Goal: Task Accomplishment & Management: Manage account settings

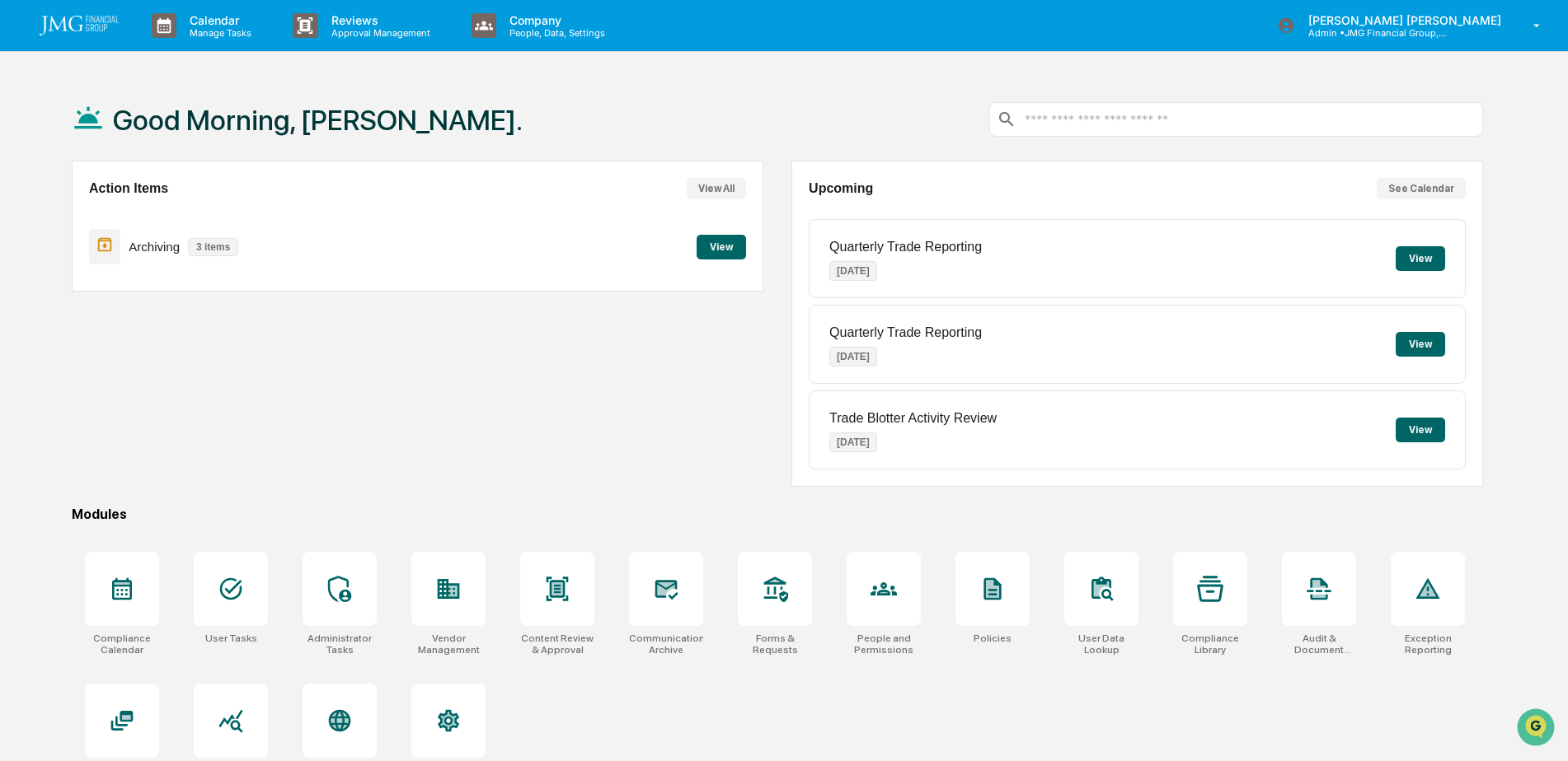
scroll to position [330, 0]
click at [673, 608] on div at bounding box center [665, 589] width 74 height 74
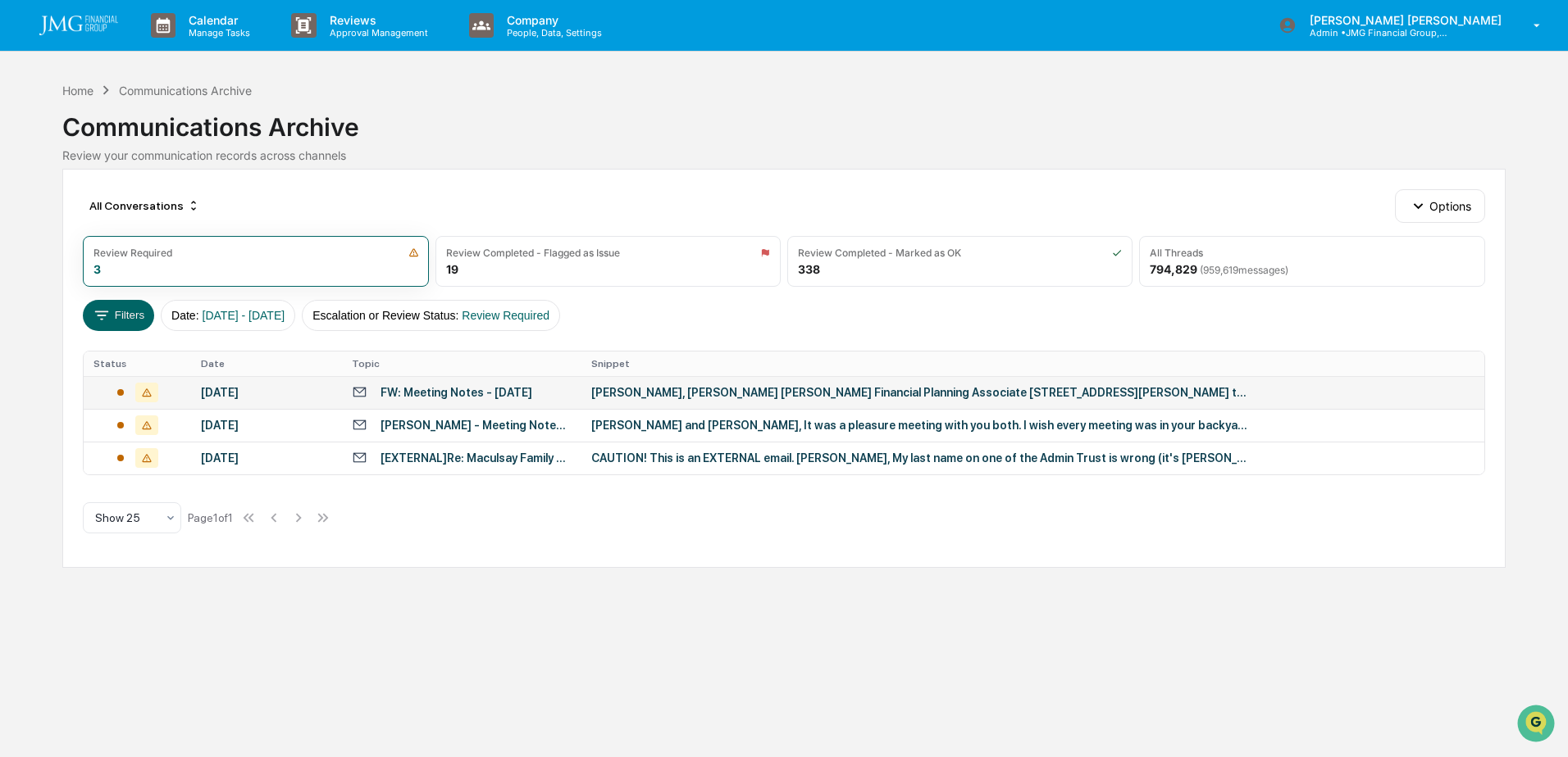
click at [671, 393] on div "[PERSON_NAME], [PERSON_NAME] [PERSON_NAME] Financial Planning Associate [STREET…" at bounding box center [919, 392] width 656 height 13
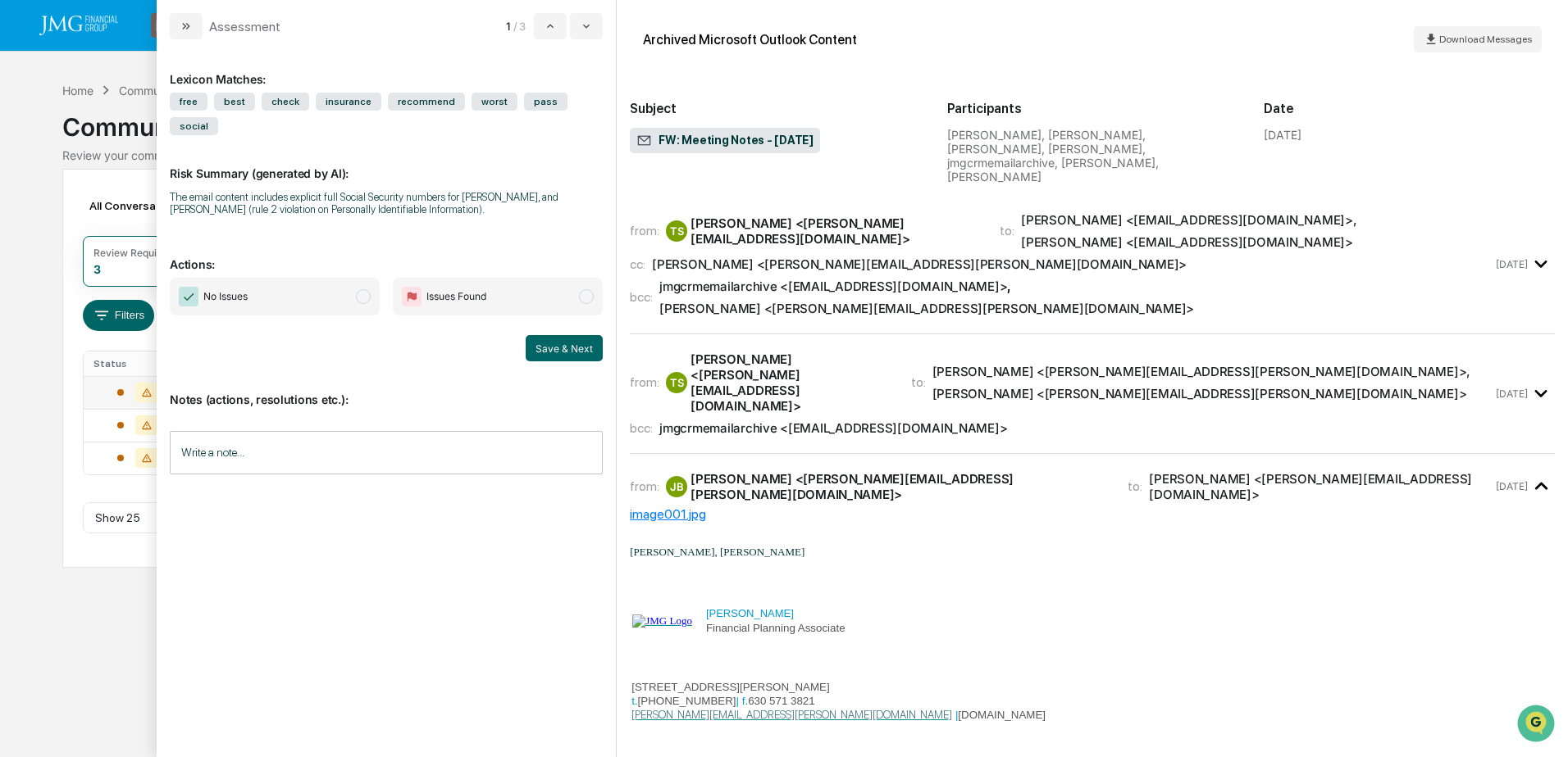
click at [141, 581] on div "Calendar Manage Tasks Reviews Approval Management Company People, Data, Setting…" at bounding box center [784, 378] width 1568 height 757
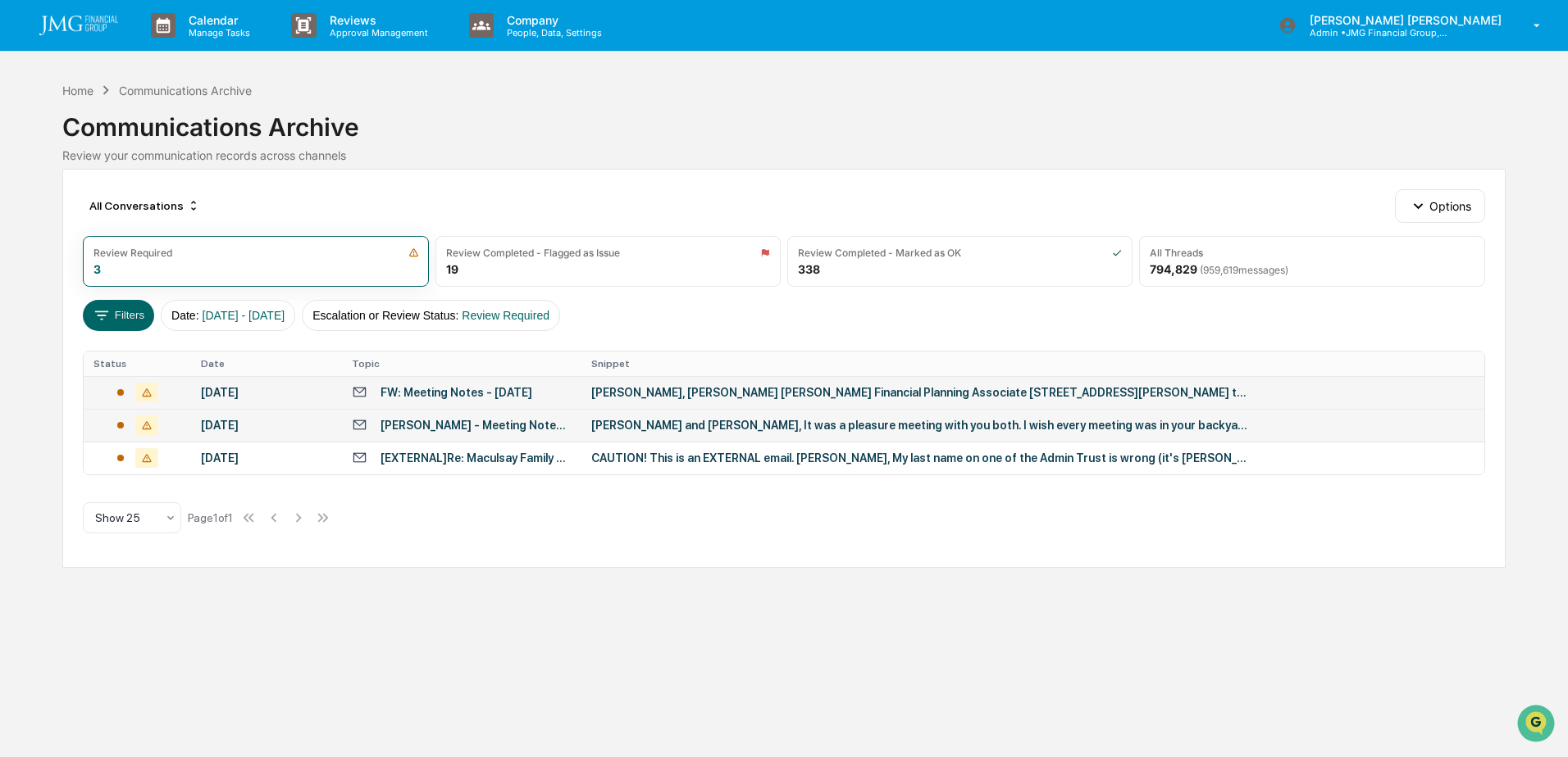
click at [783, 424] on div "Bill and Diane, It was a pleasure meeting with you both. I wish every meeting w…" at bounding box center [919, 424] width 656 height 13
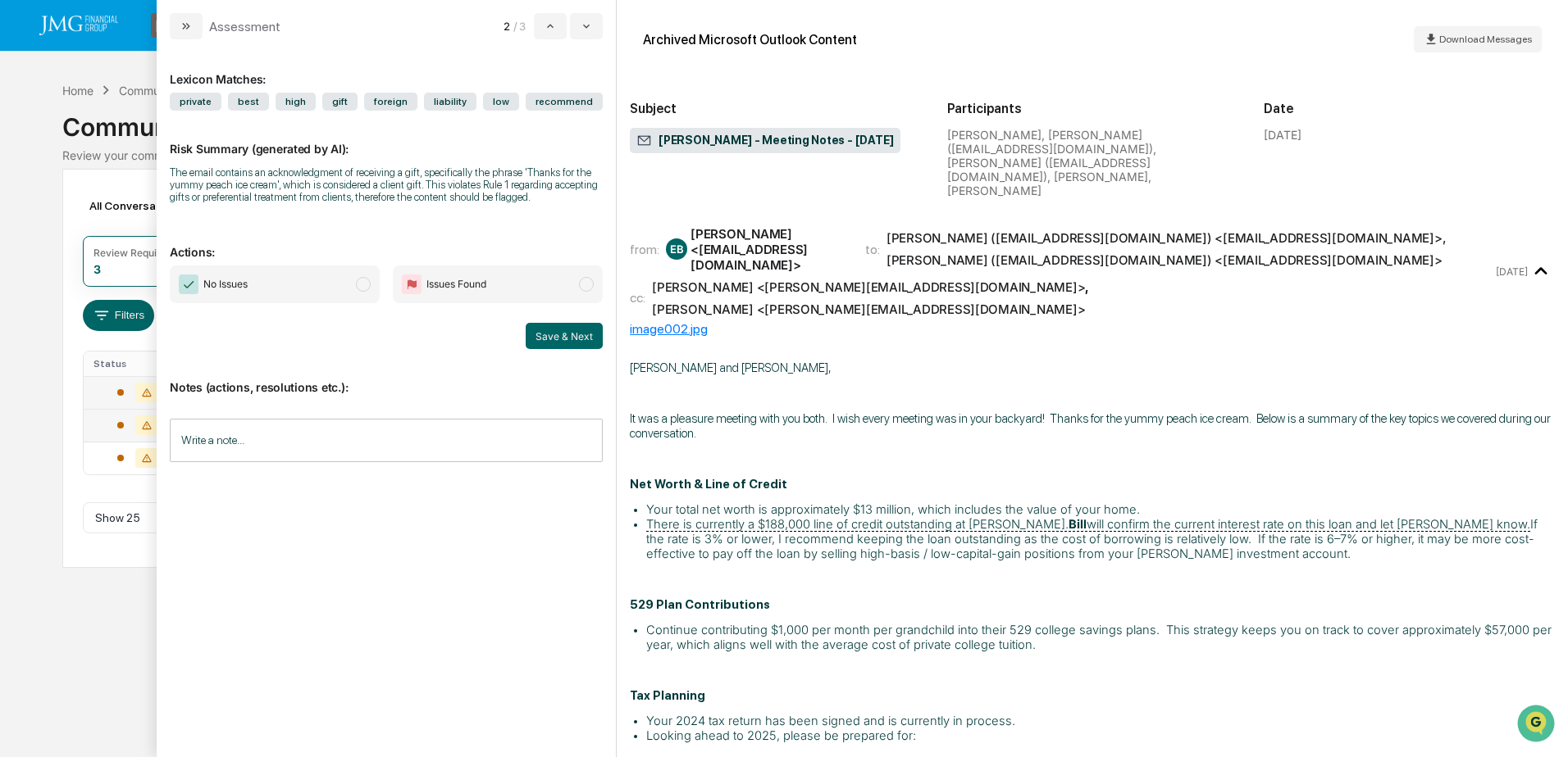
click at [274, 459] on input "Write a note..." at bounding box center [386, 440] width 433 height 43
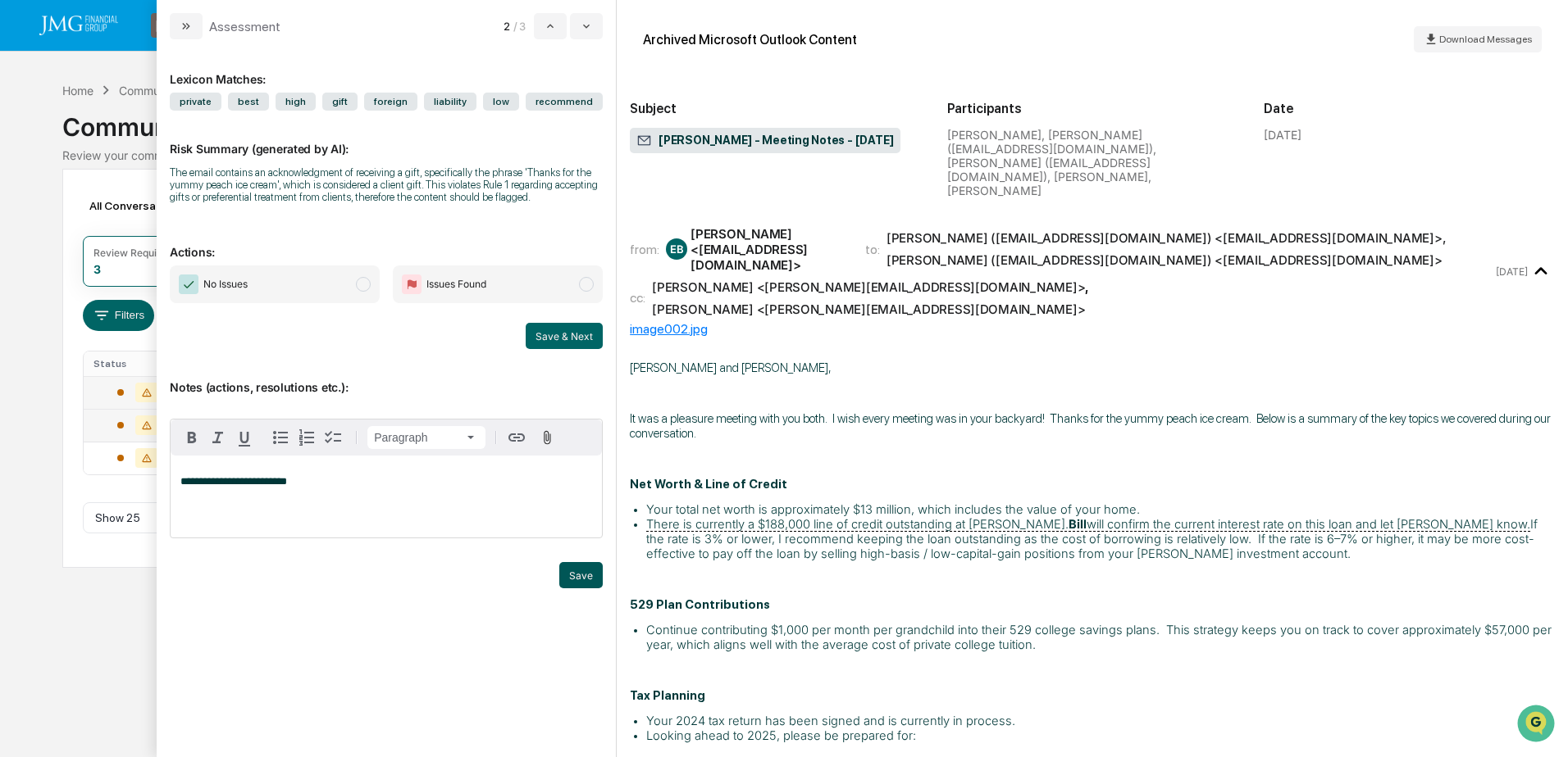
click at [567, 568] on button "Save" at bounding box center [581, 575] width 43 height 27
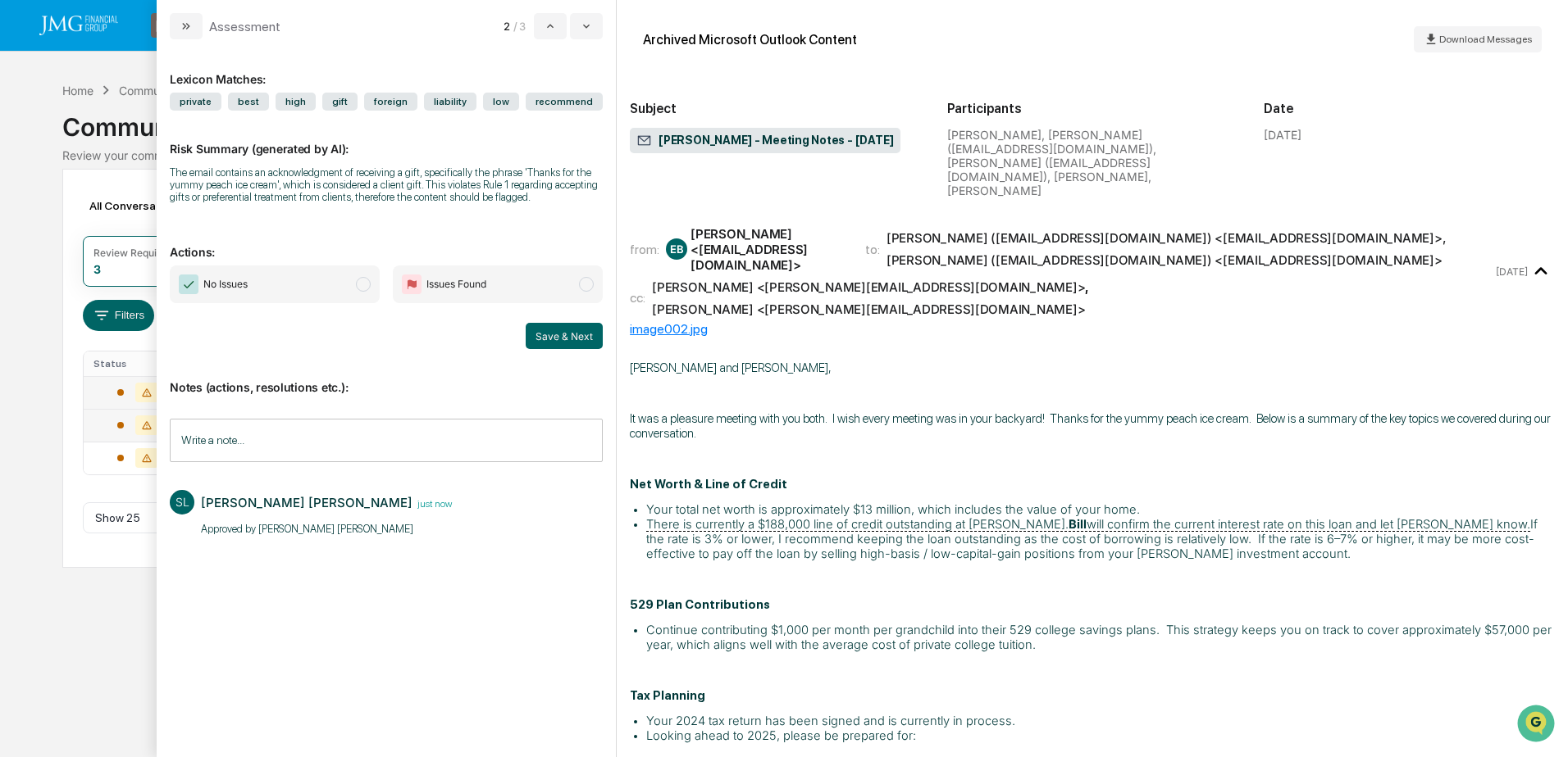
click at [339, 278] on span "No Issues" at bounding box center [274, 284] width 210 height 37
click at [569, 346] on button "Save & Next" at bounding box center [564, 336] width 77 height 27
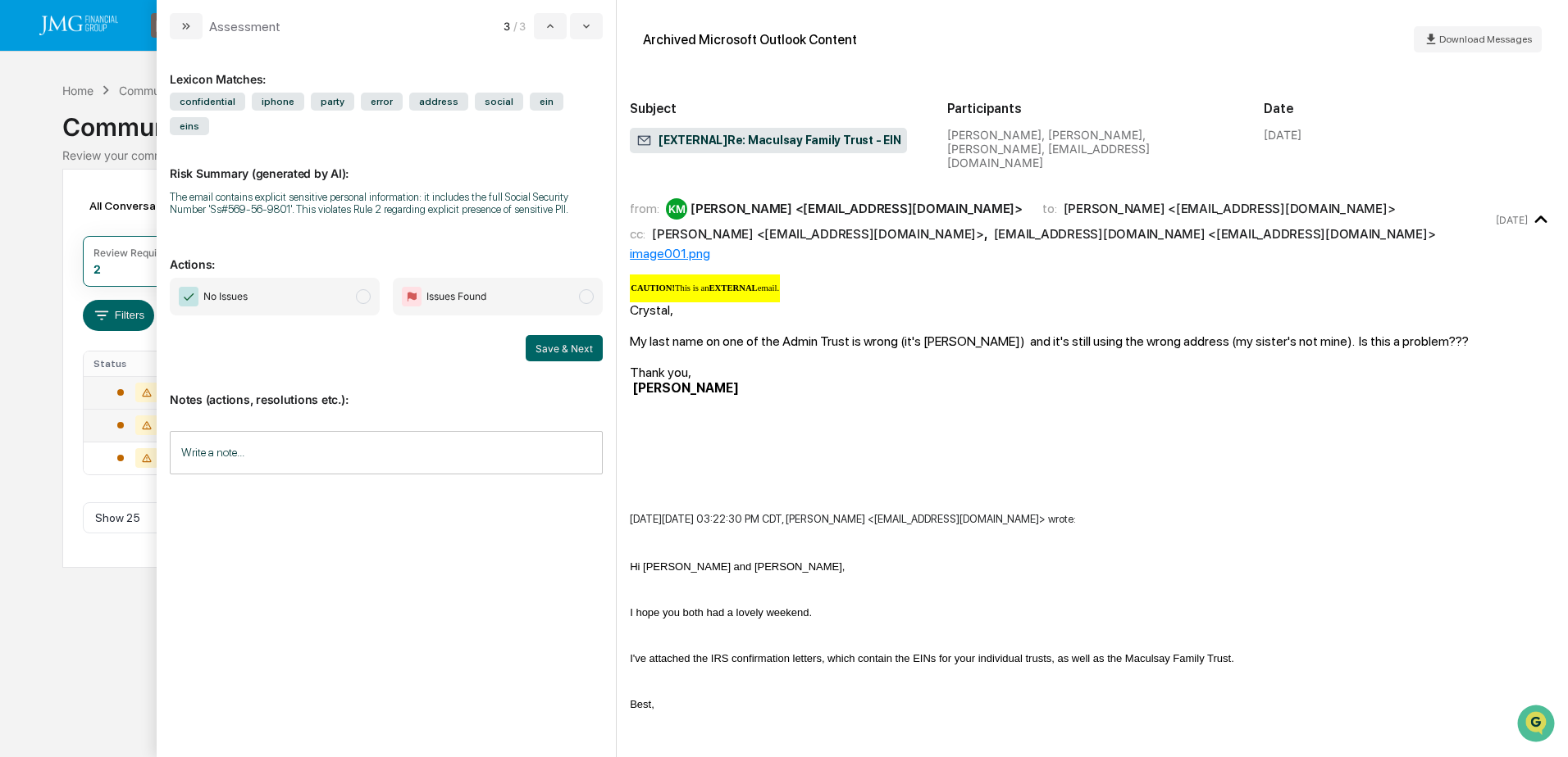
click at [97, 62] on div "Calendar Manage Tasks Reviews Approval Management Company People, Data, Setting…" at bounding box center [784, 378] width 1568 height 757
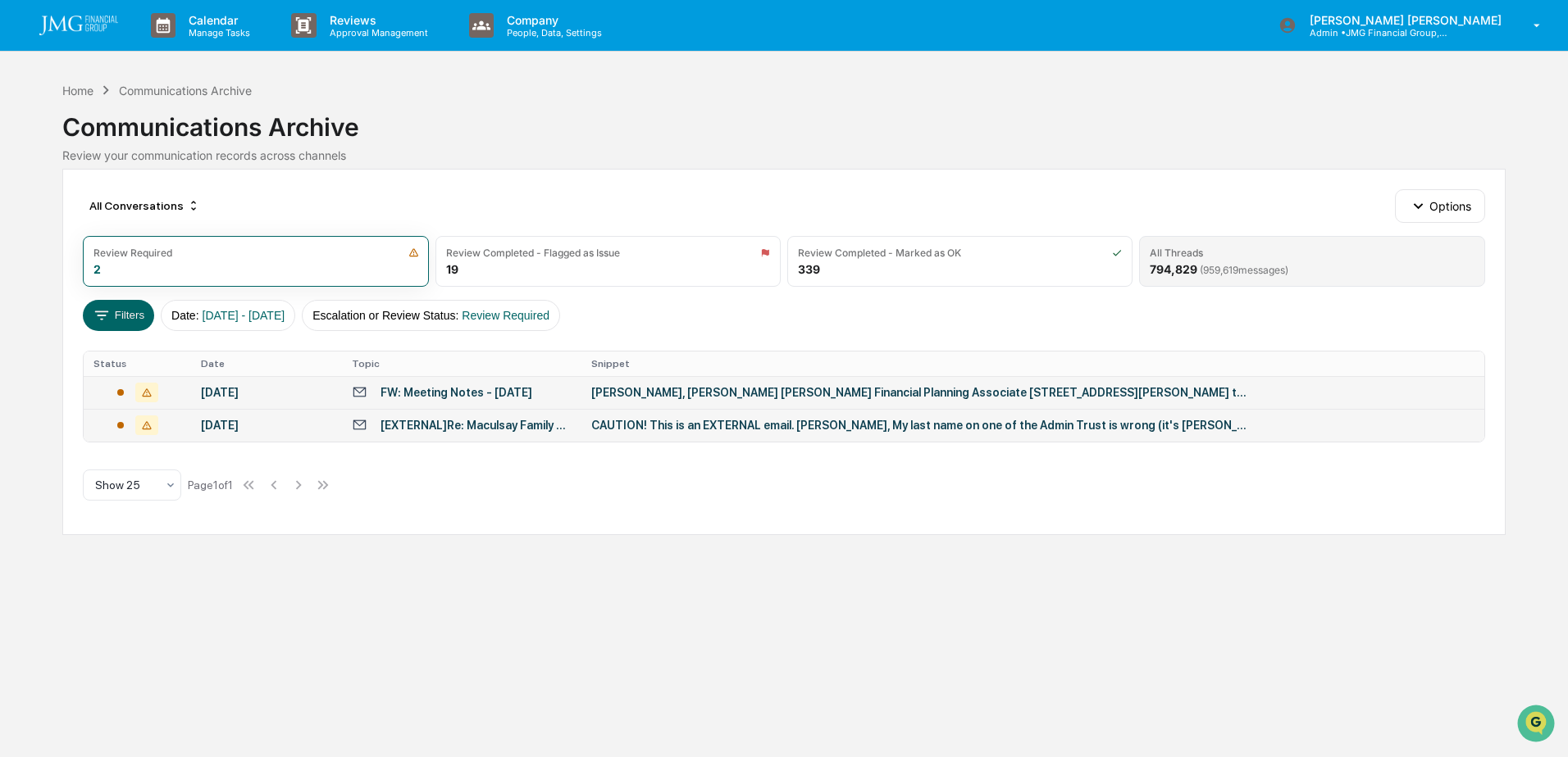
click at [1245, 260] on div "All Threads 794,829 ( 959,619 messages)" at bounding box center [1312, 262] width 346 height 51
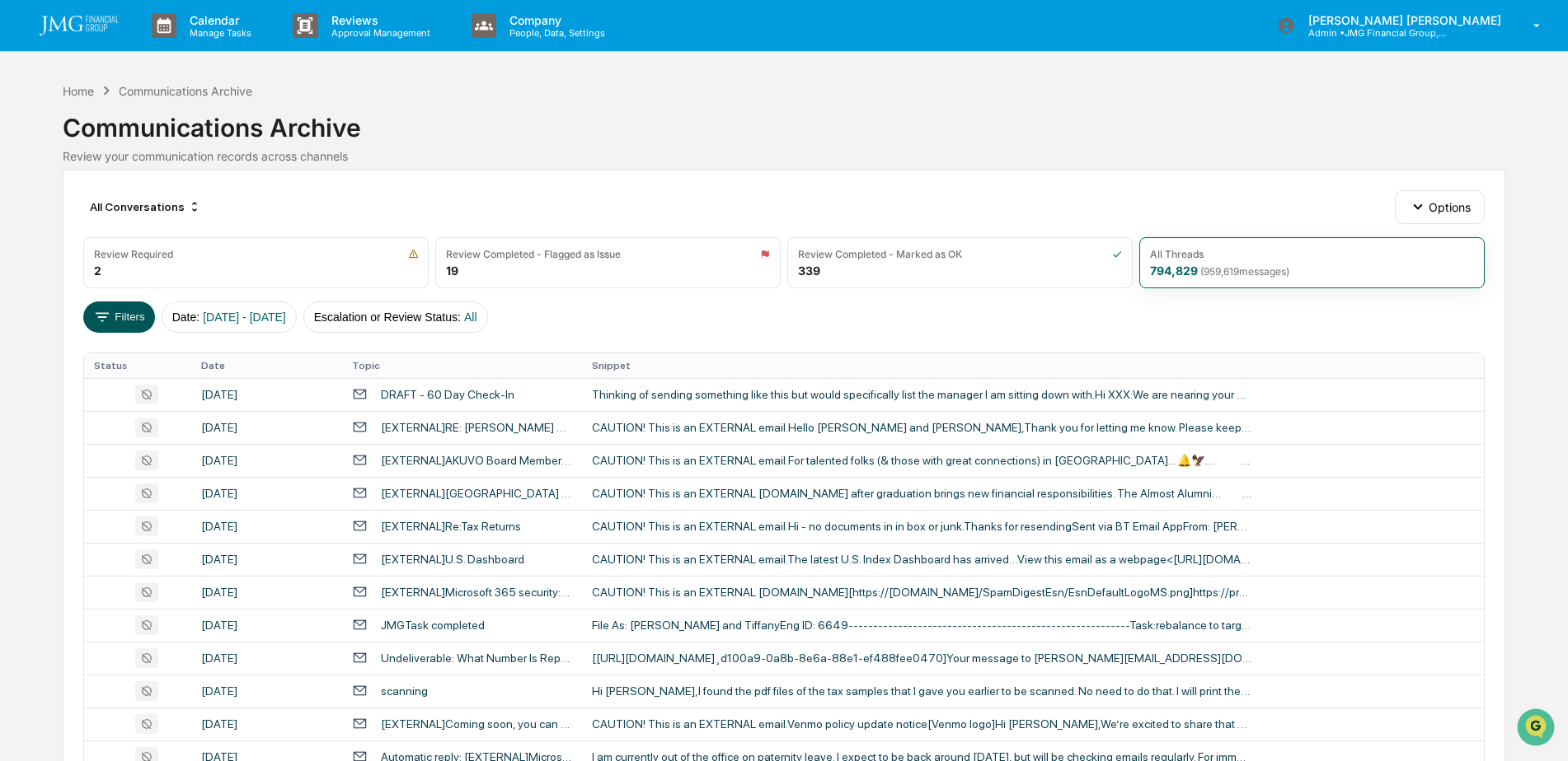
click at [134, 319] on button "Filters" at bounding box center [119, 318] width 71 height 32
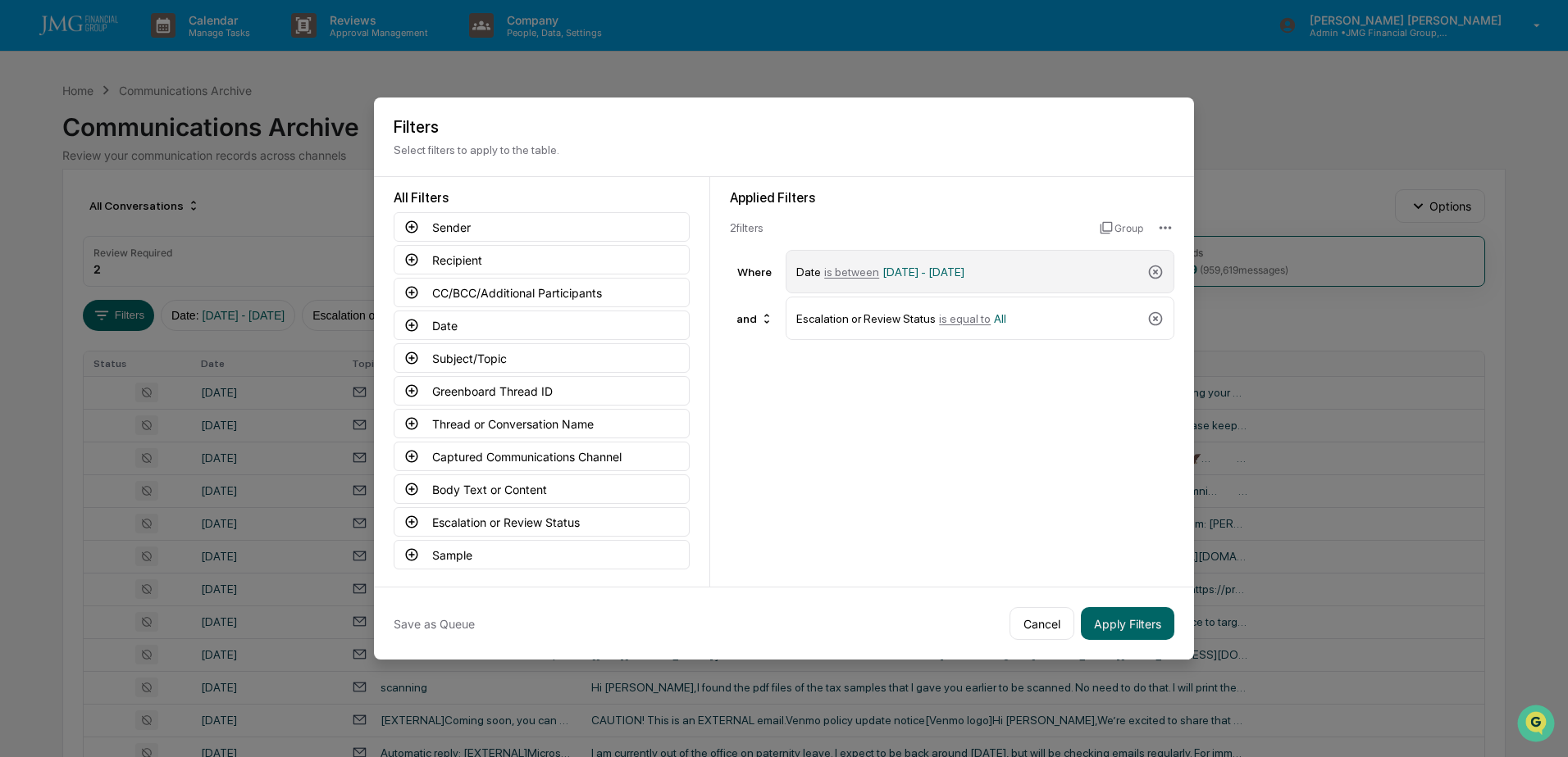
click at [855, 269] on span "is between" at bounding box center [852, 272] width 55 height 13
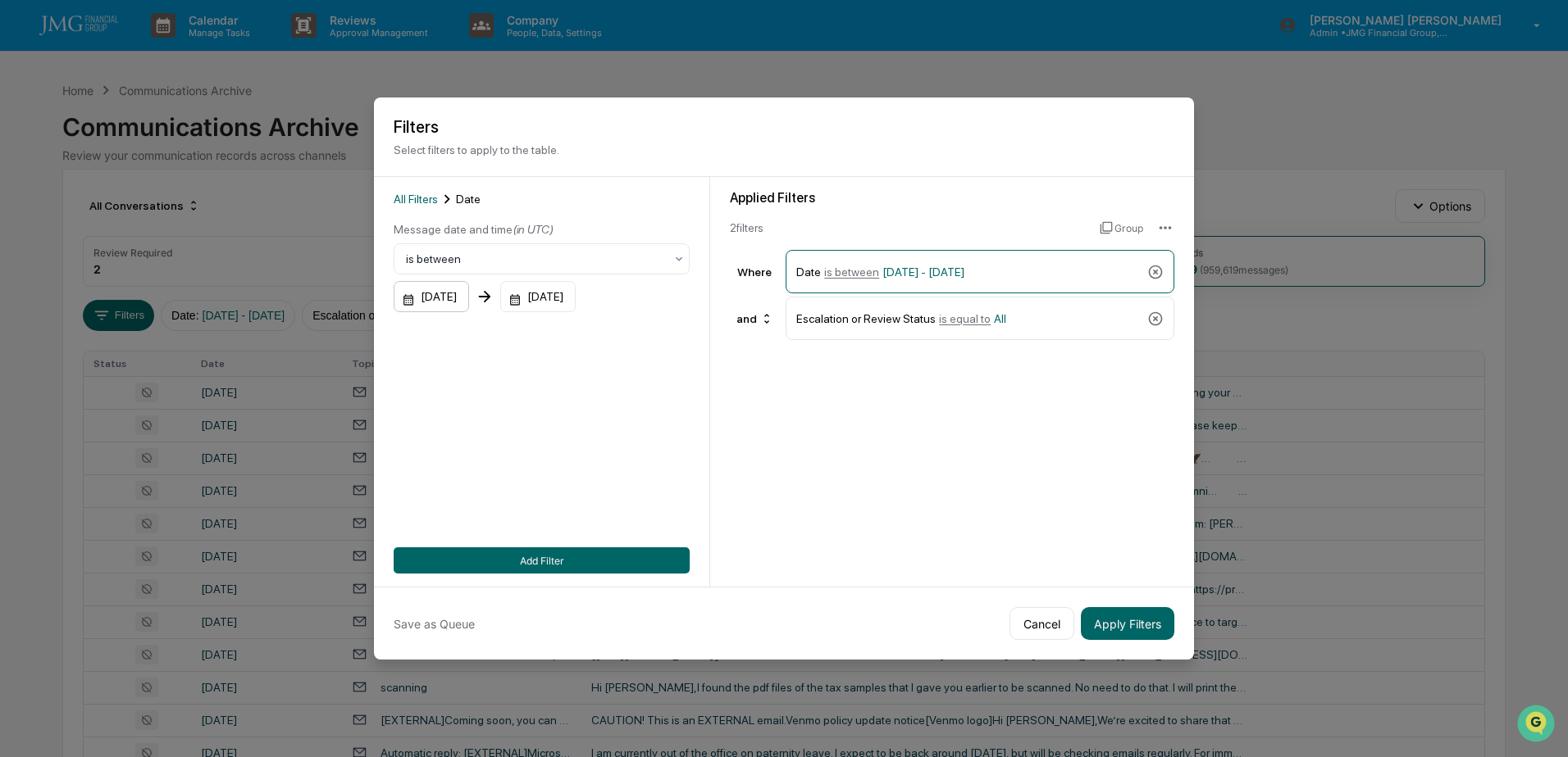
click at [463, 290] on div "01/01/2024" at bounding box center [431, 297] width 76 height 32
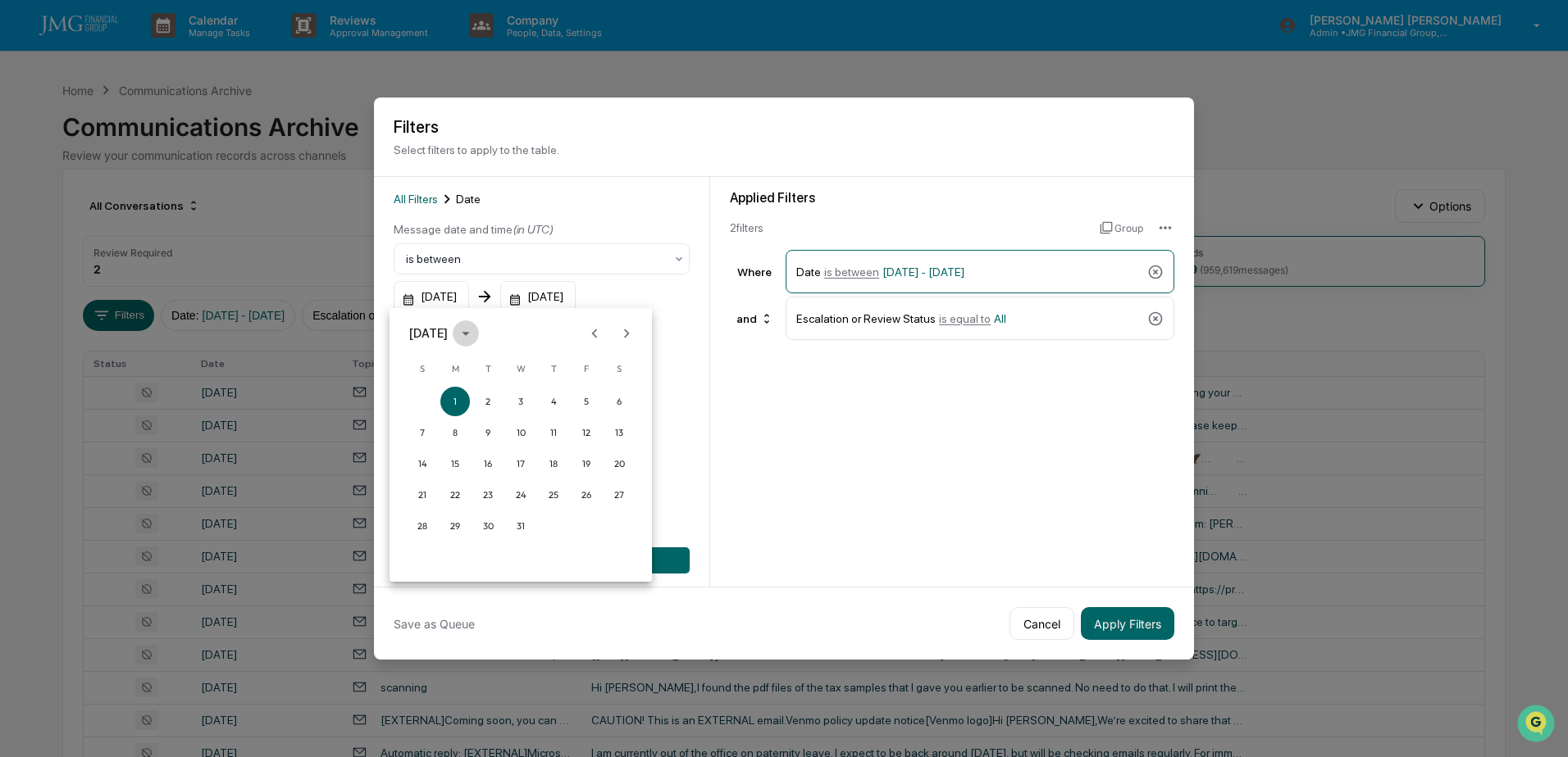
click at [475, 334] on icon "calendar view is open, switch to year view" at bounding box center [466, 334] width 18 height 18
click at [583, 463] on button "2025" at bounding box center [606, 468] width 59 height 30
click at [611, 460] on button "Sep" at bounding box center [606, 459] width 59 height 30
click at [430, 527] on button "28" at bounding box center [422, 527] width 30 height 30
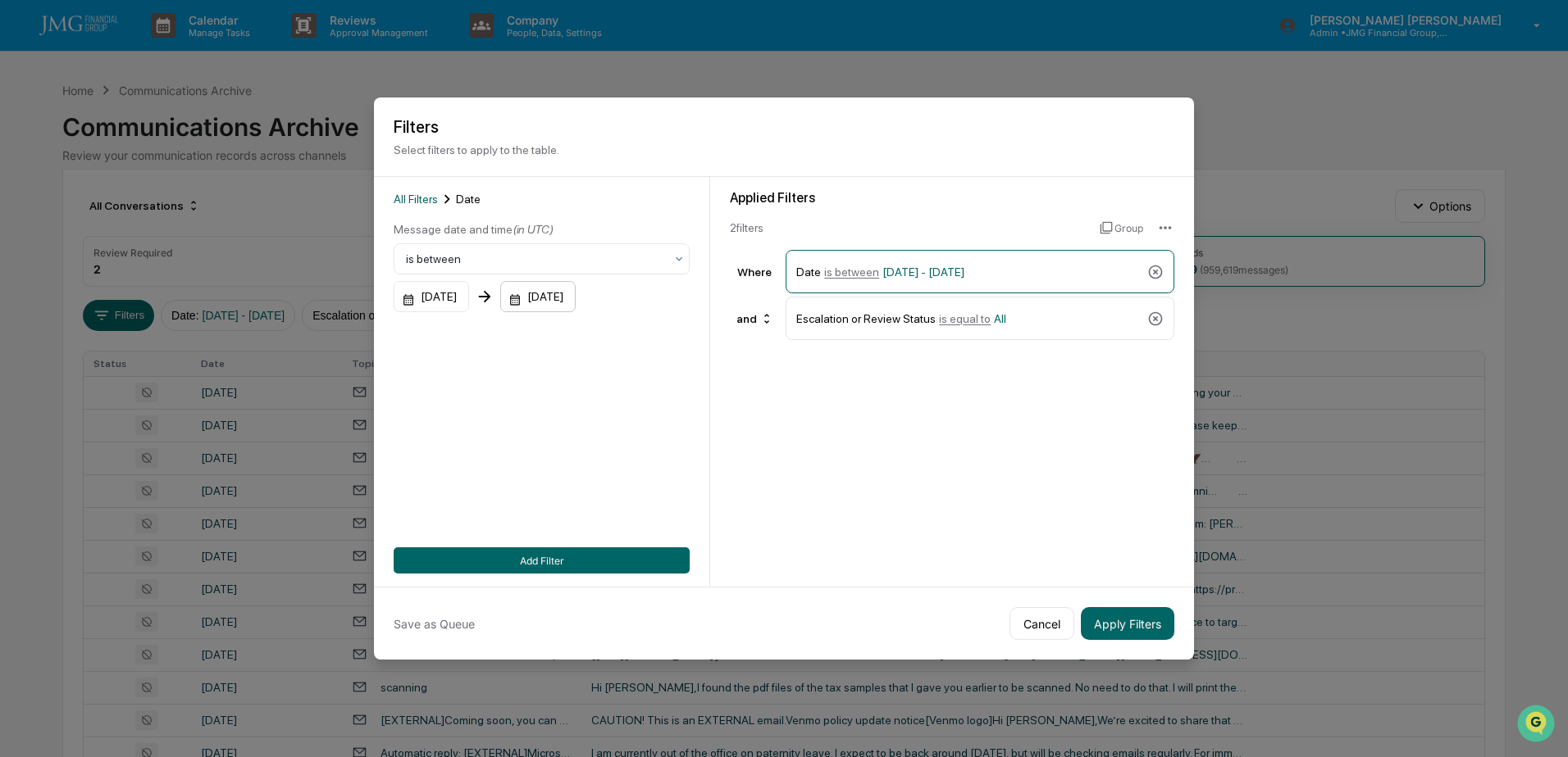
click at [571, 297] on div "12/31/2025" at bounding box center [538, 297] width 76 height 32
click at [607, 332] on icon "calendar view is open, switch to year view" at bounding box center [598, 334] width 18 height 18
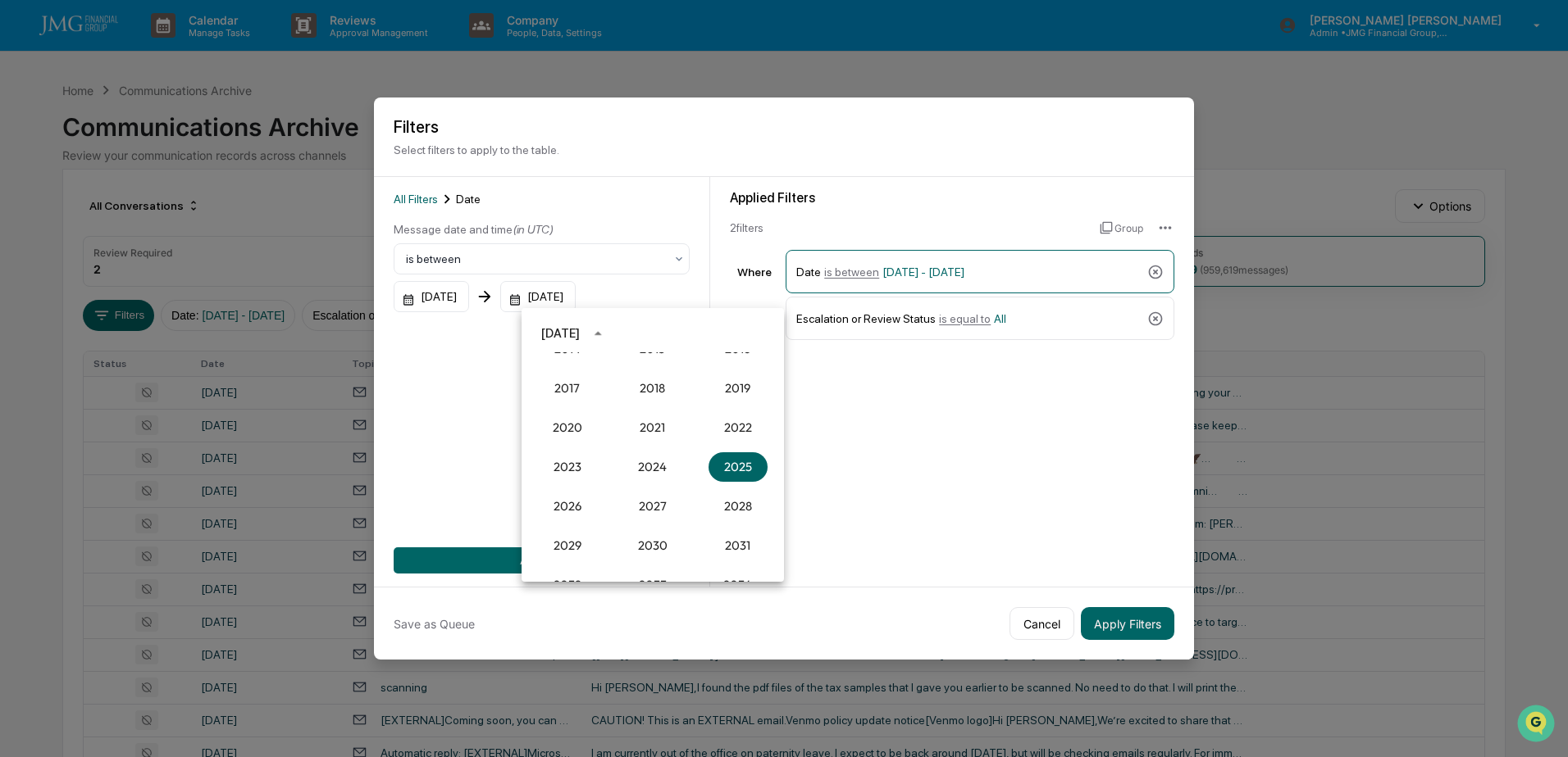
click at [472, 377] on div at bounding box center [784, 378] width 1568 height 757
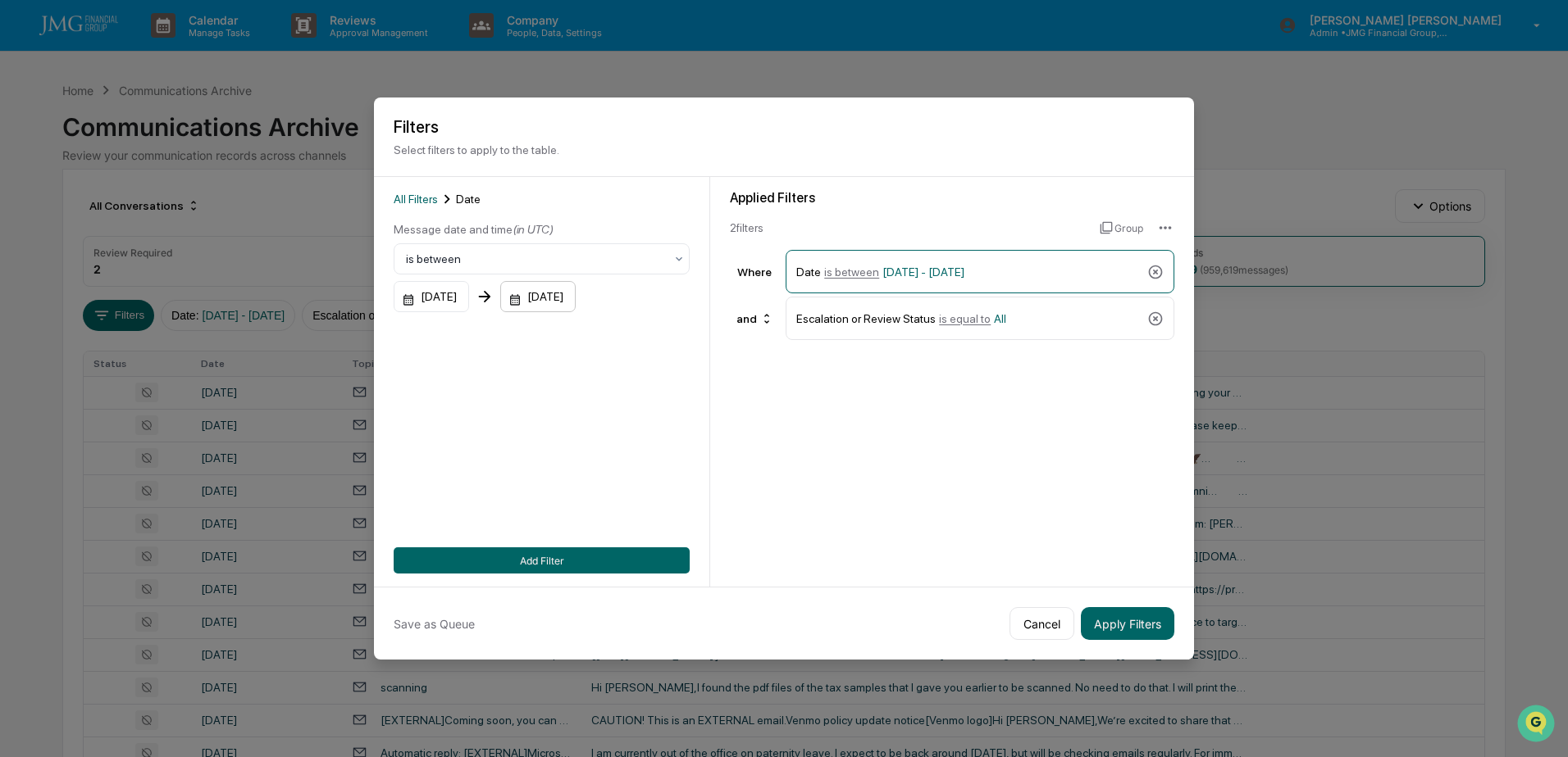
click at [576, 293] on div "12/31/2025" at bounding box center [538, 297] width 76 height 32
click at [719, 337] on icon "Previous month" at bounding box center [727, 334] width 18 height 18
click at [724, 336] on icon "Previous month" at bounding box center [727, 334] width 18 height 18
click at [623, 530] on button "30" at bounding box center [620, 527] width 30 height 30
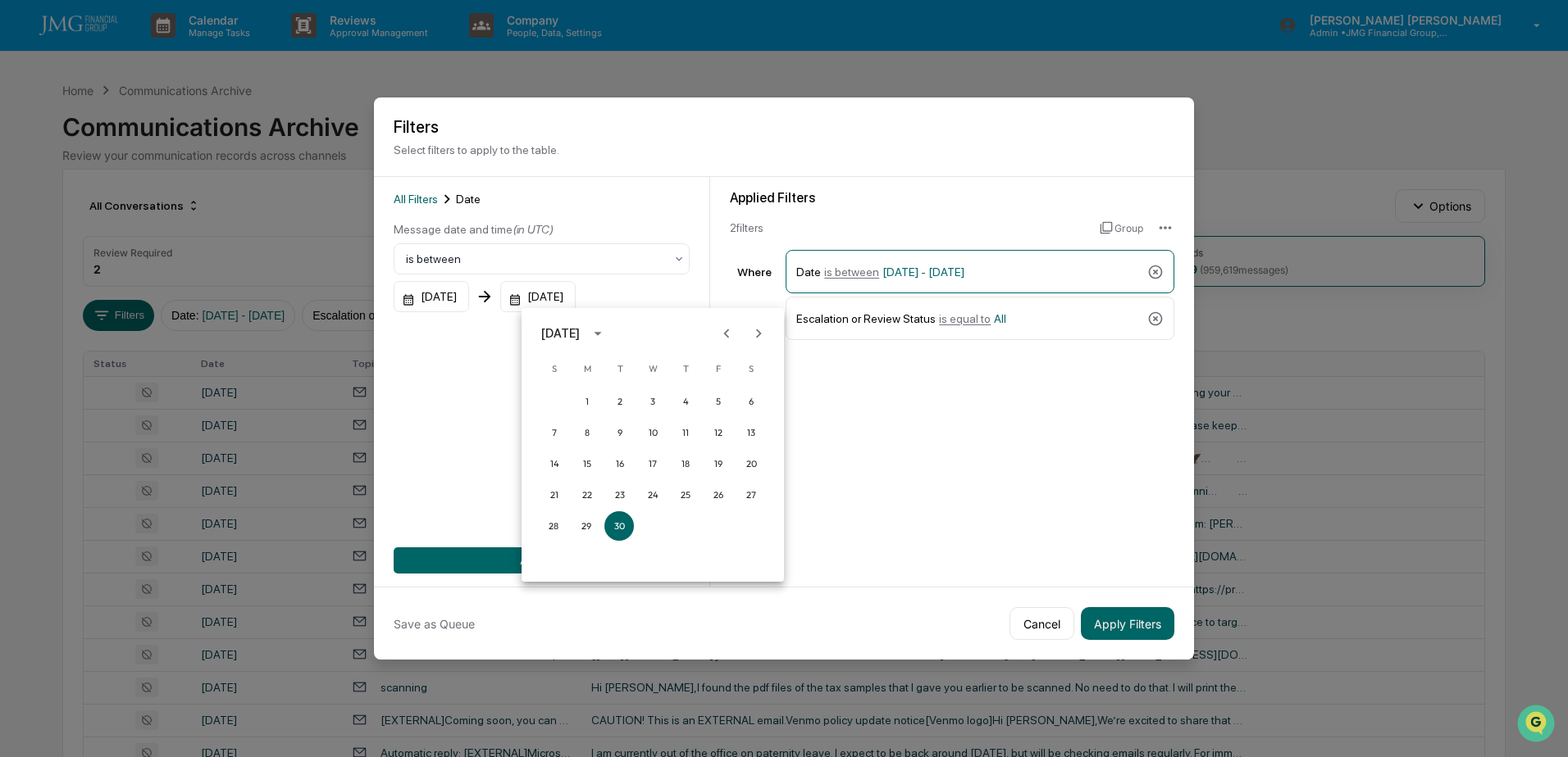
click at [476, 561] on div at bounding box center [784, 378] width 1568 height 757
click at [576, 291] on div "12/31/2025" at bounding box center [538, 297] width 76 height 32
click at [607, 336] on icon "calendar view is open, switch to year view" at bounding box center [598, 334] width 18 height 18
click at [695, 325] on div "December 2025" at bounding box center [653, 333] width 262 height 25
click at [483, 370] on div at bounding box center [784, 378] width 1568 height 757
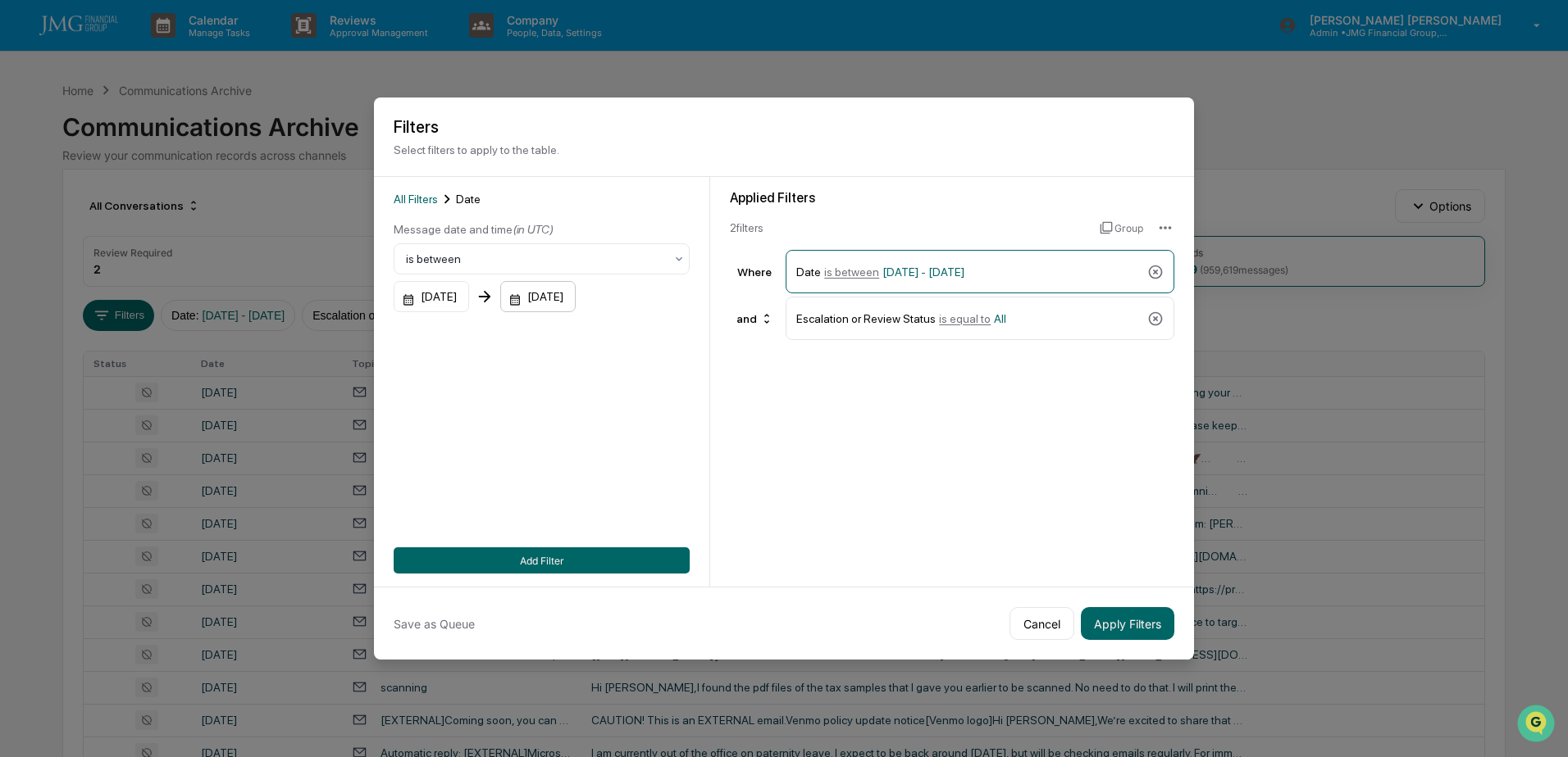
click at [576, 291] on div "12/31/2025" at bounding box center [538, 297] width 76 height 32
click at [728, 333] on icon "Previous month" at bounding box center [727, 334] width 18 height 18
click at [621, 524] on button "30" at bounding box center [620, 527] width 30 height 30
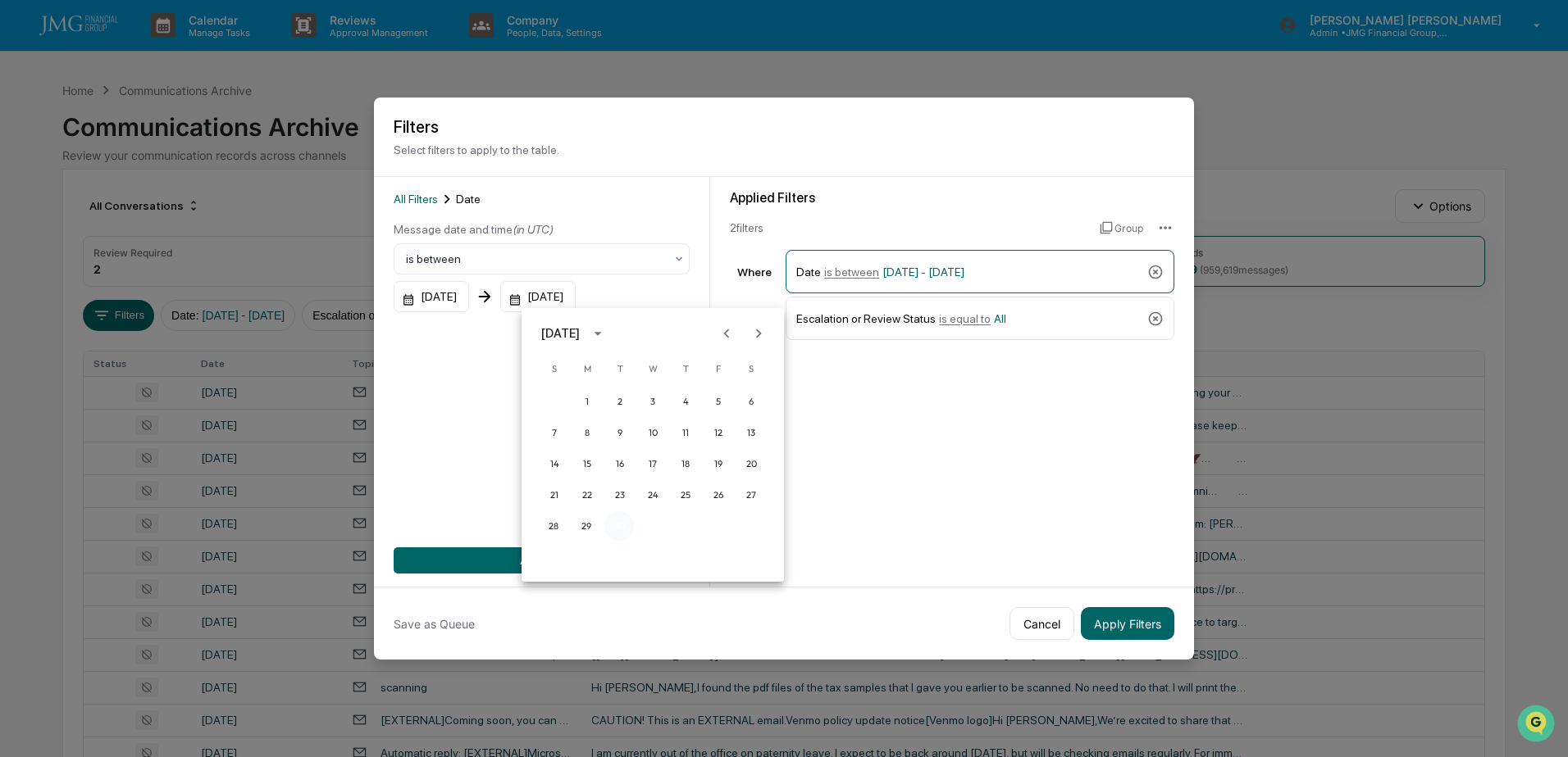
click at [621, 524] on button "30" at bounding box center [620, 527] width 30 height 30
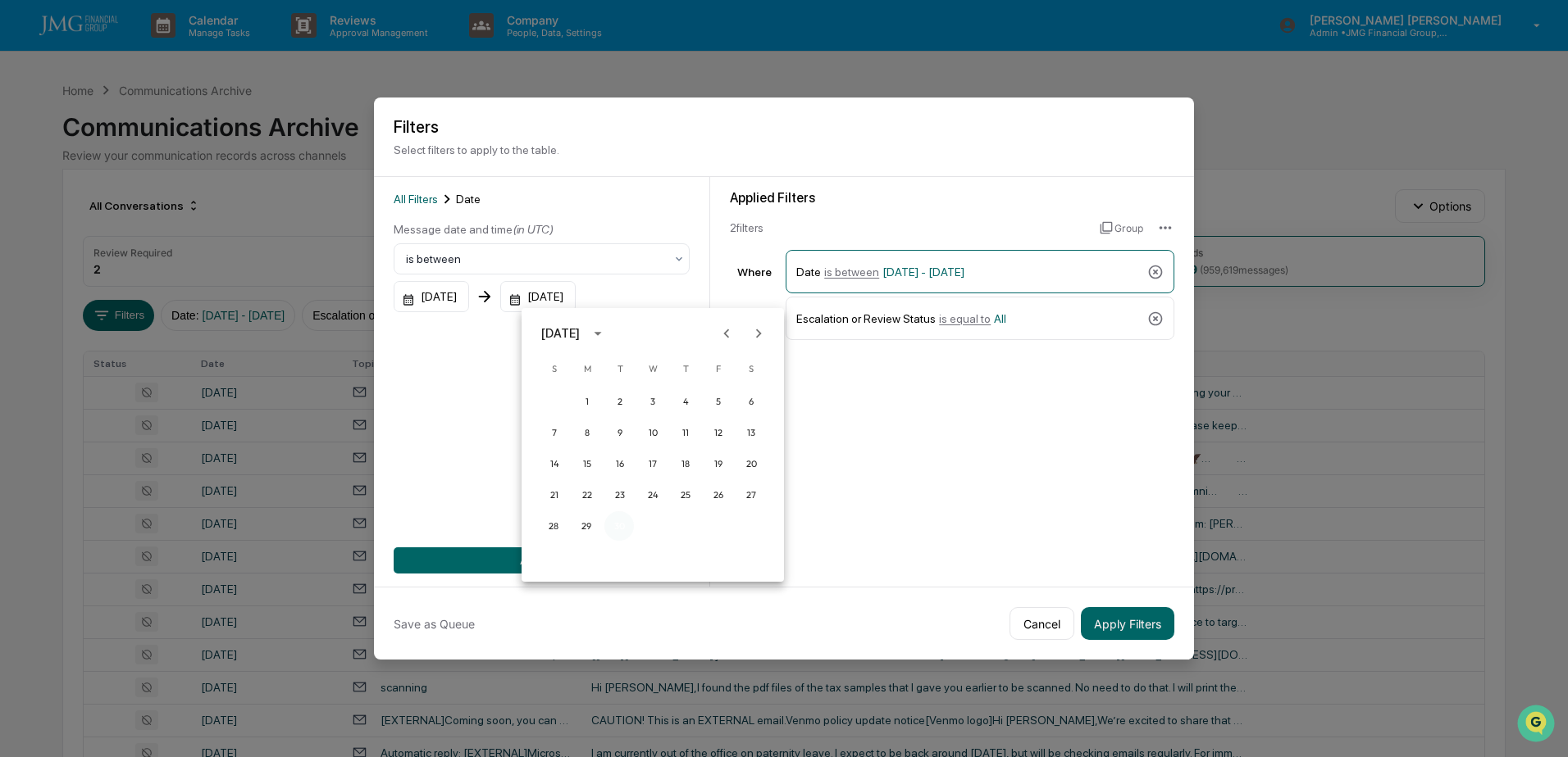
click at [621, 524] on button "30" at bounding box center [620, 527] width 30 height 30
click at [621, 523] on button "30" at bounding box center [620, 527] width 30 height 30
click at [589, 529] on button "29" at bounding box center [586, 527] width 30 height 30
click at [609, 526] on button "30" at bounding box center [620, 527] width 30 height 30
click at [830, 402] on div at bounding box center [784, 378] width 1568 height 757
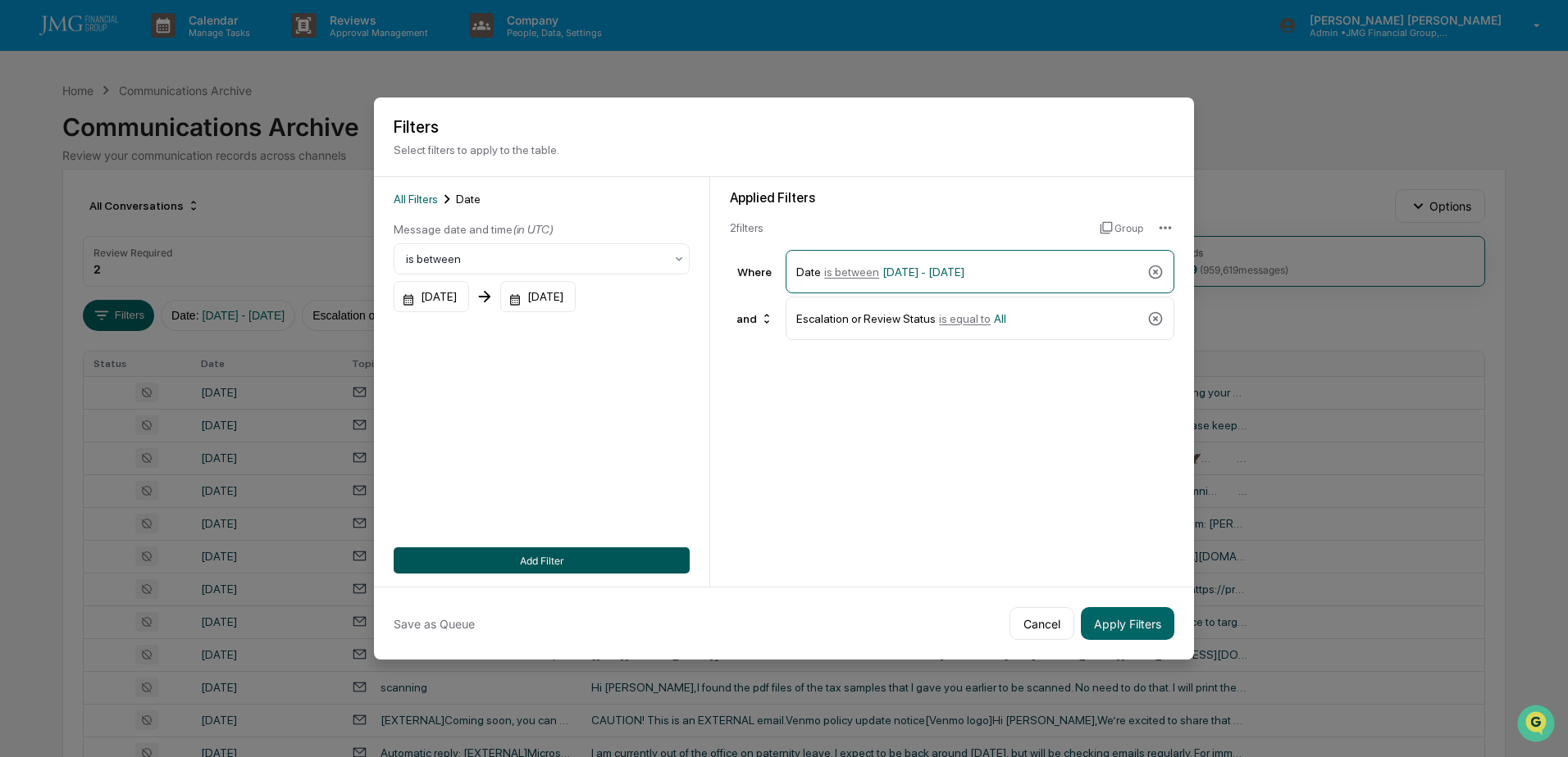
click at [633, 548] on button "Add Filter" at bounding box center [542, 560] width 296 height 27
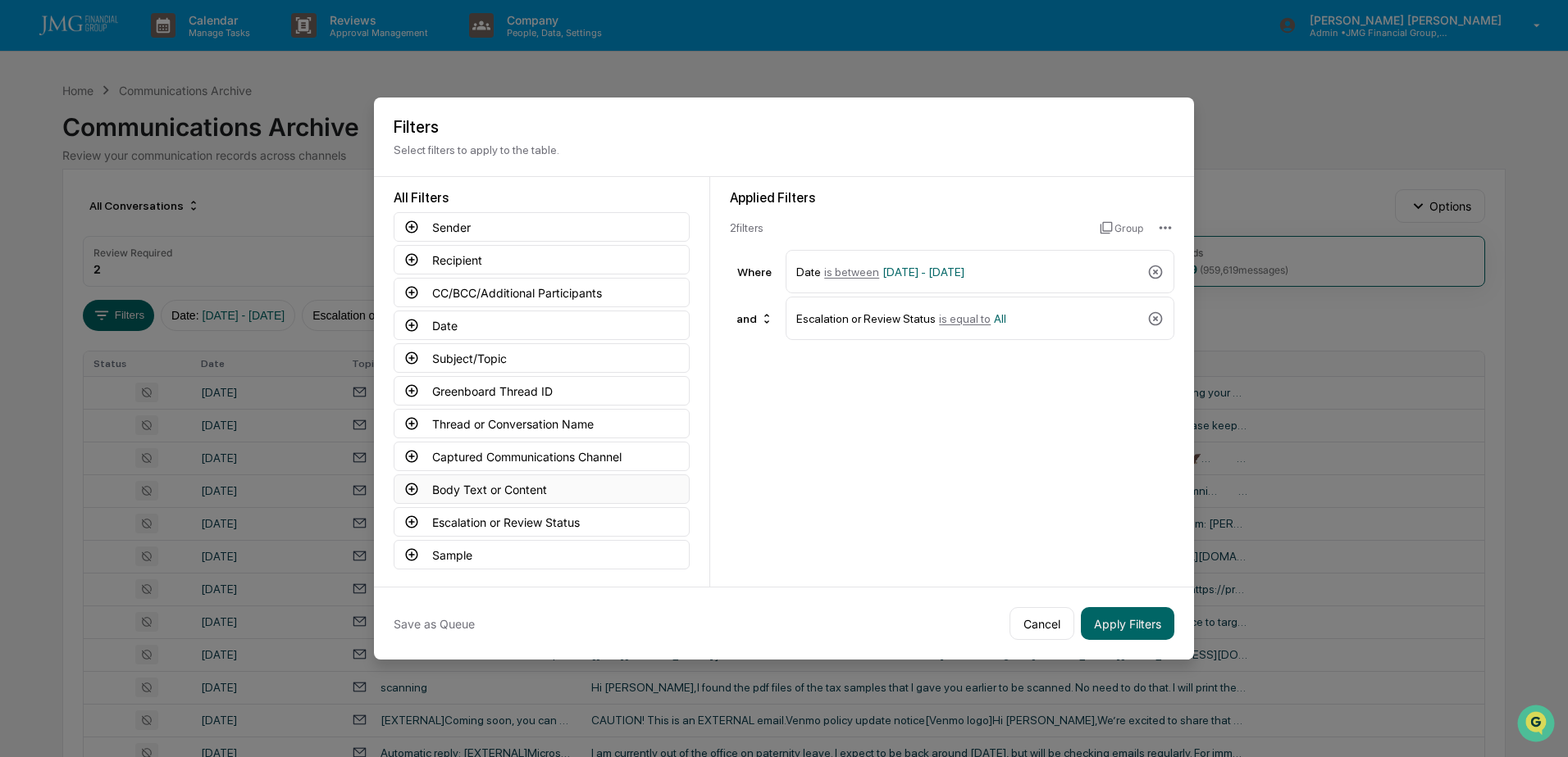
click at [548, 482] on button "Body Text or Content" at bounding box center [542, 489] width 296 height 30
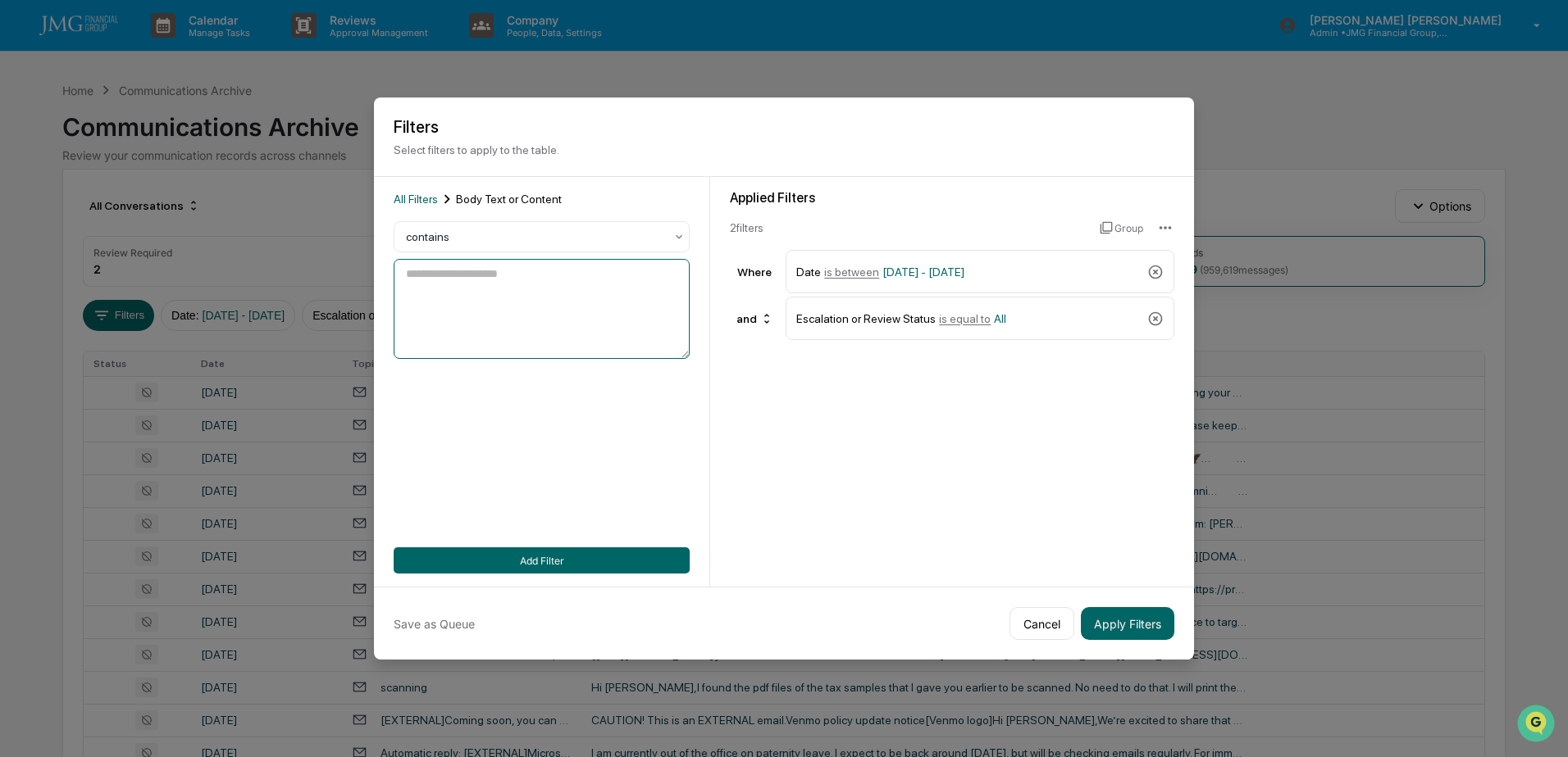
click at [550, 311] on textarea at bounding box center [542, 309] width 296 height 100
type textarea "*******"
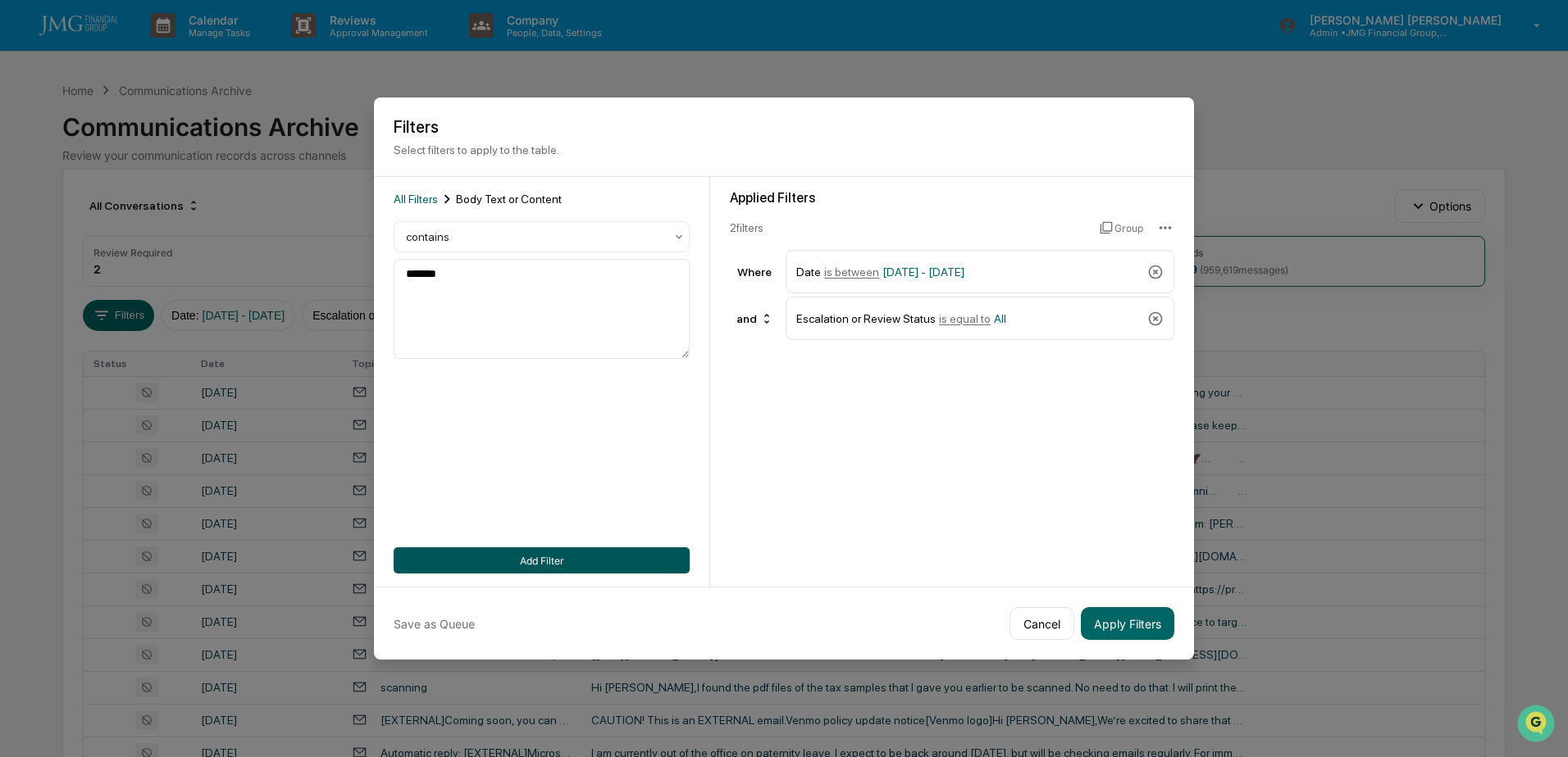
click at [559, 551] on button "Add Filter" at bounding box center [542, 560] width 296 height 27
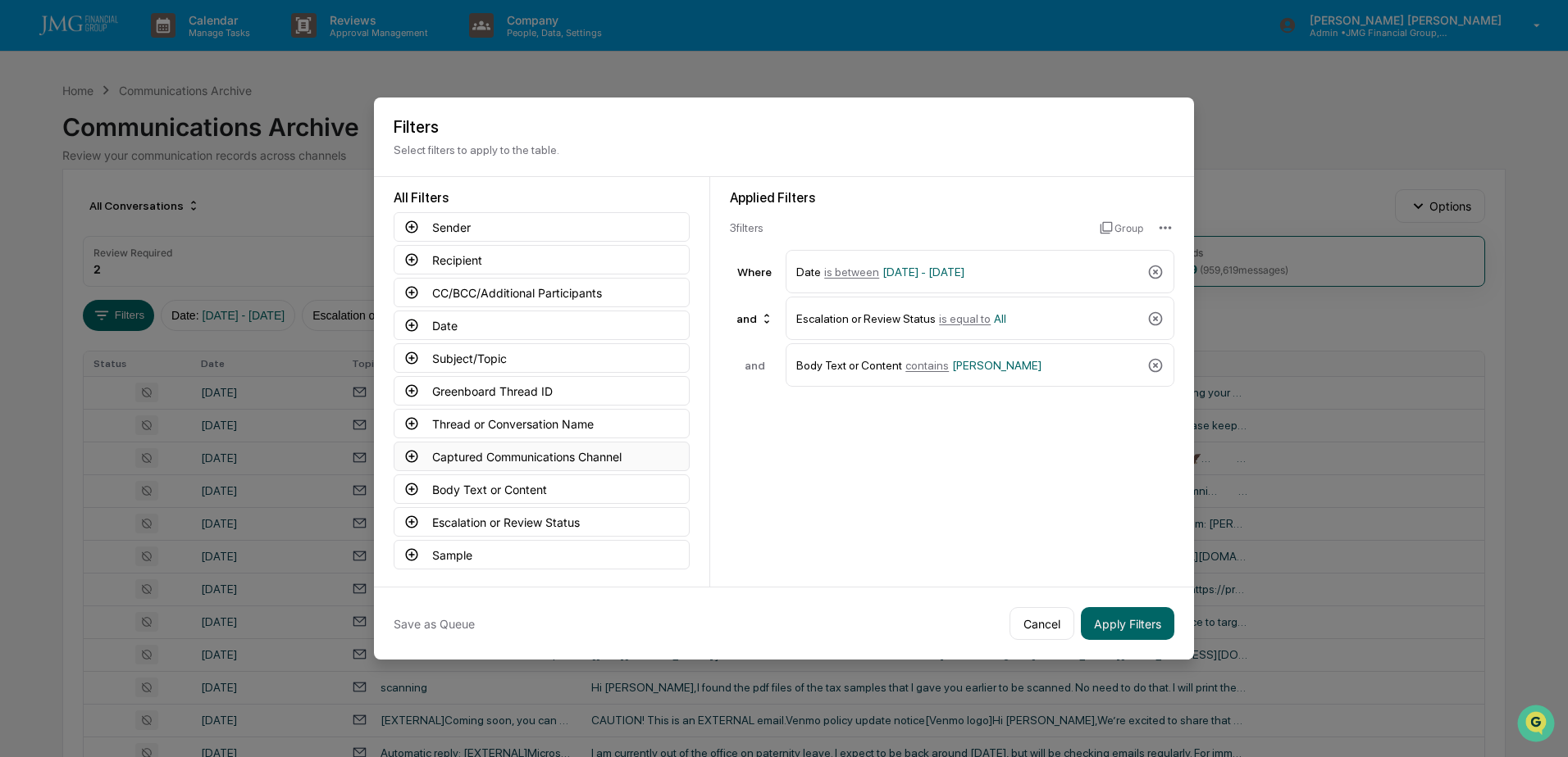
click at [588, 462] on button "Captured Communications Channel" at bounding box center [542, 457] width 296 height 30
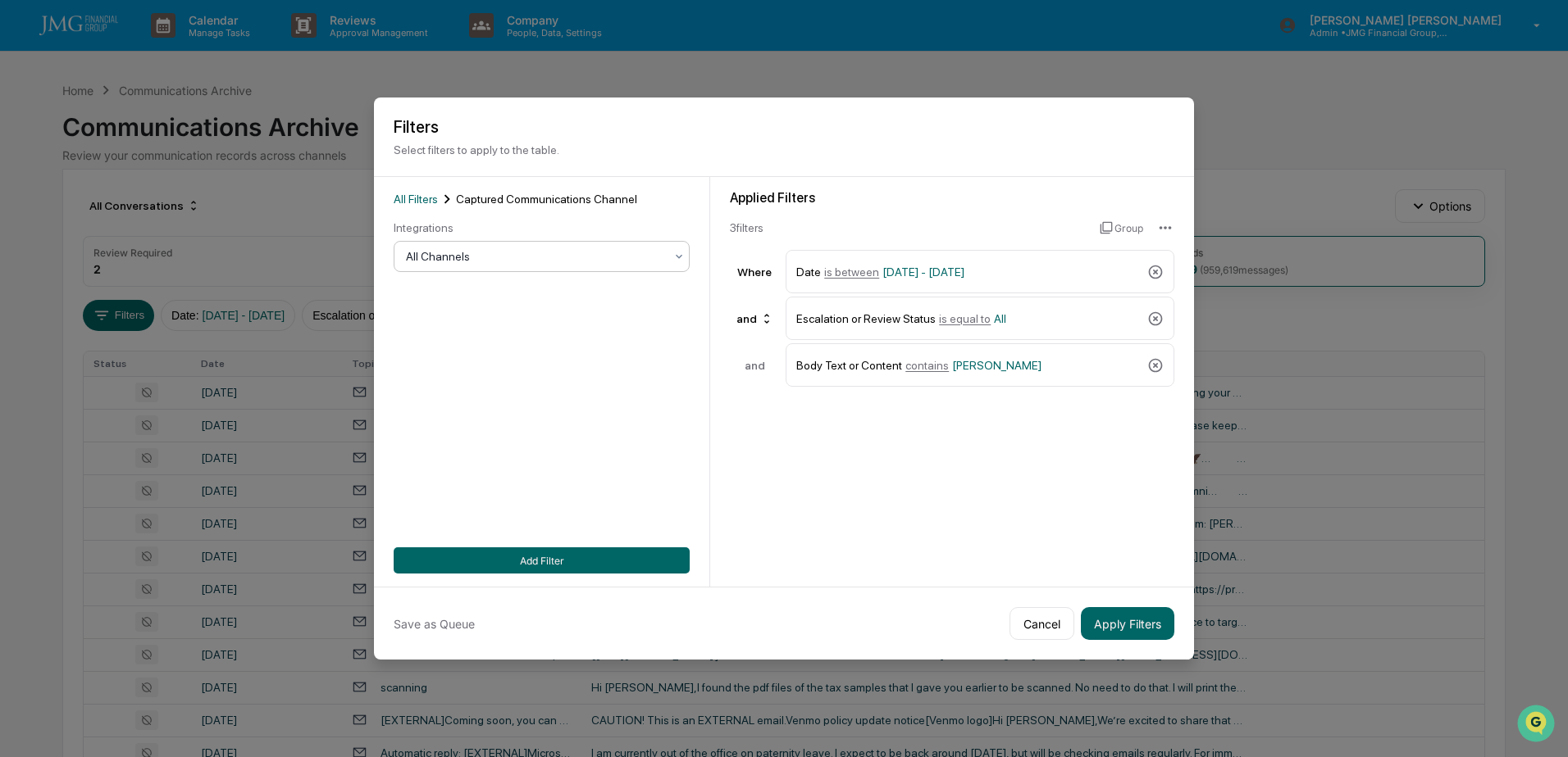
click at [488, 258] on div at bounding box center [535, 256] width 258 height 17
click at [439, 356] on div "SMS" at bounding box center [537, 356] width 294 height 32
click at [543, 550] on button "Add Filter" at bounding box center [542, 560] width 296 height 27
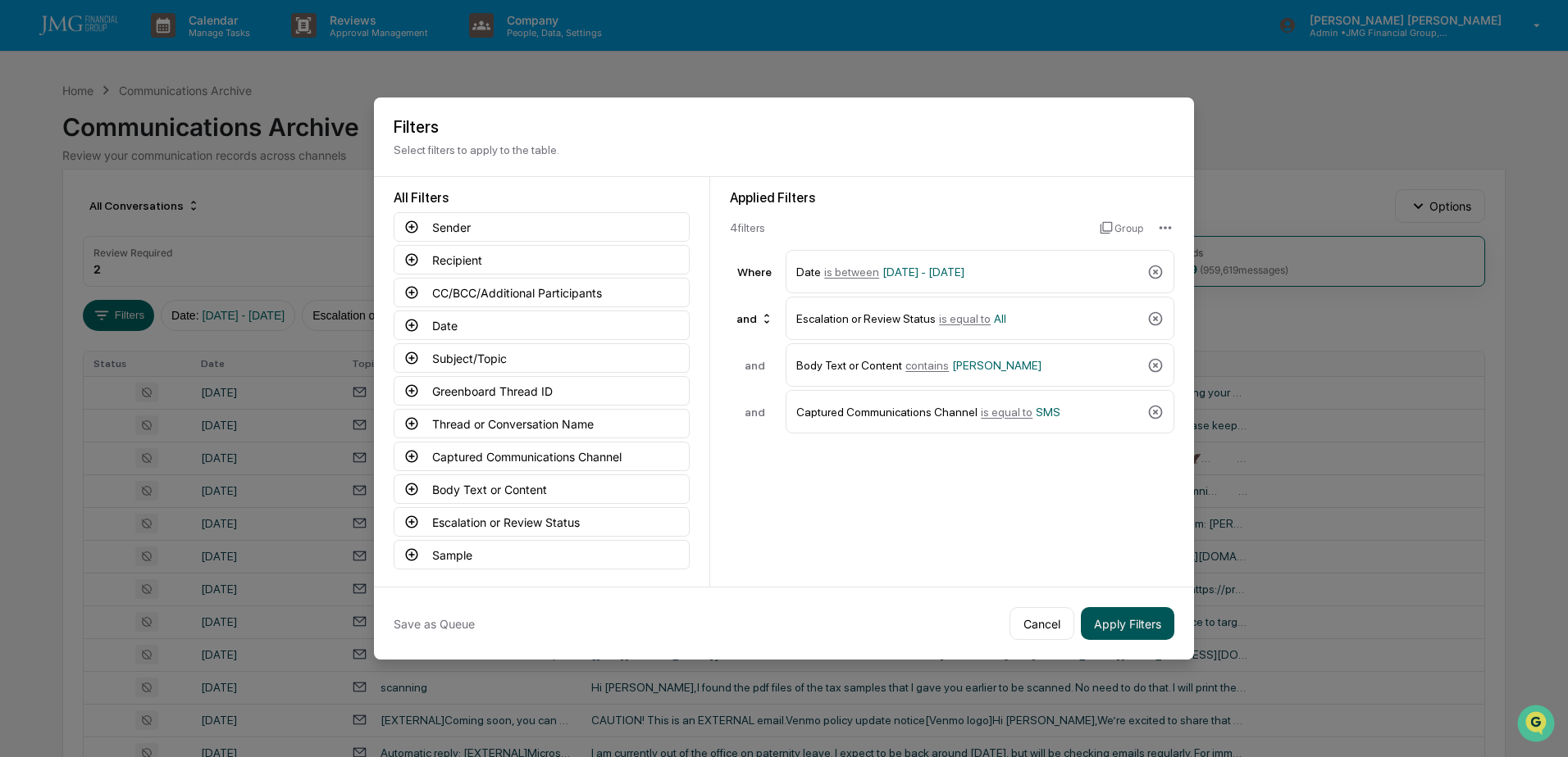
click at [1115, 613] on button "Apply Filters" at bounding box center [1127, 623] width 94 height 32
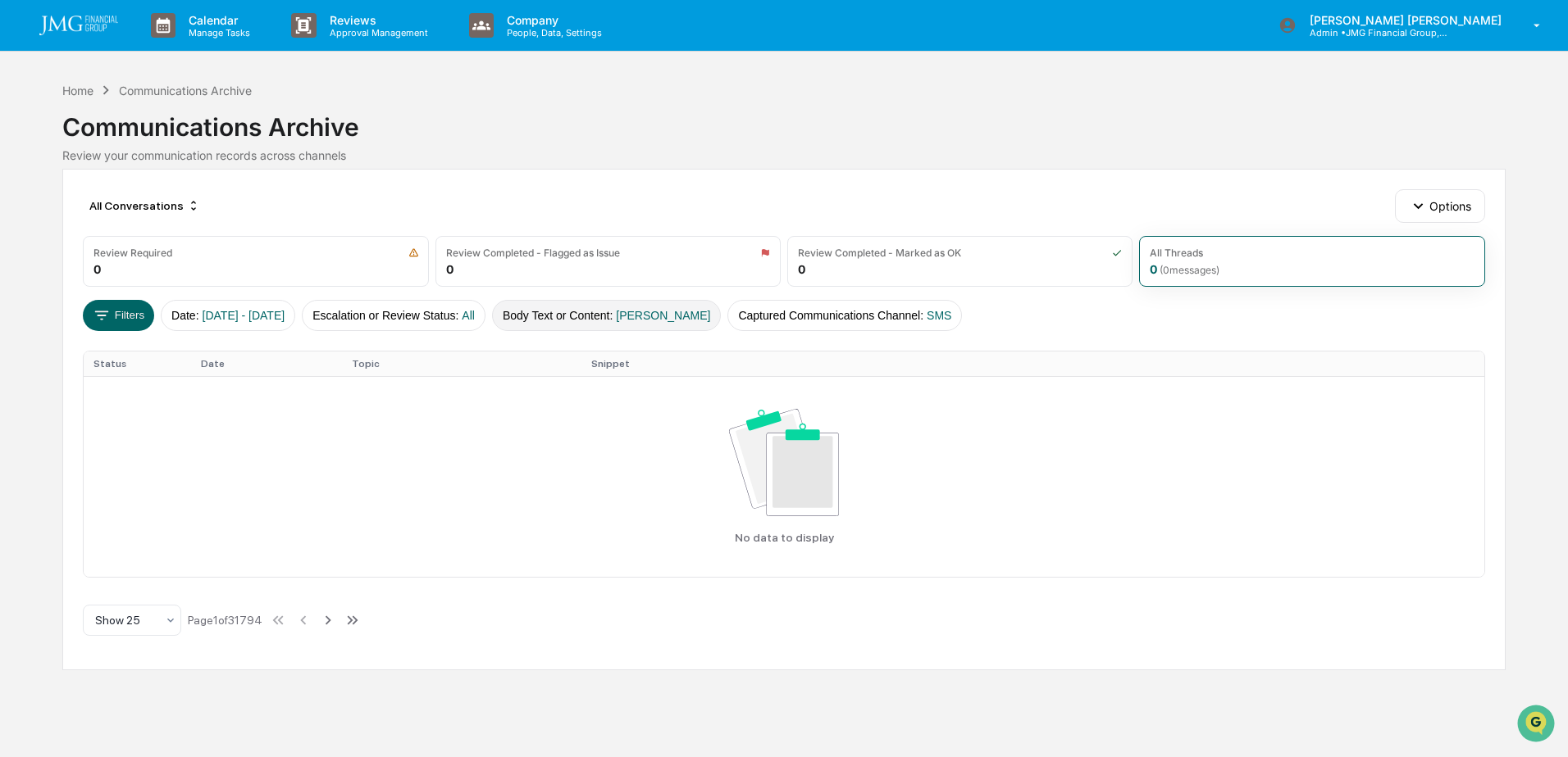
click at [639, 320] on button "Body Text or Content : Lennart" at bounding box center [607, 316] width 229 height 32
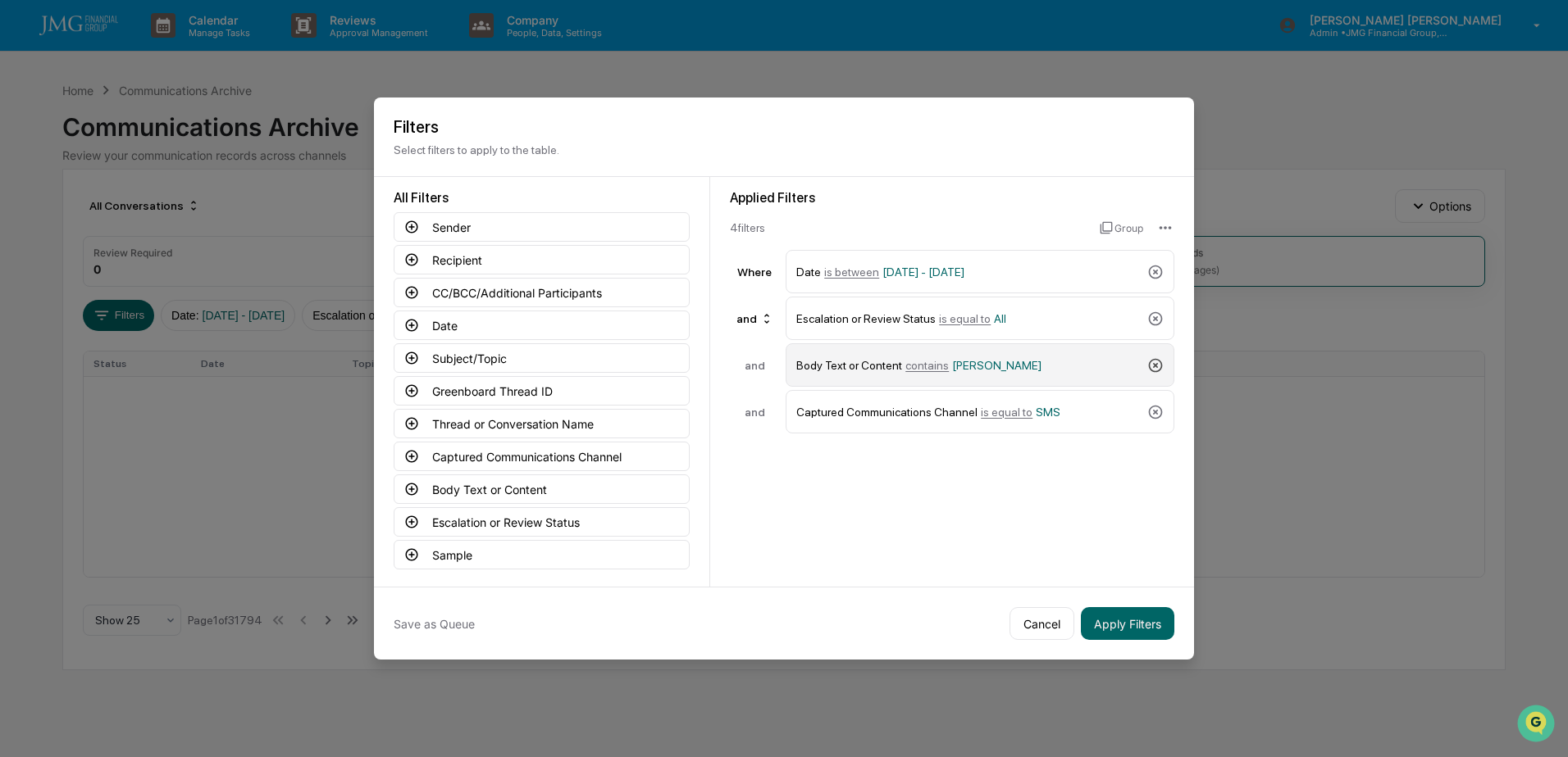
click at [1154, 360] on icon at bounding box center [1155, 365] width 17 height 17
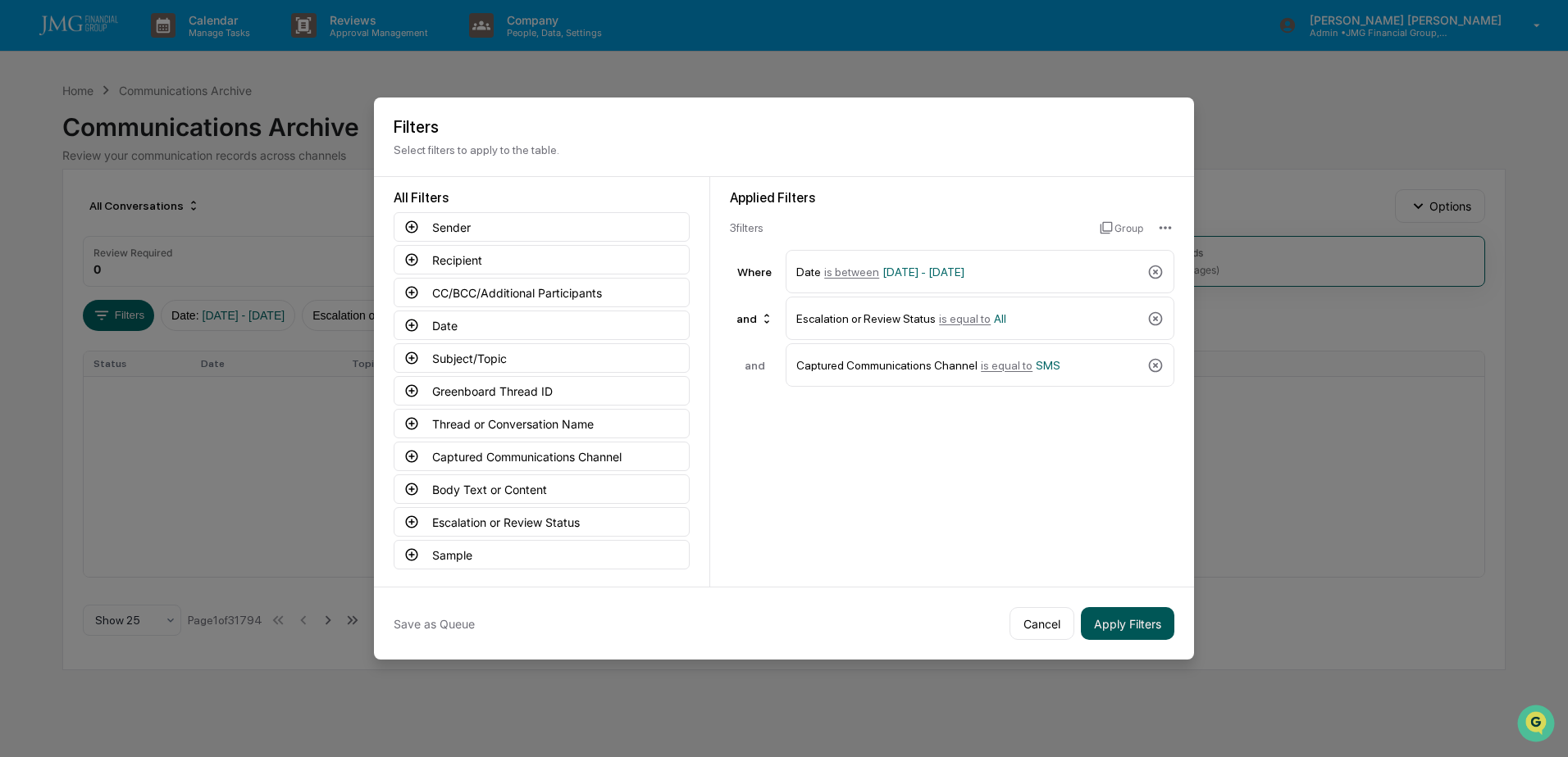
click at [1119, 614] on button "Apply Filters" at bounding box center [1127, 623] width 94 height 32
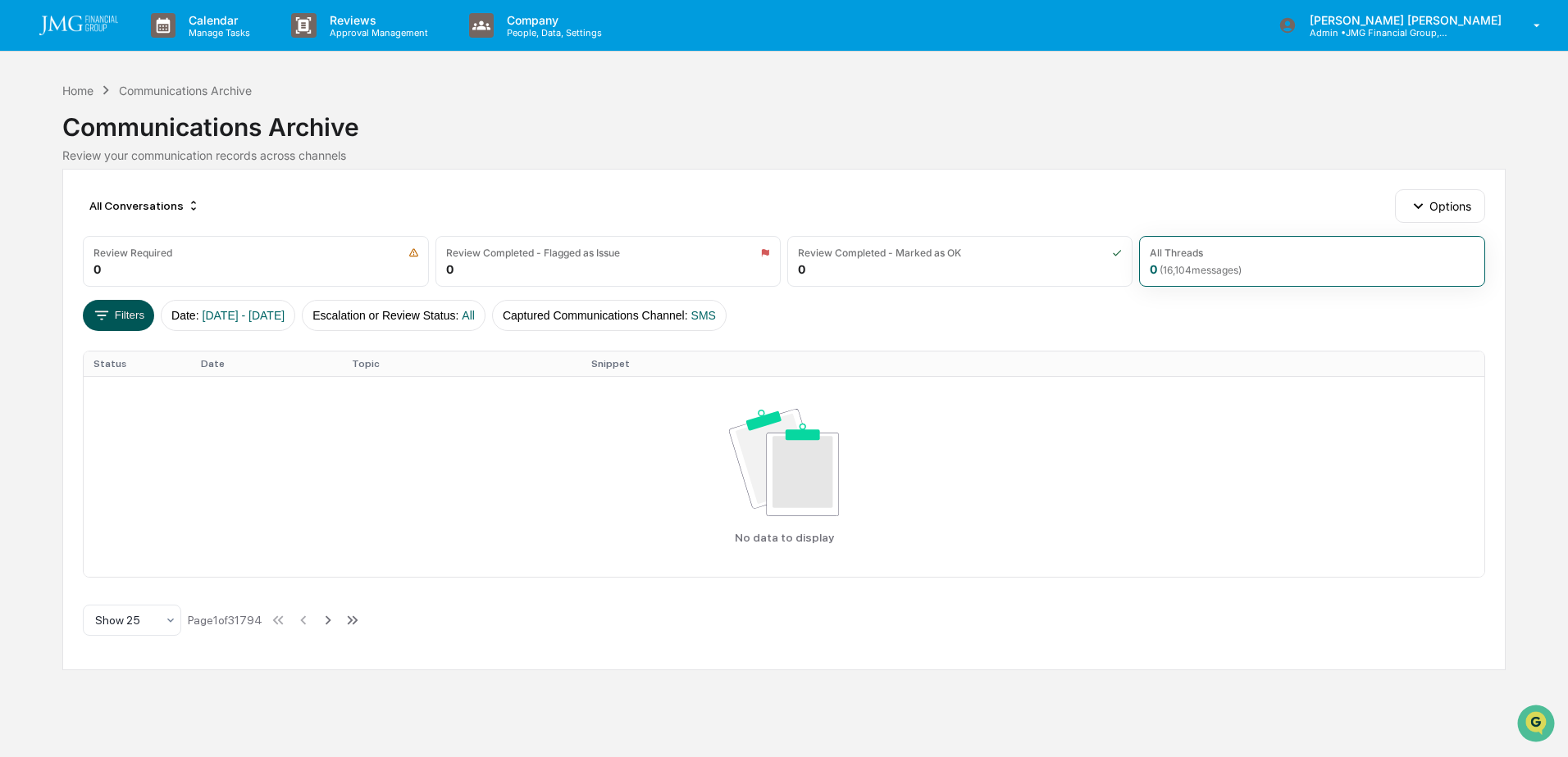
click at [130, 326] on button "Filters" at bounding box center [118, 316] width 71 height 32
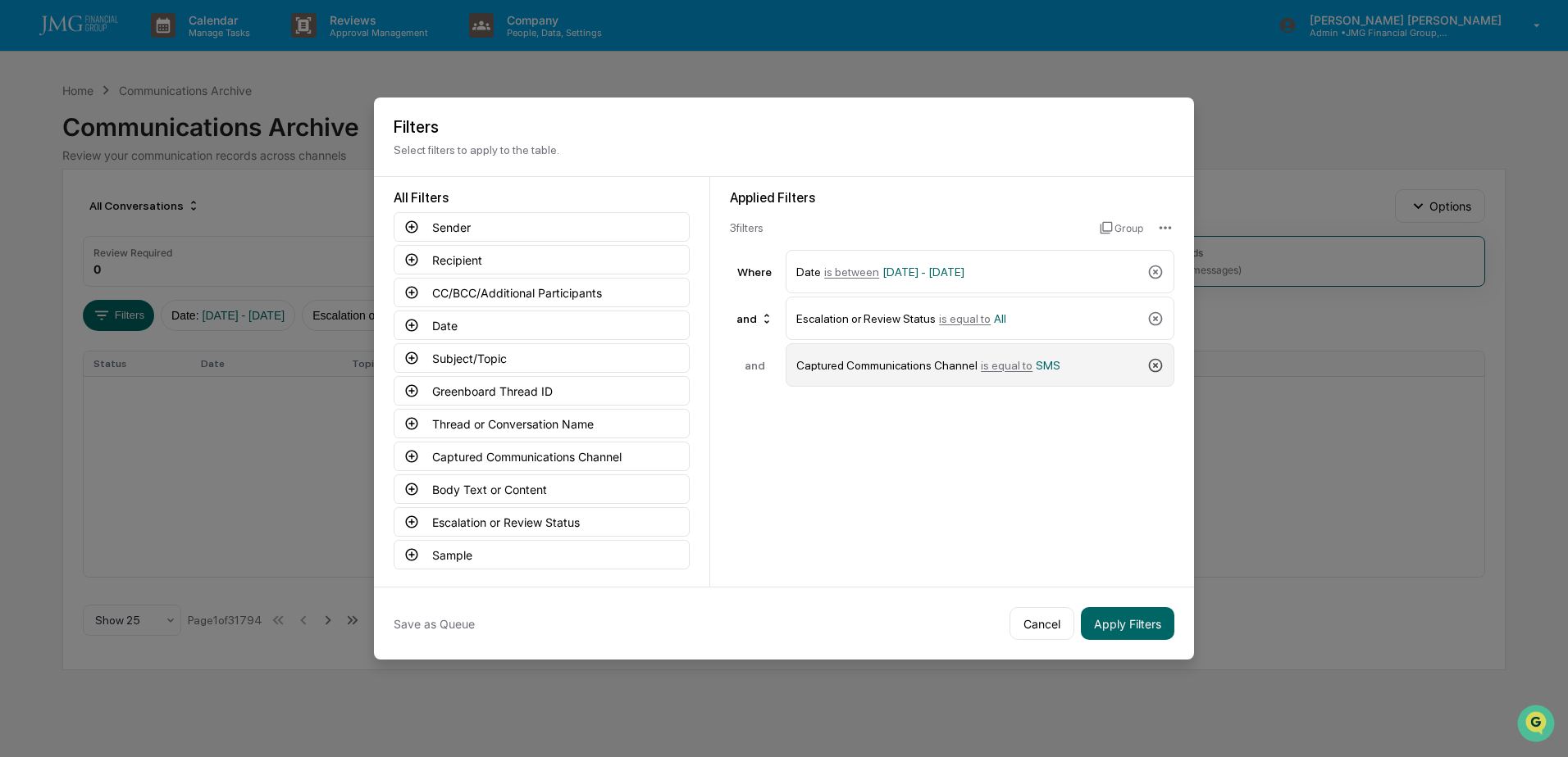
click at [1148, 367] on icon at bounding box center [1155, 365] width 17 height 17
click at [517, 350] on button "Subject/Topic" at bounding box center [542, 358] width 296 height 30
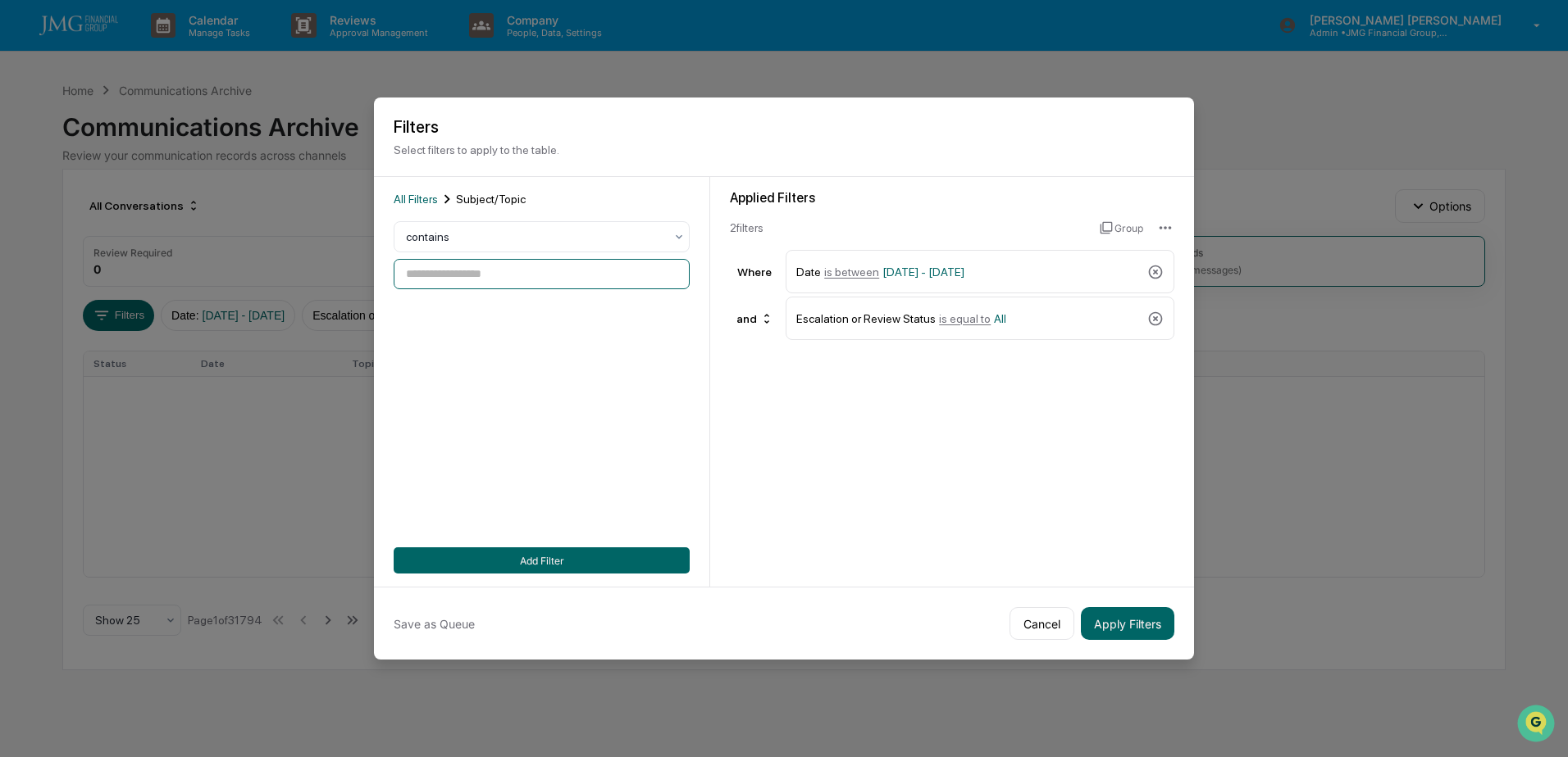
click at [542, 272] on input at bounding box center [542, 274] width 296 height 31
type input "*******"
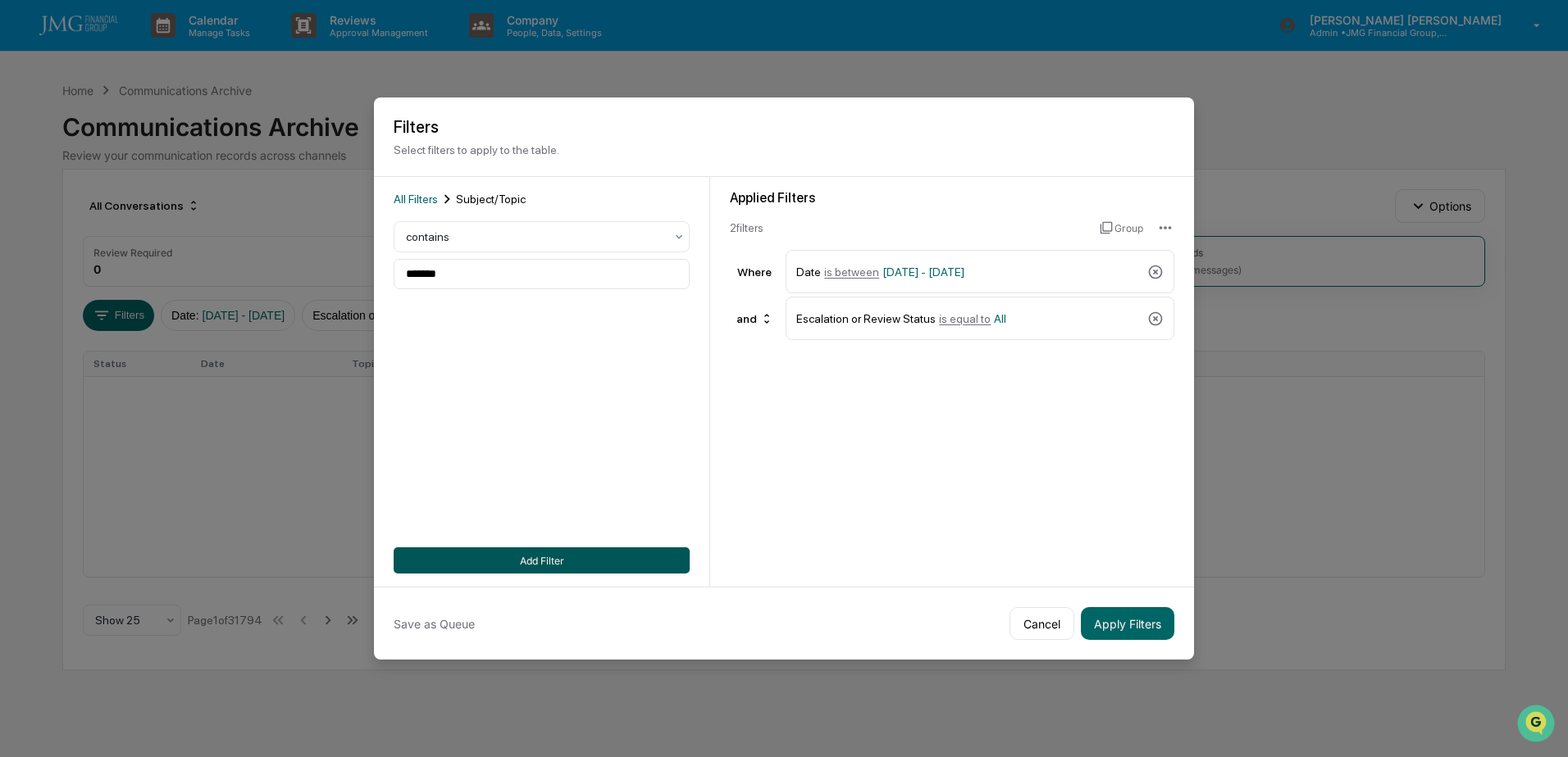
click at [555, 558] on button "Add Filter" at bounding box center [542, 560] width 296 height 27
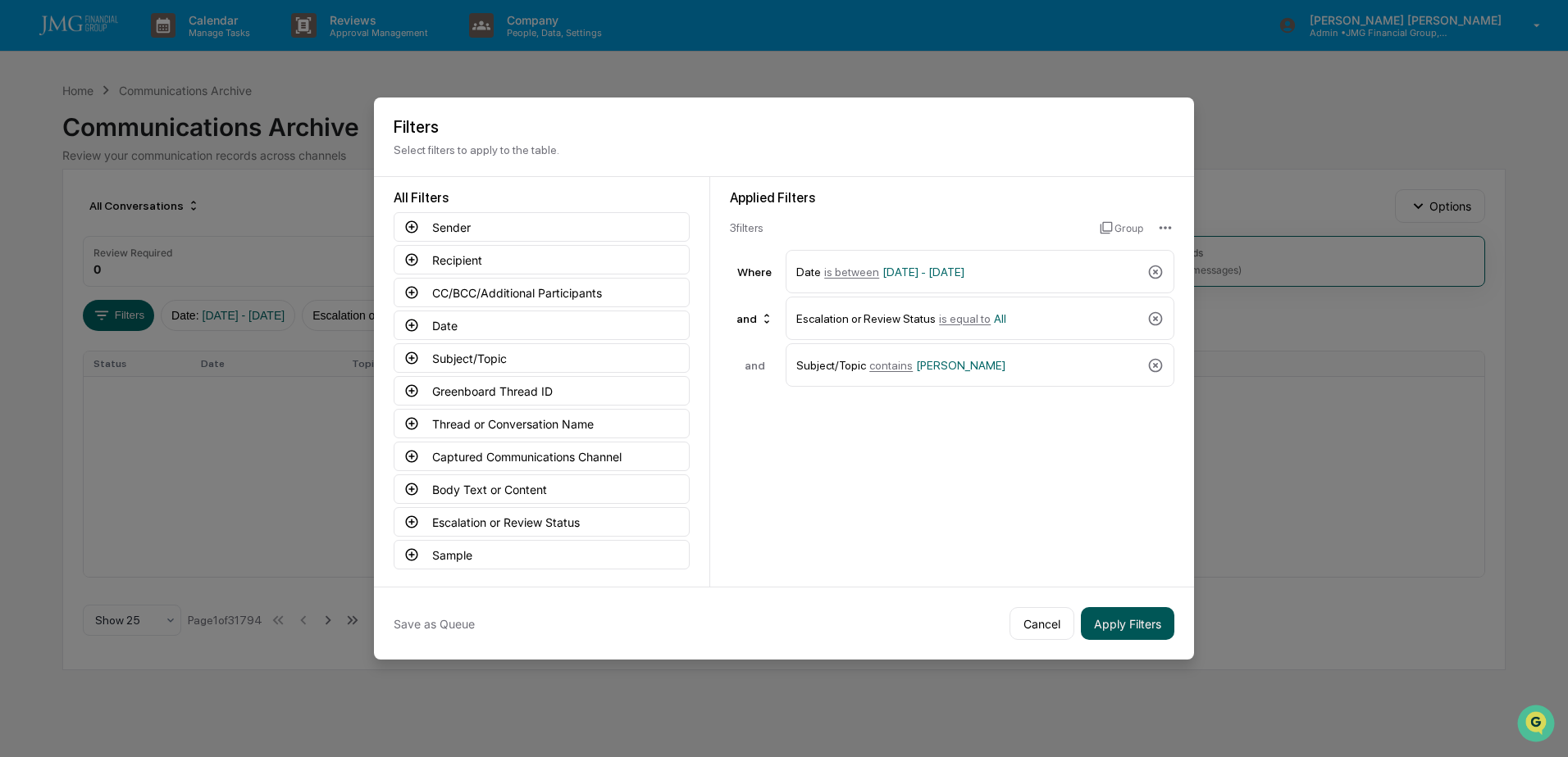
click at [1140, 617] on button "Apply Filters" at bounding box center [1127, 623] width 94 height 32
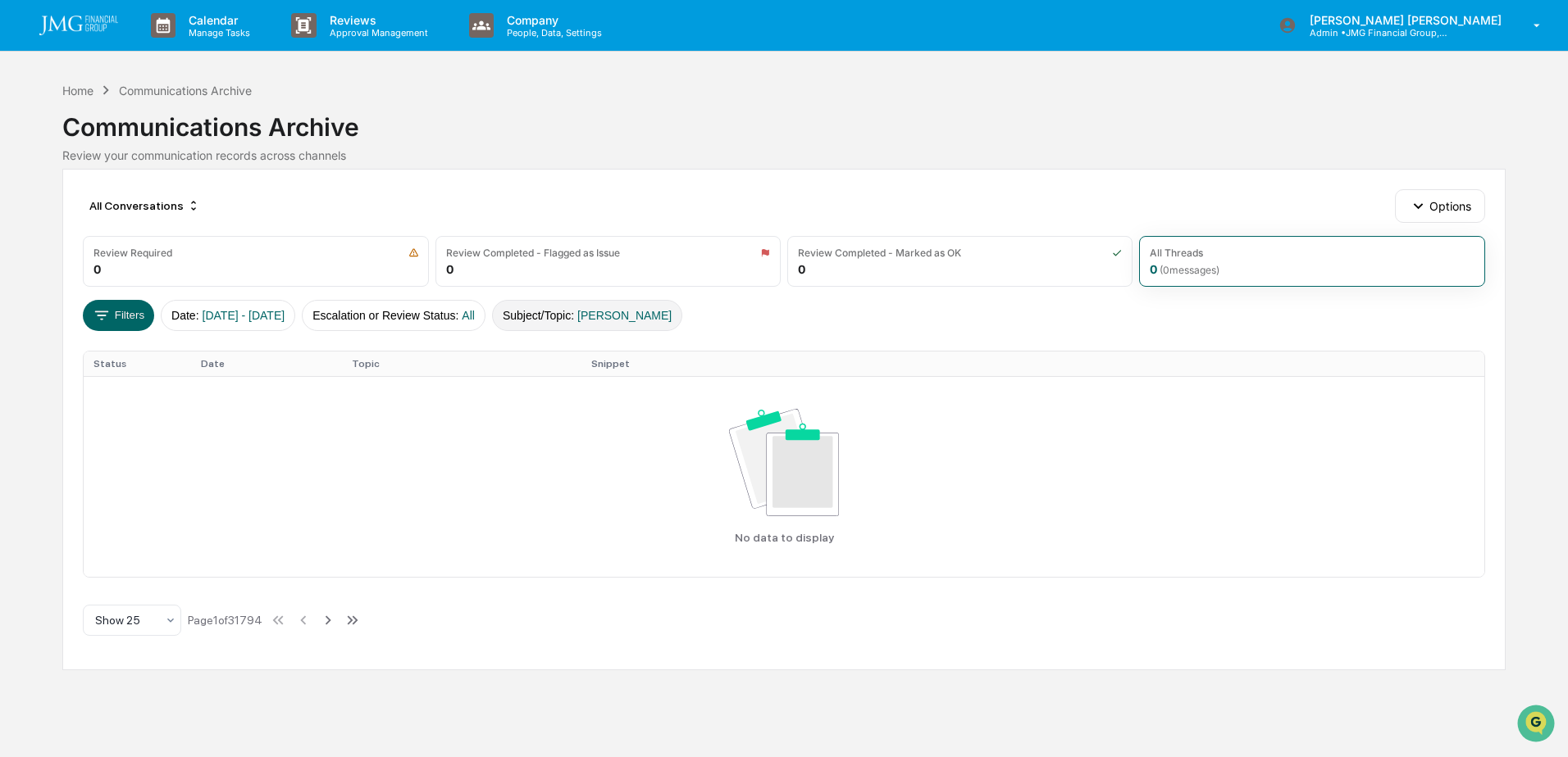
click at [649, 315] on span "[PERSON_NAME]" at bounding box center [624, 315] width 95 height 13
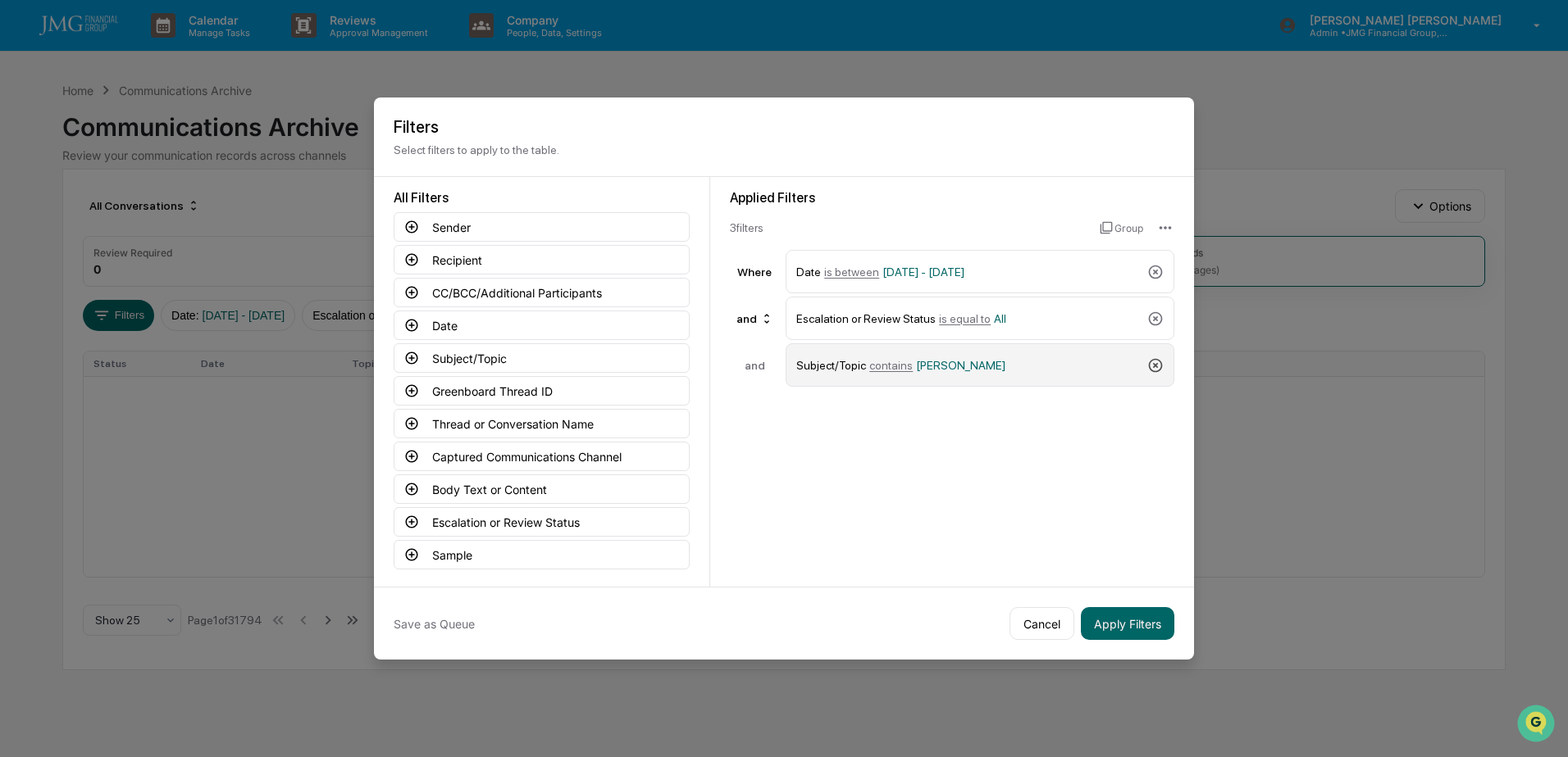
click at [1154, 357] on icon at bounding box center [1155, 365] width 17 height 17
click at [561, 486] on button "Body Text or Content" at bounding box center [542, 489] width 296 height 30
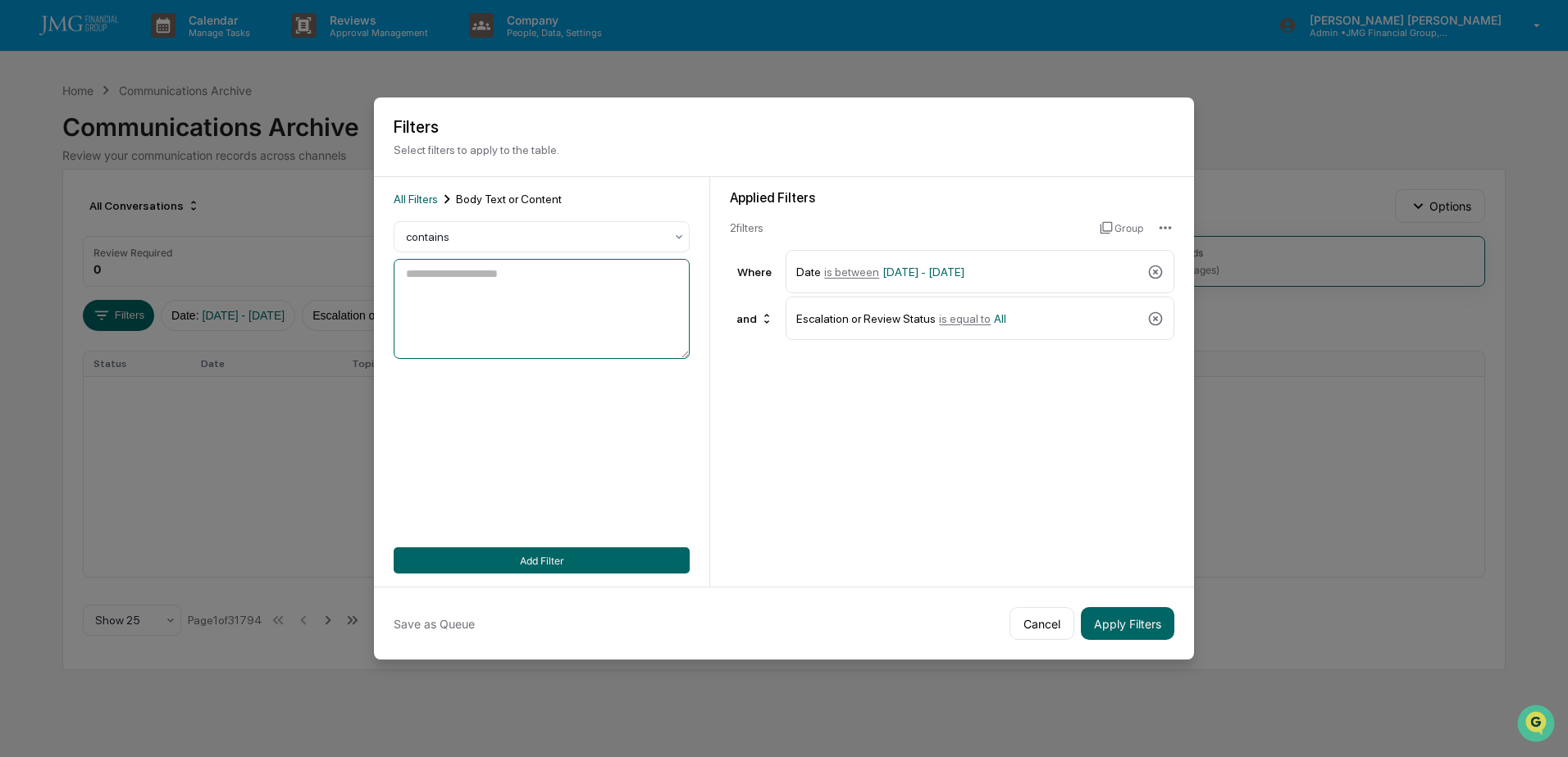
click at [511, 301] on textarea at bounding box center [542, 309] width 296 height 100
type textarea "*******"
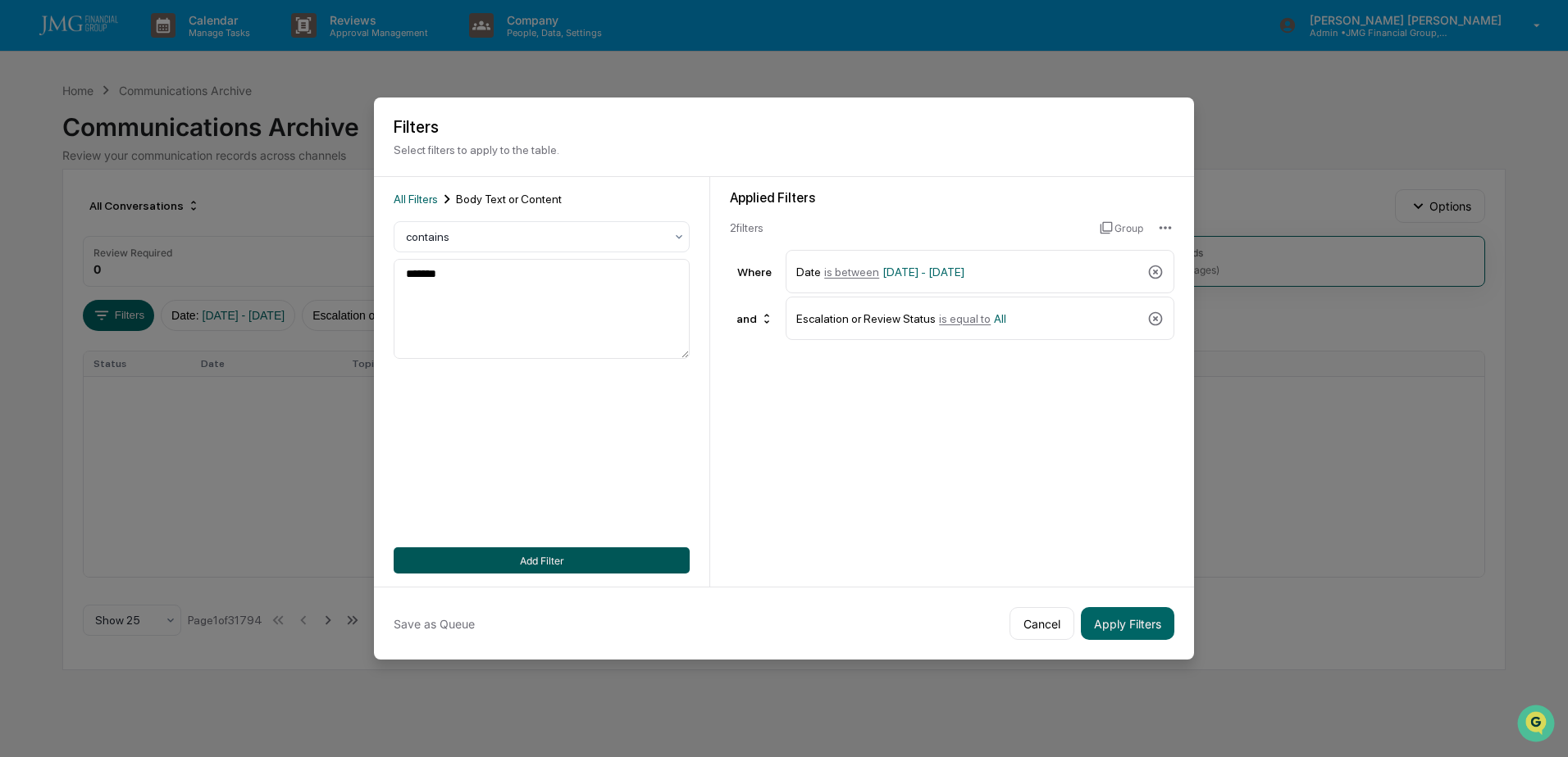
click at [556, 556] on button "Add Filter" at bounding box center [542, 560] width 296 height 27
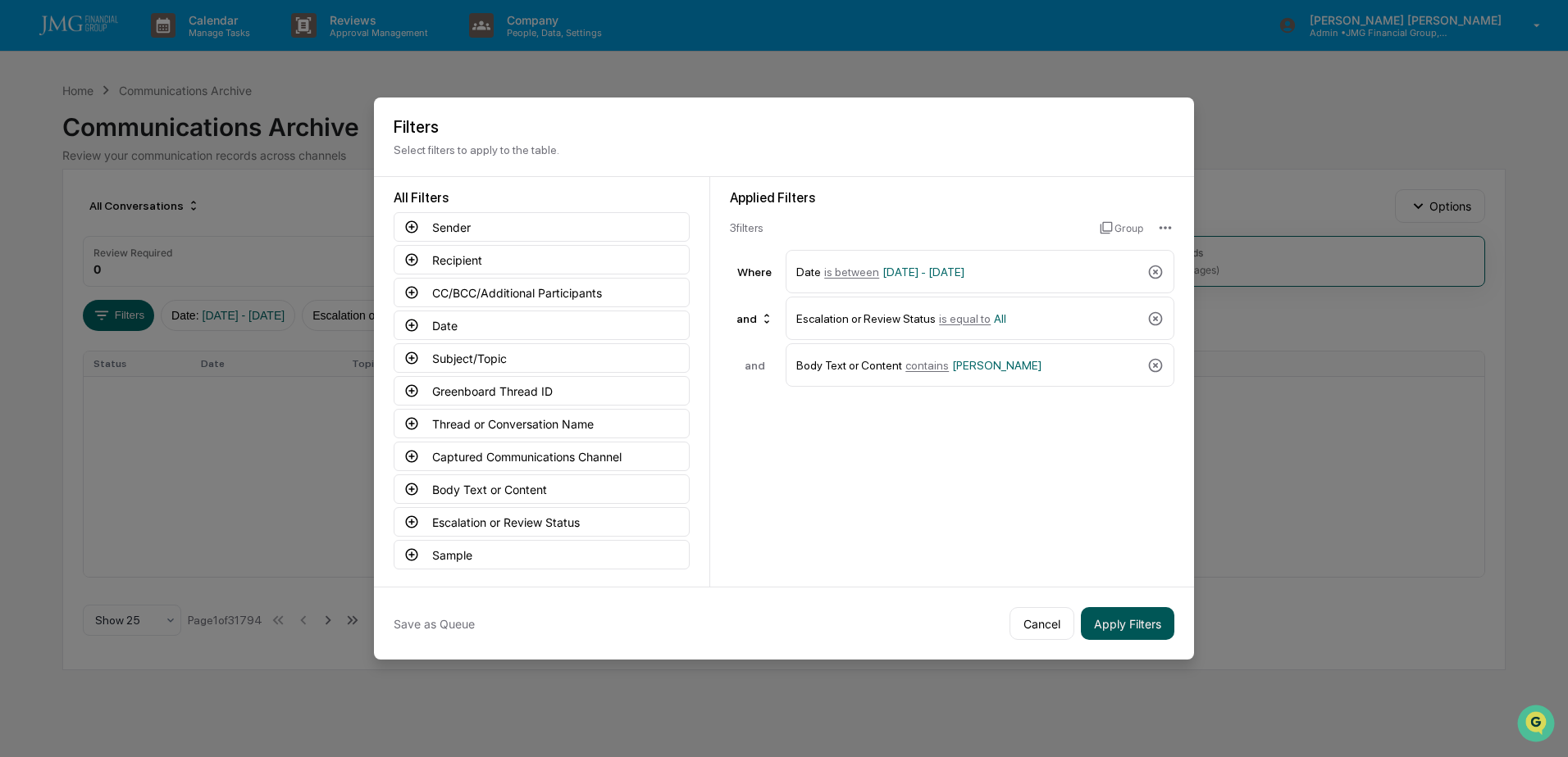
click at [1116, 617] on button "Apply Filters" at bounding box center [1127, 623] width 94 height 32
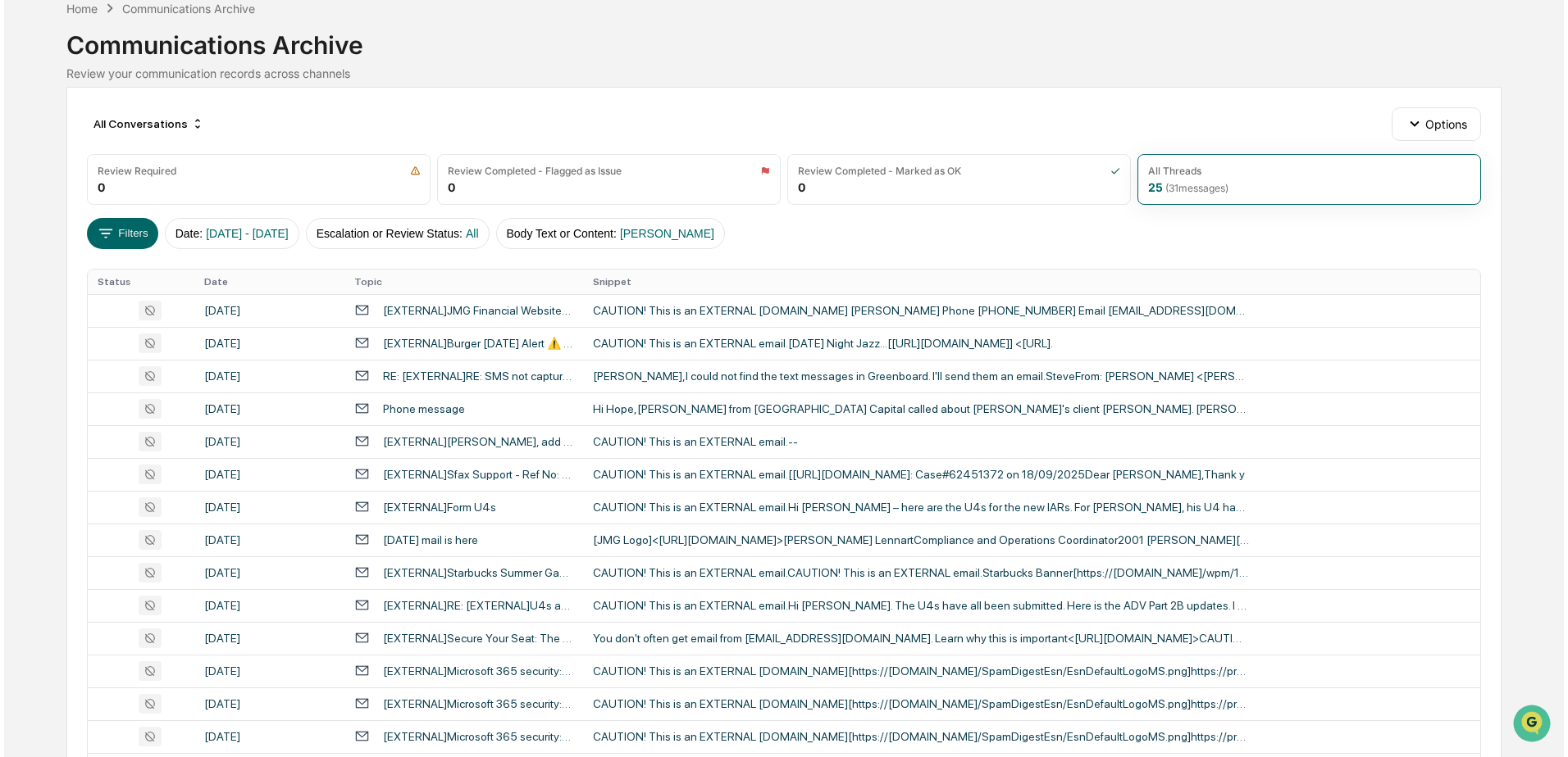
scroll to position [0, 0]
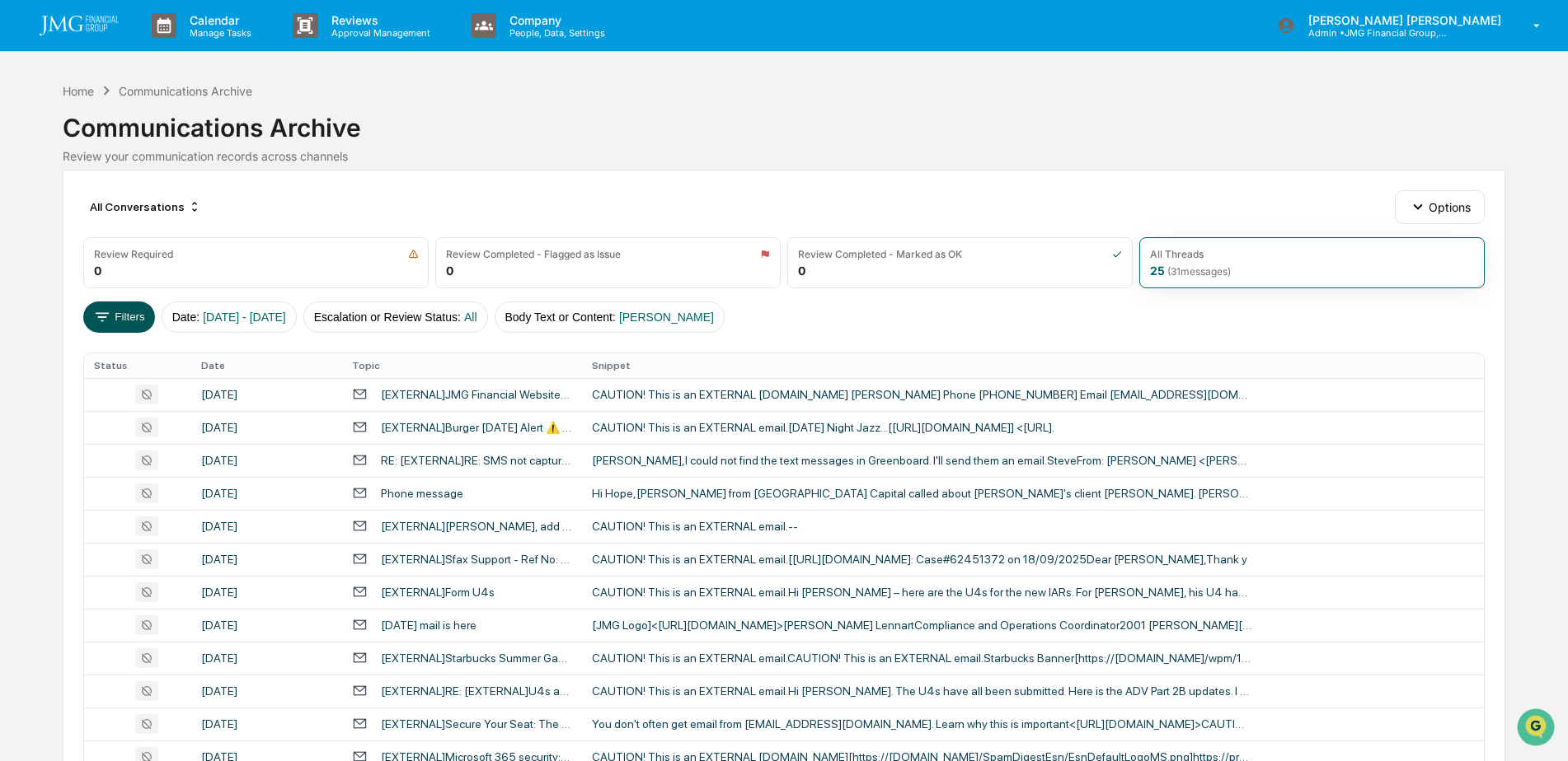
click at [135, 329] on button "Filters" at bounding box center [119, 318] width 71 height 32
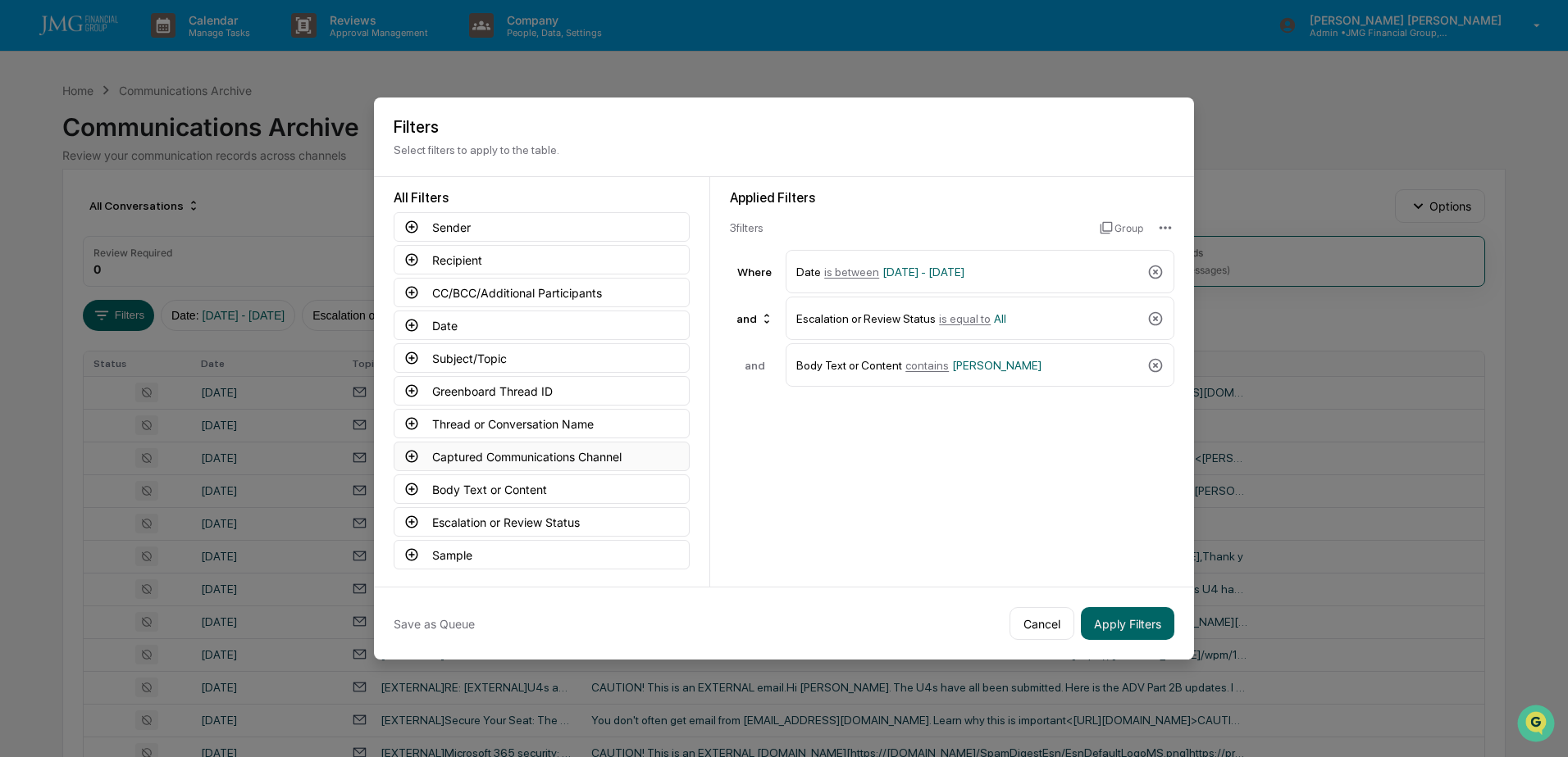
click at [561, 456] on button "Captured Communications Channel" at bounding box center [542, 457] width 296 height 30
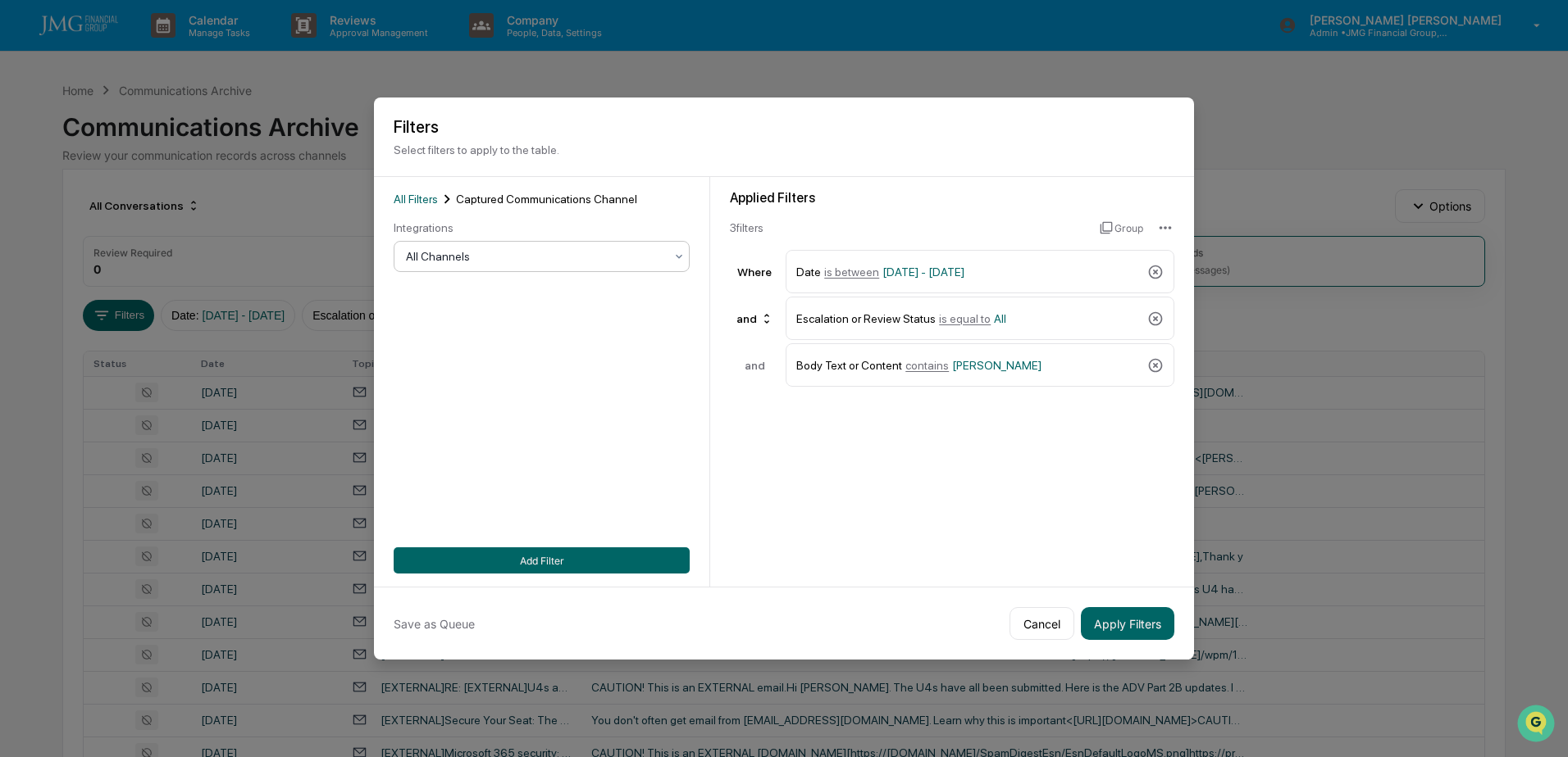
click at [511, 268] on div "All Channels" at bounding box center [542, 257] width 296 height 32
click at [436, 366] on div "SMS" at bounding box center [537, 356] width 294 height 32
click at [561, 551] on button "Add Filter" at bounding box center [542, 560] width 296 height 27
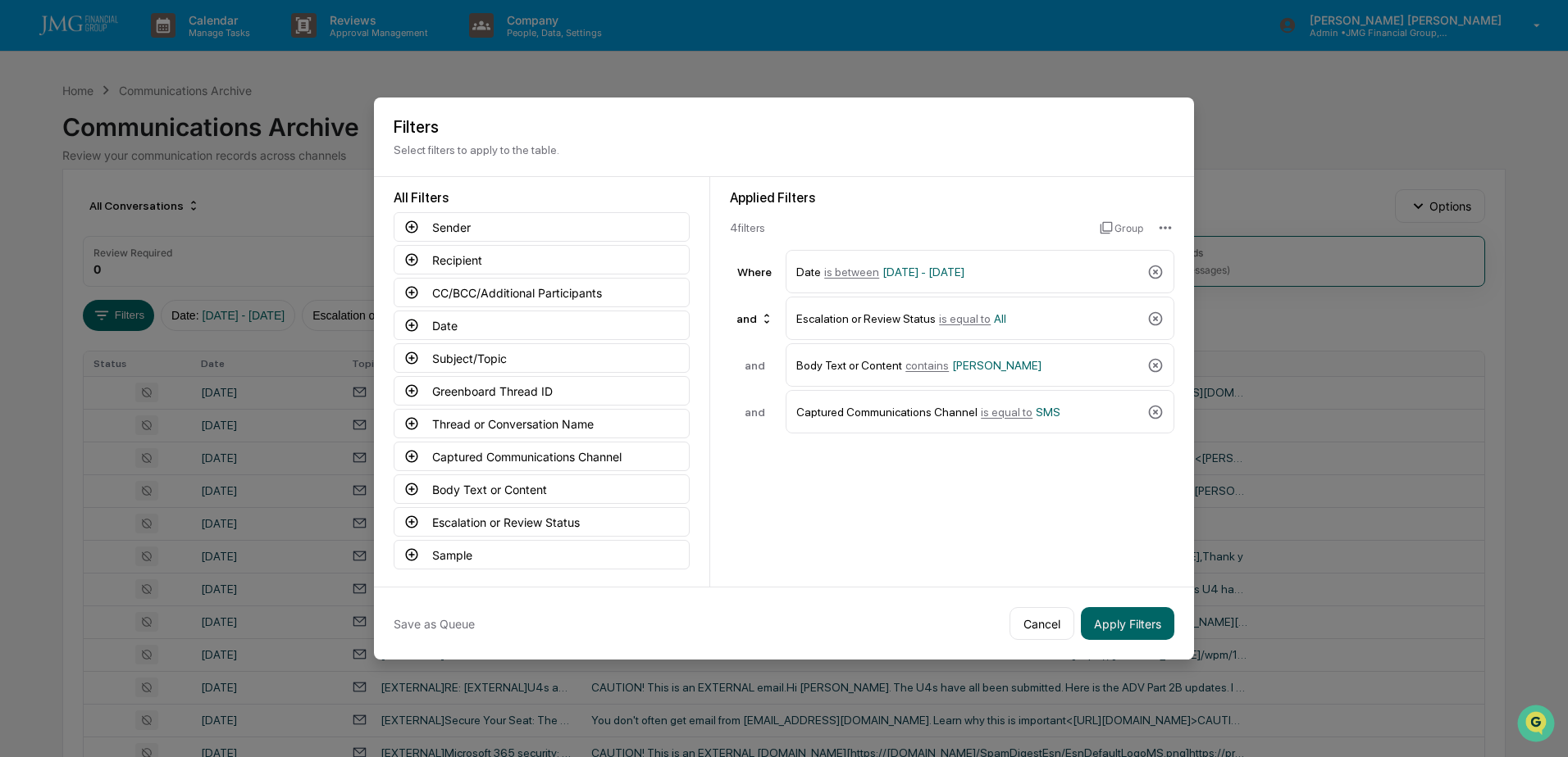
click at [1124, 616] on button "Apply Filters" at bounding box center [1127, 623] width 94 height 32
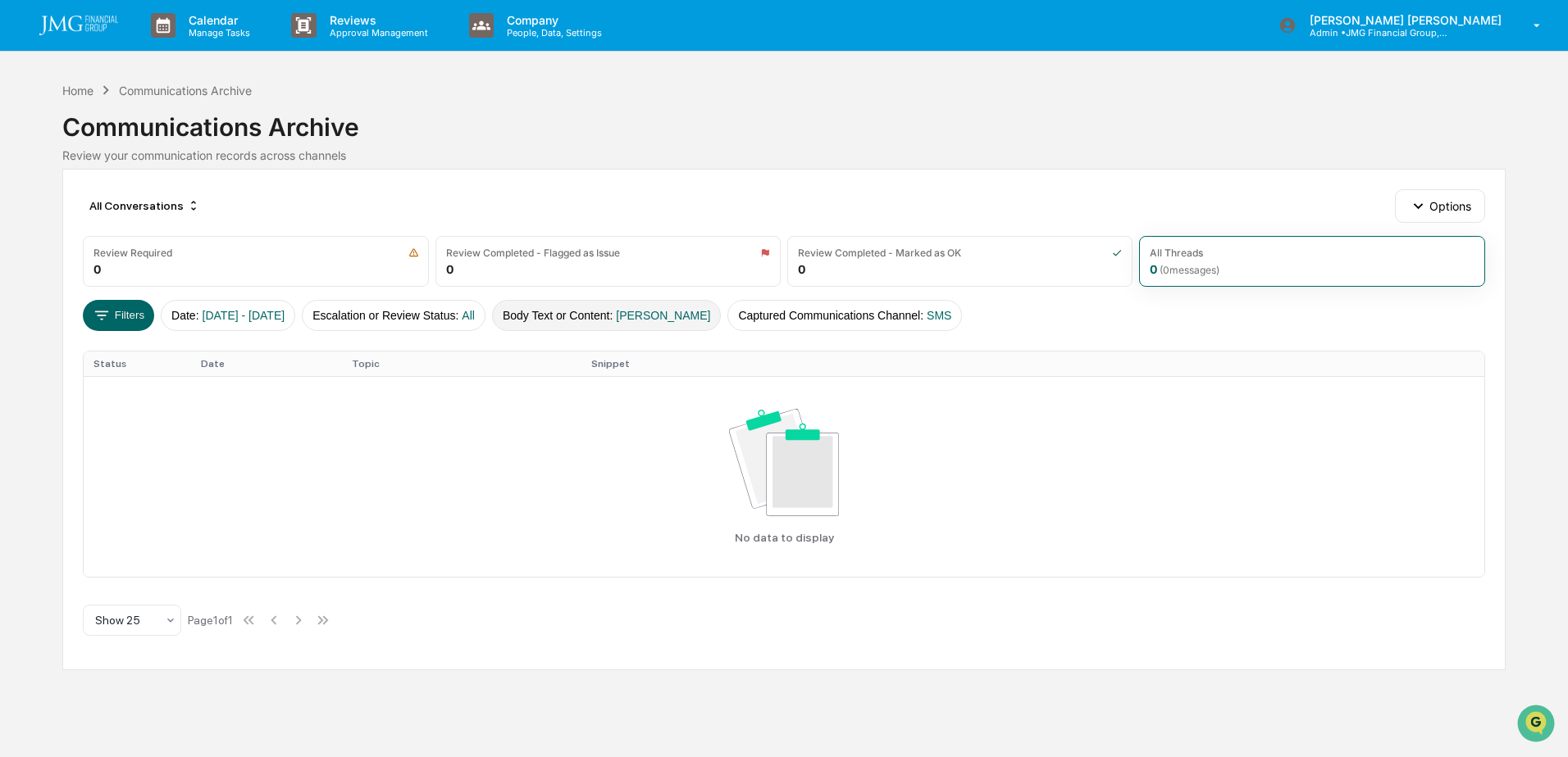
click at [654, 321] on button "Body Text or Content : Lennart" at bounding box center [607, 316] width 229 height 32
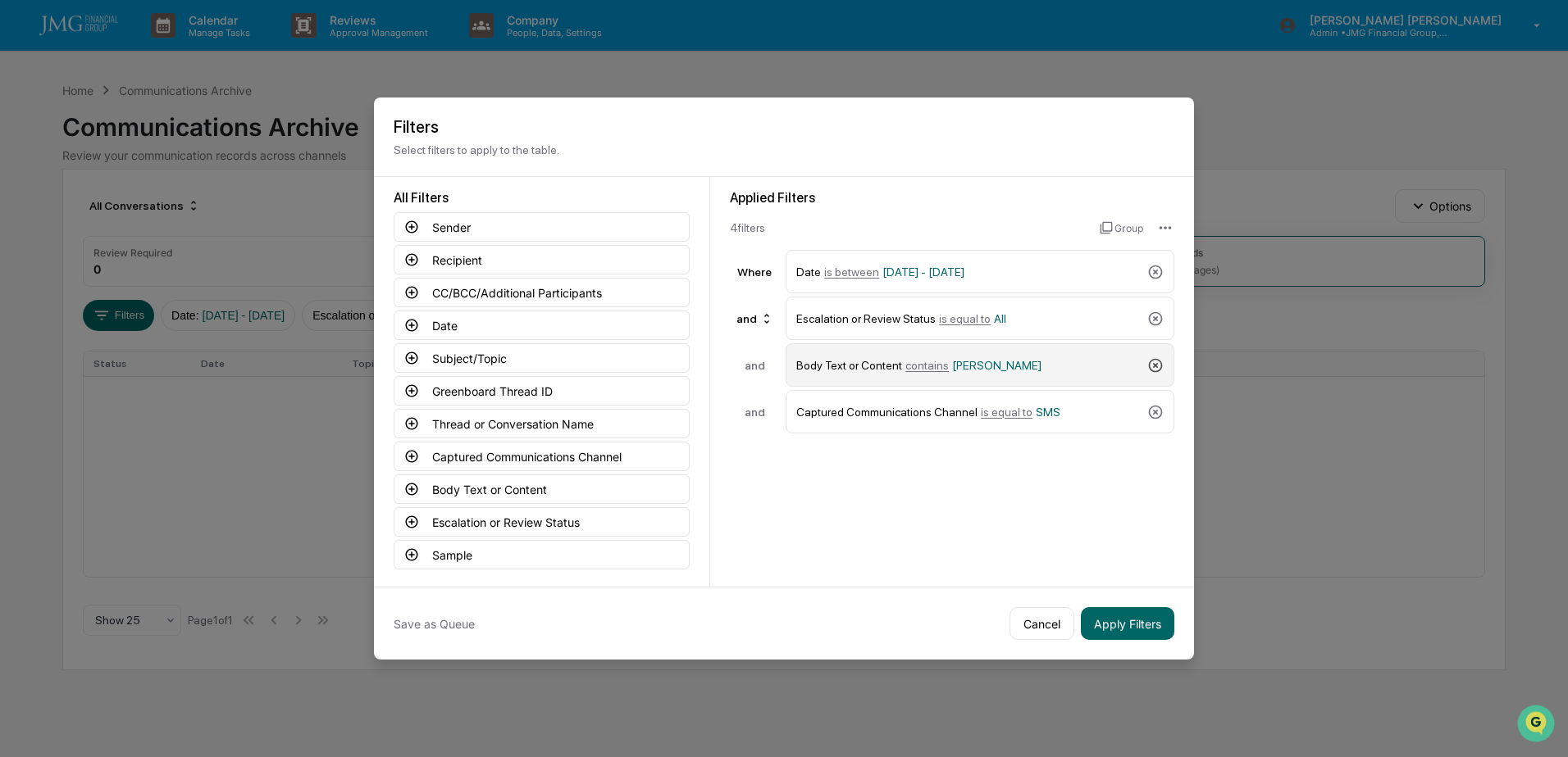
click at [1147, 357] on icon at bounding box center [1155, 365] width 17 height 17
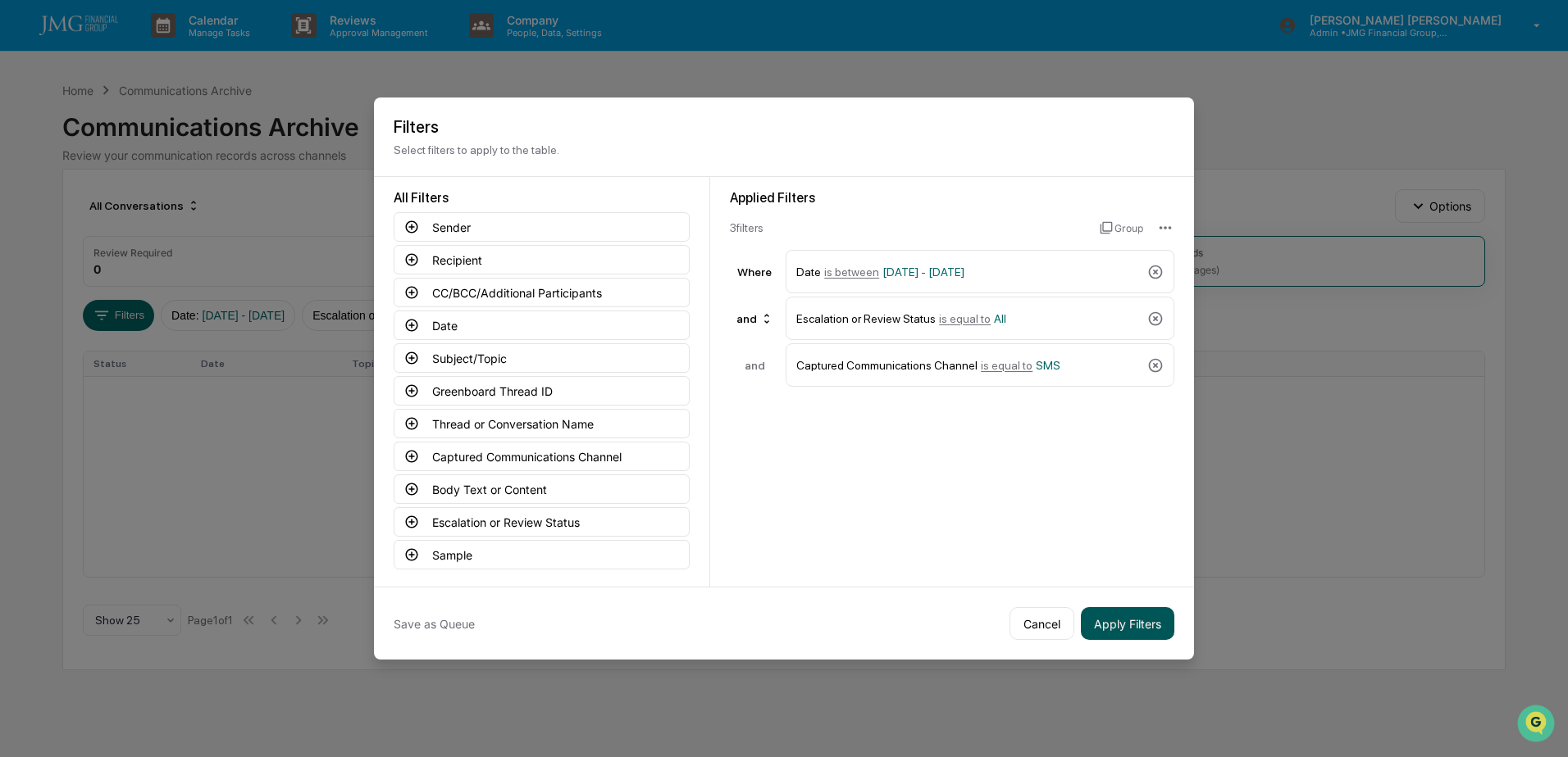
click at [1115, 609] on button "Apply Filters" at bounding box center [1127, 623] width 94 height 32
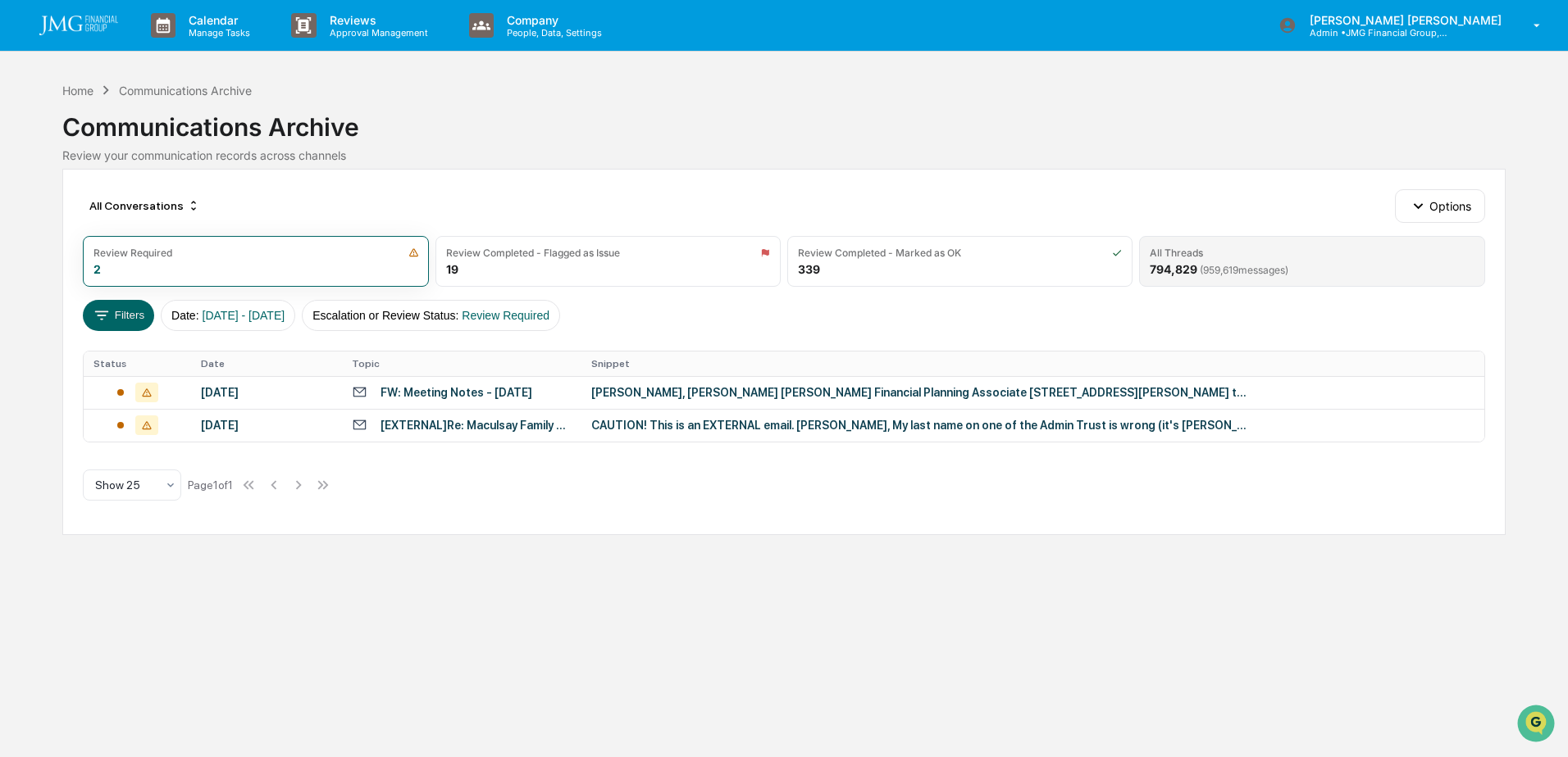
click at [1223, 268] on span "( 959,619 messages)" at bounding box center [1244, 270] width 89 height 12
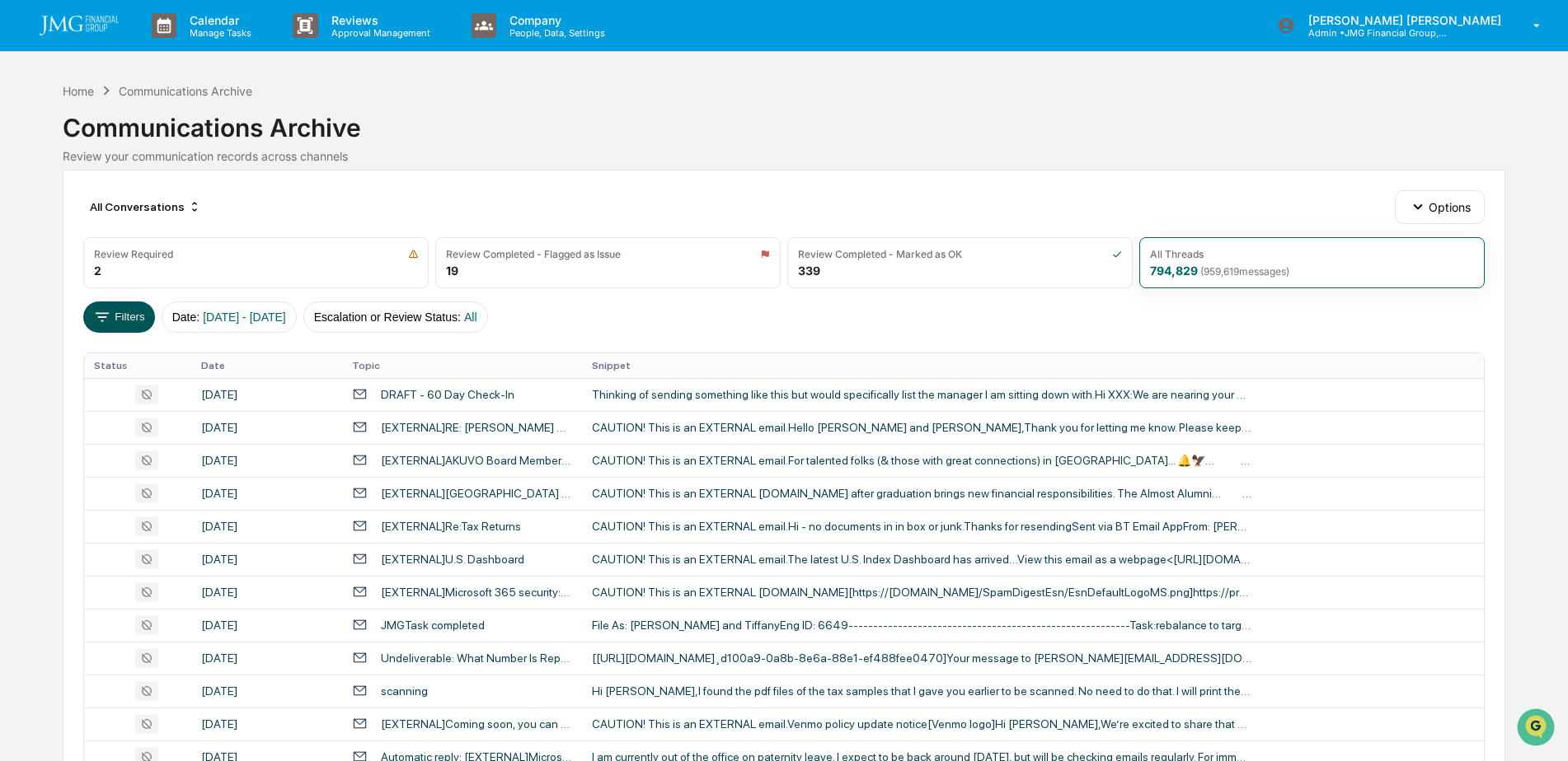
click at [118, 331] on button "Filters" at bounding box center [119, 318] width 71 height 32
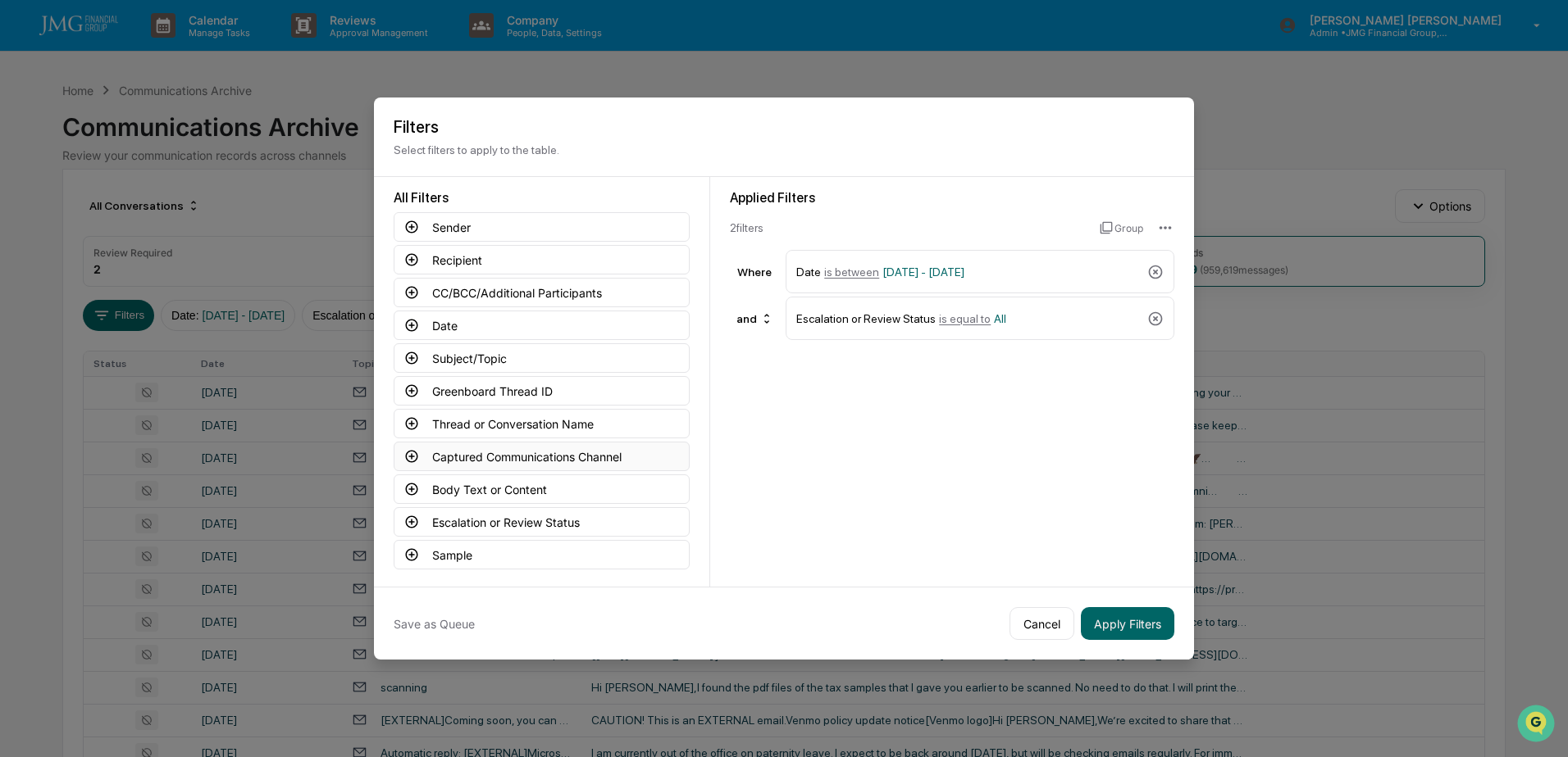
click at [609, 450] on button "Captured Communications Channel" at bounding box center [542, 457] width 296 height 30
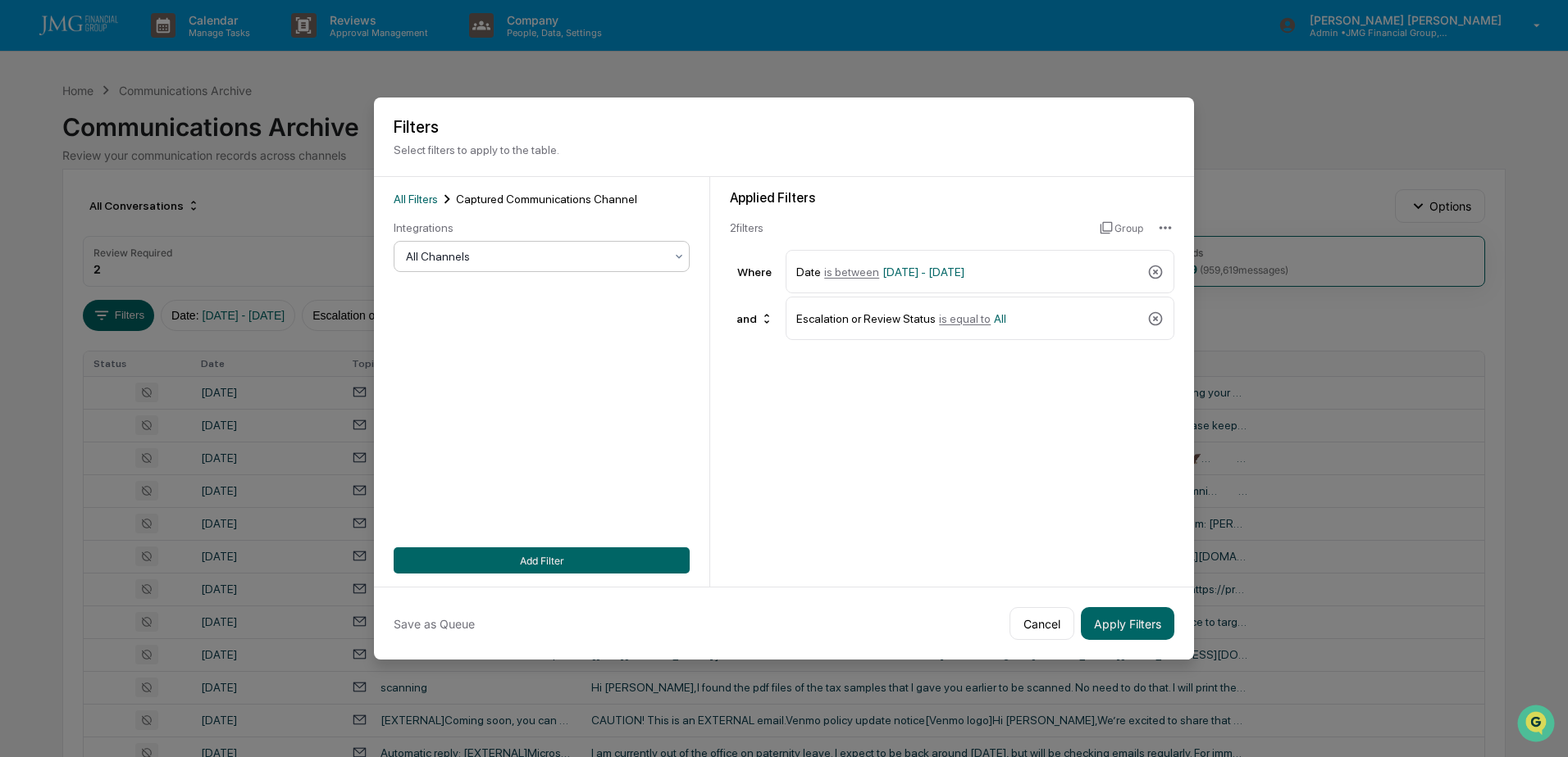
click at [576, 249] on div at bounding box center [535, 256] width 258 height 17
click at [439, 363] on div "SMS" at bounding box center [537, 356] width 294 height 32
click at [578, 558] on button "Add Filter" at bounding box center [542, 560] width 296 height 27
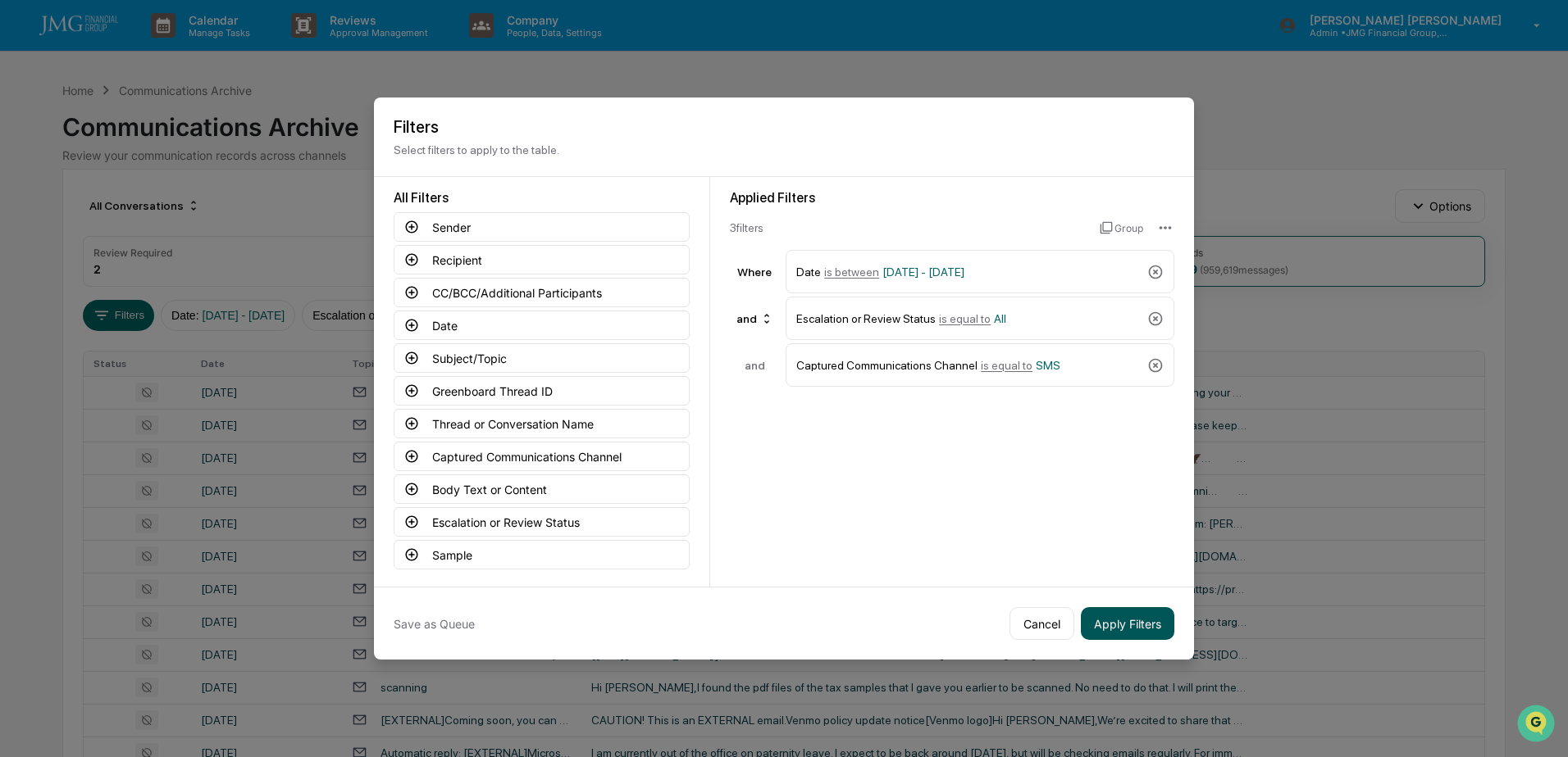
click at [1128, 623] on button "Apply Filters" at bounding box center [1127, 623] width 94 height 32
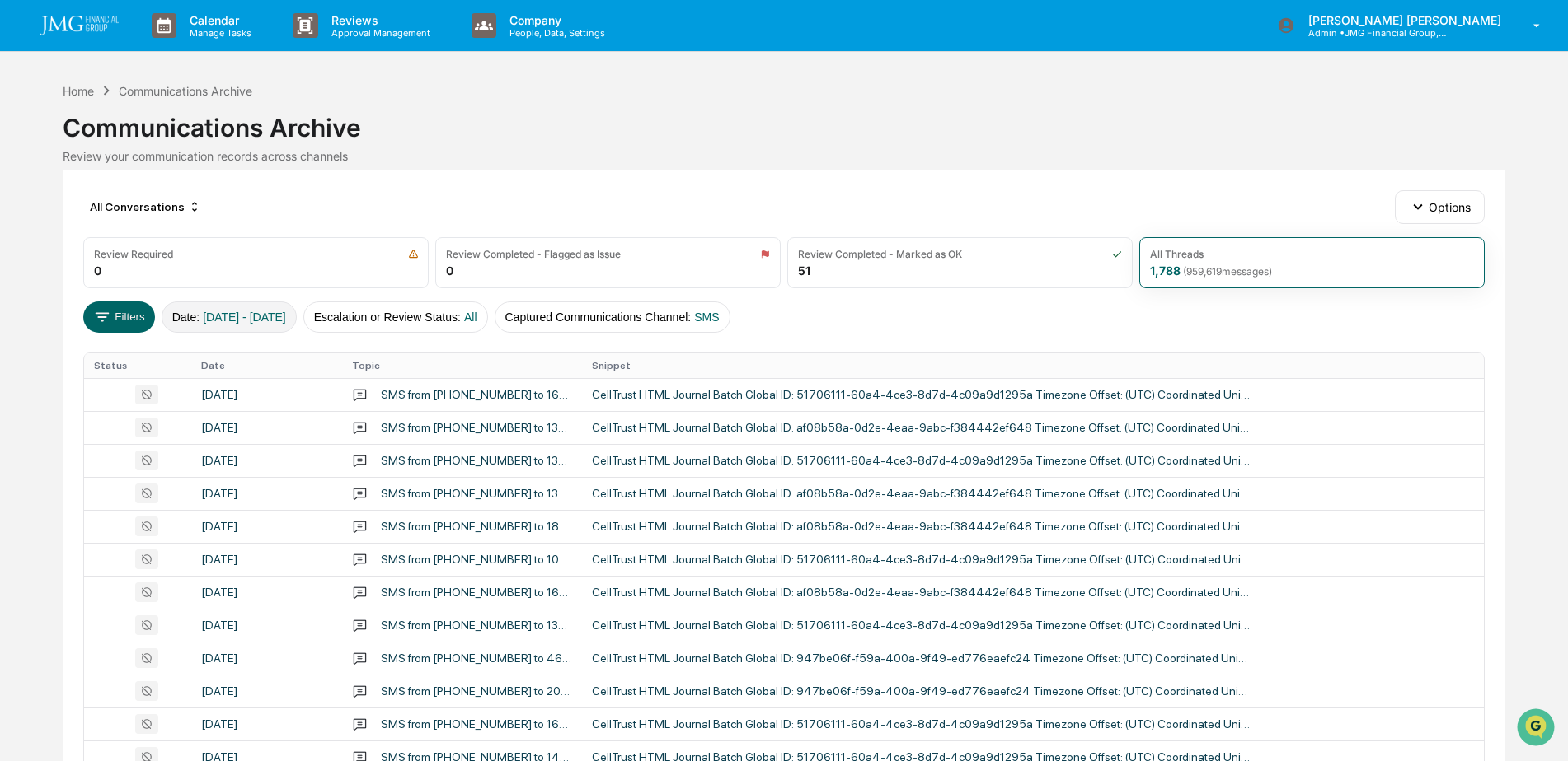
click at [263, 317] on span "01/01/2024 - 12/31/2025" at bounding box center [245, 317] width 83 height 13
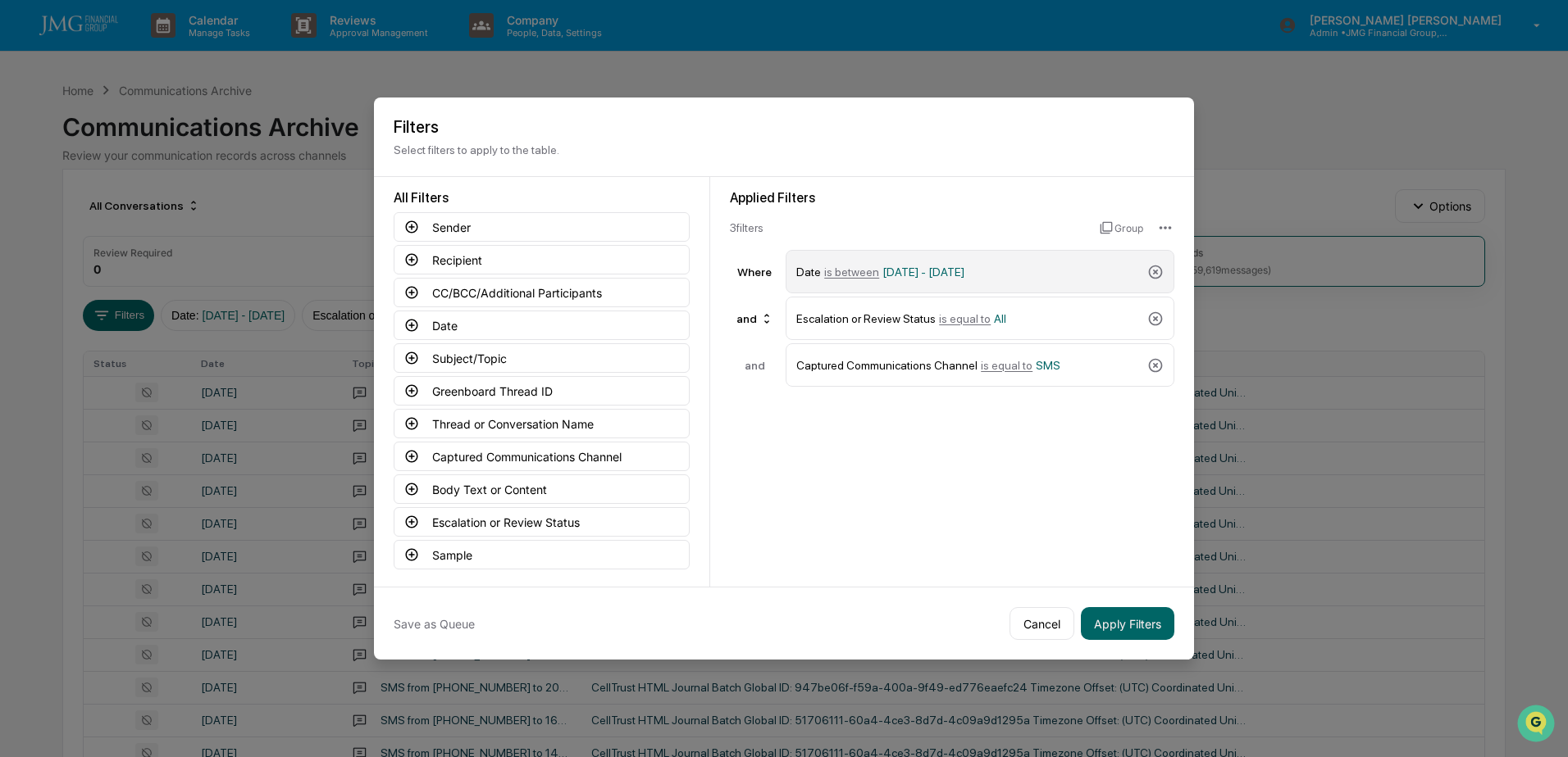
click at [964, 273] on span "01/01/2024 - 12/31/2025" at bounding box center [923, 272] width 82 height 13
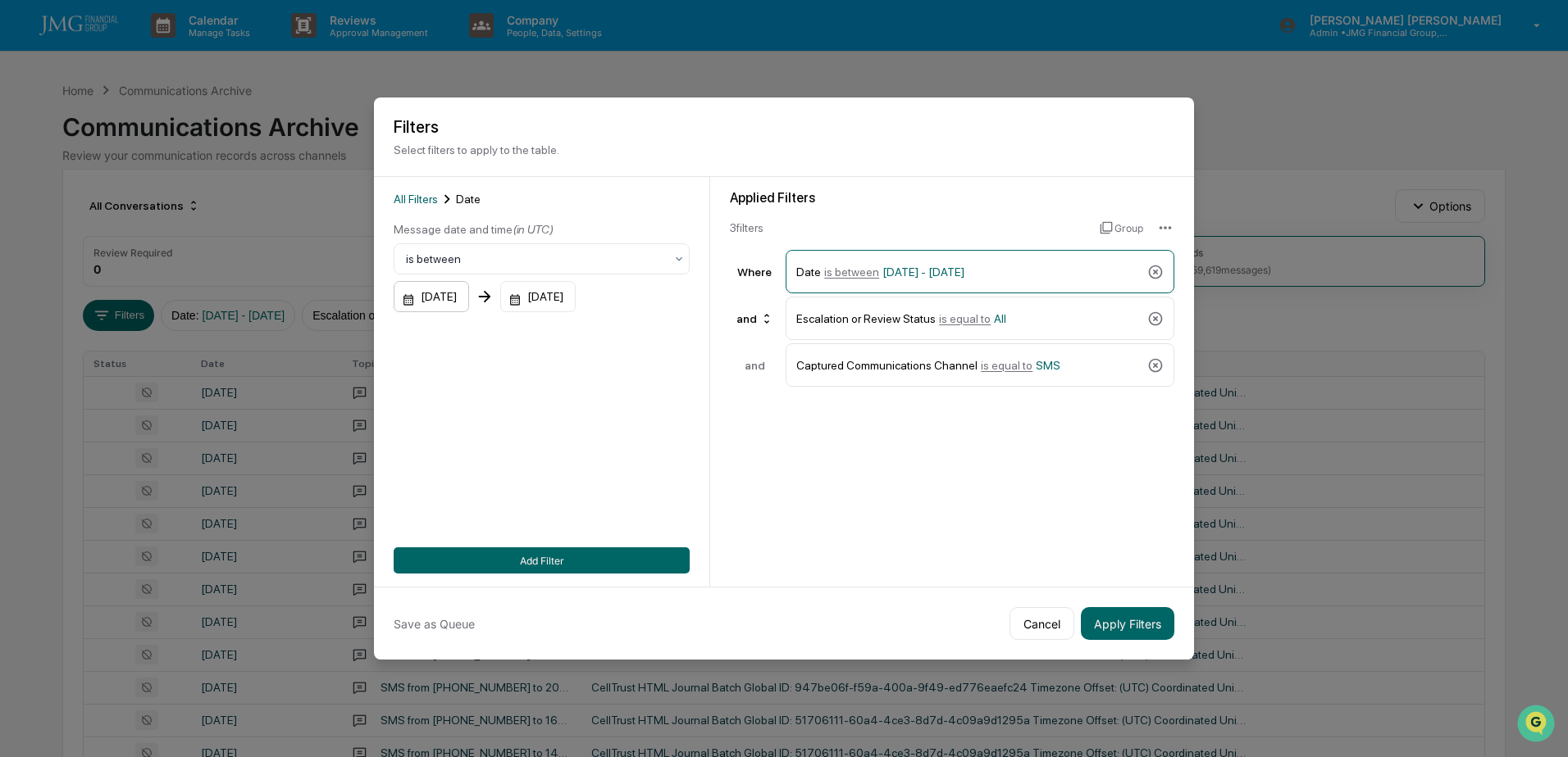
click at [444, 290] on div "01/01/2024" at bounding box center [431, 297] width 76 height 32
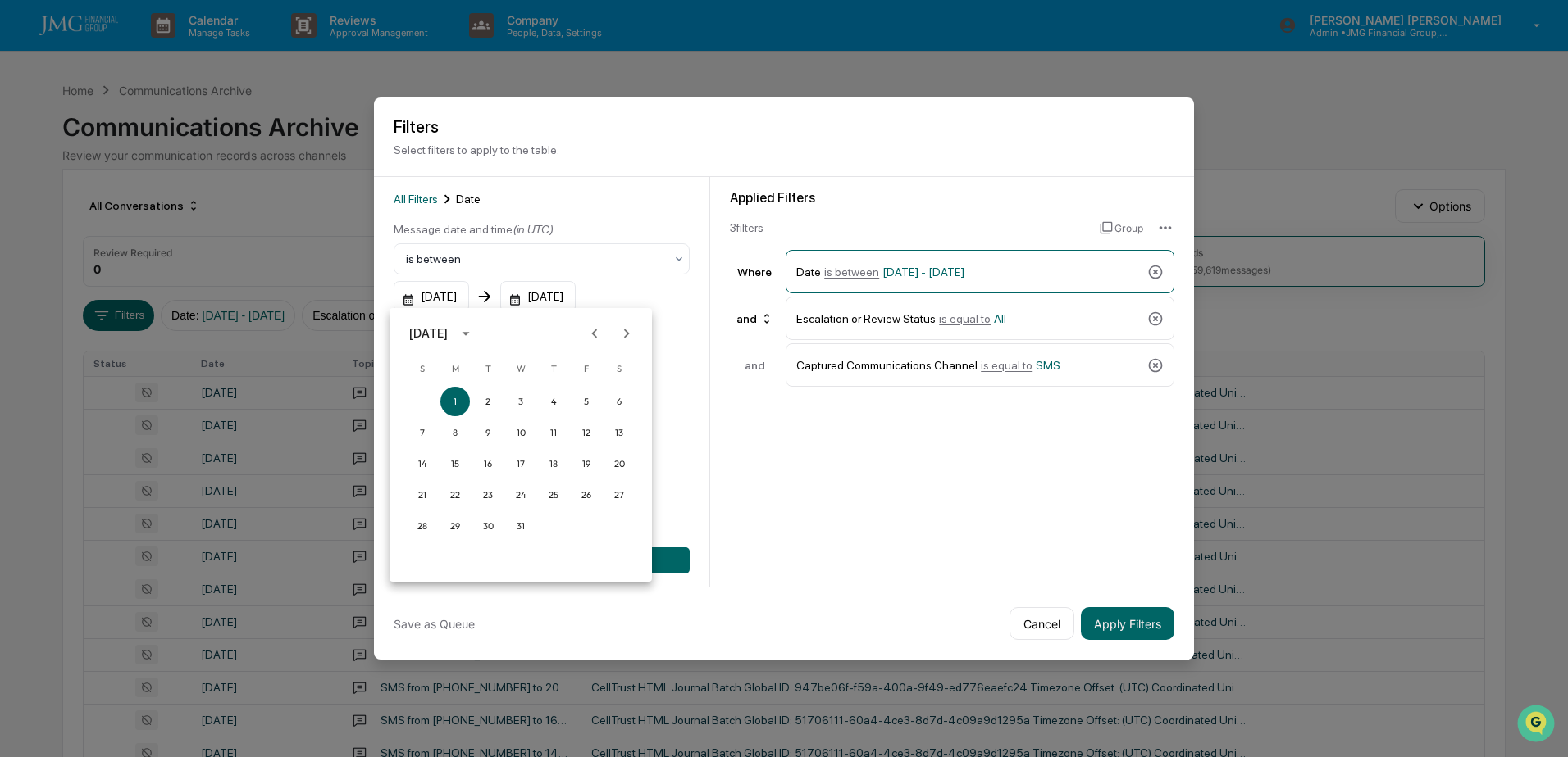
click at [475, 337] on icon "calendar view is open, switch to year view" at bounding box center [466, 334] width 18 height 18
click at [589, 463] on button "2025" at bounding box center [606, 468] width 59 height 30
click at [596, 463] on button "Sep" at bounding box center [606, 459] width 59 height 30
click at [424, 530] on button "28" at bounding box center [422, 527] width 30 height 30
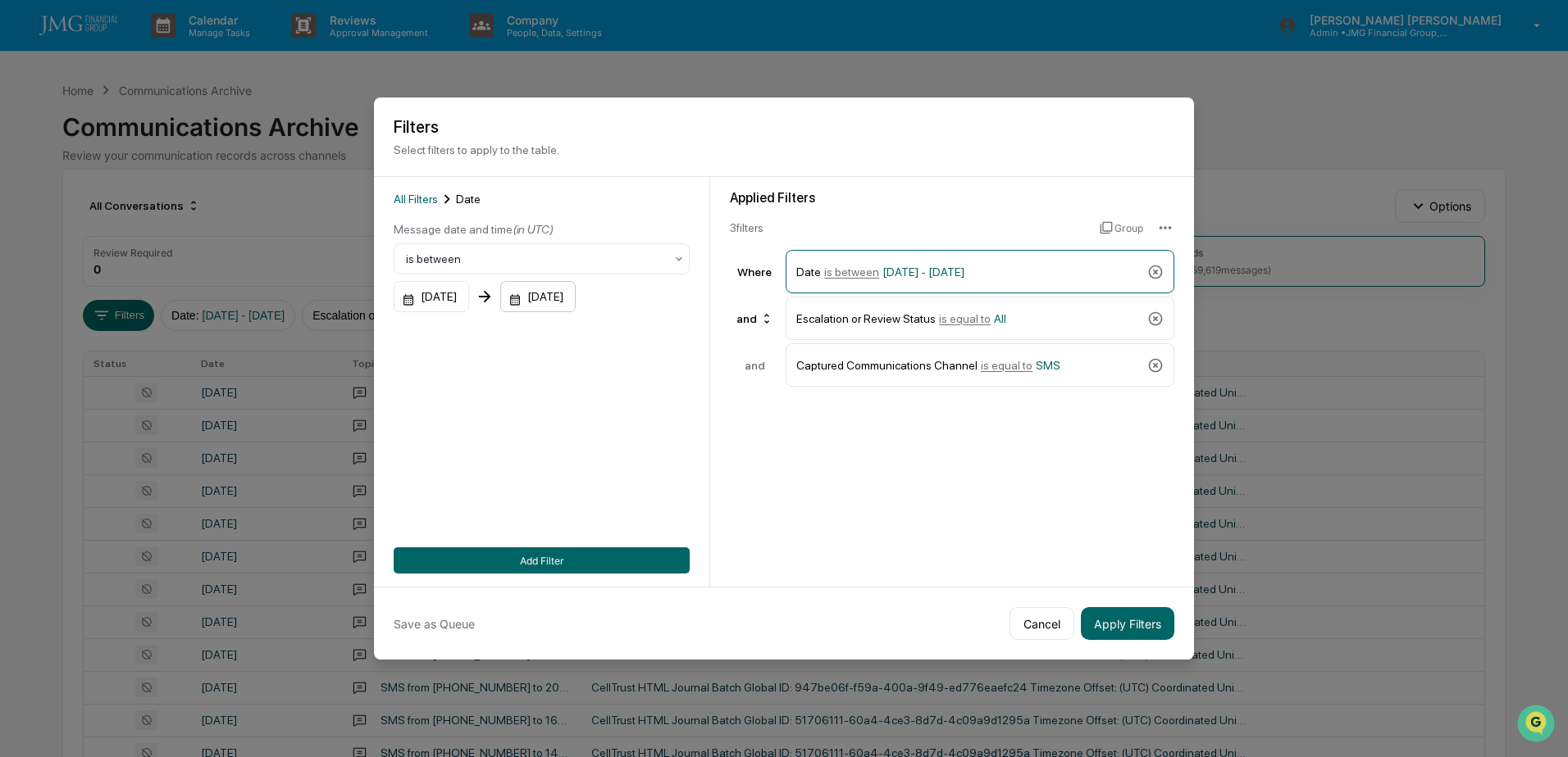
click at [576, 296] on div "12/31/2025" at bounding box center [538, 297] width 76 height 32
click at [724, 336] on icon "Previous month" at bounding box center [727, 334] width 18 height 18
click at [649, 399] on button "1" at bounding box center [653, 402] width 30 height 30
click at [552, 554] on button "Add Filter" at bounding box center [542, 560] width 296 height 27
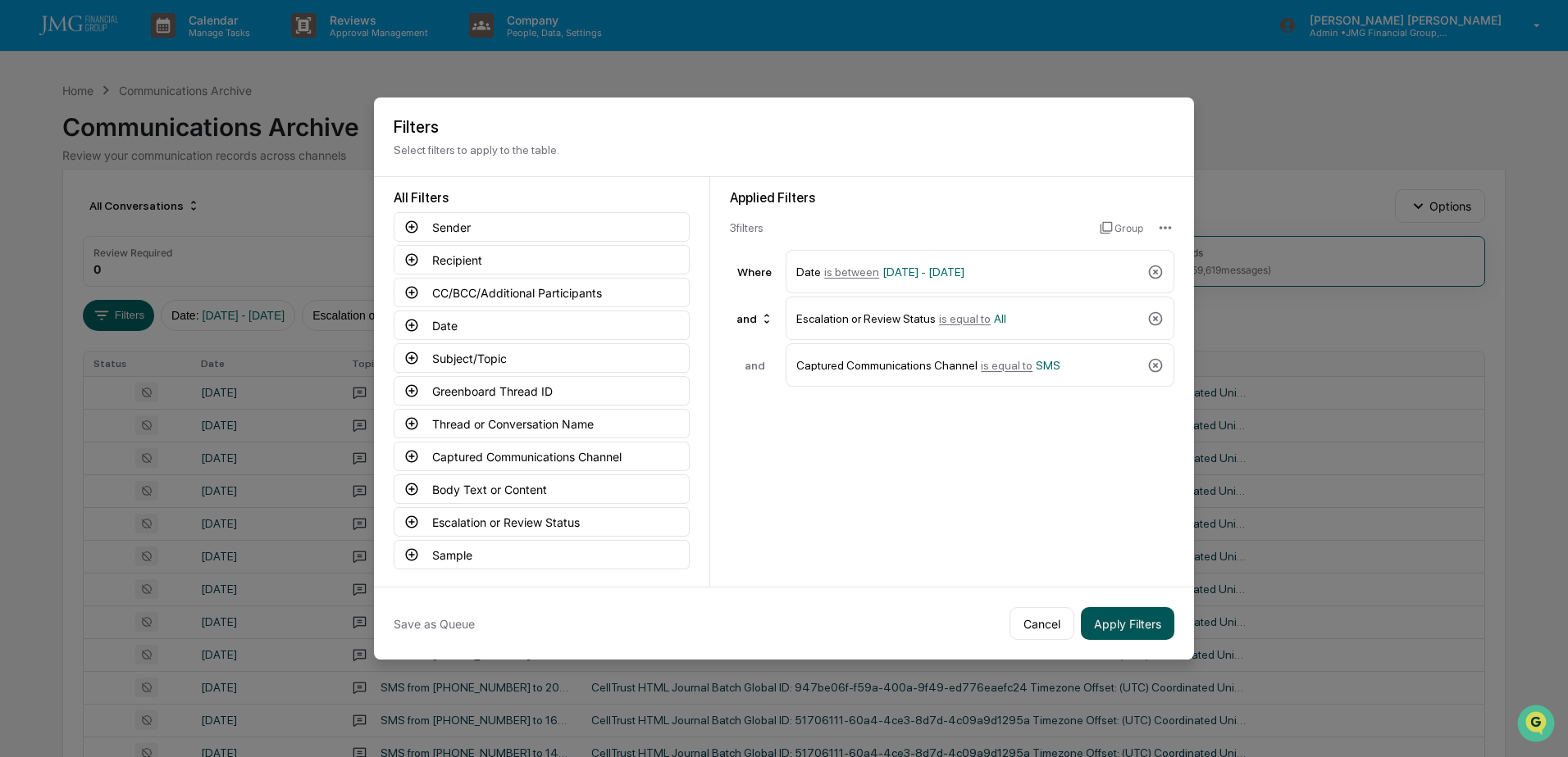
click at [1150, 616] on button "Apply Filters" at bounding box center [1127, 623] width 94 height 32
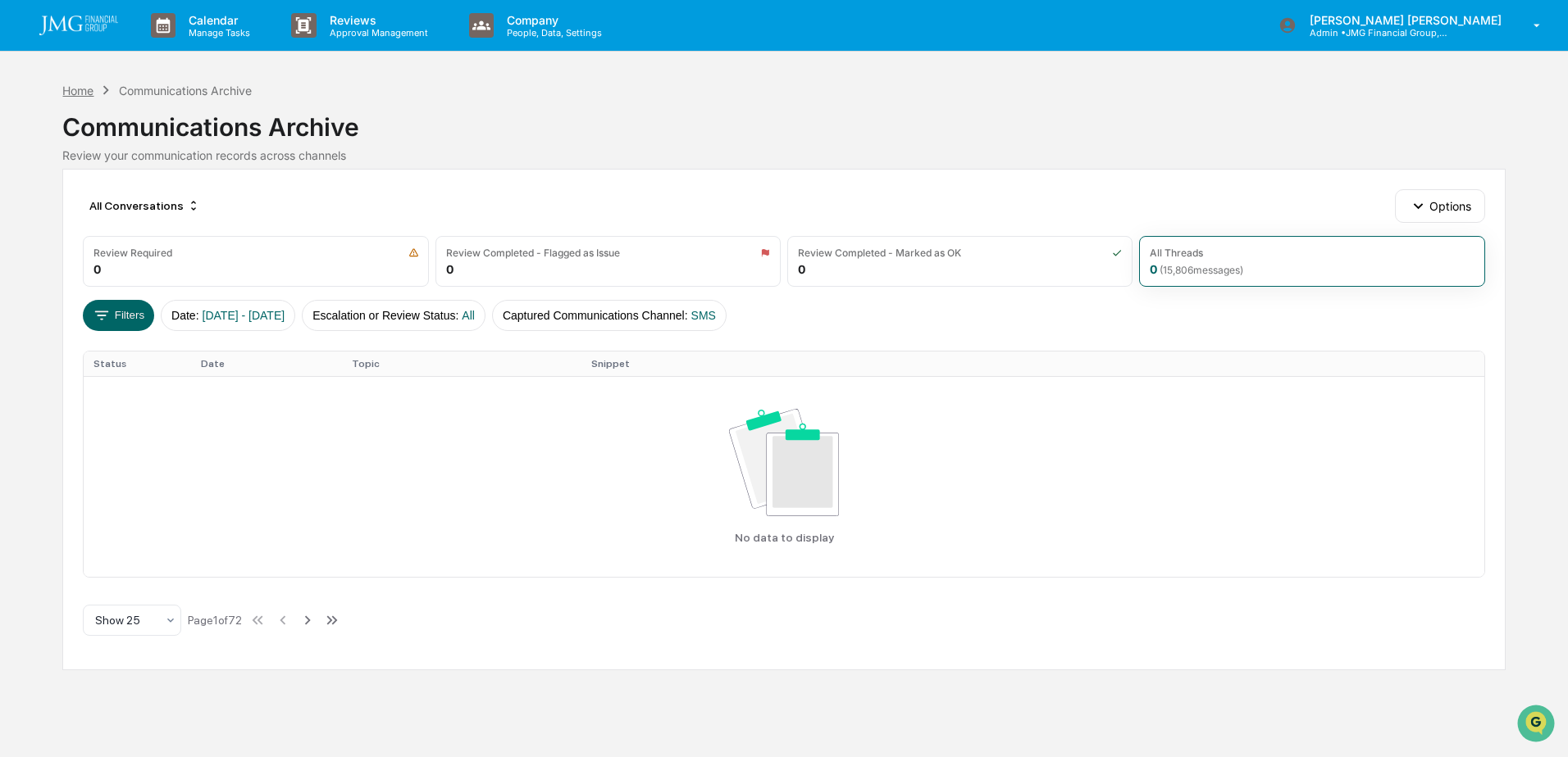
click at [81, 90] on div "Home" at bounding box center [78, 91] width 32 height 14
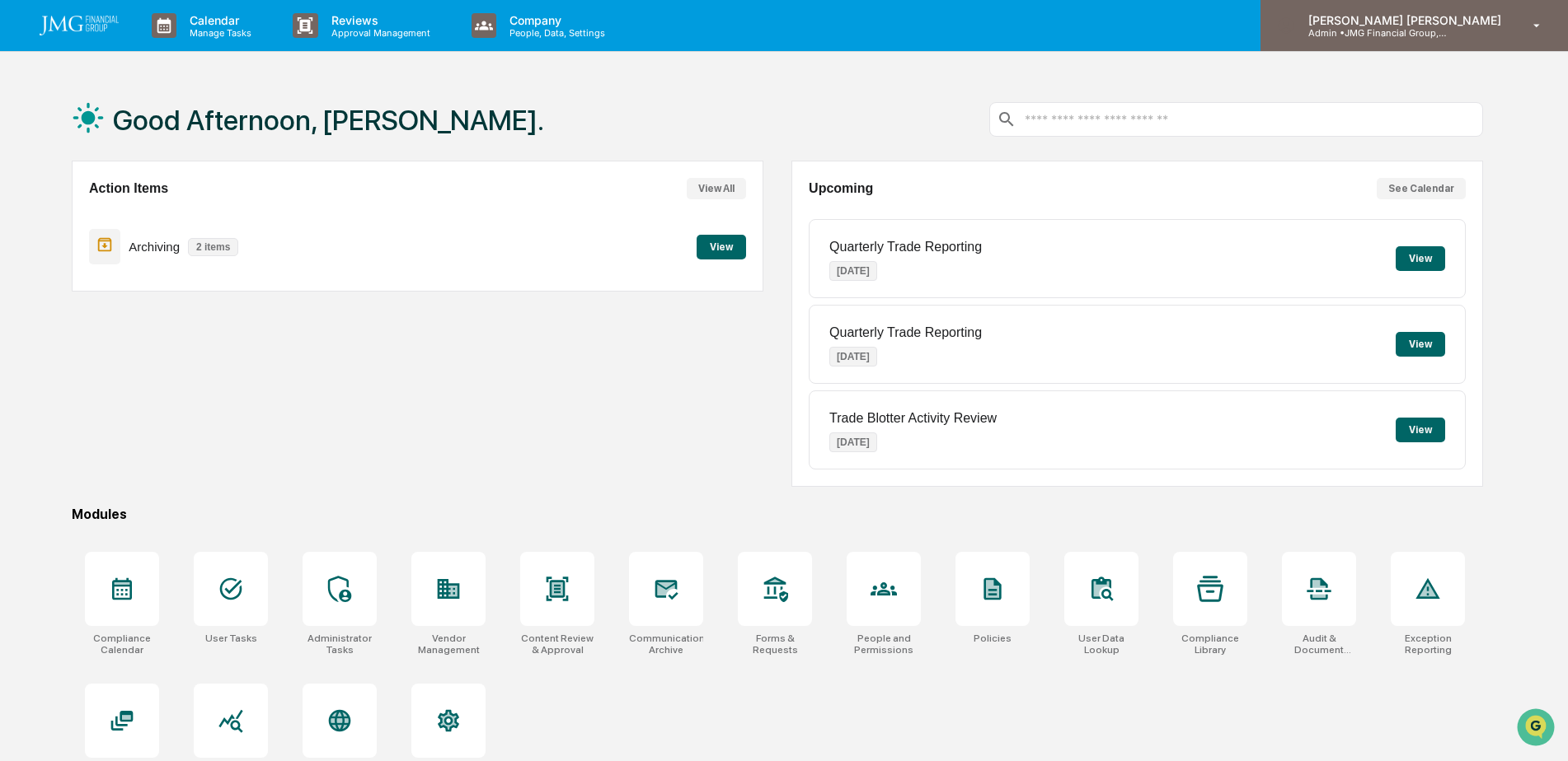
click at [1491, 17] on p "[PERSON_NAME] [PERSON_NAME]" at bounding box center [1402, 20] width 214 height 14
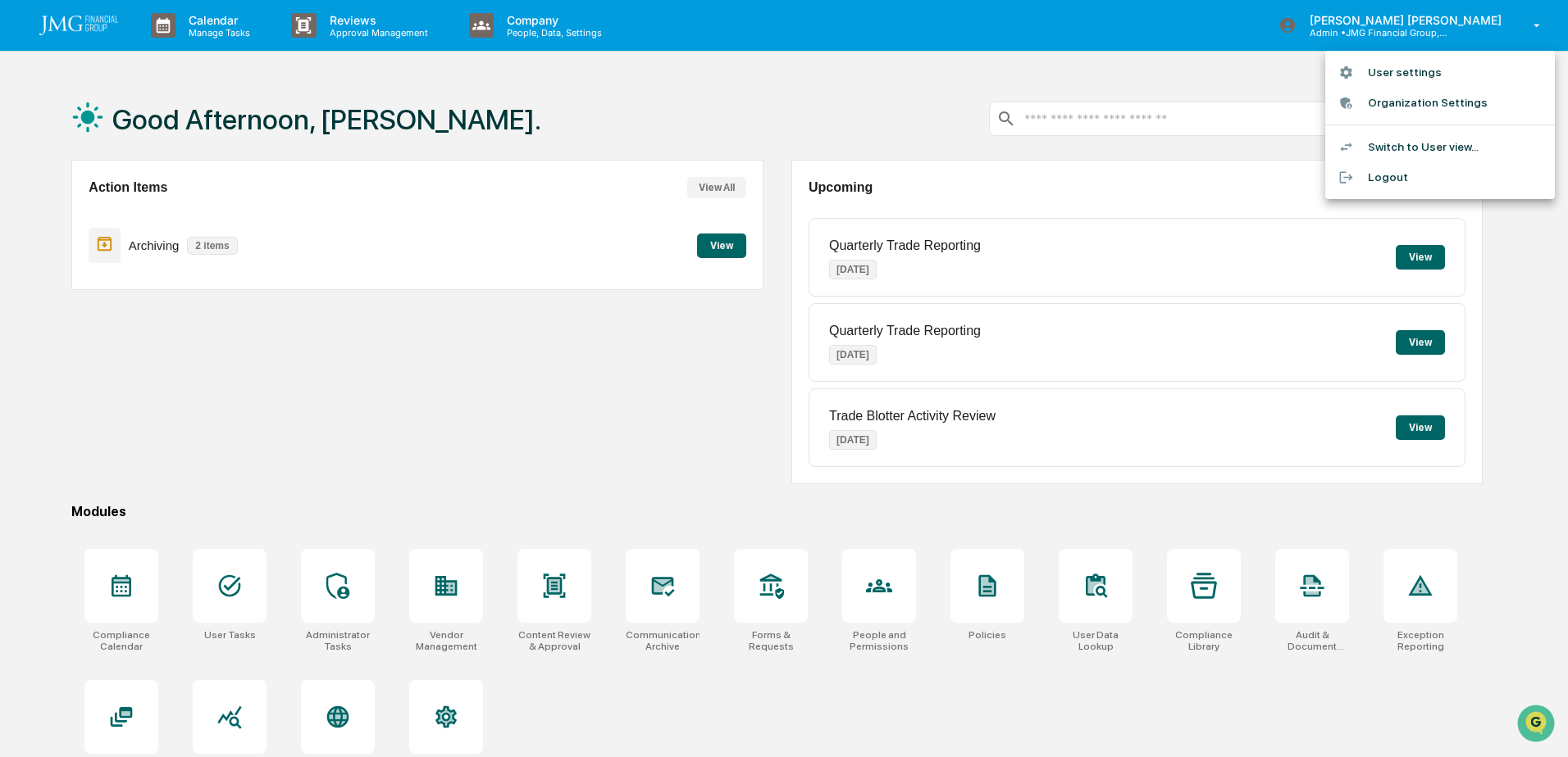
click at [1443, 140] on li "Switch to User view..." at bounding box center [1440, 147] width 229 height 31
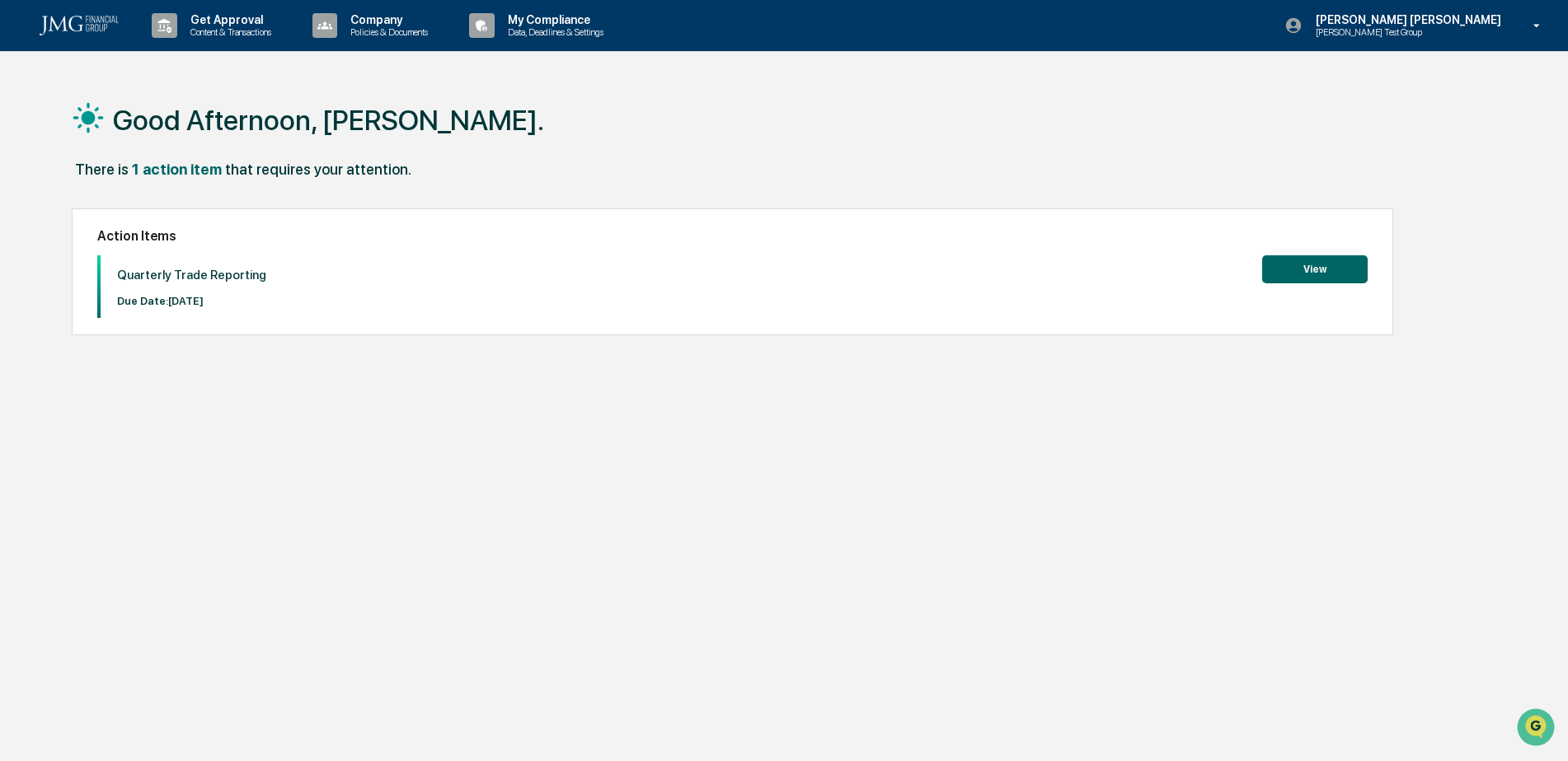
click at [1312, 268] on button "View" at bounding box center [1315, 269] width 106 height 28
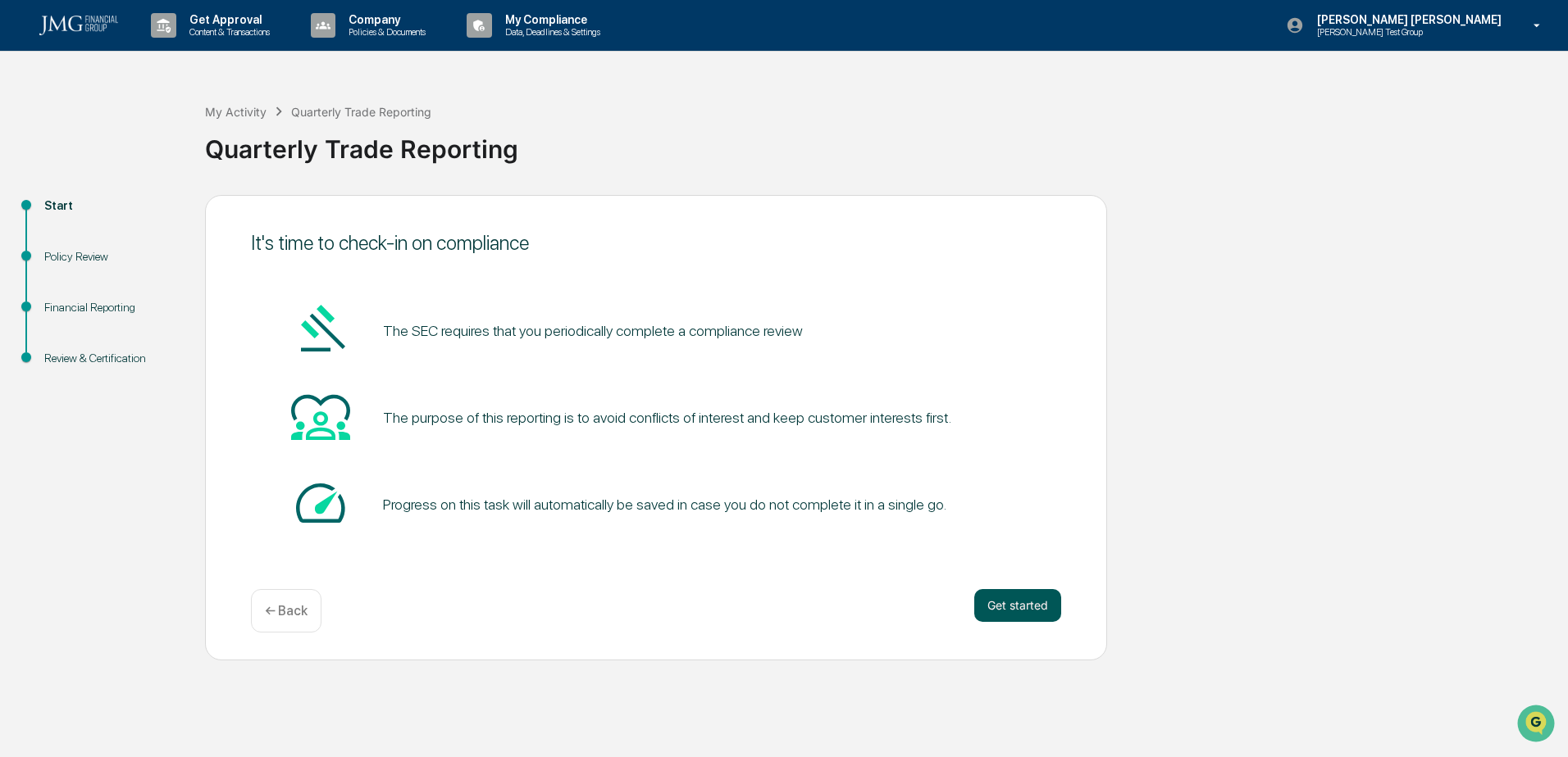
click at [1035, 613] on button "Get started" at bounding box center [1017, 605] width 87 height 32
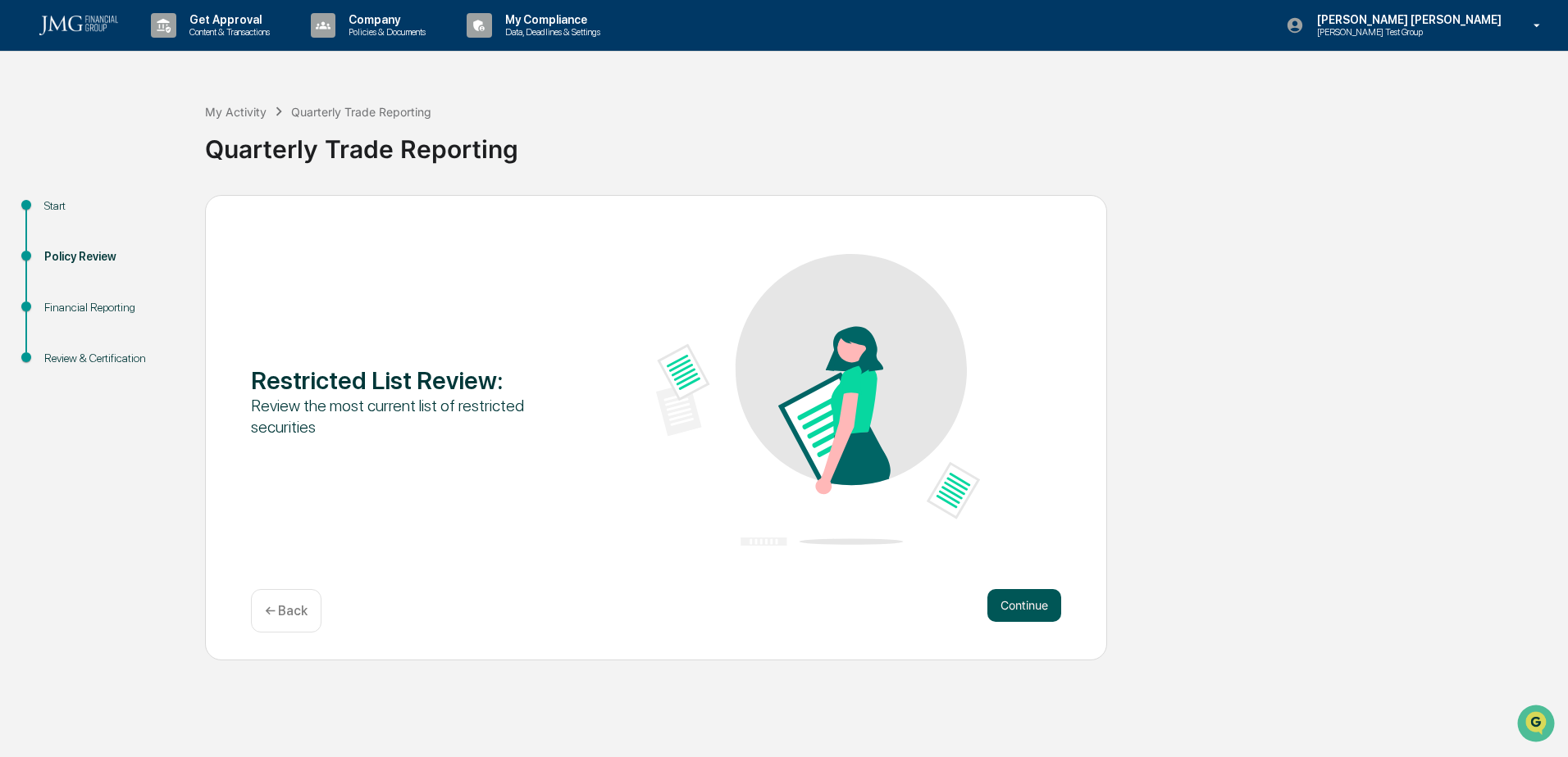
click at [1035, 614] on button "Continue" at bounding box center [1024, 605] width 74 height 32
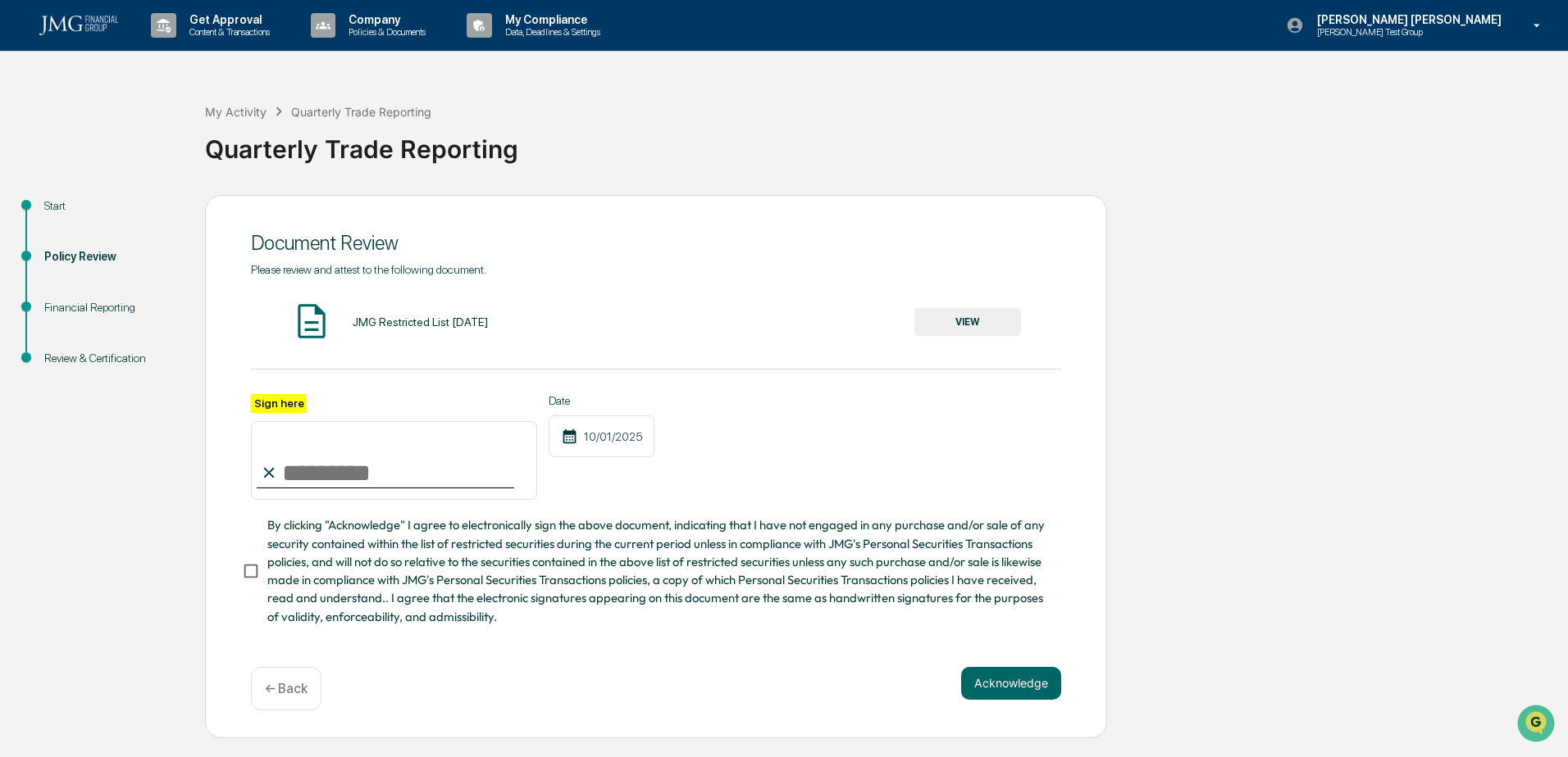
click at [992, 330] on button "VIEW" at bounding box center [967, 322] width 106 height 28
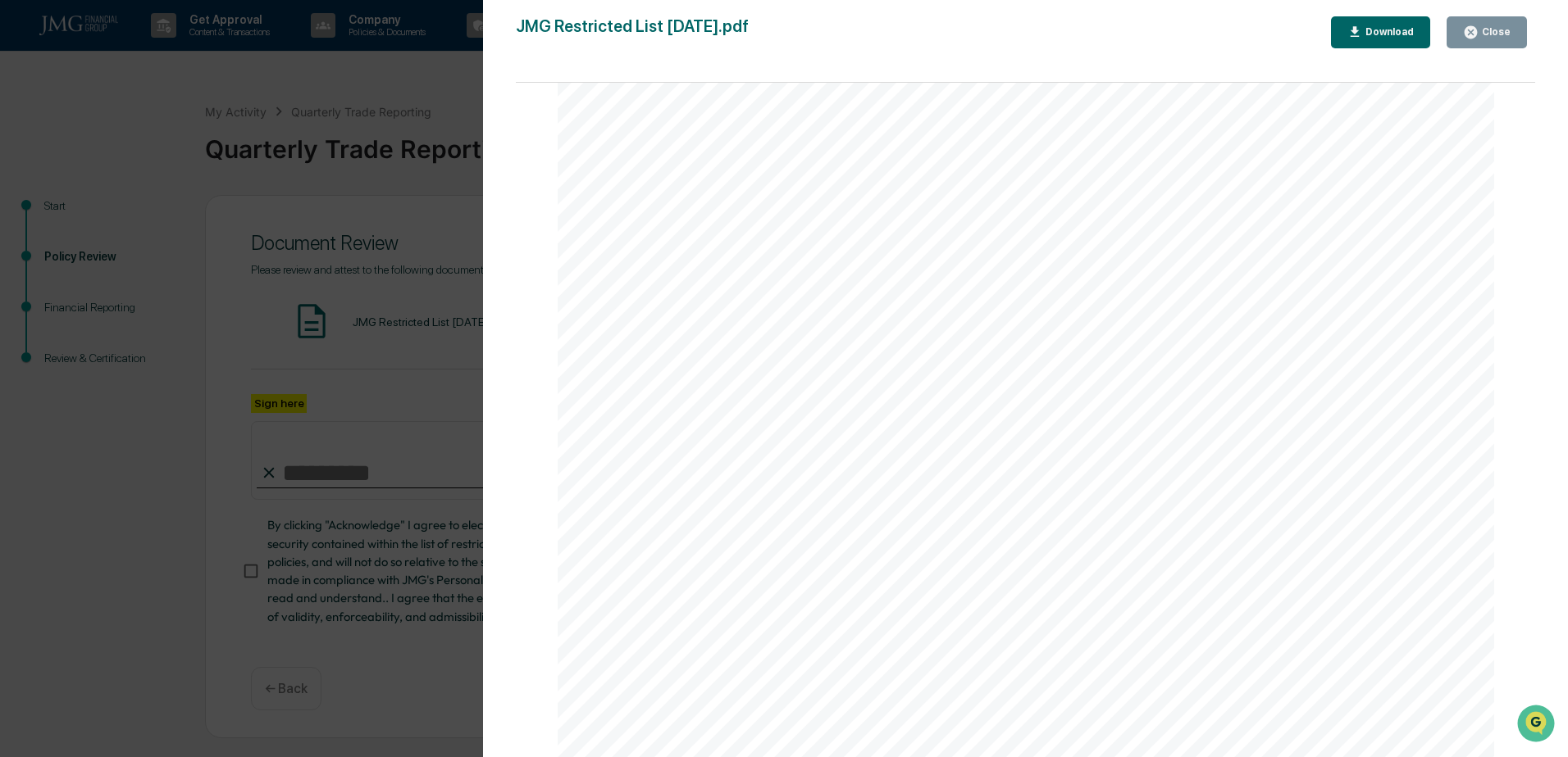
scroll to position [3106, 0]
click at [1464, 29] on button "Close" at bounding box center [1487, 32] width 81 height 32
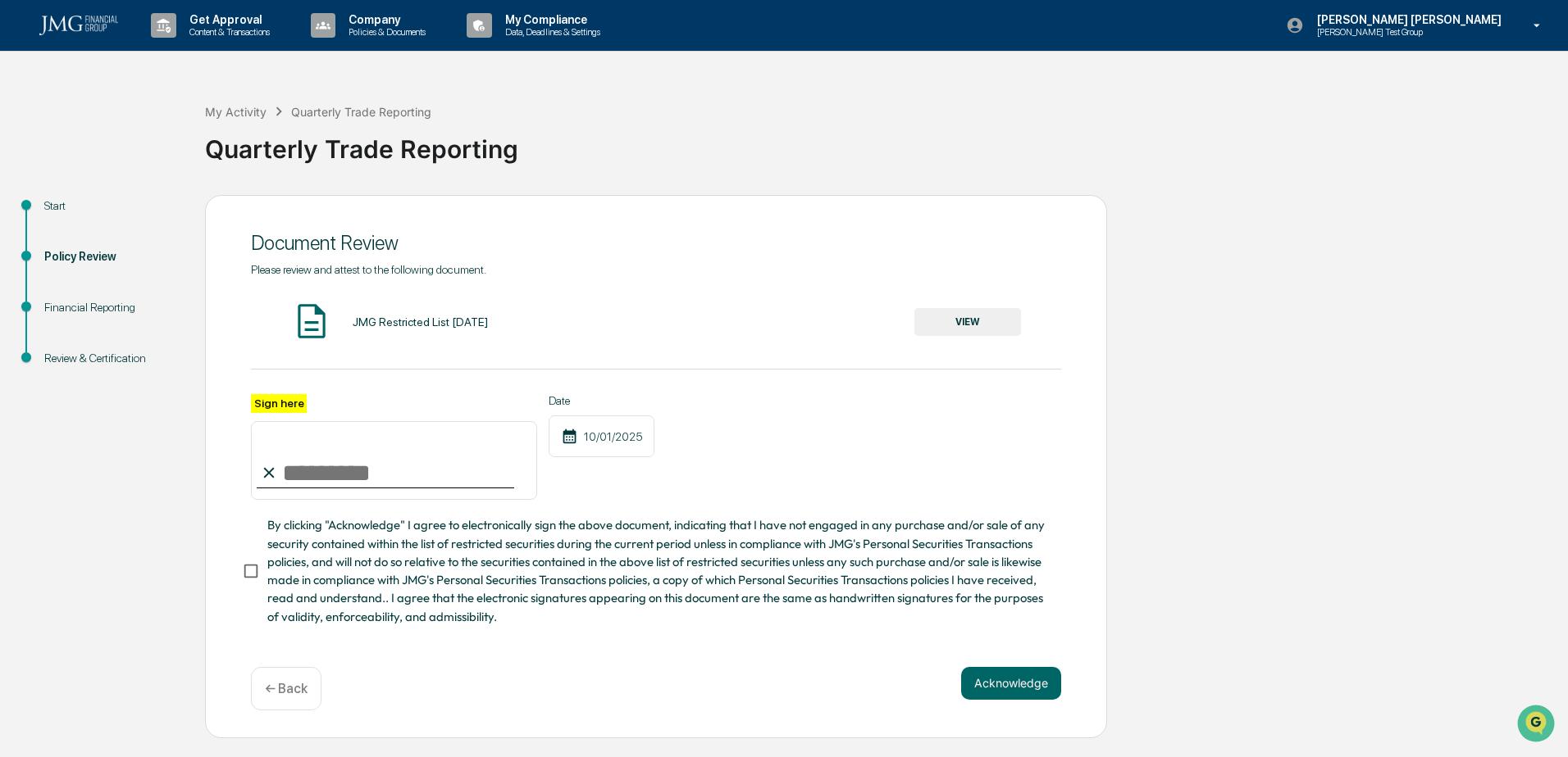
click at [365, 471] on input "Sign here" at bounding box center [394, 461] width 287 height 79
type input "**********"
click at [1004, 688] on button "Acknowledge" at bounding box center [1012, 683] width 100 height 32
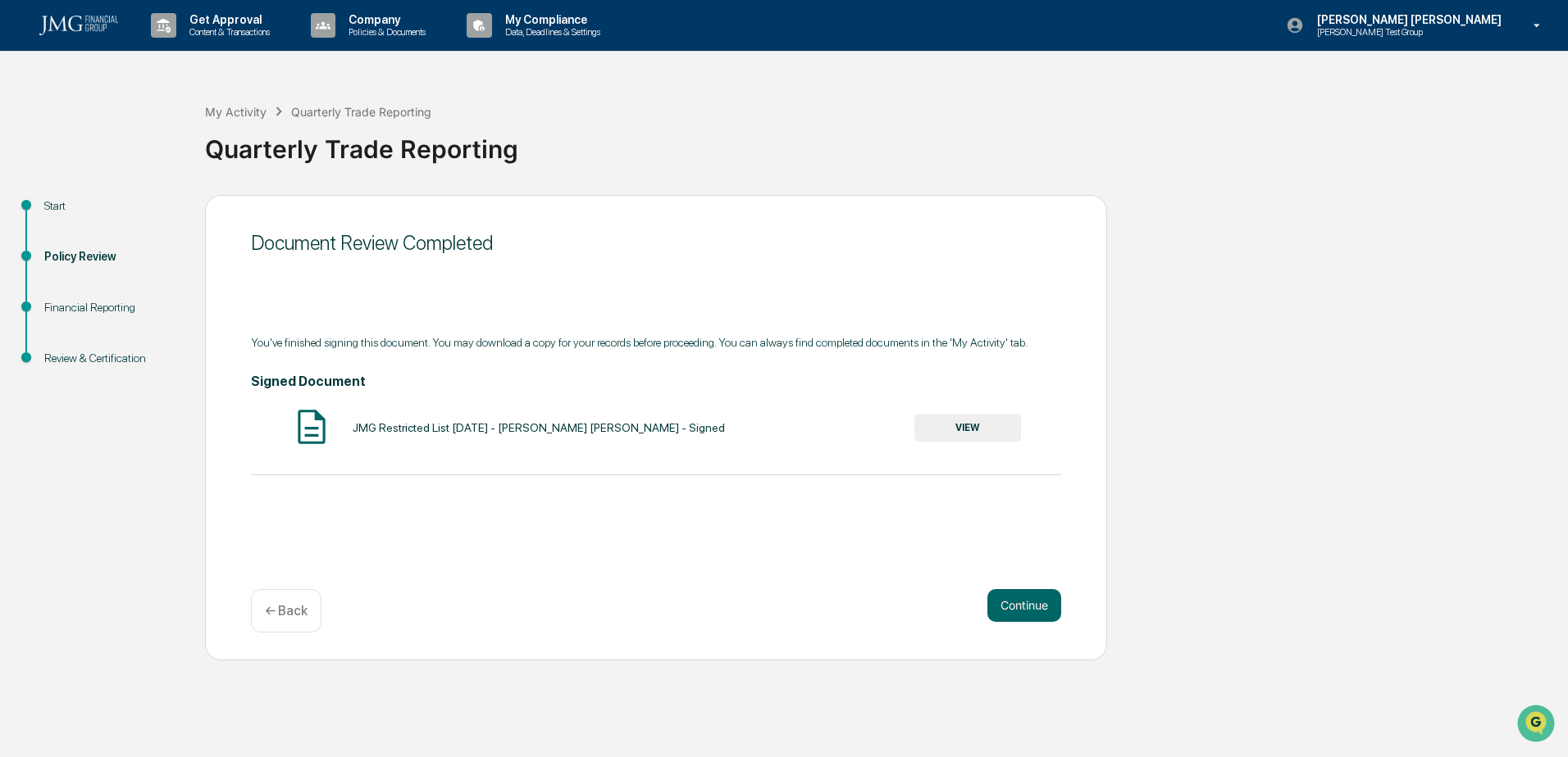
click at [996, 430] on button "VIEW" at bounding box center [967, 427] width 106 height 28
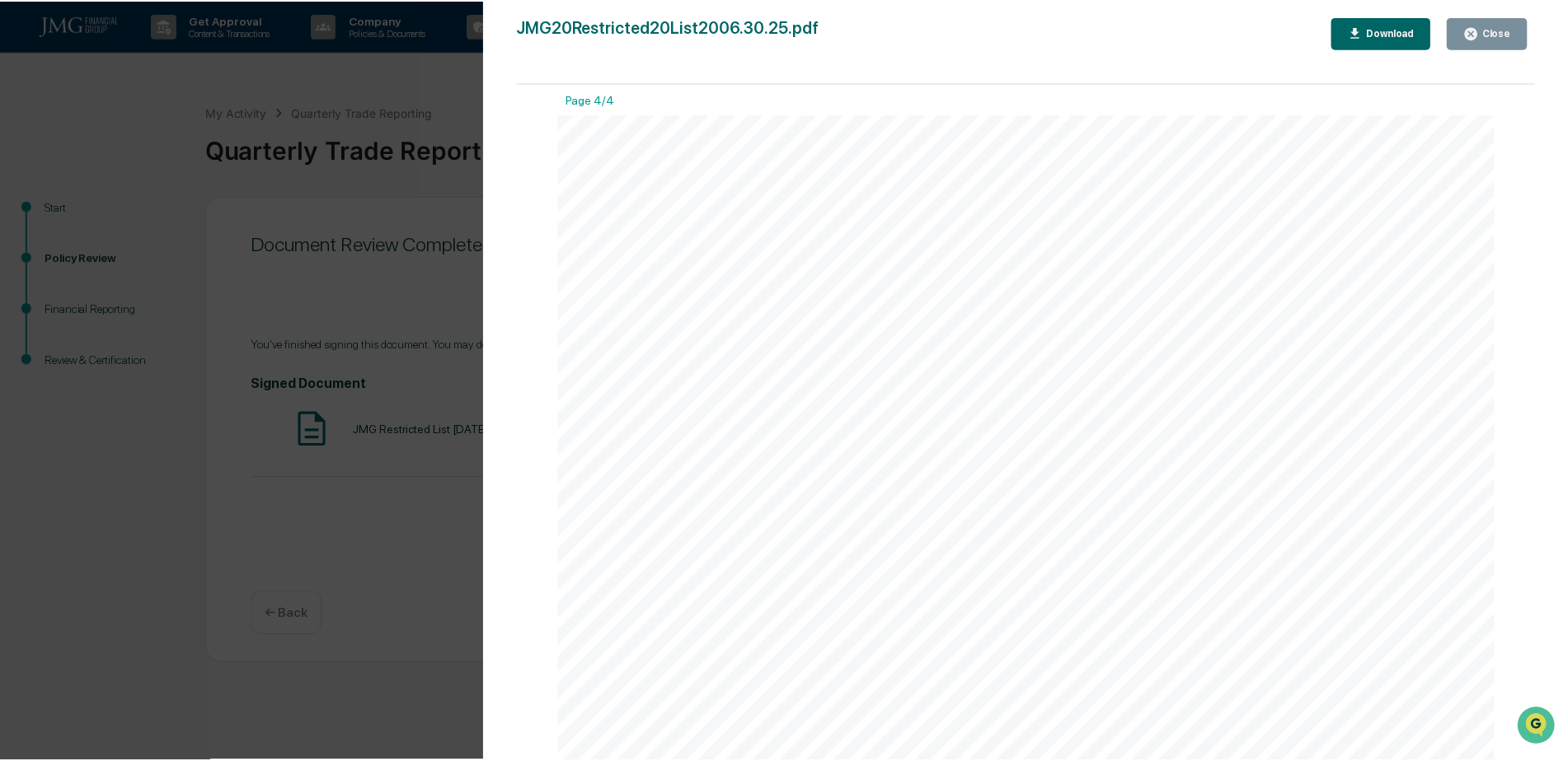
scroll to position [3982, 0]
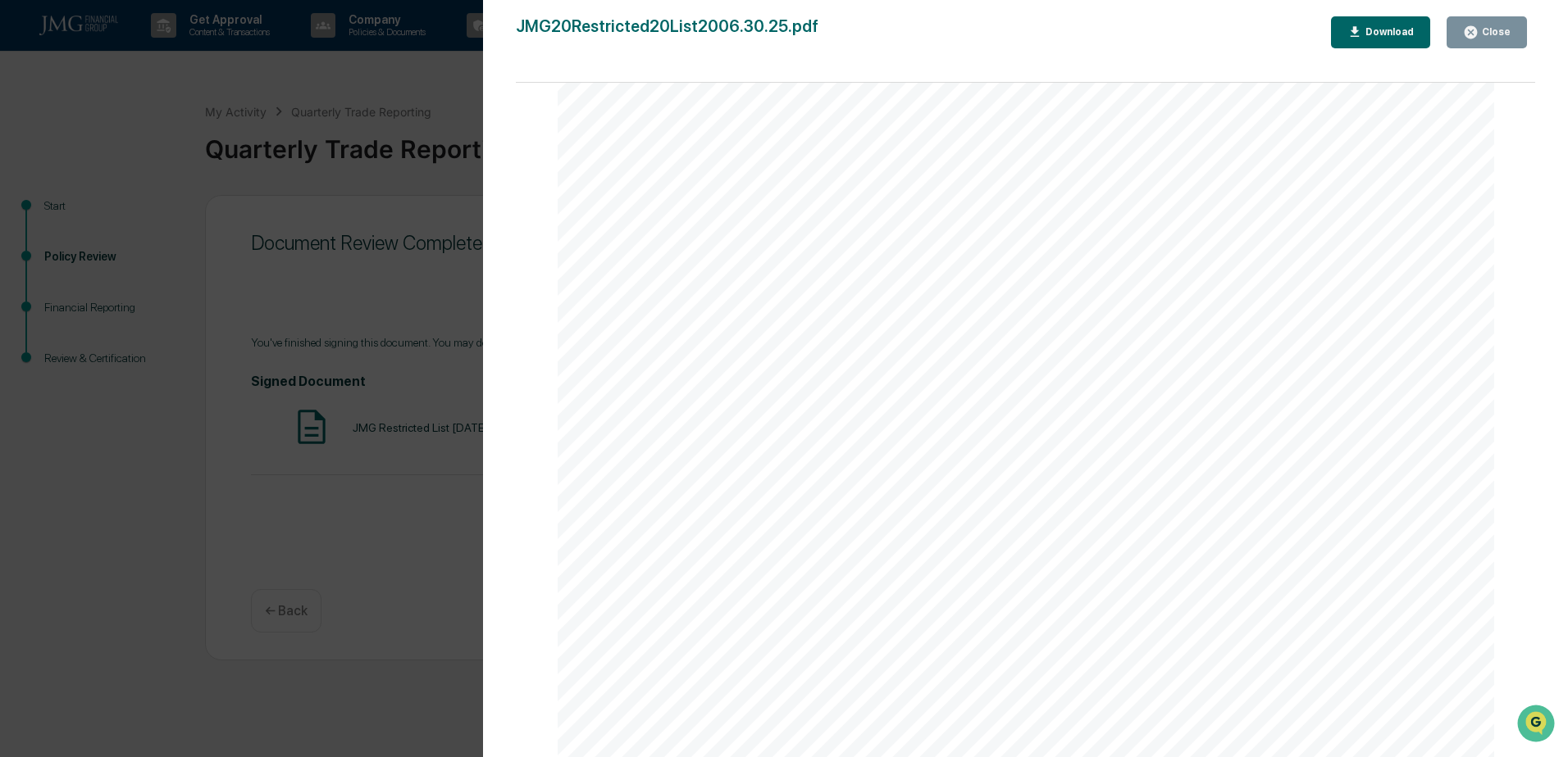
click at [1505, 31] on div "Close" at bounding box center [1494, 32] width 32 height 12
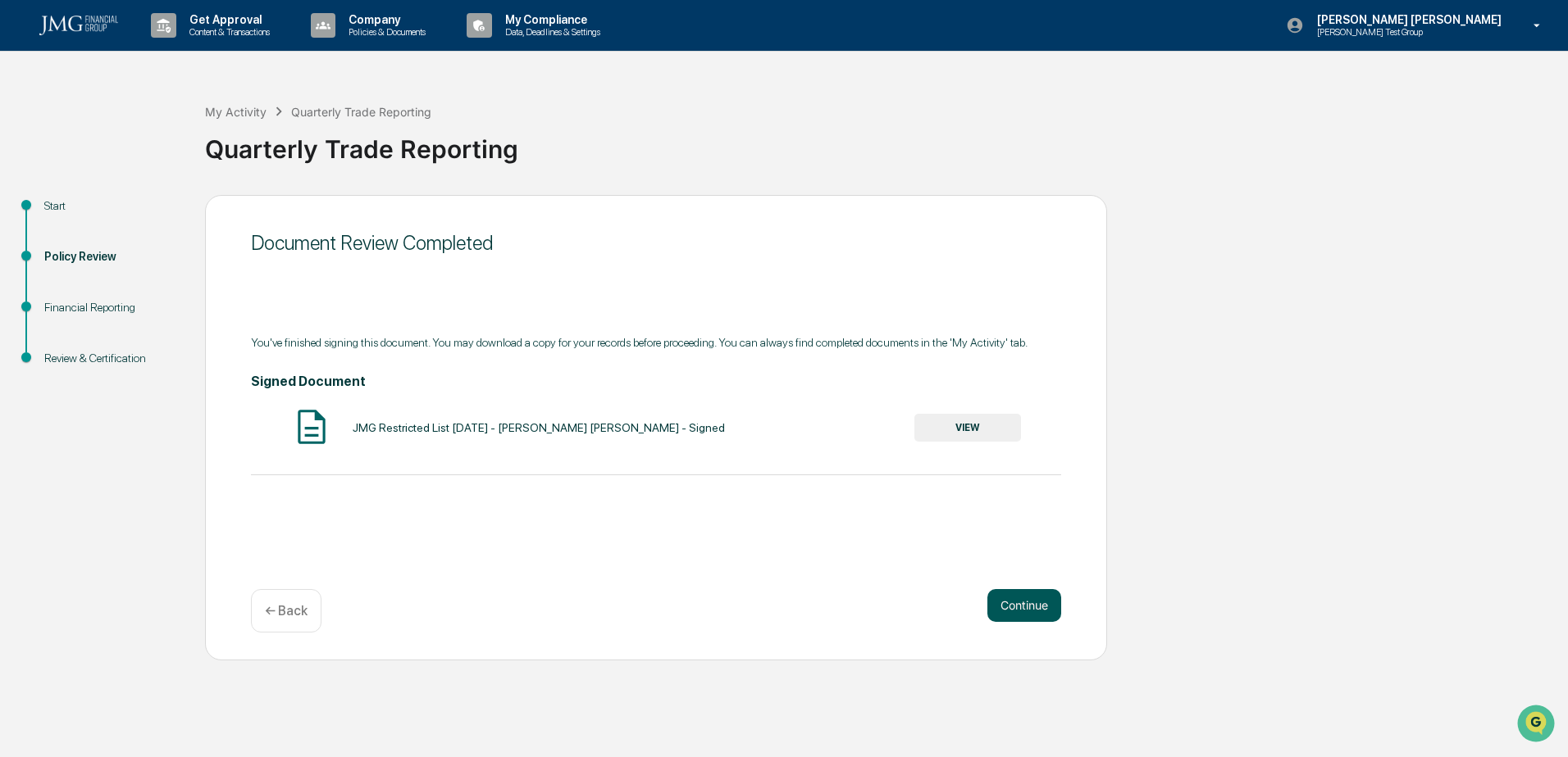
click at [1032, 606] on button "Continue" at bounding box center [1024, 605] width 74 height 32
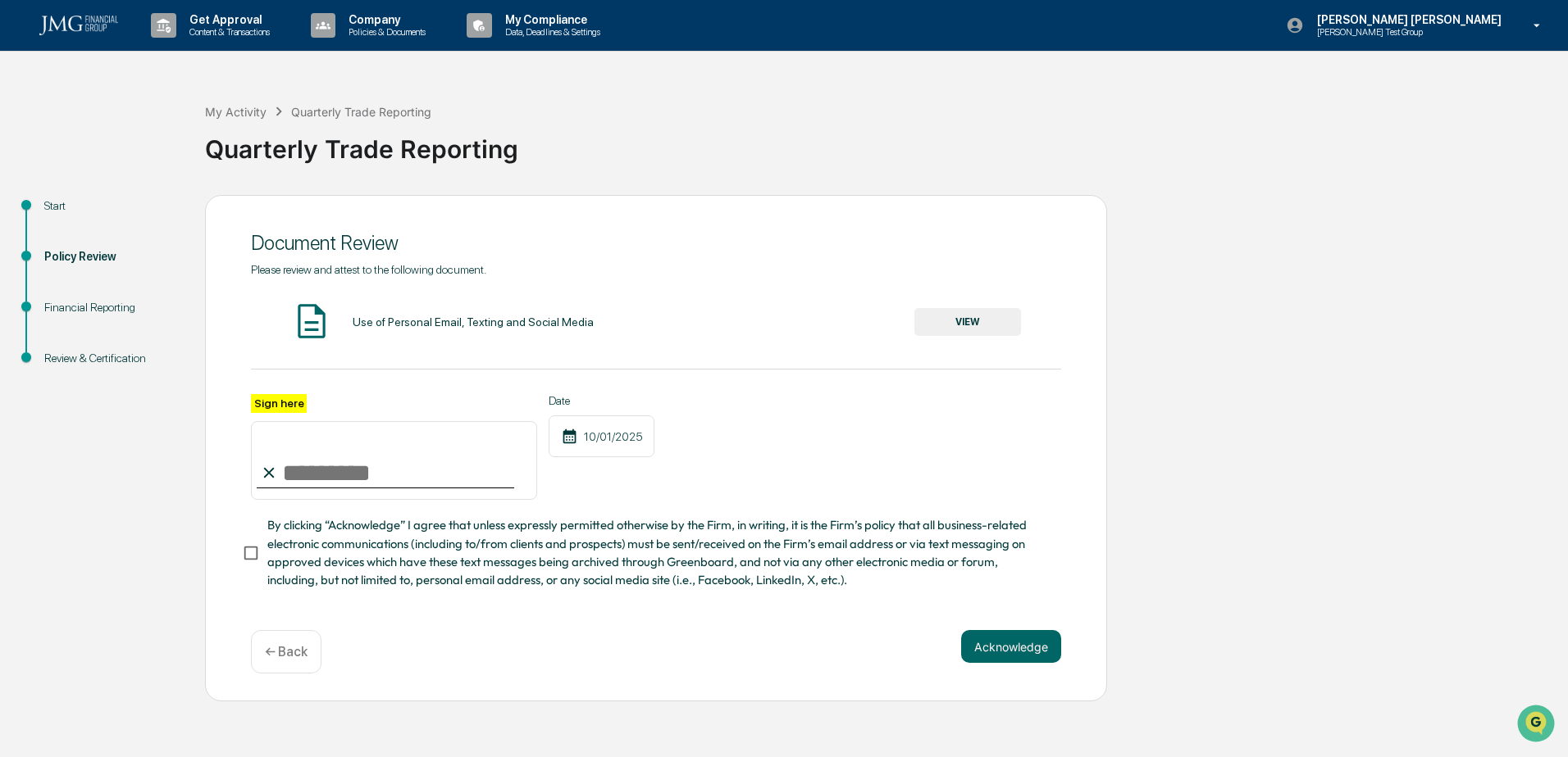
click at [982, 329] on button "VIEW" at bounding box center [967, 322] width 106 height 28
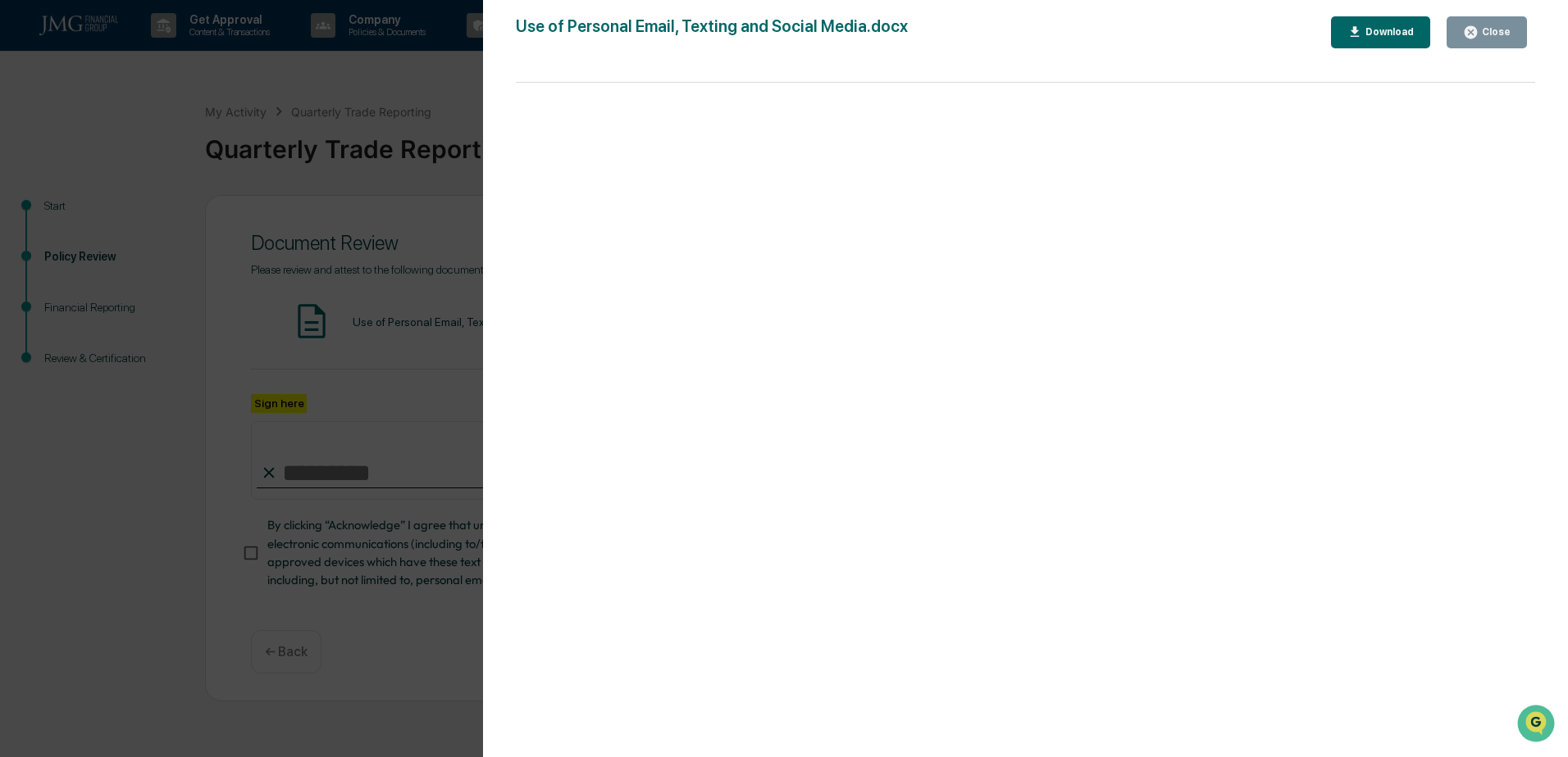
click at [1513, 31] on button "Close" at bounding box center [1487, 32] width 81 height 32
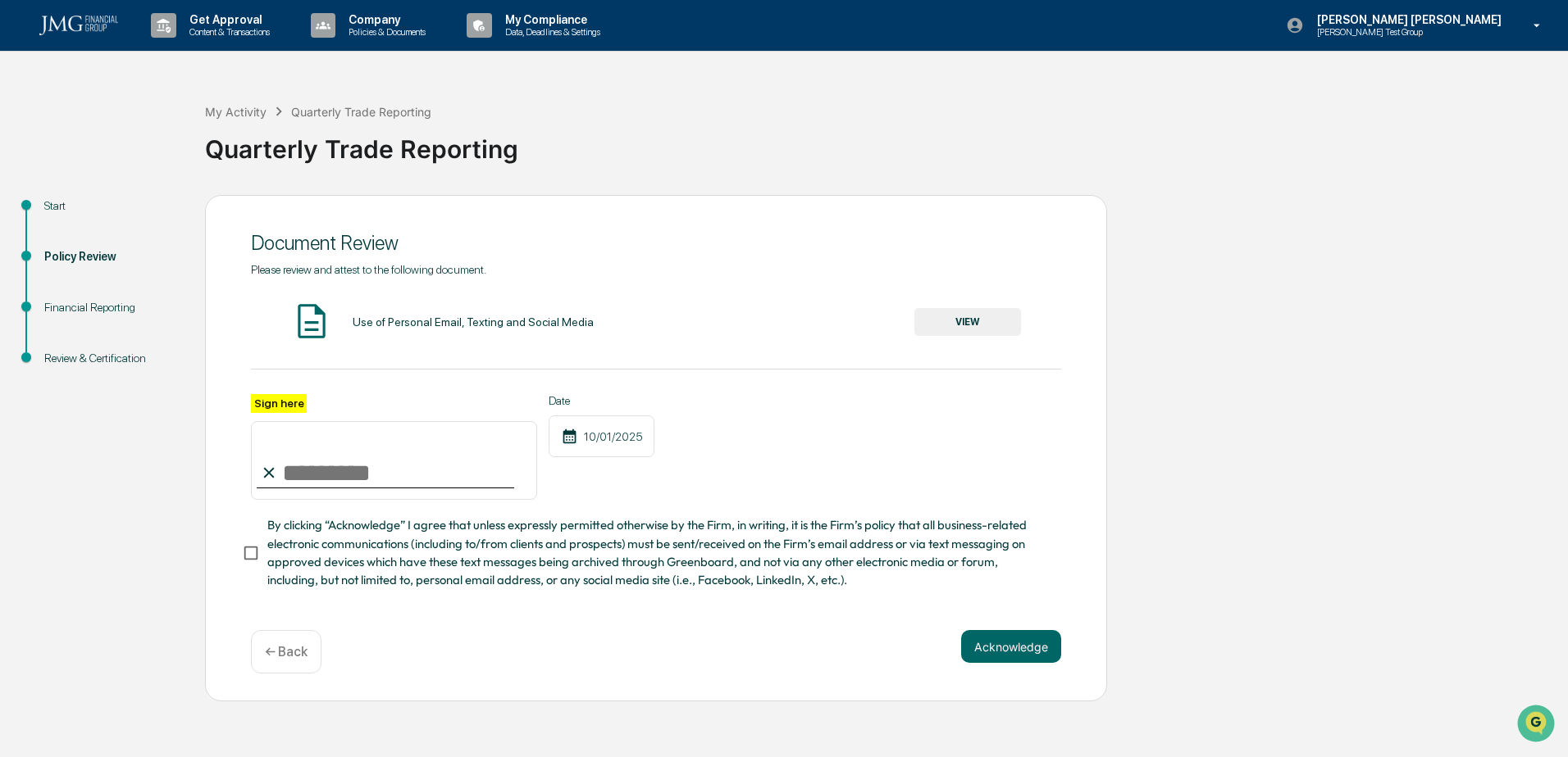
click at [403, 481] on input "Sign here" at bounding box center [394, 461] width 287 height 79
type input "**********"
click at [1019, 648] on button "Acknowledge" at bounding box center [1012, 646] width 100 height 32
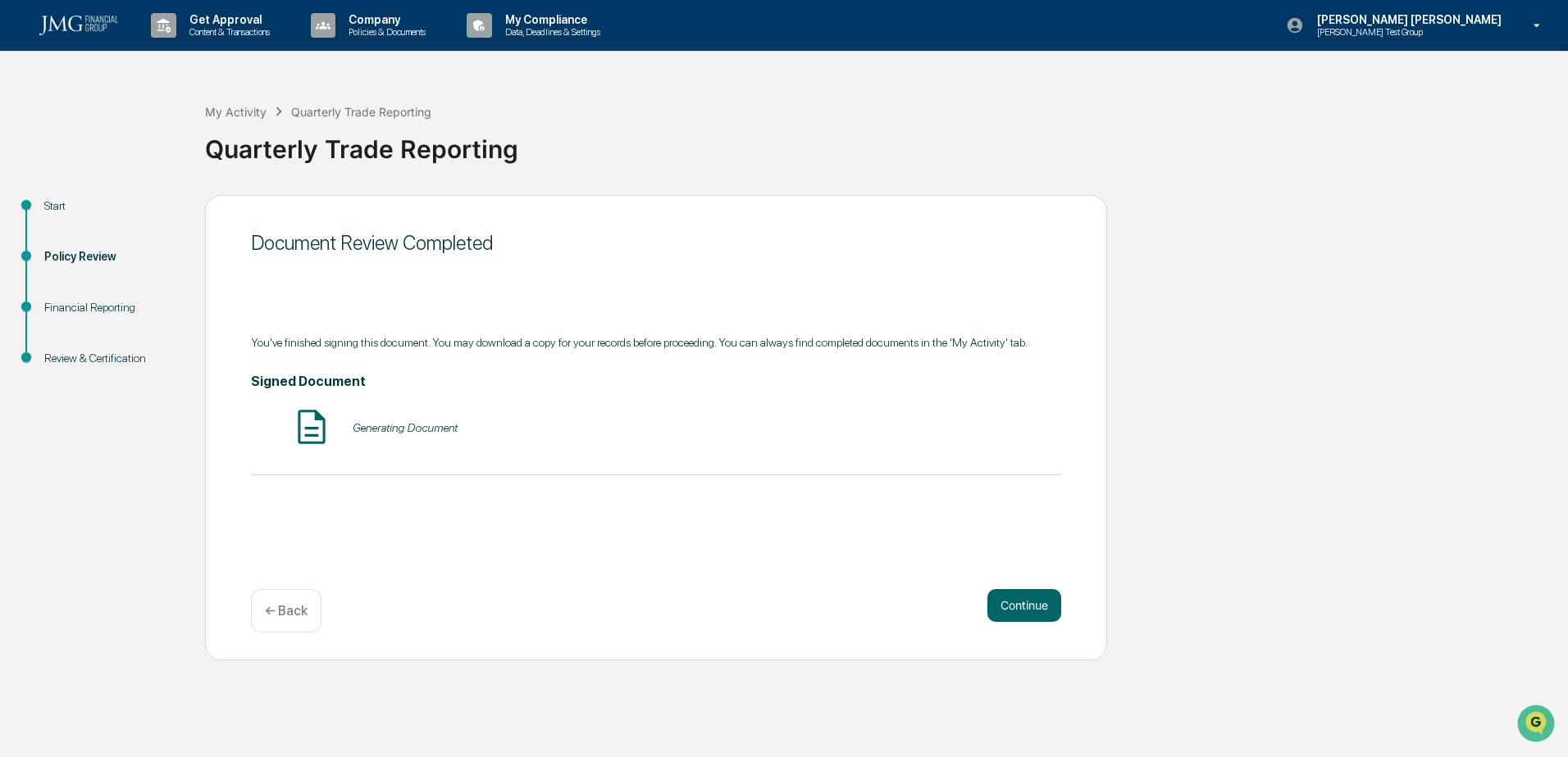
click at [707, 531] on div "Document Review Completed You've finished signing this document. You may downlo…" at bounding box center [656, 427] width 902 height 466
click at [1042, 600] on button "Continue" at bounding box center [1024, 605] width 74 height 32
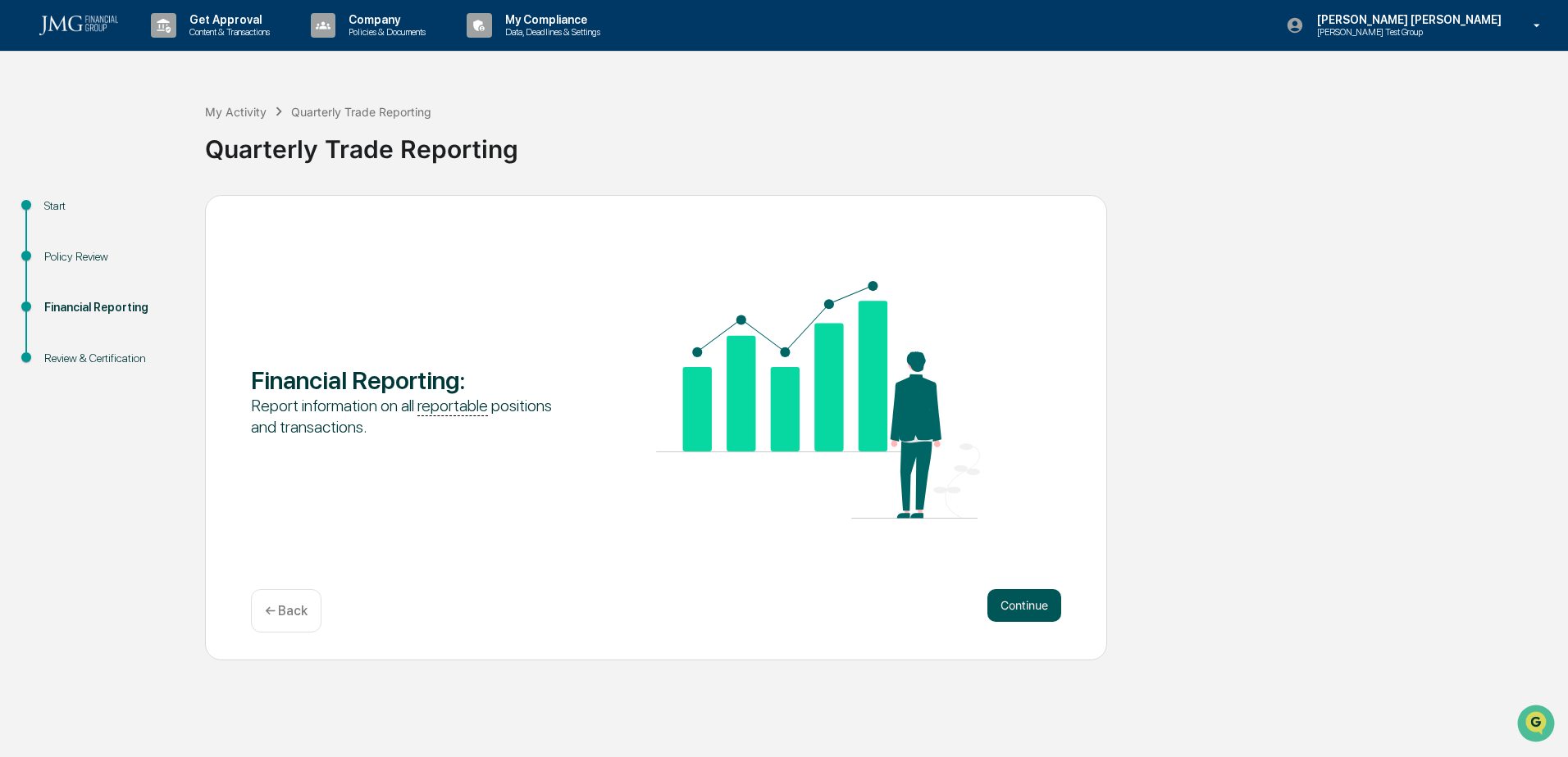
click at [1042, 600] on button "Continue" at bounding box center [1024, 605] width 74 height 32
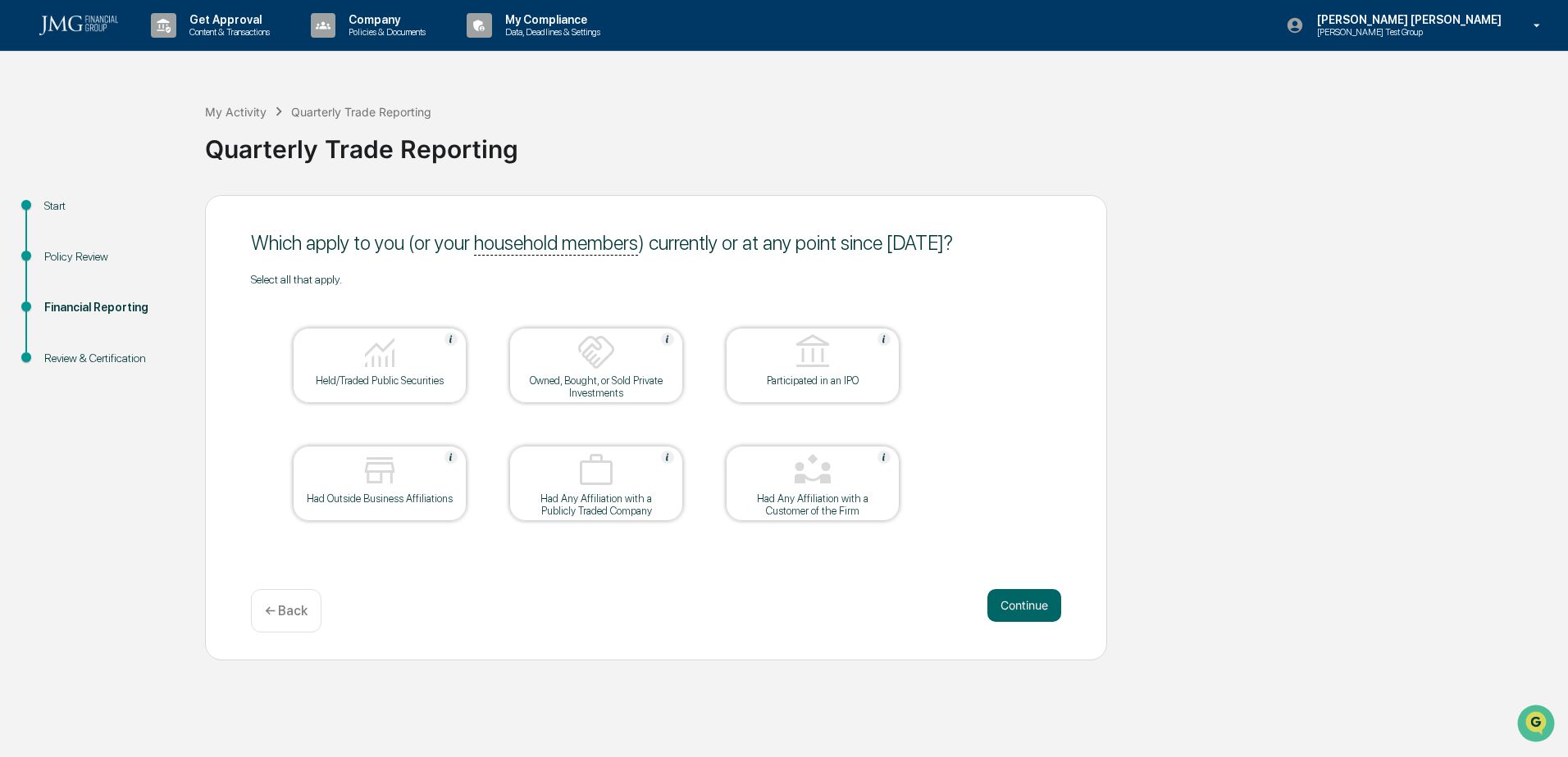
click at [393, 371] on img at bounding box center [380, 352] width 39 height 39
click at [1034, 598] on button "Continue" at bounding box center [1024, 605] width 74 height 32
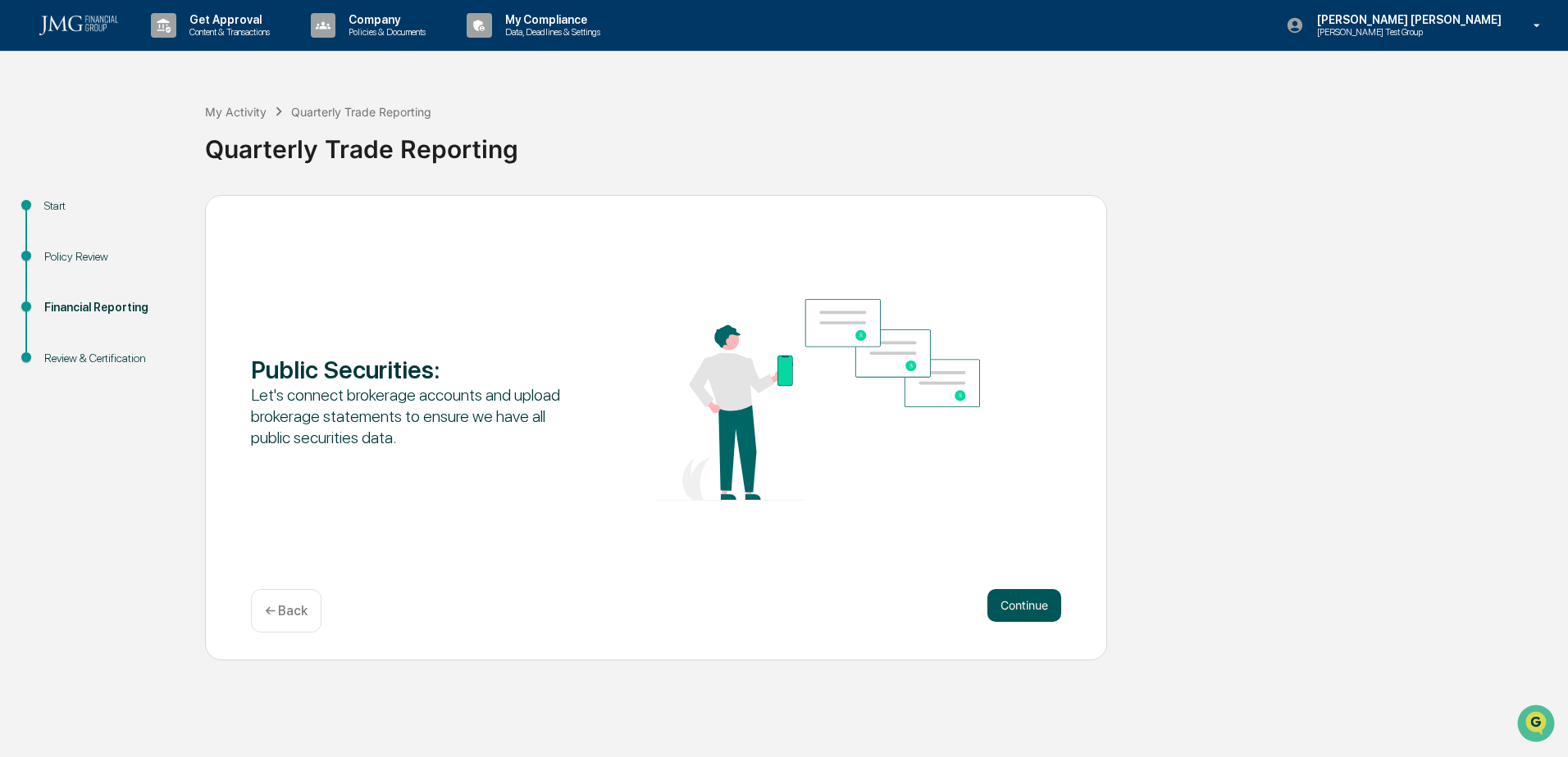
click at [1034, 599] on button "Continue" at bounding box center [1024, 605] width 74 height 32
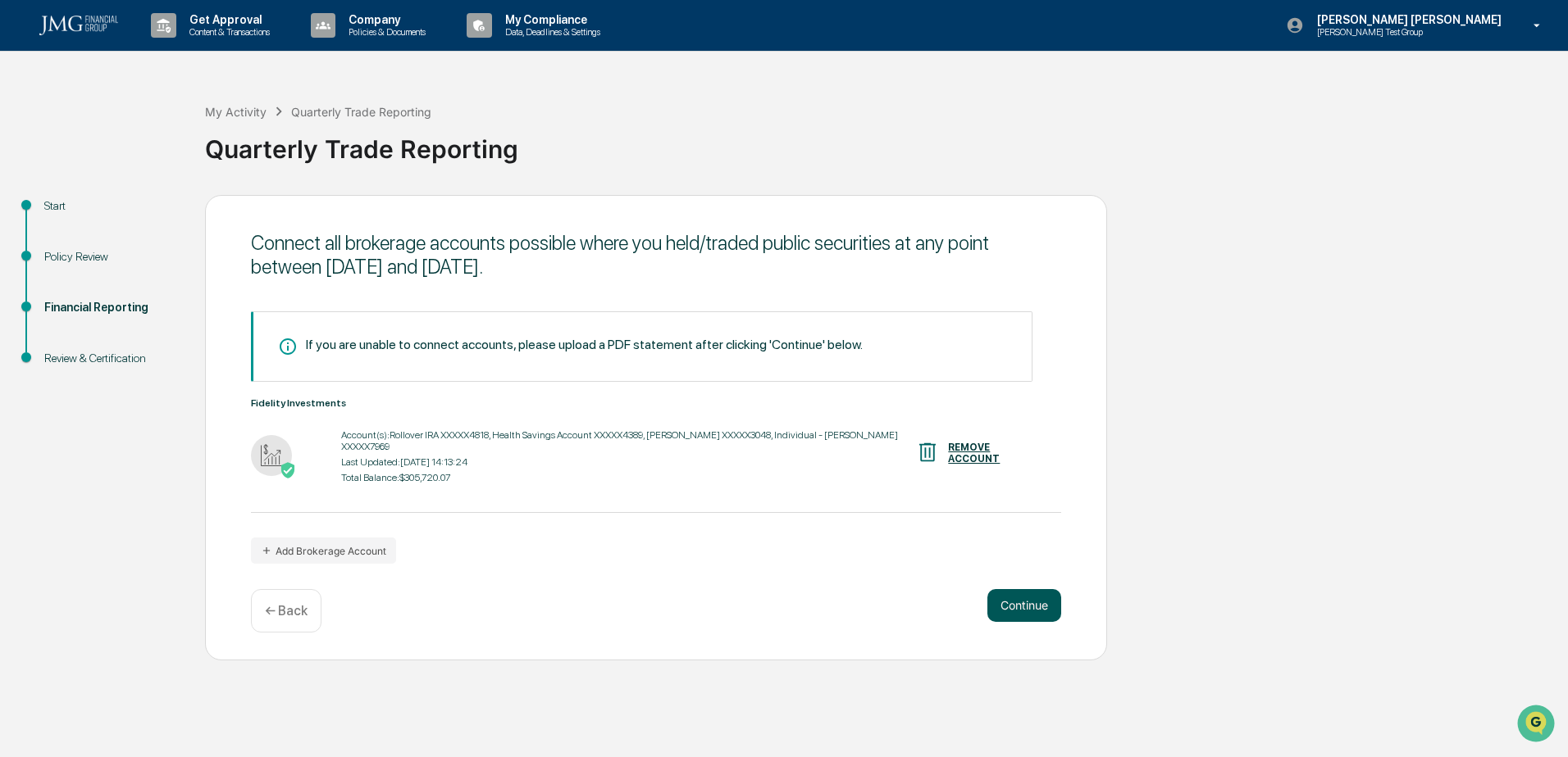
click at [1025, 602] on button "Continue" at bounding box center [1024, 605] width 74 height 32
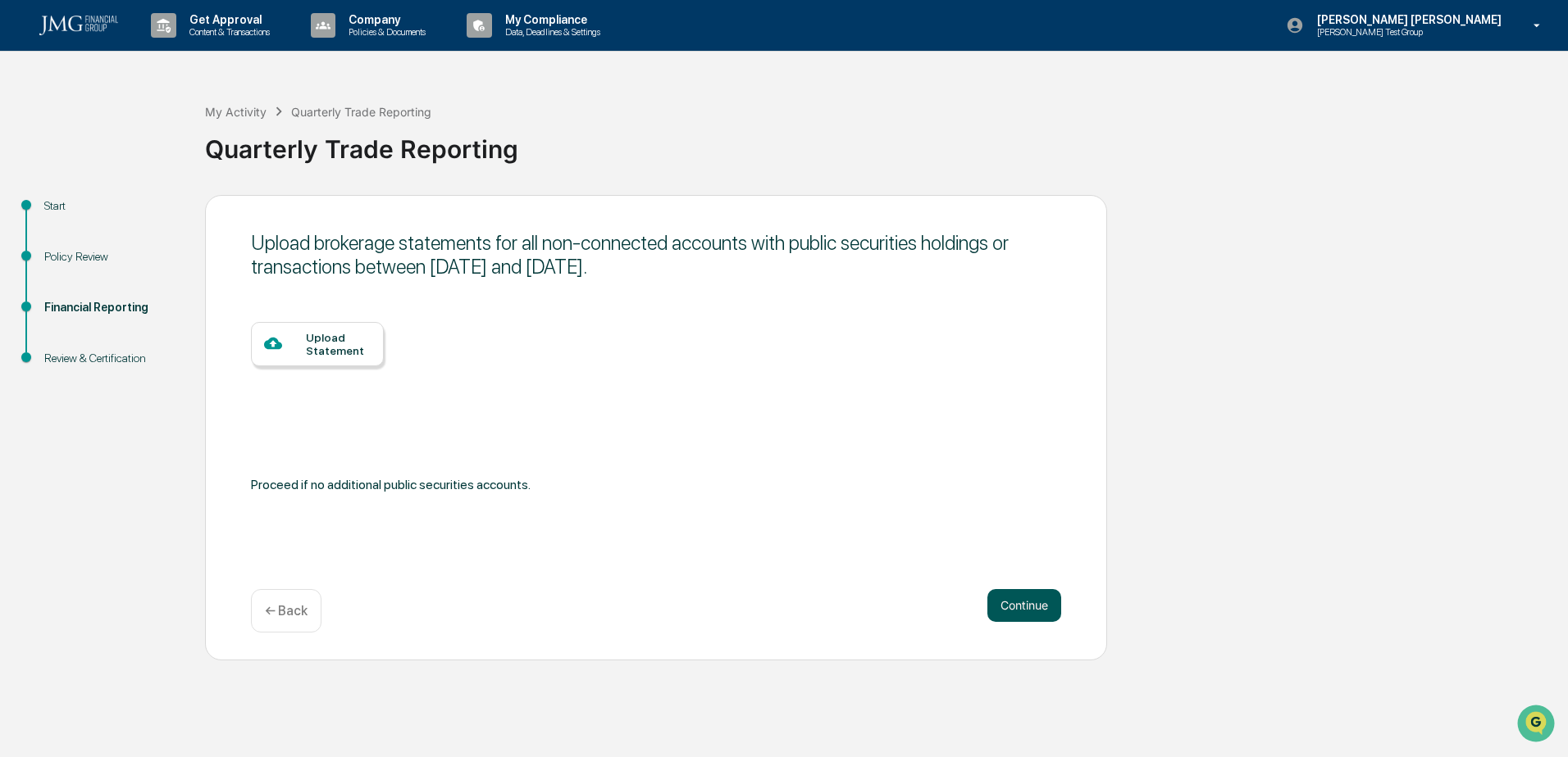
click at [1025, 604] on button "Continue" at bounding box center [1024, 605] width 74 height 32
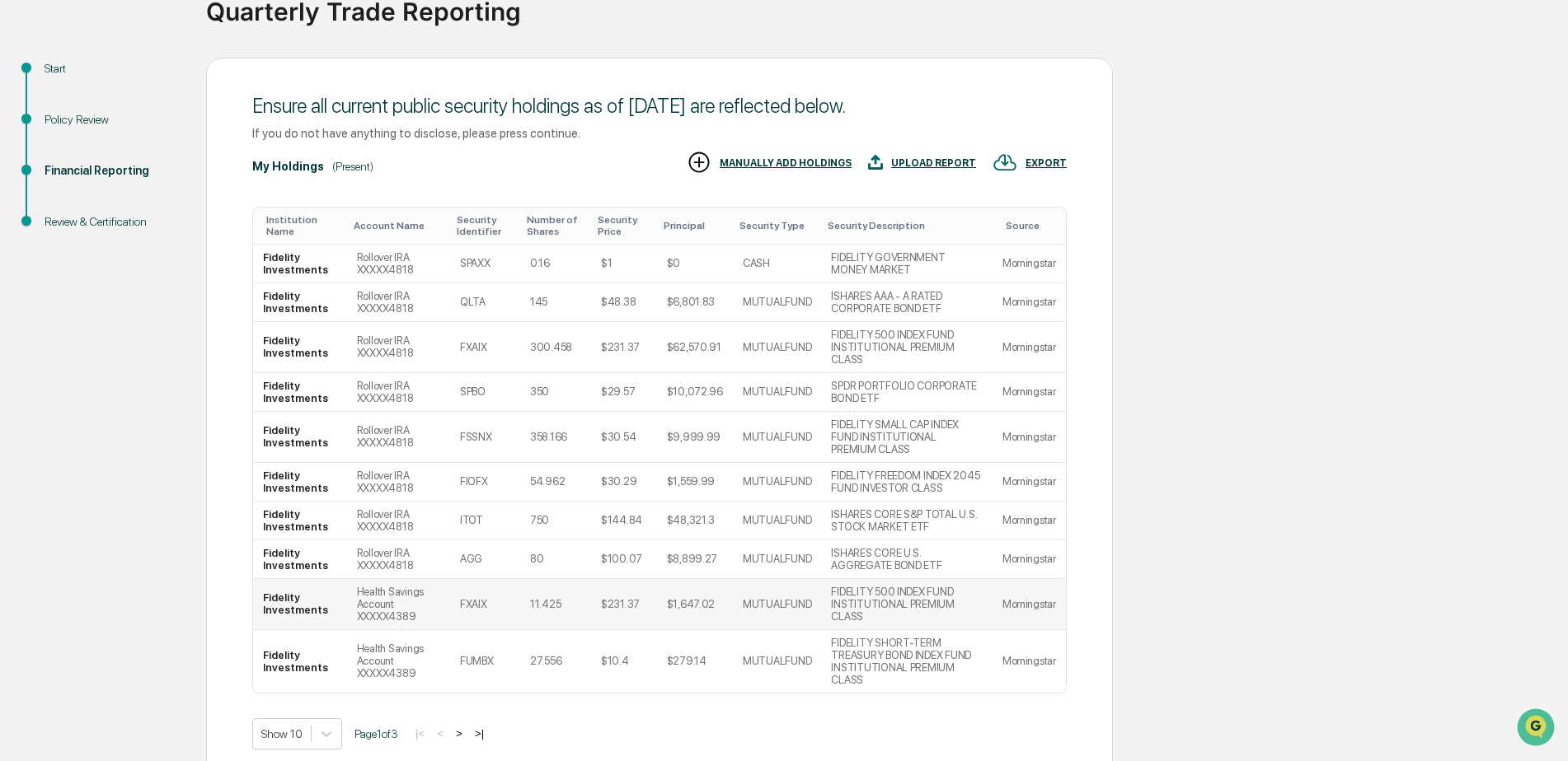
scroll to position [165, 0]
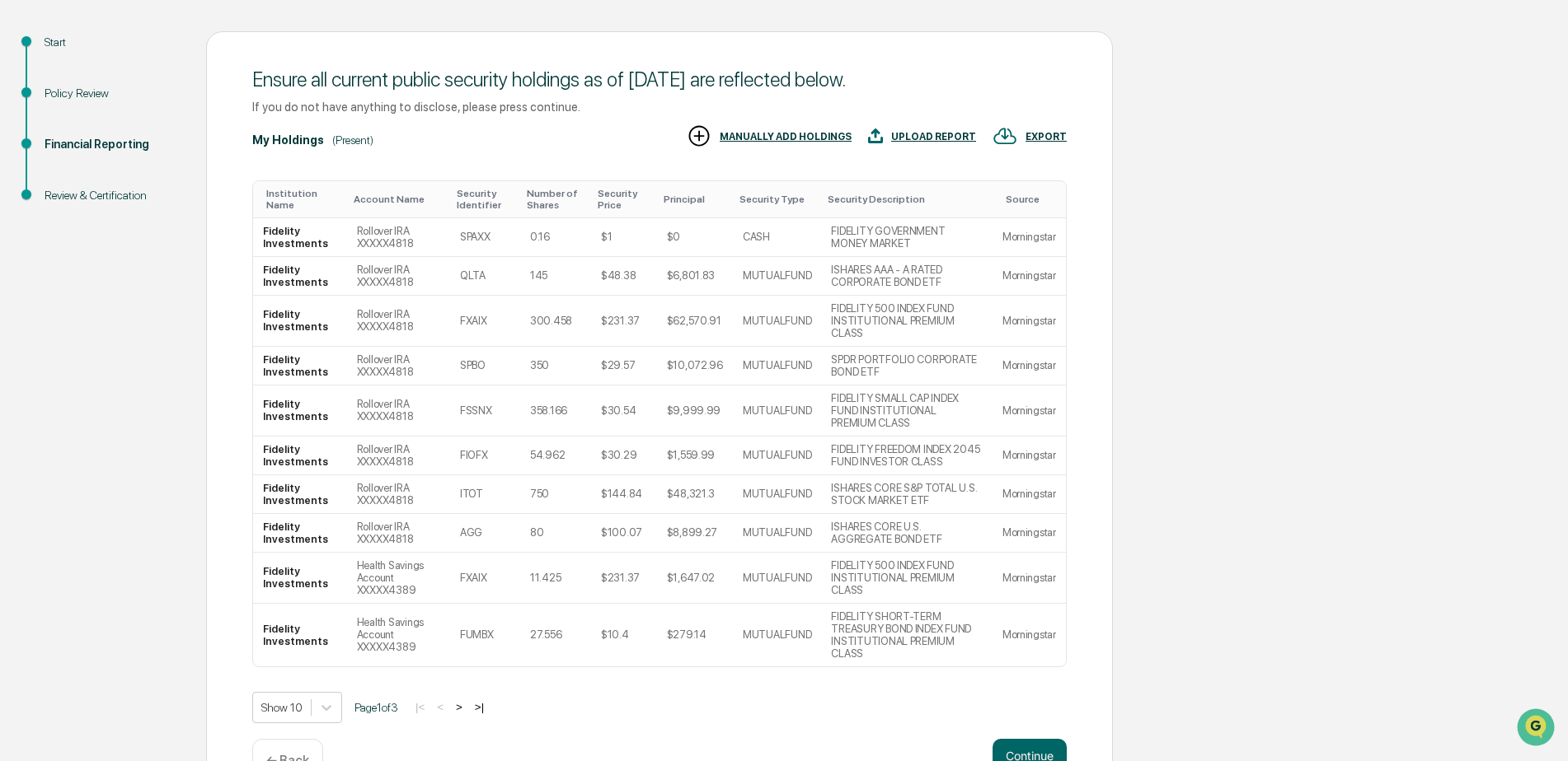
click at [465, 701] on button ">" at bounding box center [458, 708] width 17 height 14
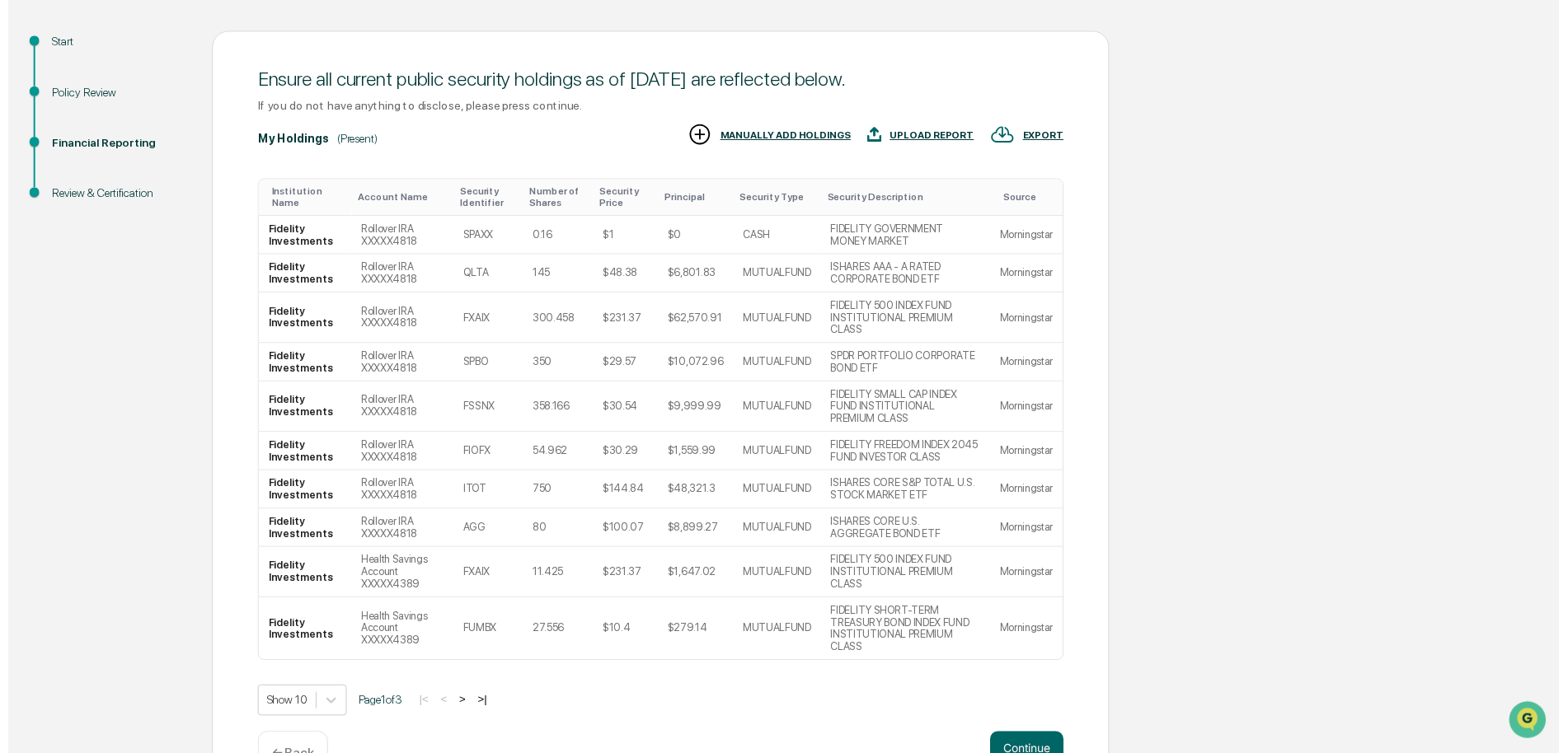
scroll to position [152, 0]
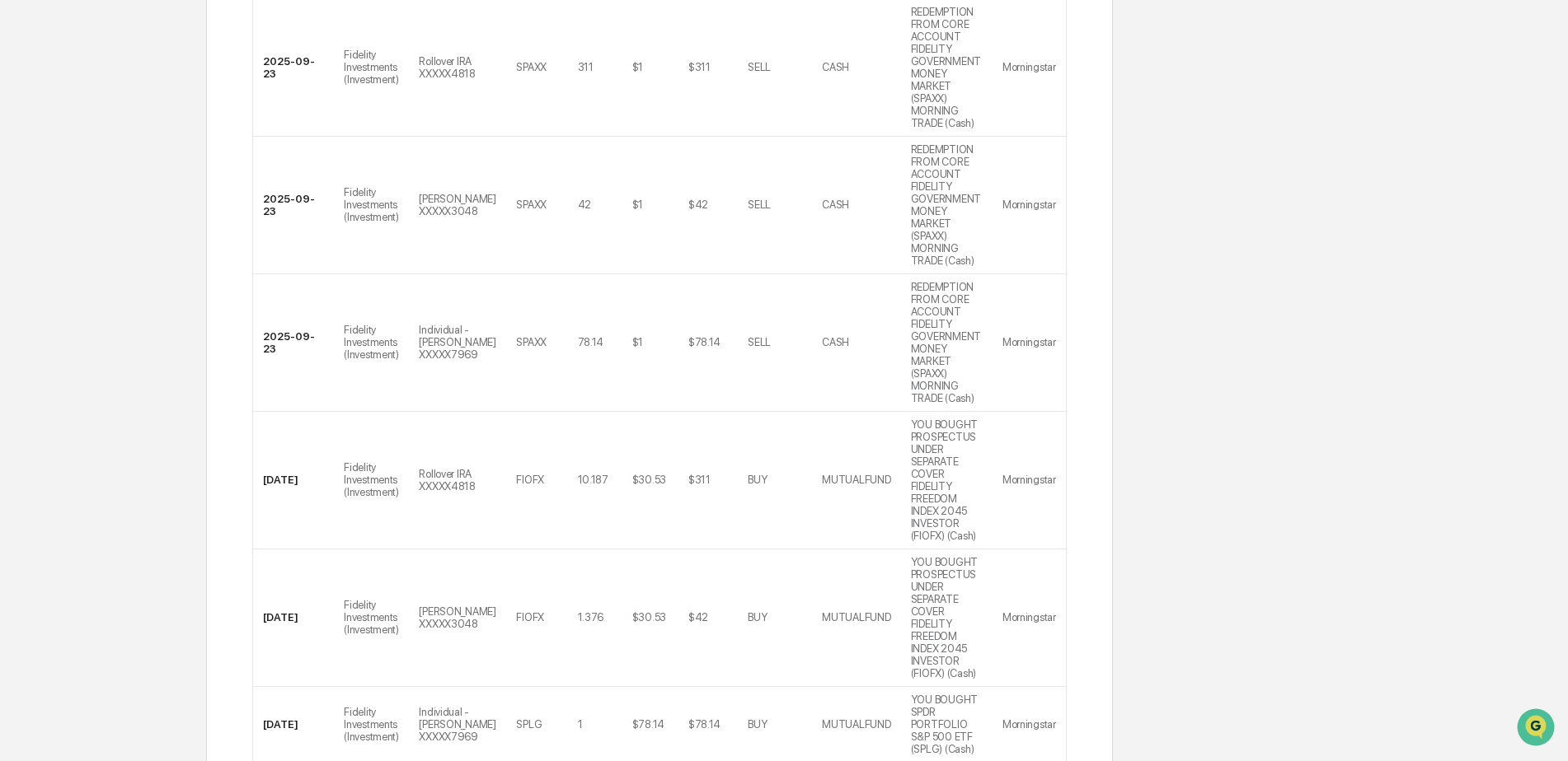
scroll to position [647, 0]
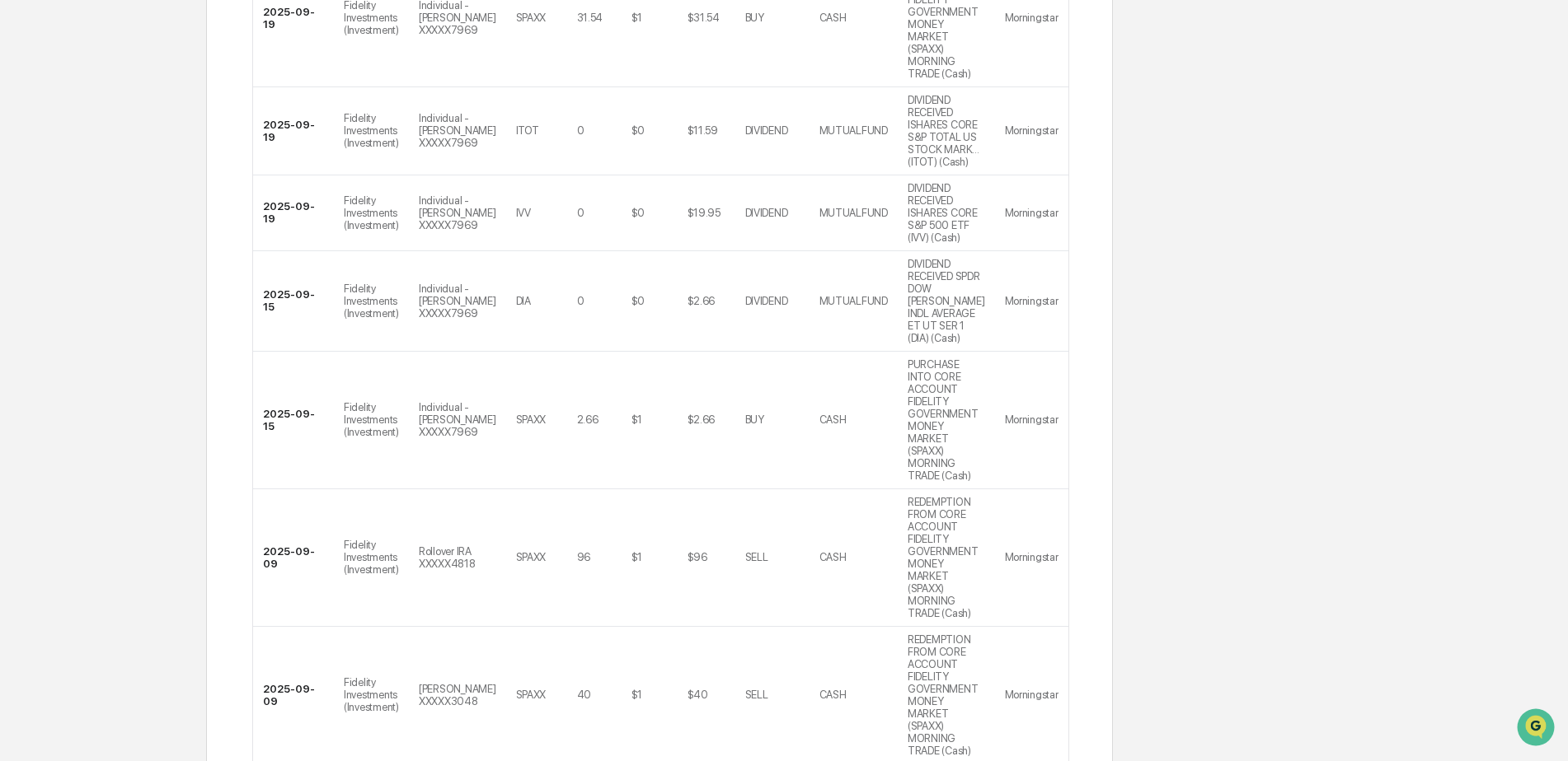
scroll to position [610, 0]
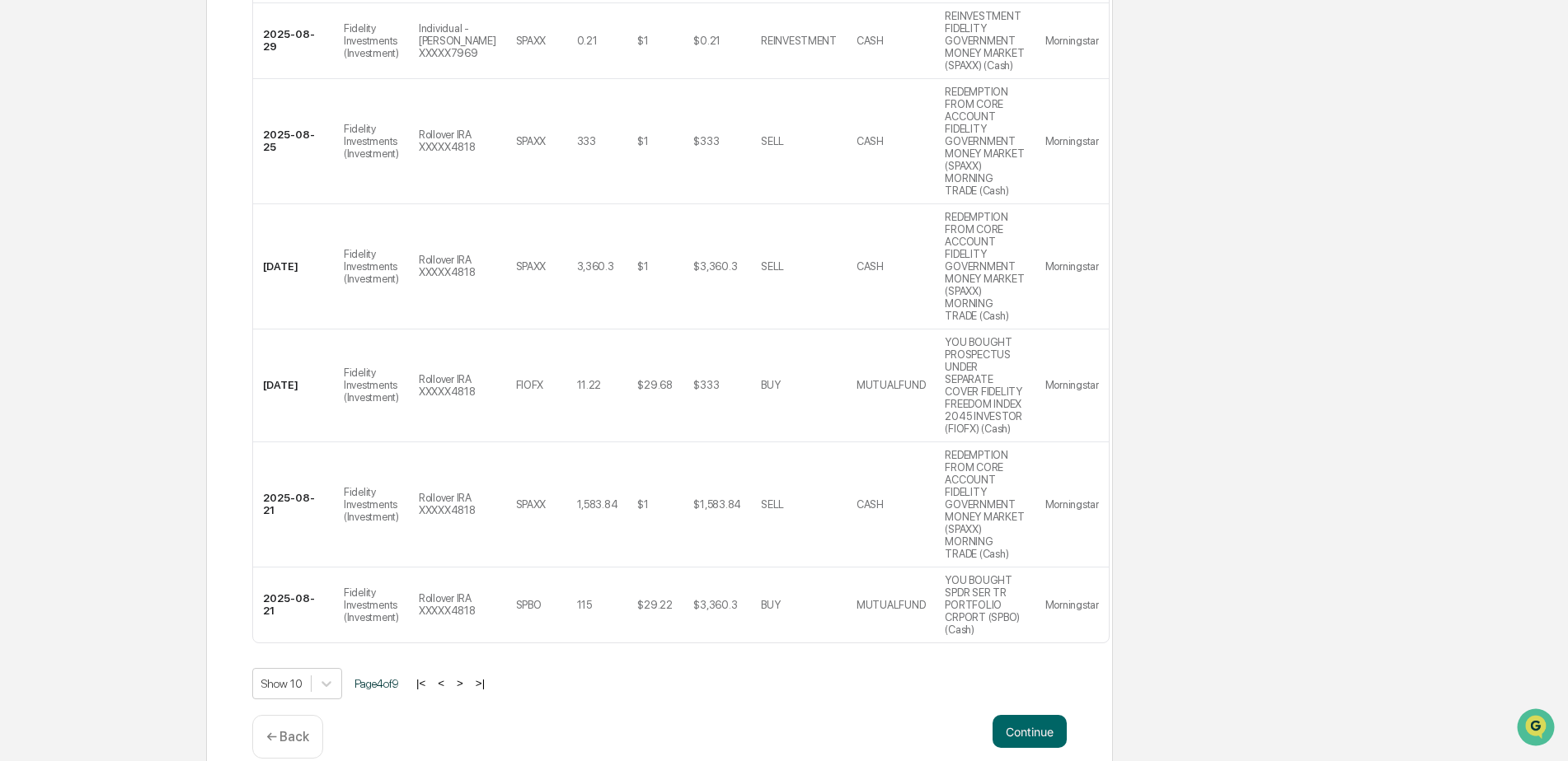
scroll to position [709, 0]
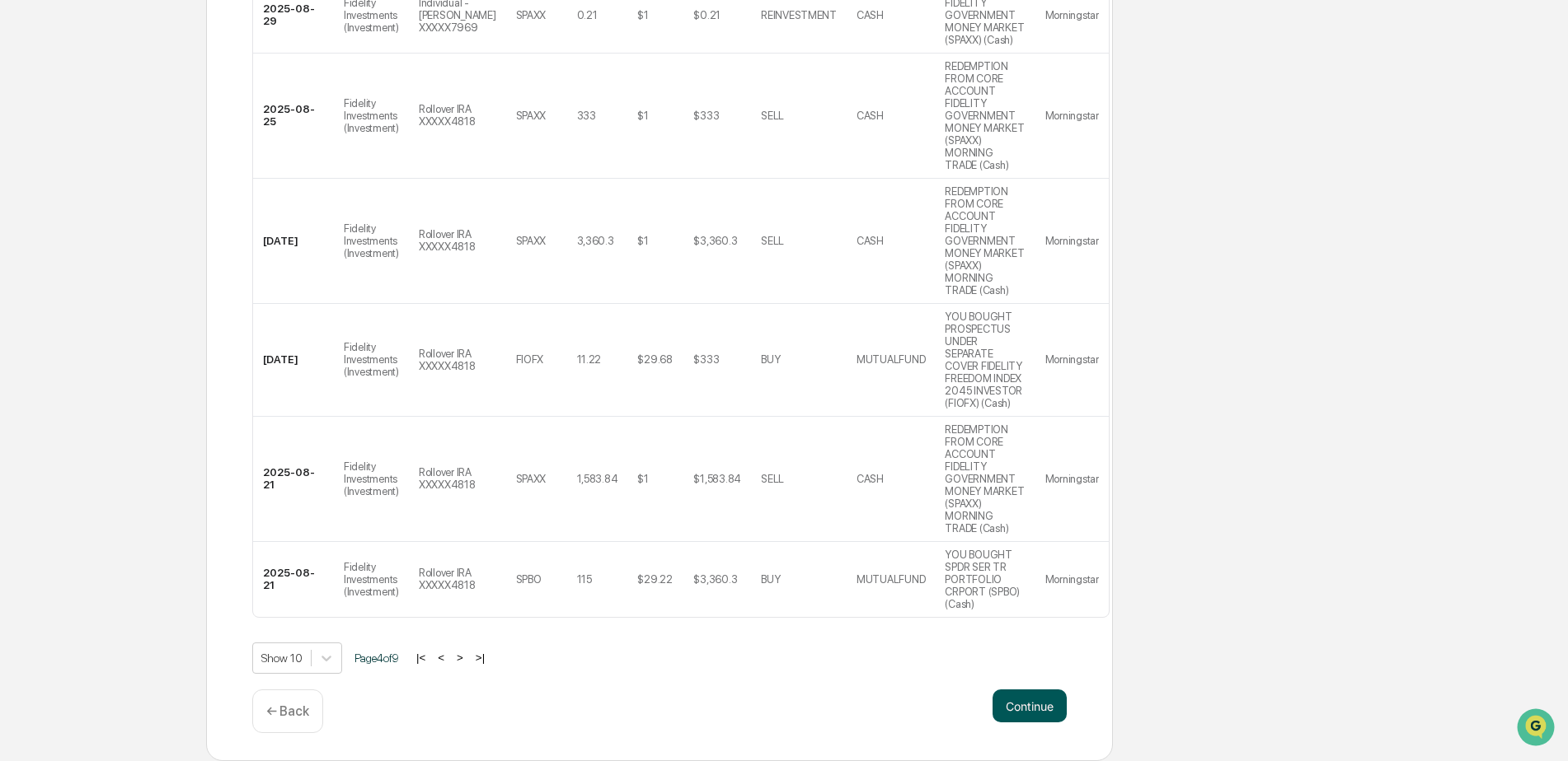
click at [1046, 694] on button "Continue" at bounding box center [1029, 706] width 74 height 33
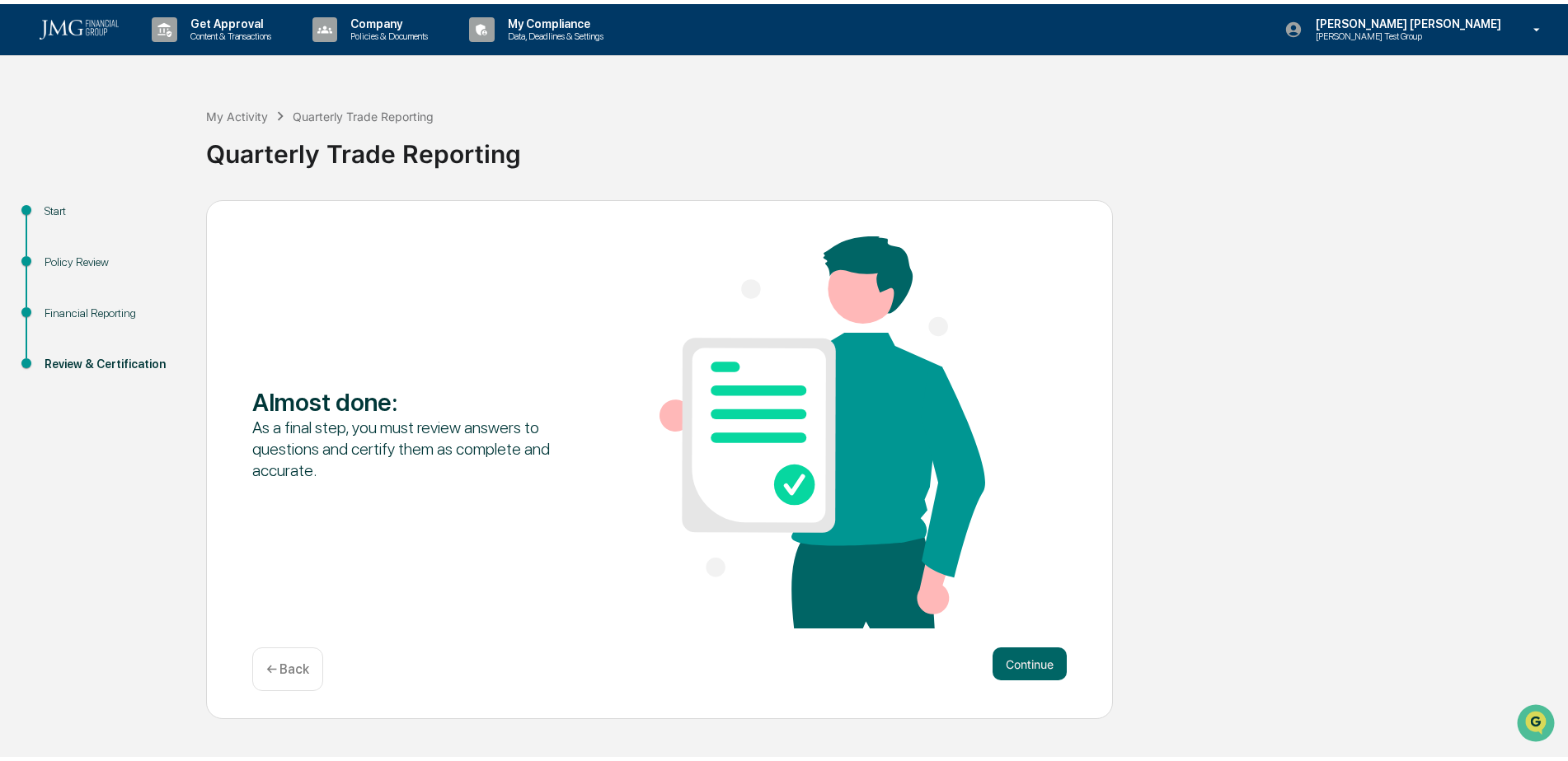
scroll to position [0, 0]
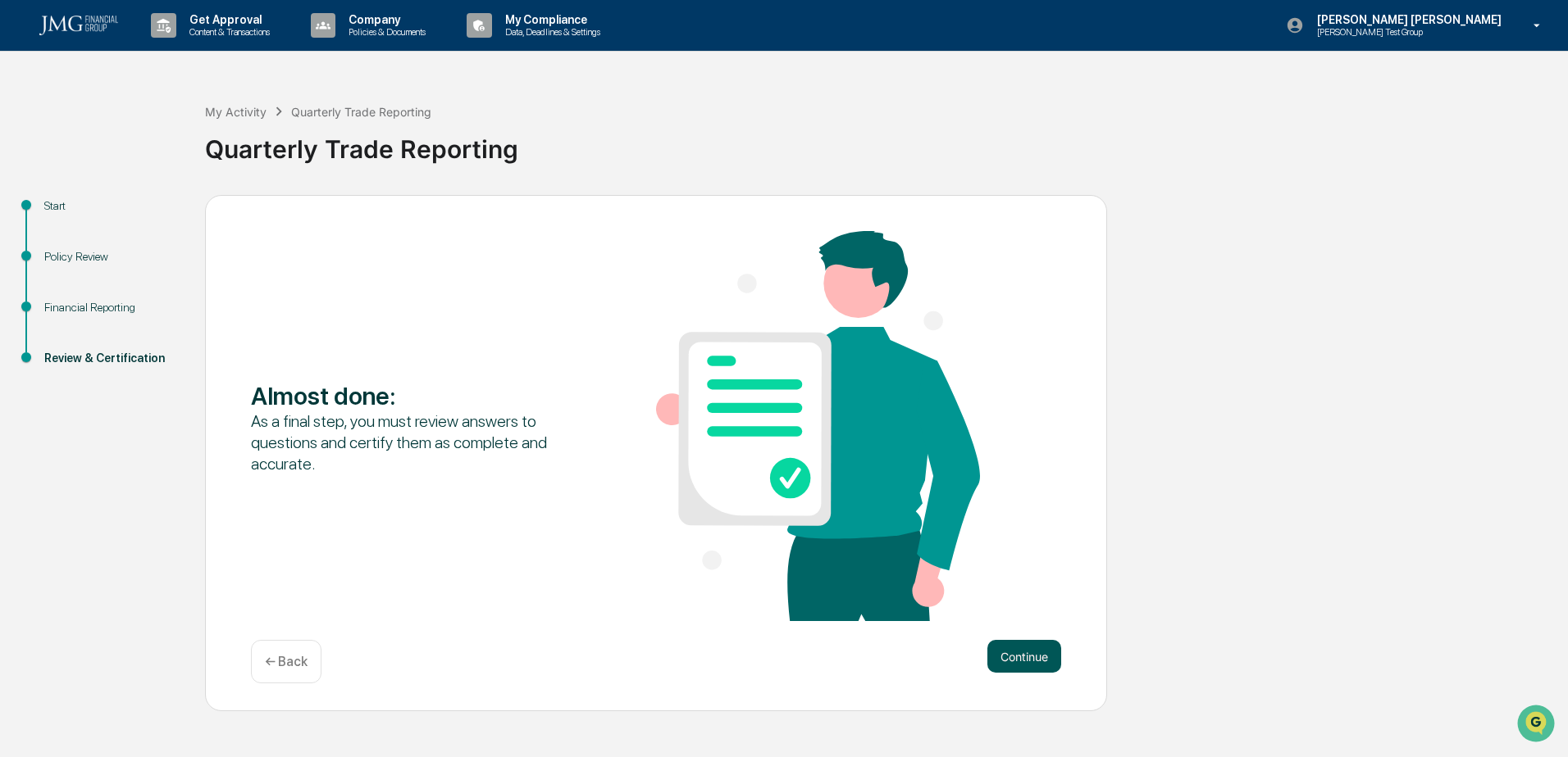
click at [1048, 644] on button "Continue" at bounding box center [1024, 656] width 74 height 32
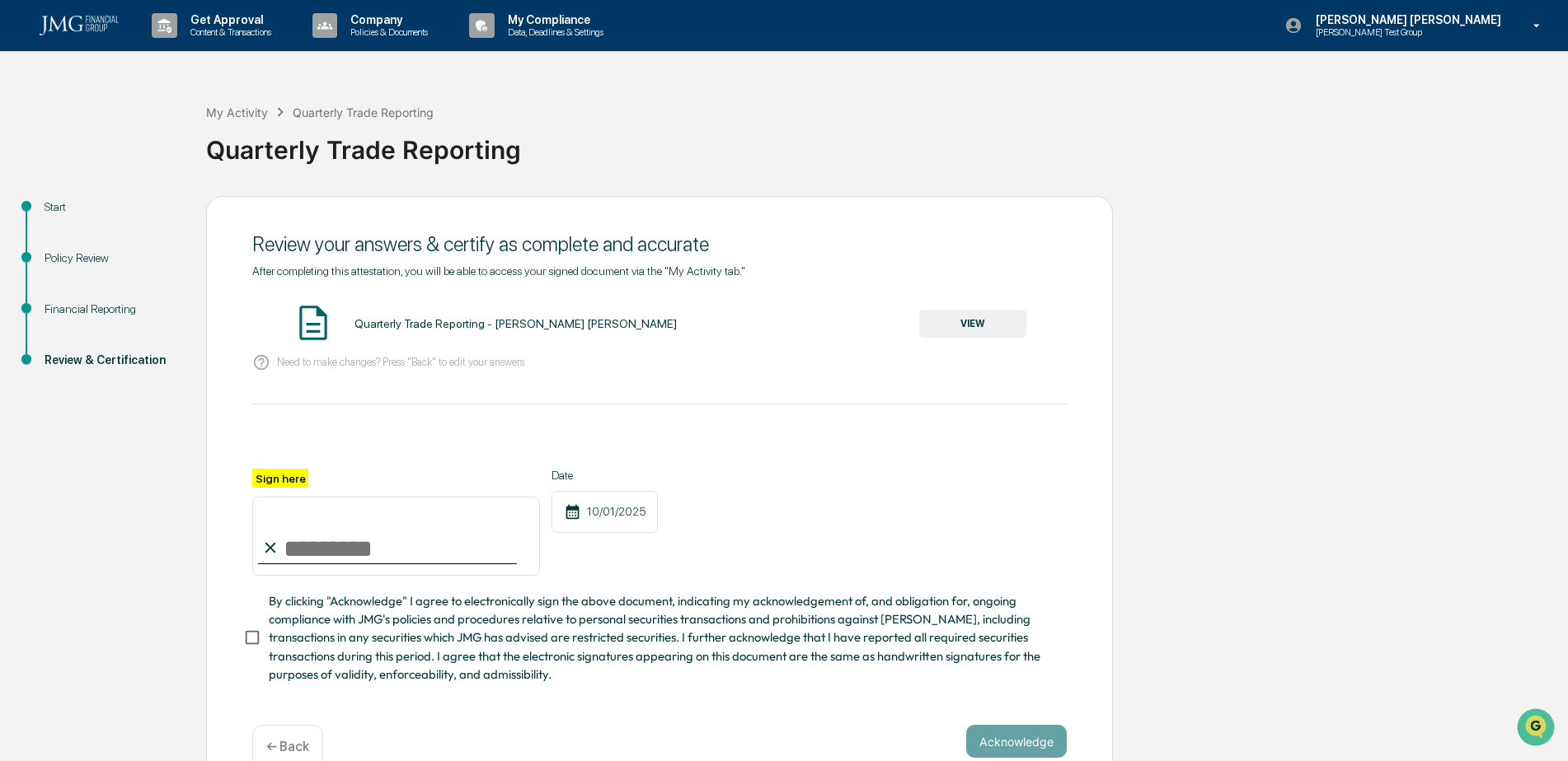
click at [989, 332] on button "VIEW" at bounding box center [972, 324] width 107 height 28
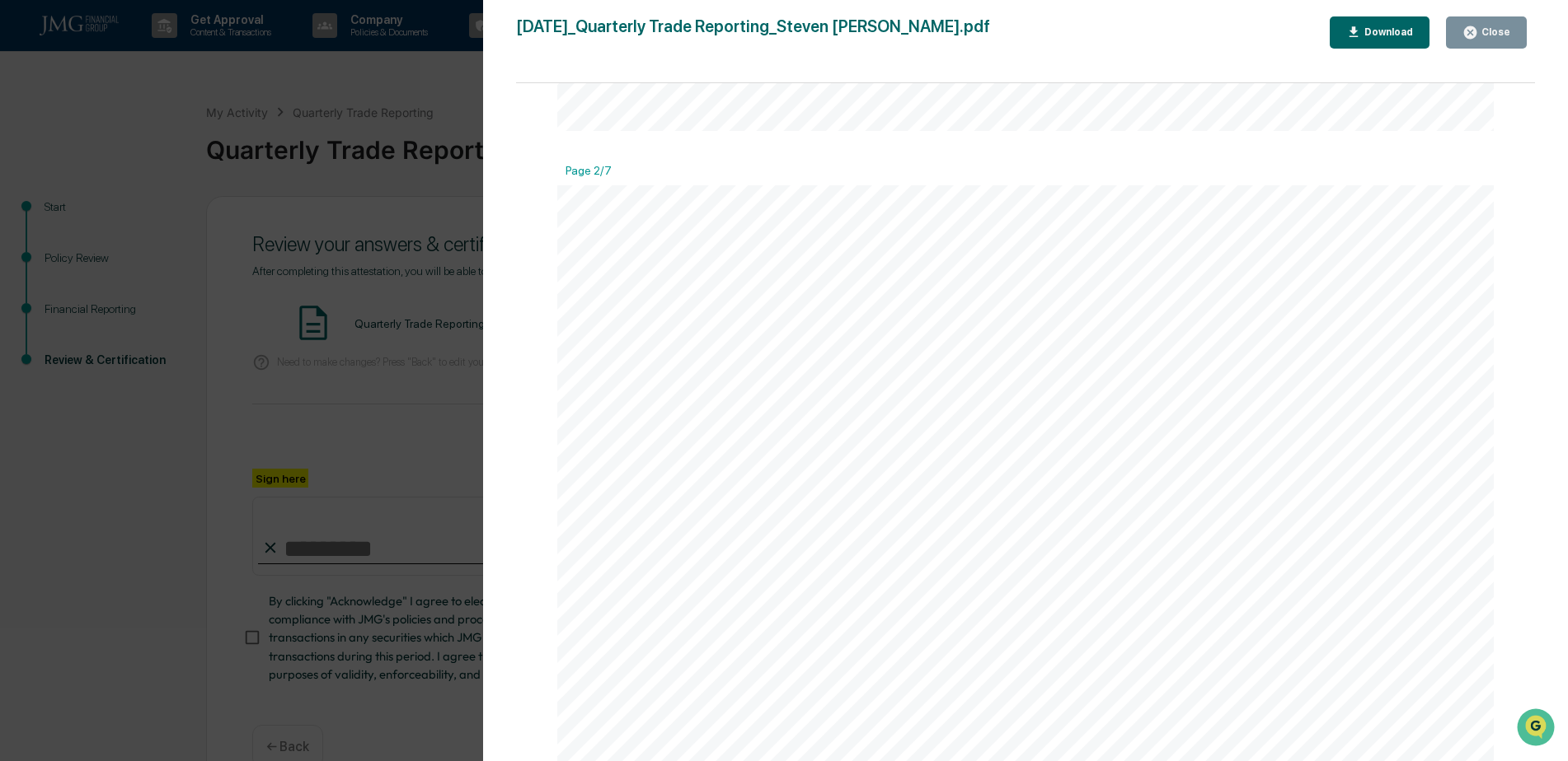
scroll to position [1318, 0]
click at [1496, 39] on div "Close" at bounding box center [1486, 33] width 48 height 16
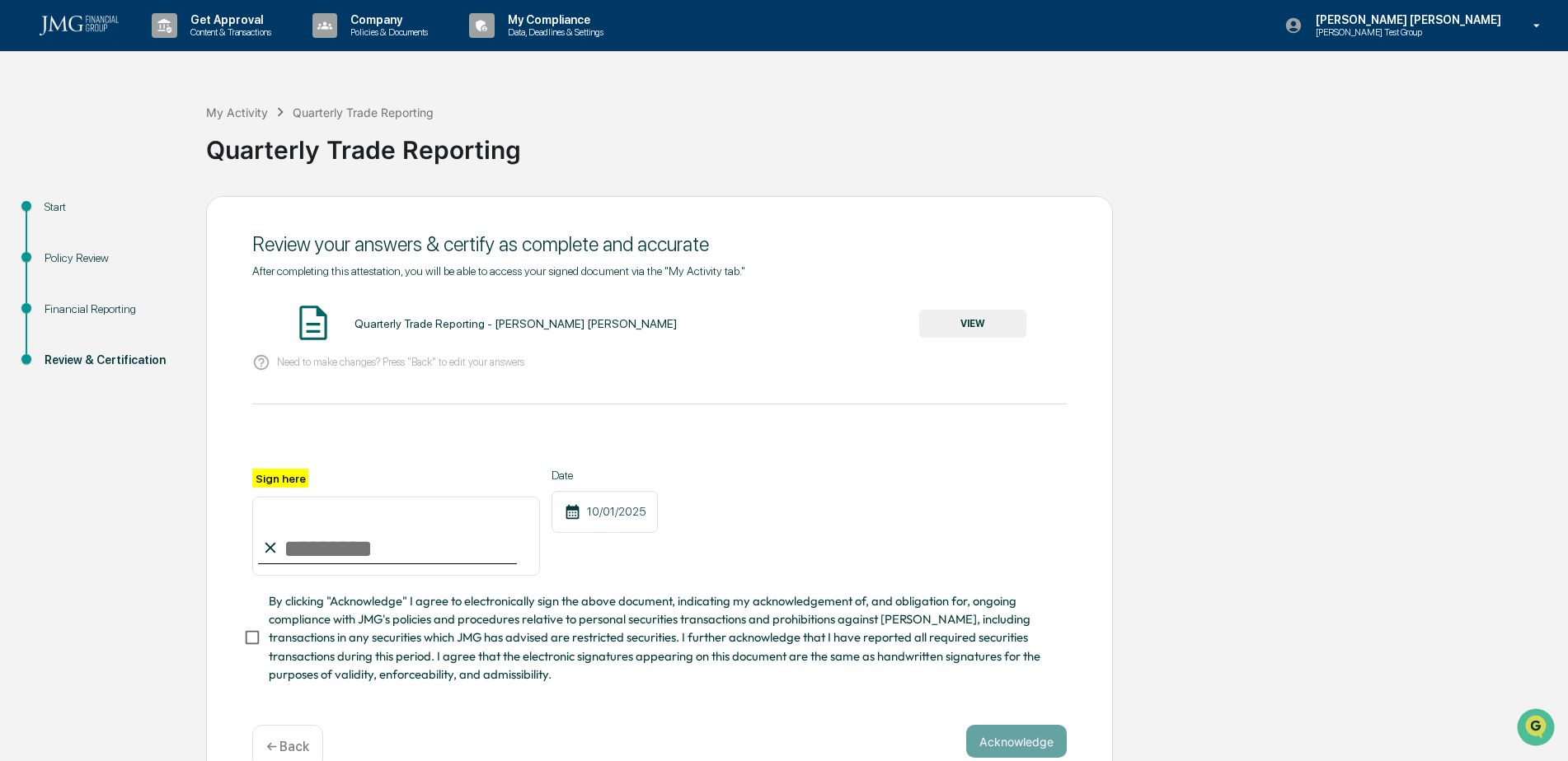
click at [993, 327] on button "VIEW" at bounding box center [972, 324] width 107 height 28
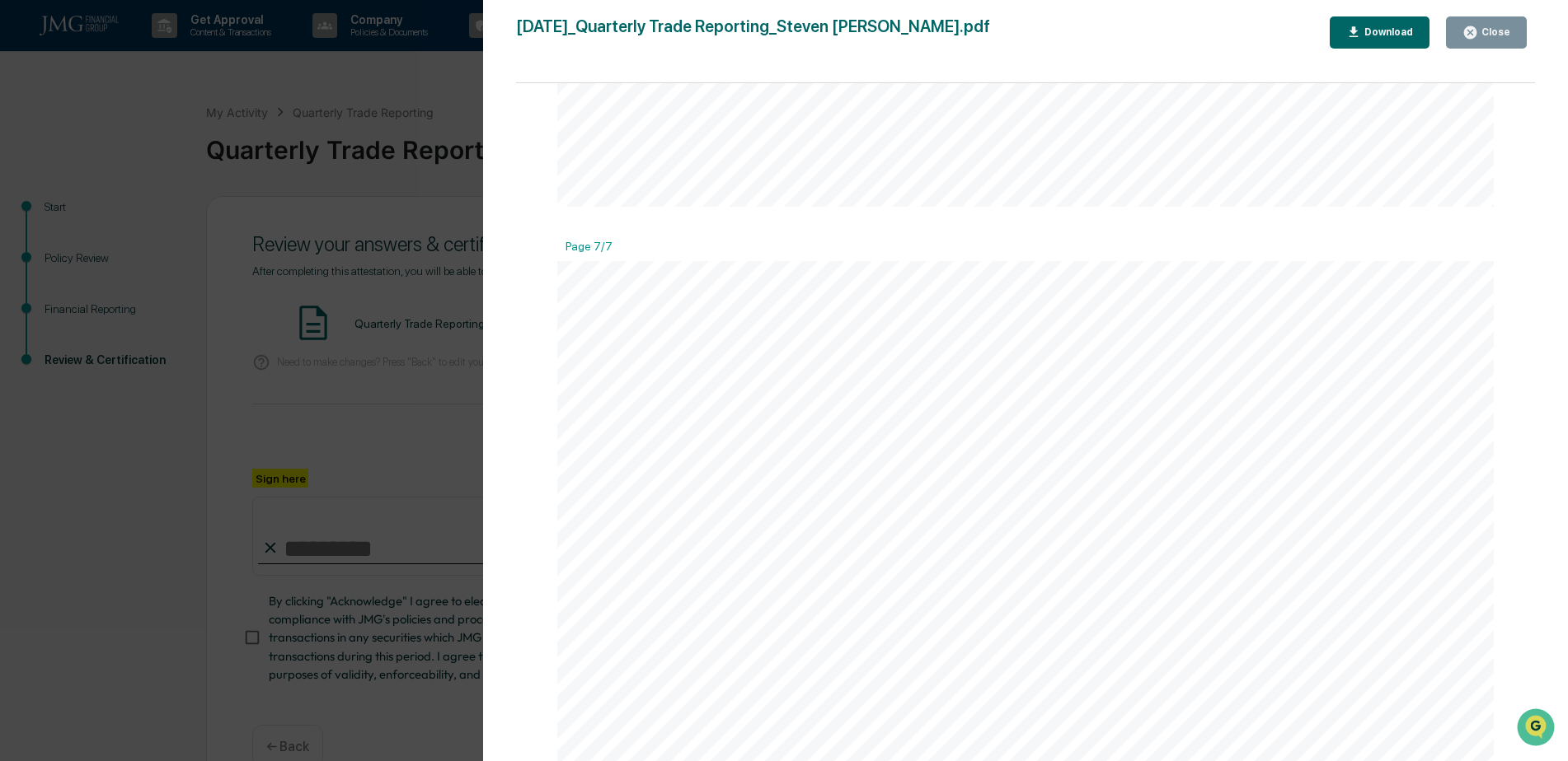
scroll to position [8075, 0]
click at [1486, 46] on button "Close" at bounding box center [1486, 33] width 81 height 32
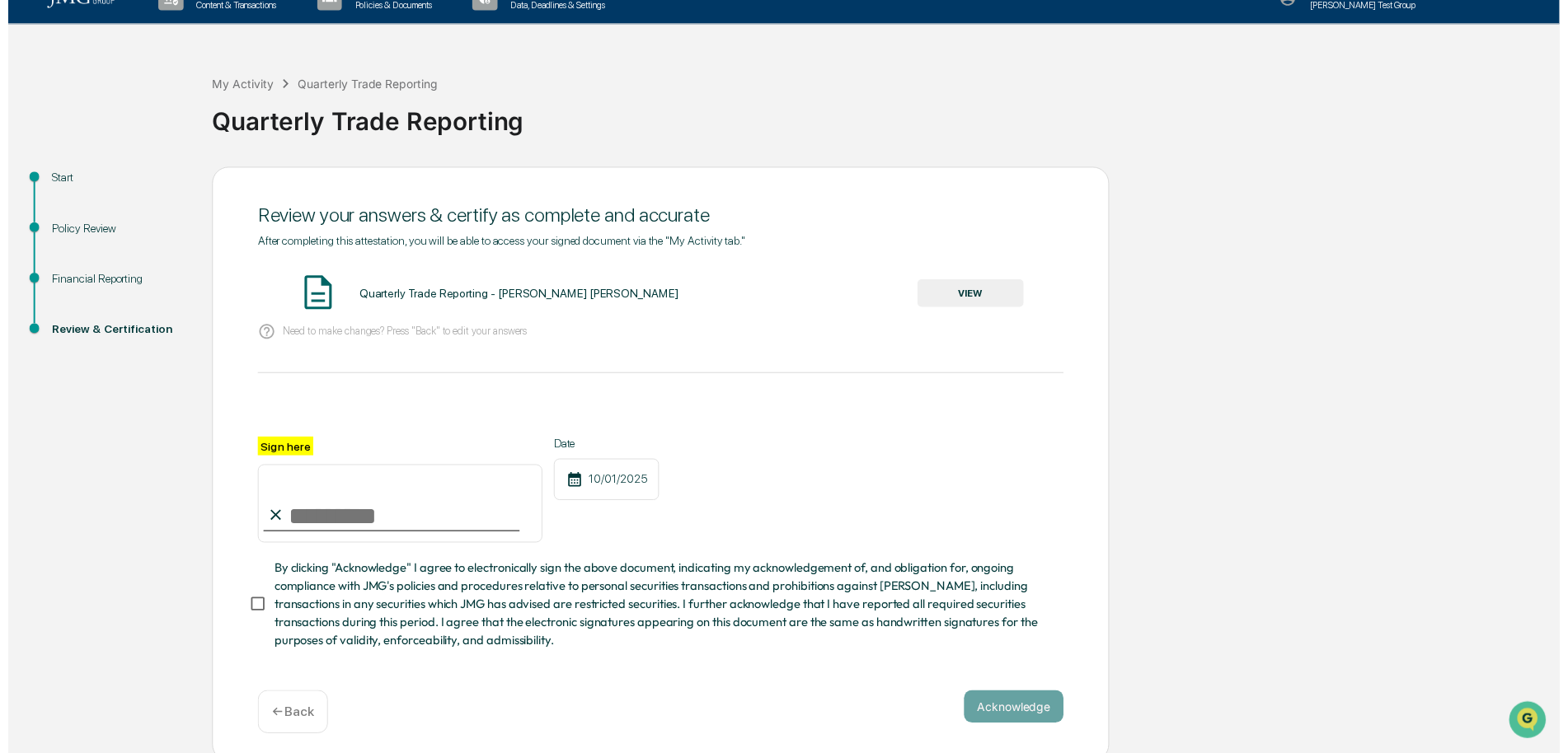
scroll to position [41, 0]
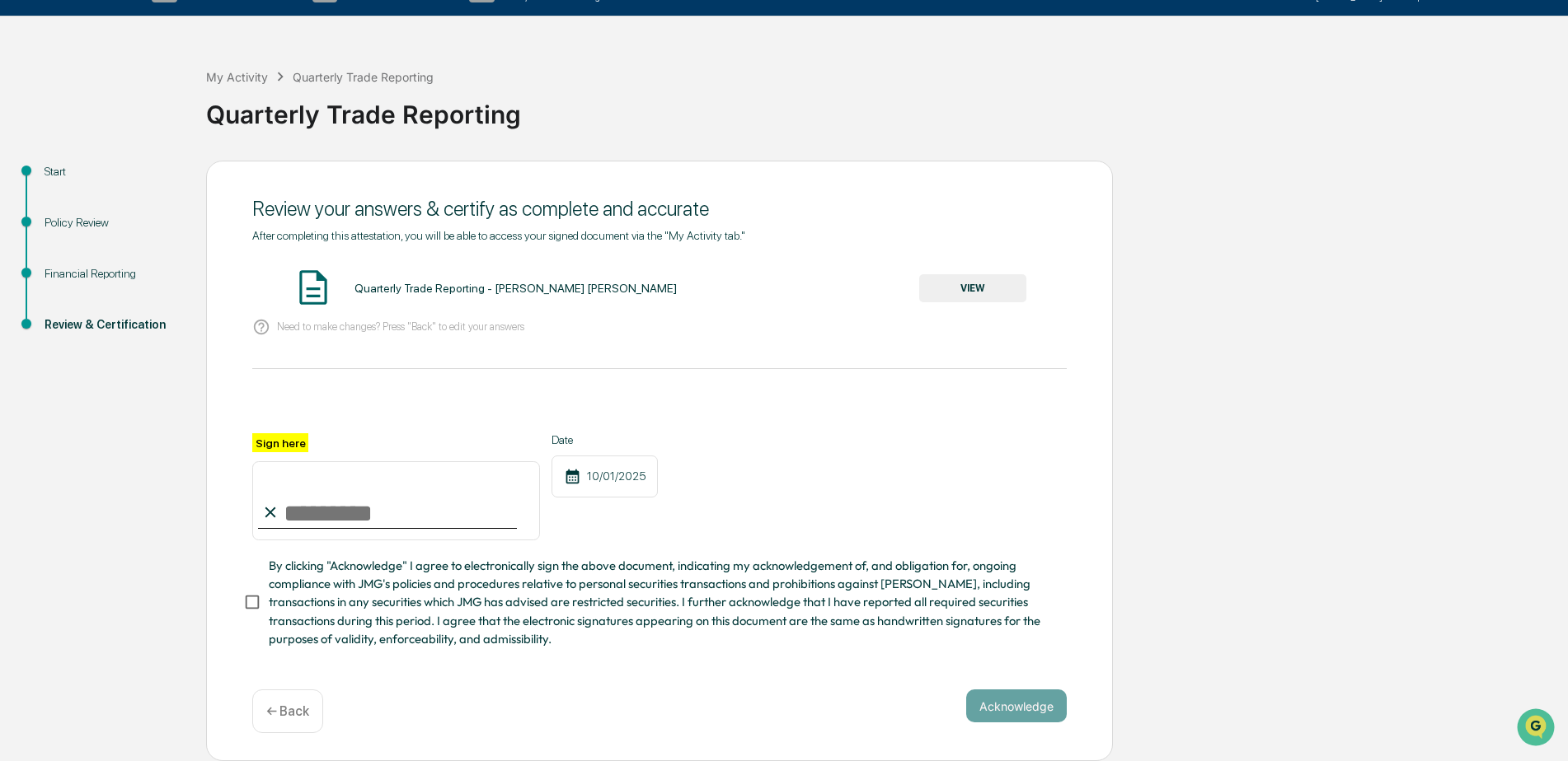
click at [488, 505] on input "Sign here" at bounding box center [396, 501] width 288 height 79
type input "**********"
click at [1041, 709] on button "Acknowledge" at bounding box center [1017, 706] width 101 height 33
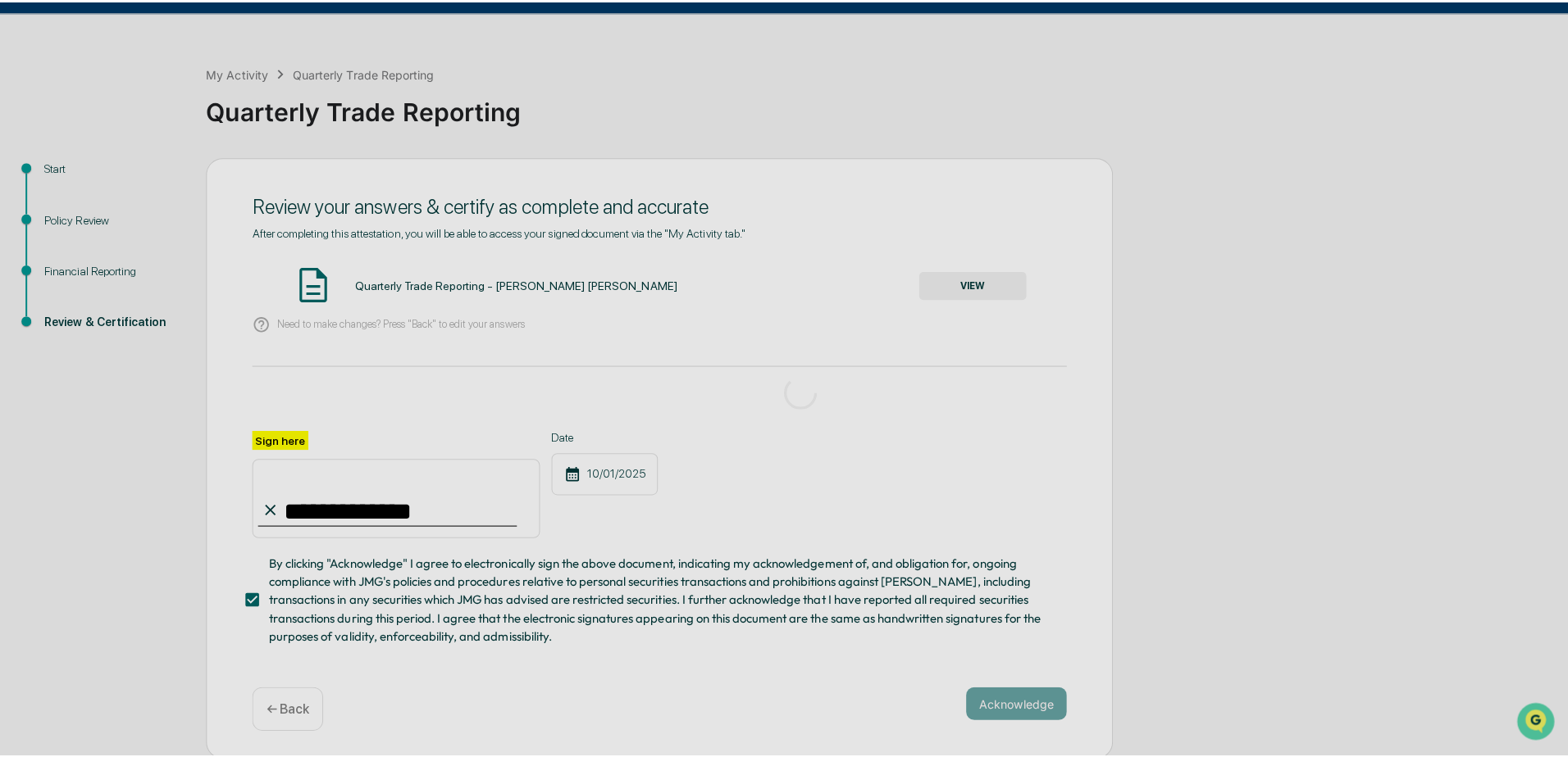
scroll to position [0, 0]
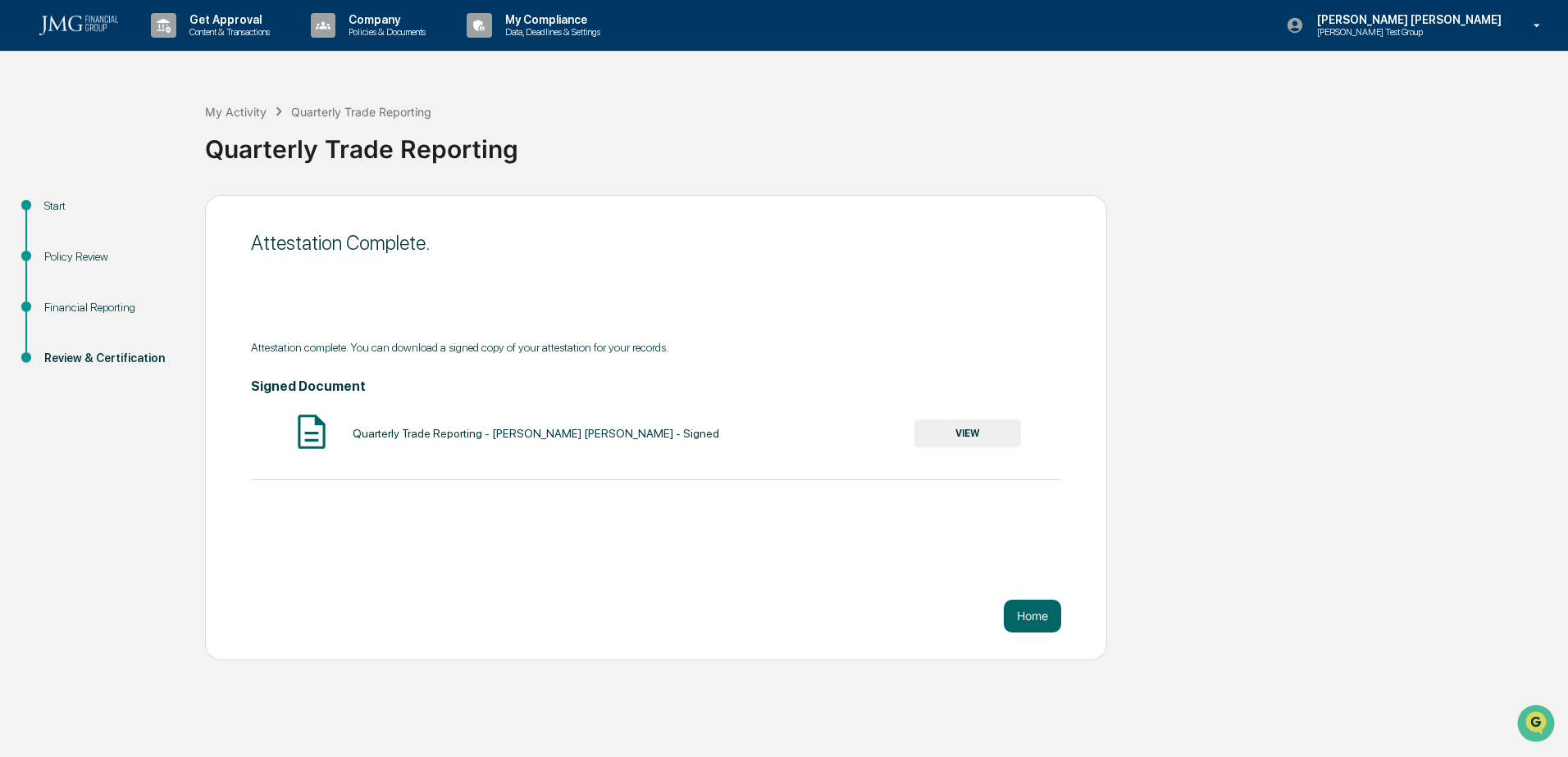
click at [1001, 433] on button "VIEW" at bounding box center [967, 433] width 106 height 28
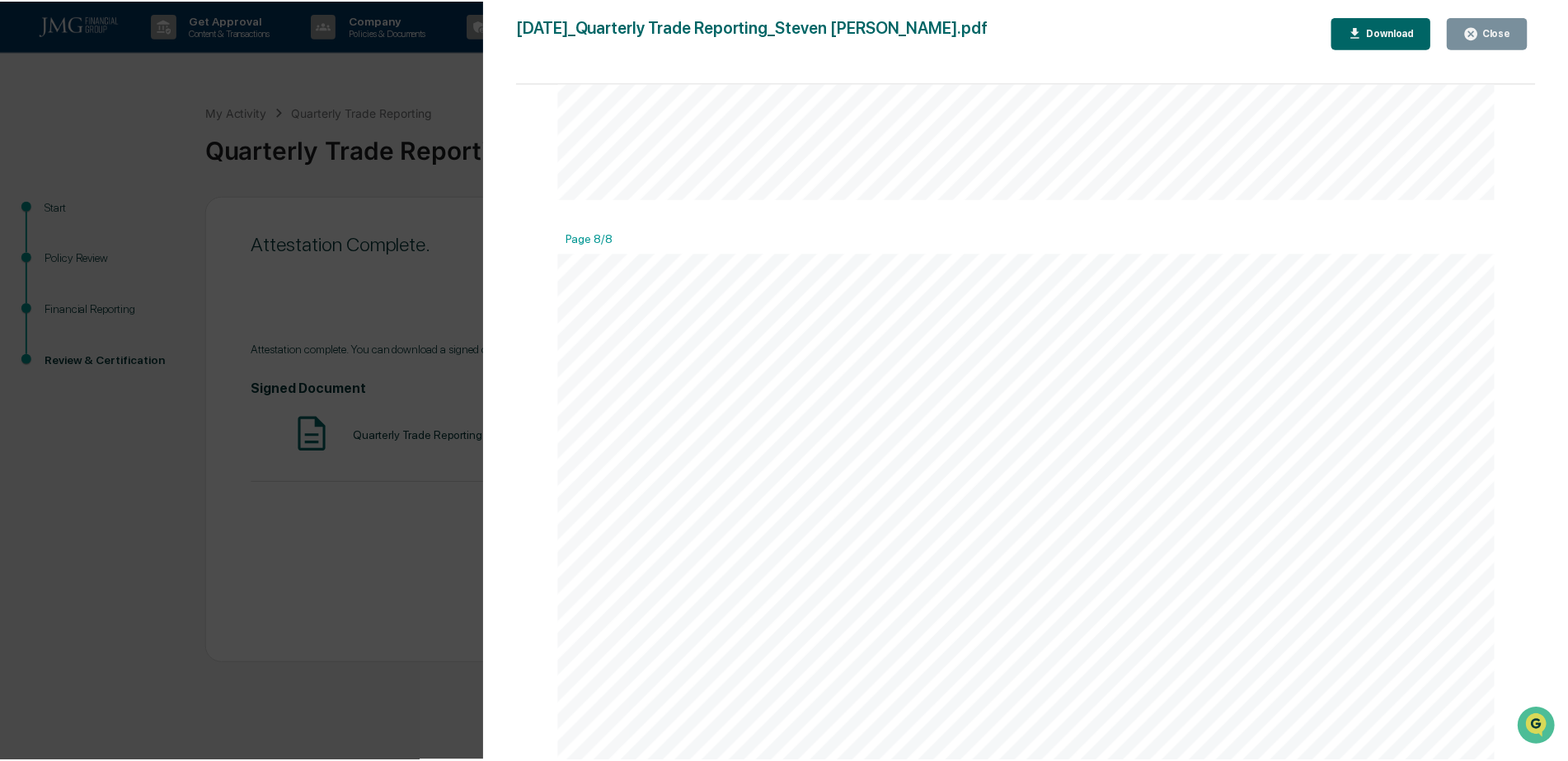
scroll to position [9290, 0]
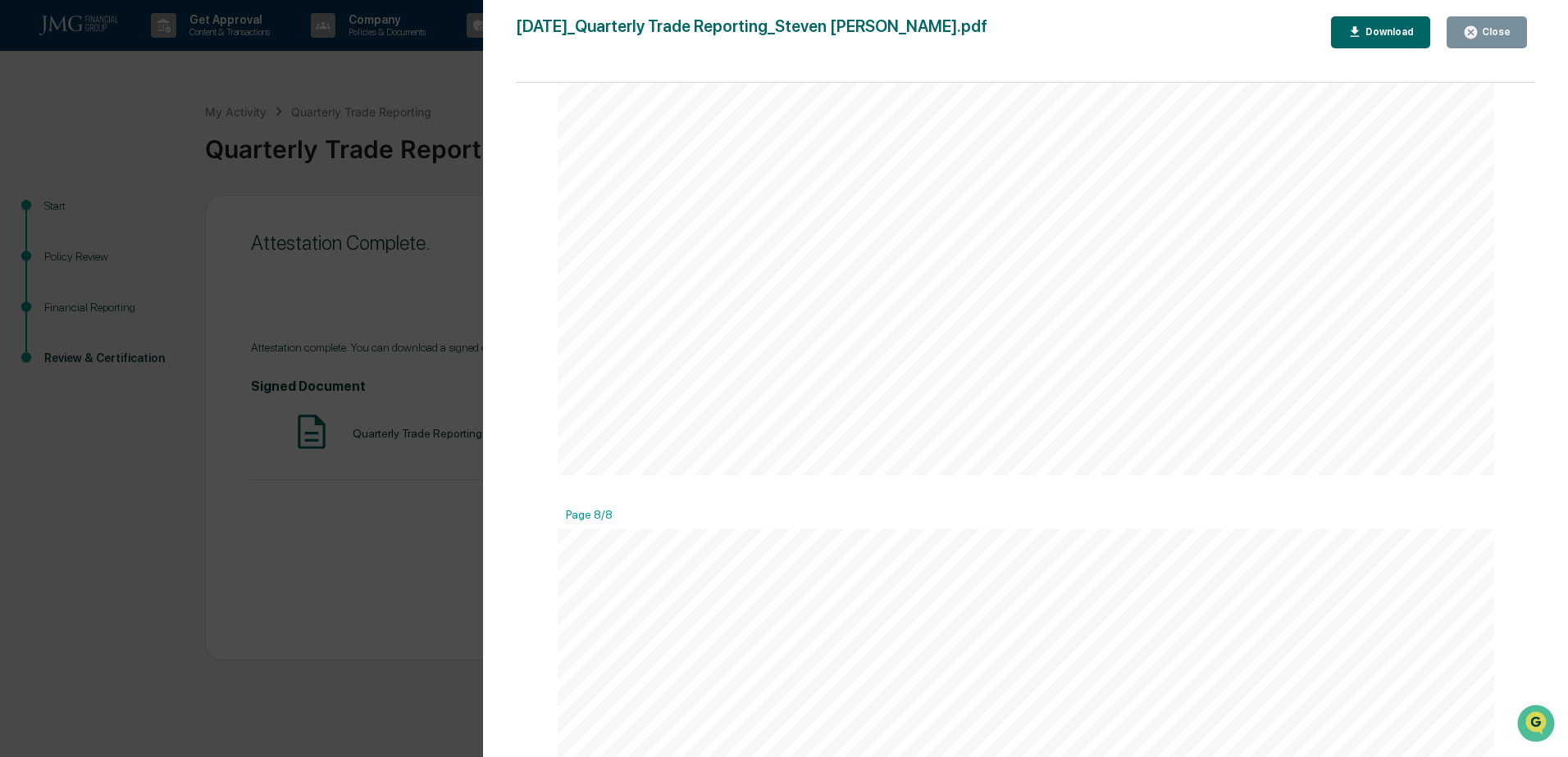
click at [1476, 36] on icon "button" at bounding box center [1470, 32] width 12 height 12
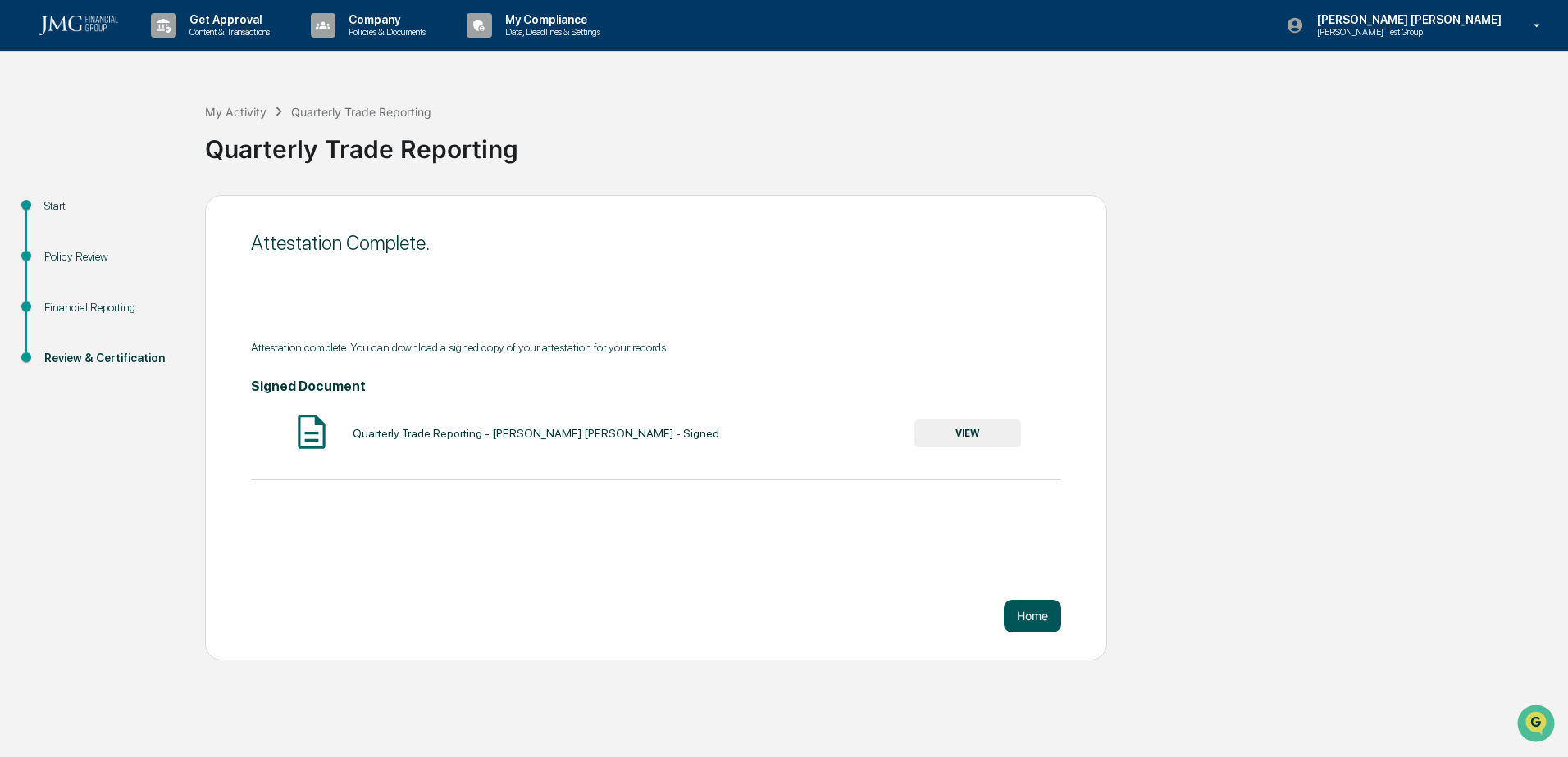
click at [1042, 614] on button "Home" at bounding box center [1032, 615] width 57 height 32
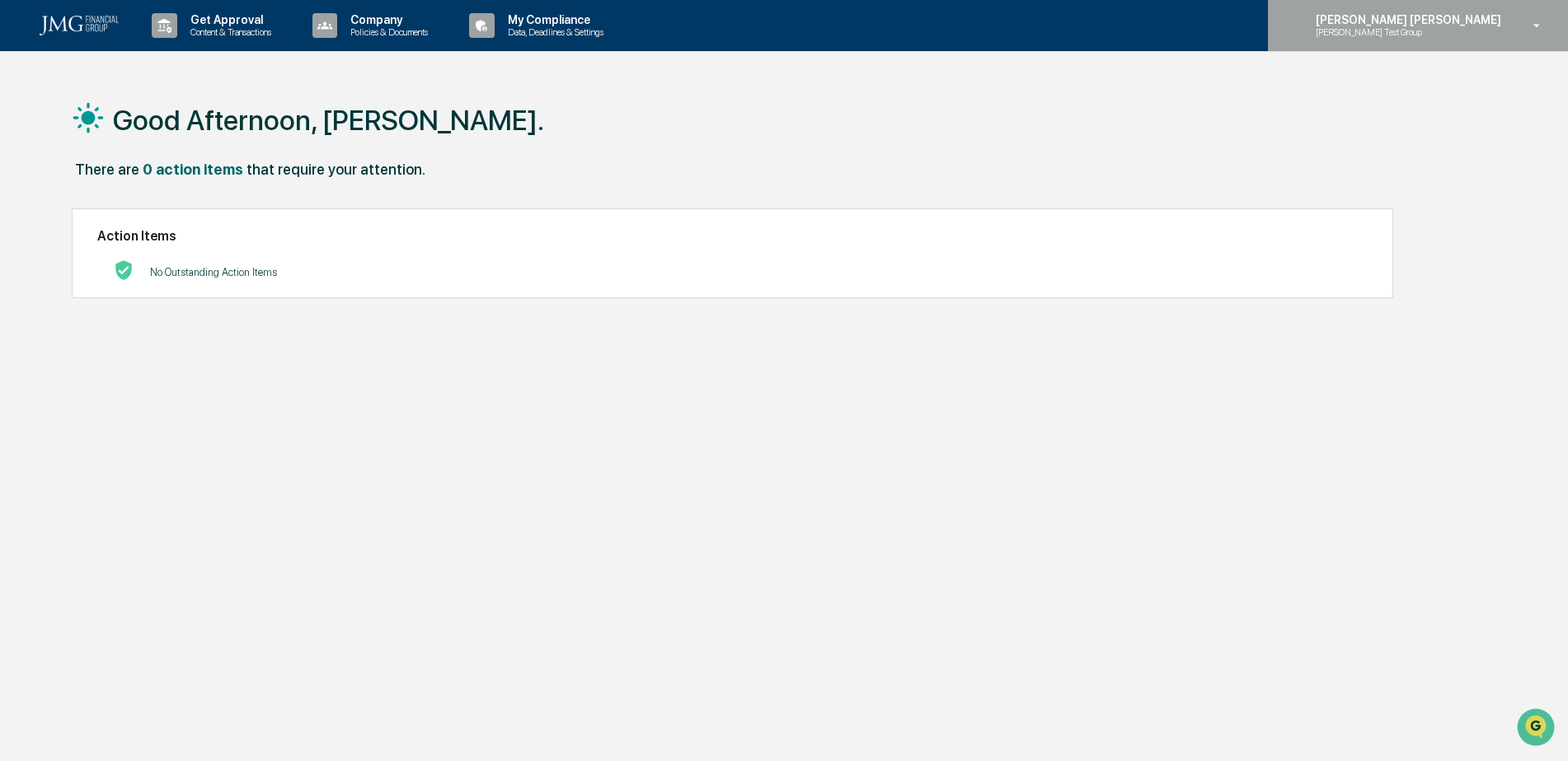
click at [1489, 42] on div "Steven Lennart Steve Test Group" at bounding box center [1418, 26] width 300 height 51
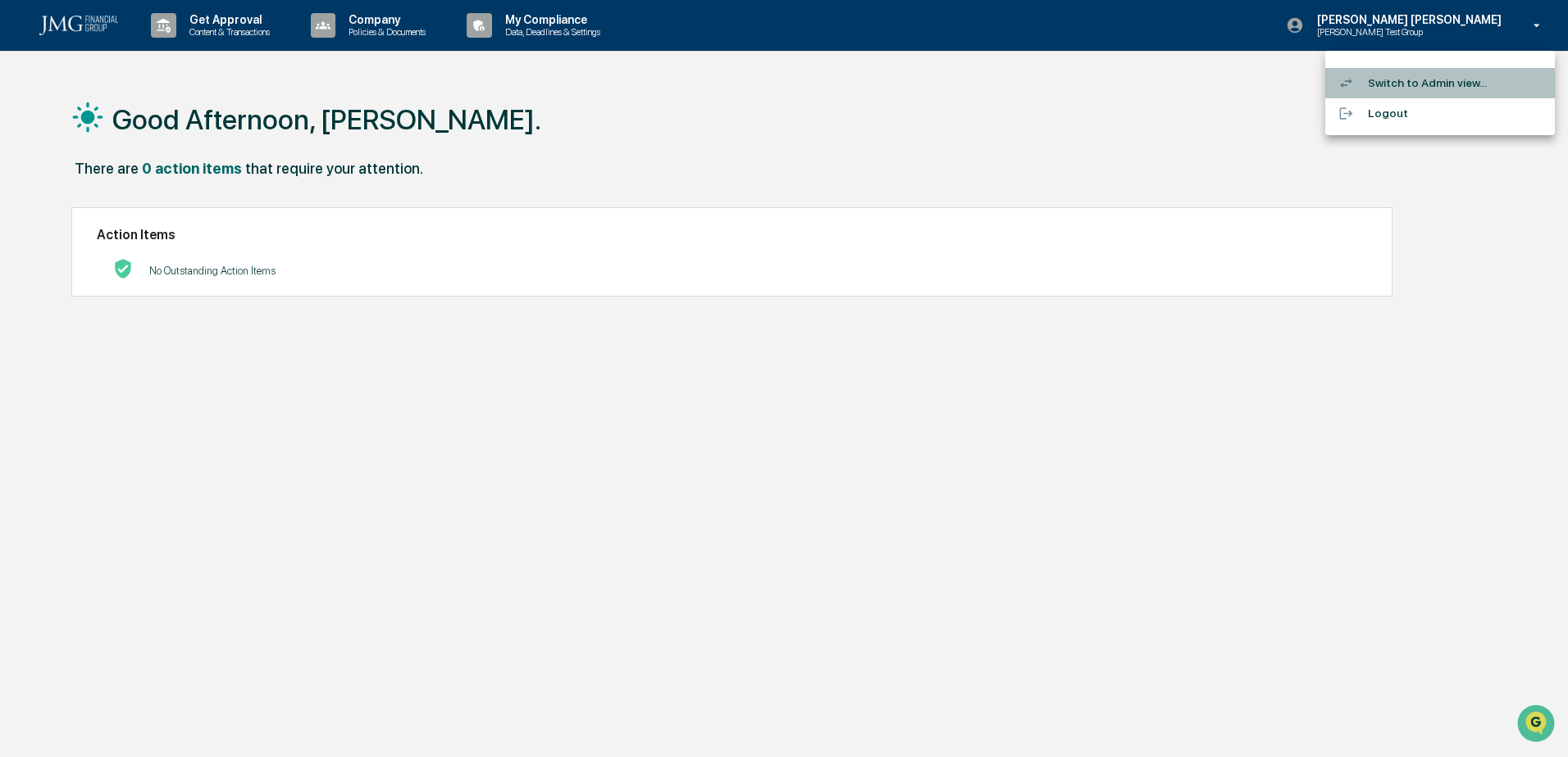
click at [1443, 72] on li "Switch to Admin view..." at bounding box center [1440, 83] width 229 height 31
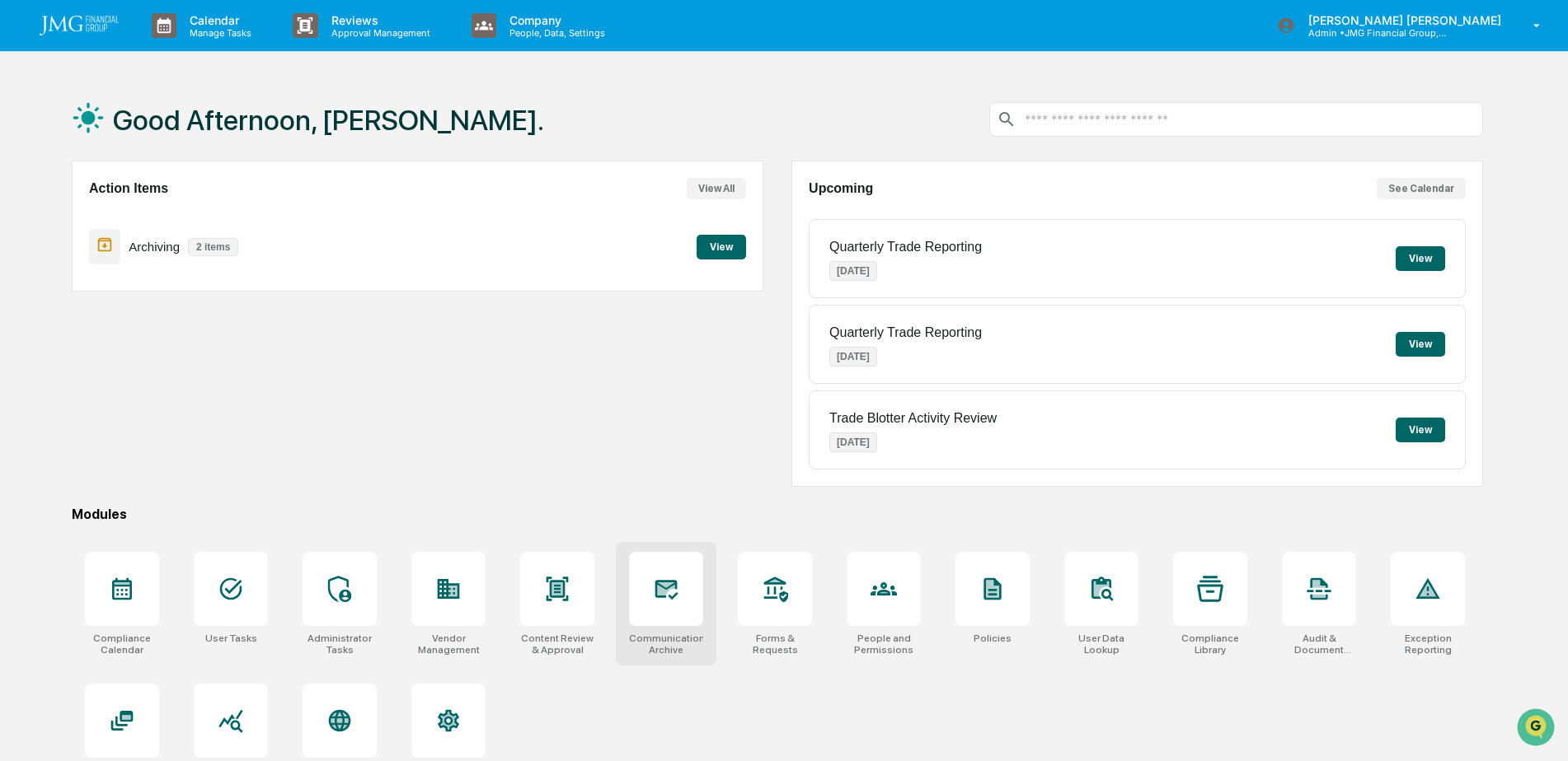
scroll to position [78, 0]
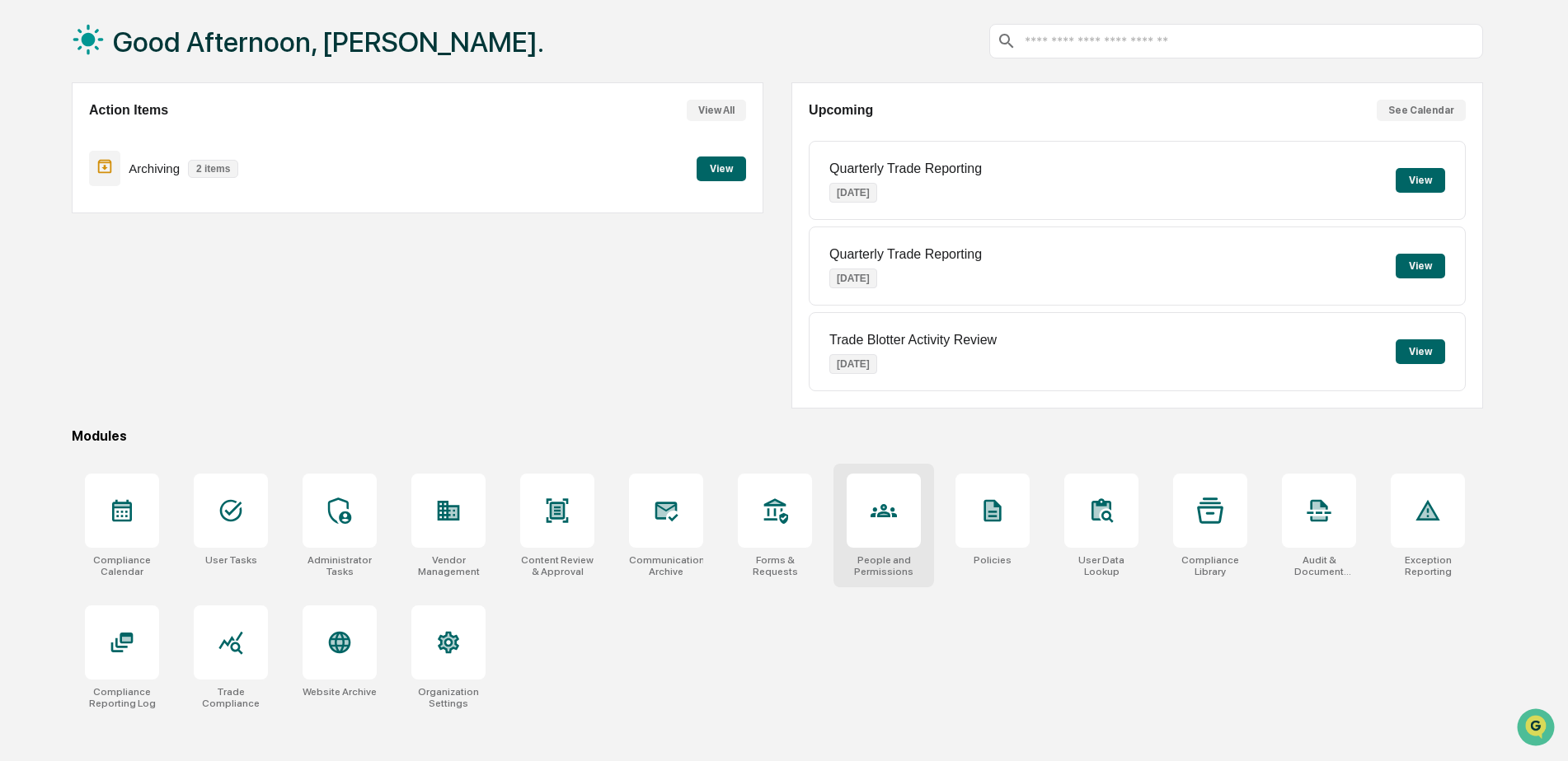
click at [879, 529] on div at bounding box center [883, 511] width 74 height 74
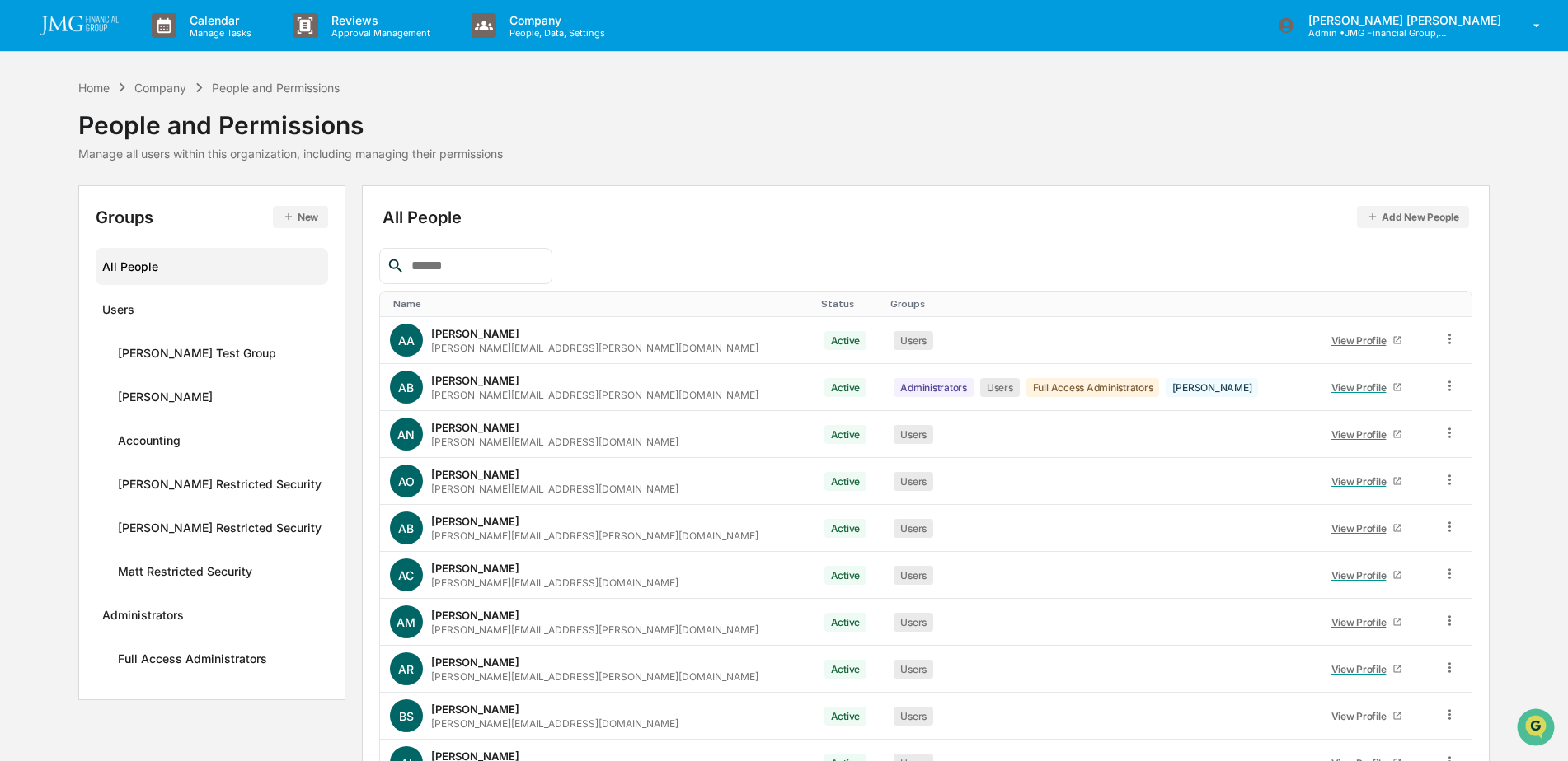
click at [531, 268] on input "text" at bounding box center [475, 266] width 141 height 22
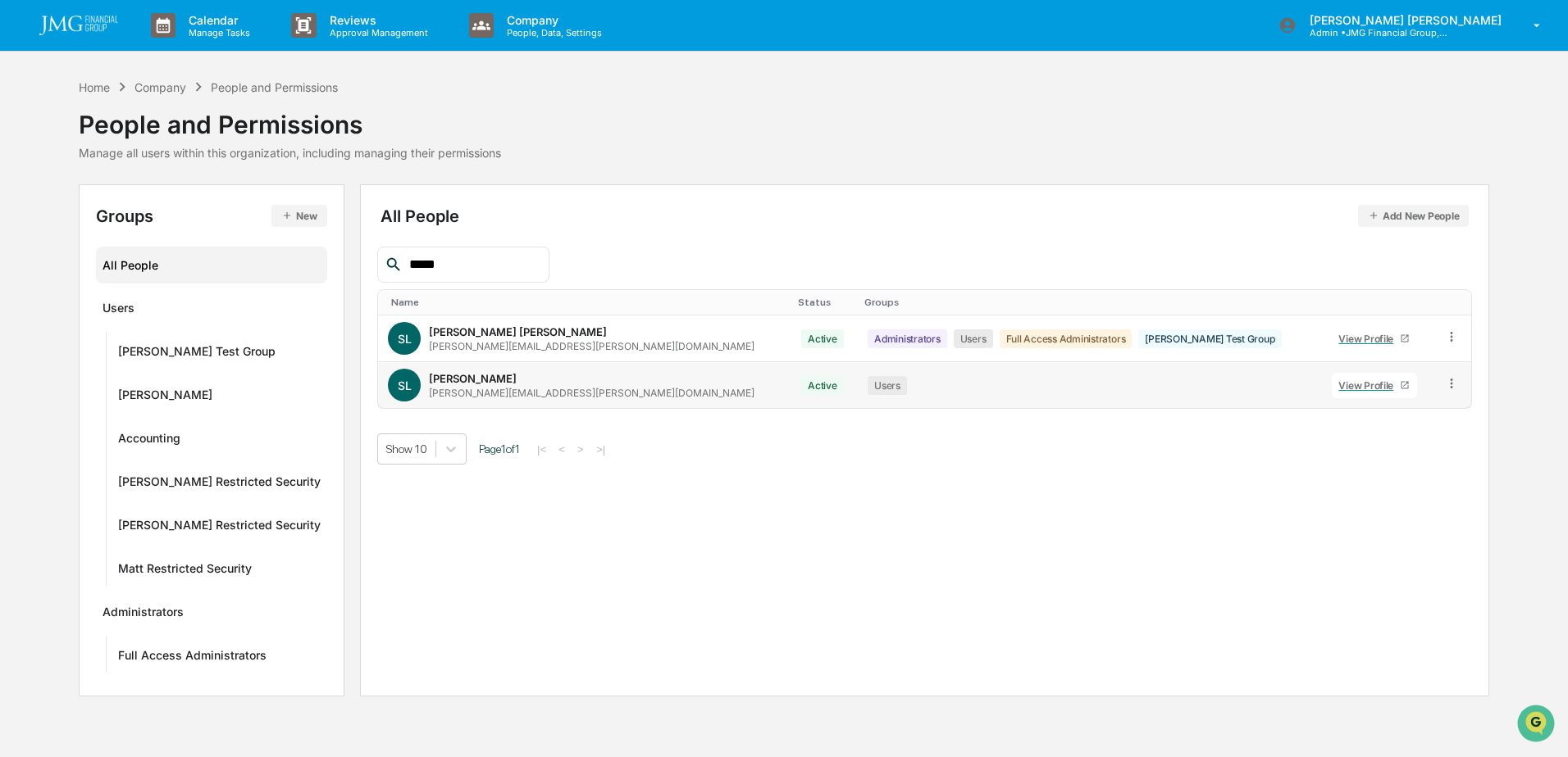
type input "*****"
click at [1339, 385] on div "View Profile" at bounding box center [1369, 386] width 61 height 12
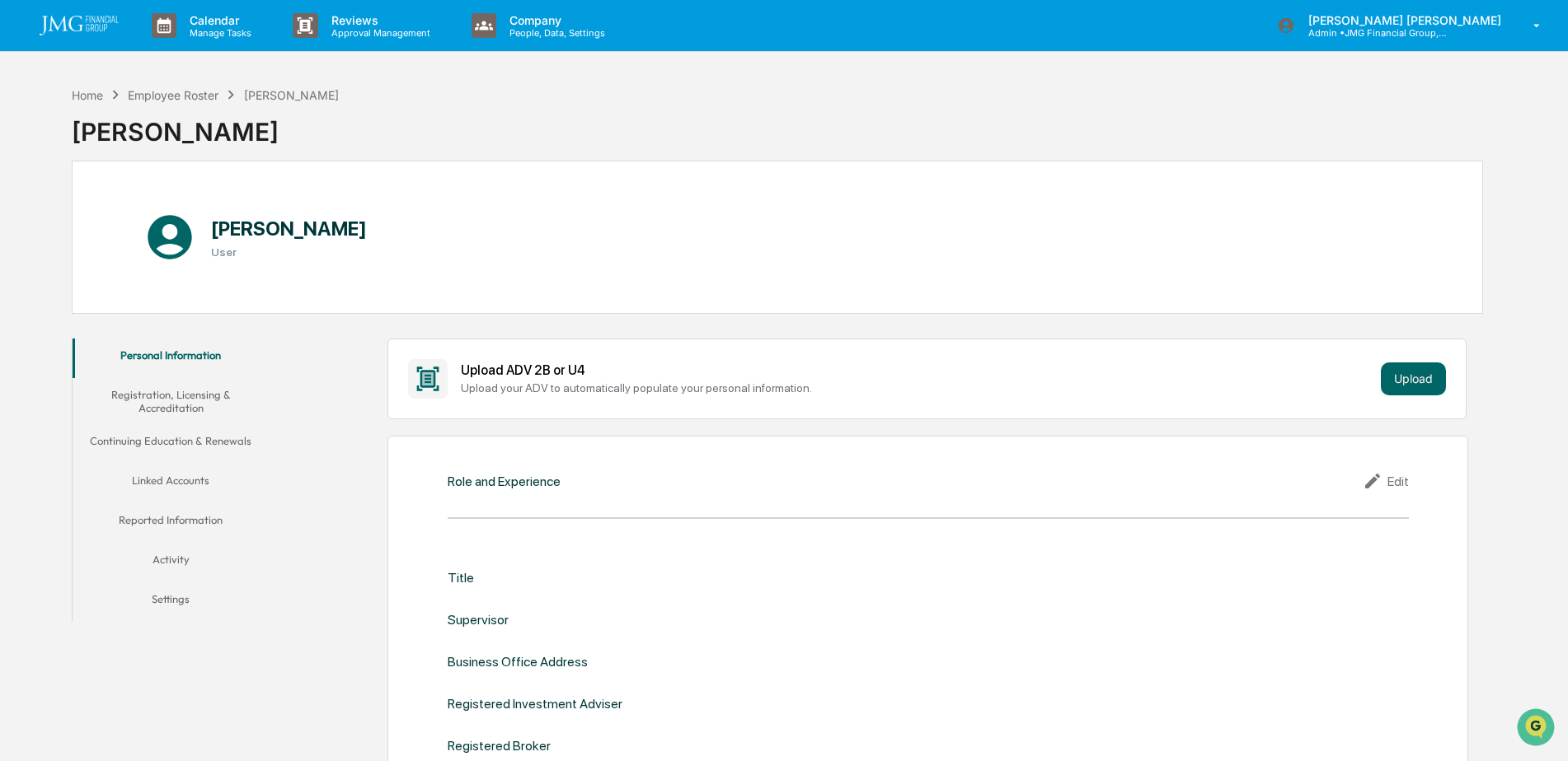
click at [185, 482] on button "Linked Accounts" at bounding box center [170, 484] width 197 height 40
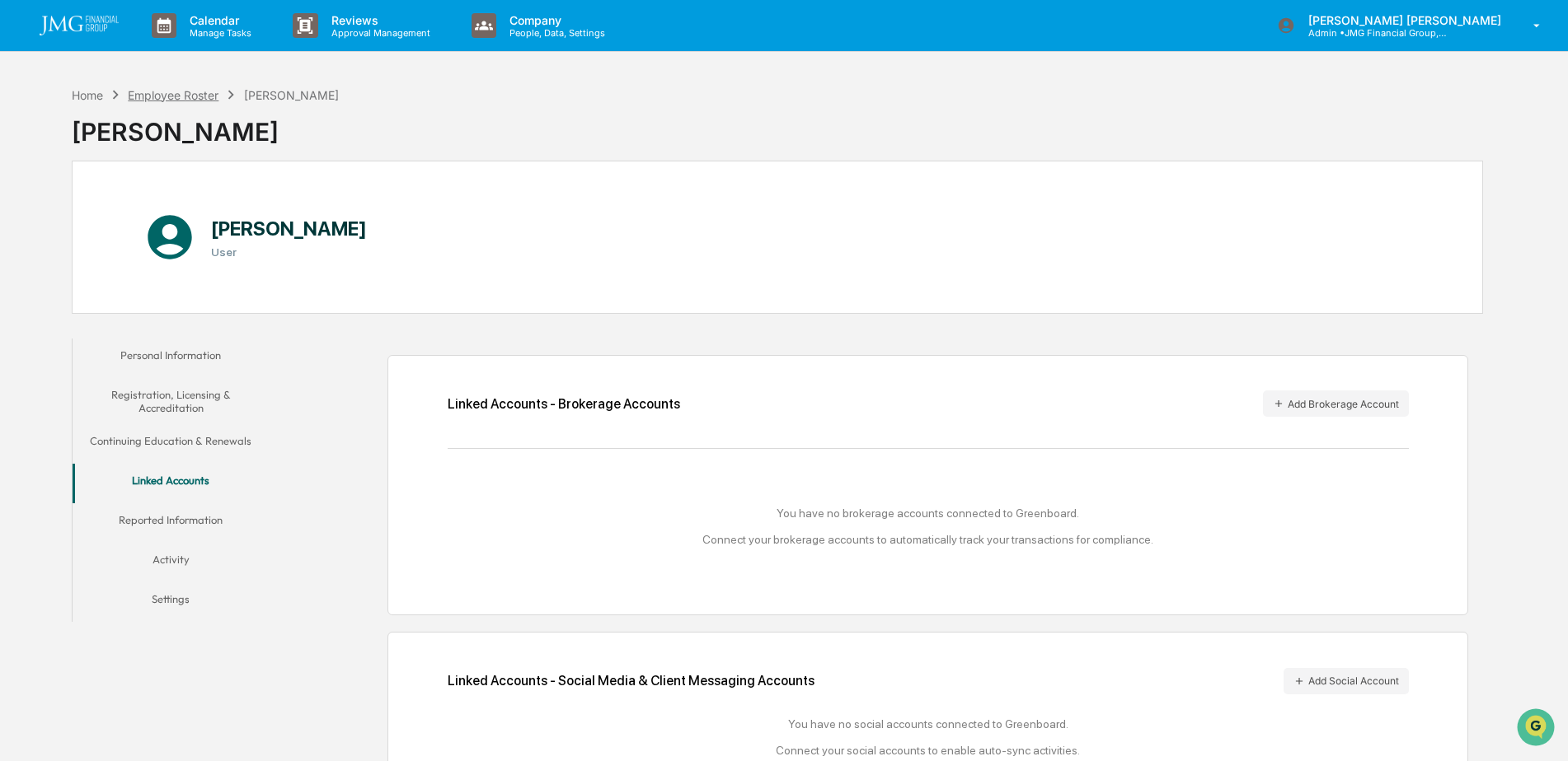
click at [195, 92] on div "Employee Roster" at bounding box center [173, 95] width 91 height 14
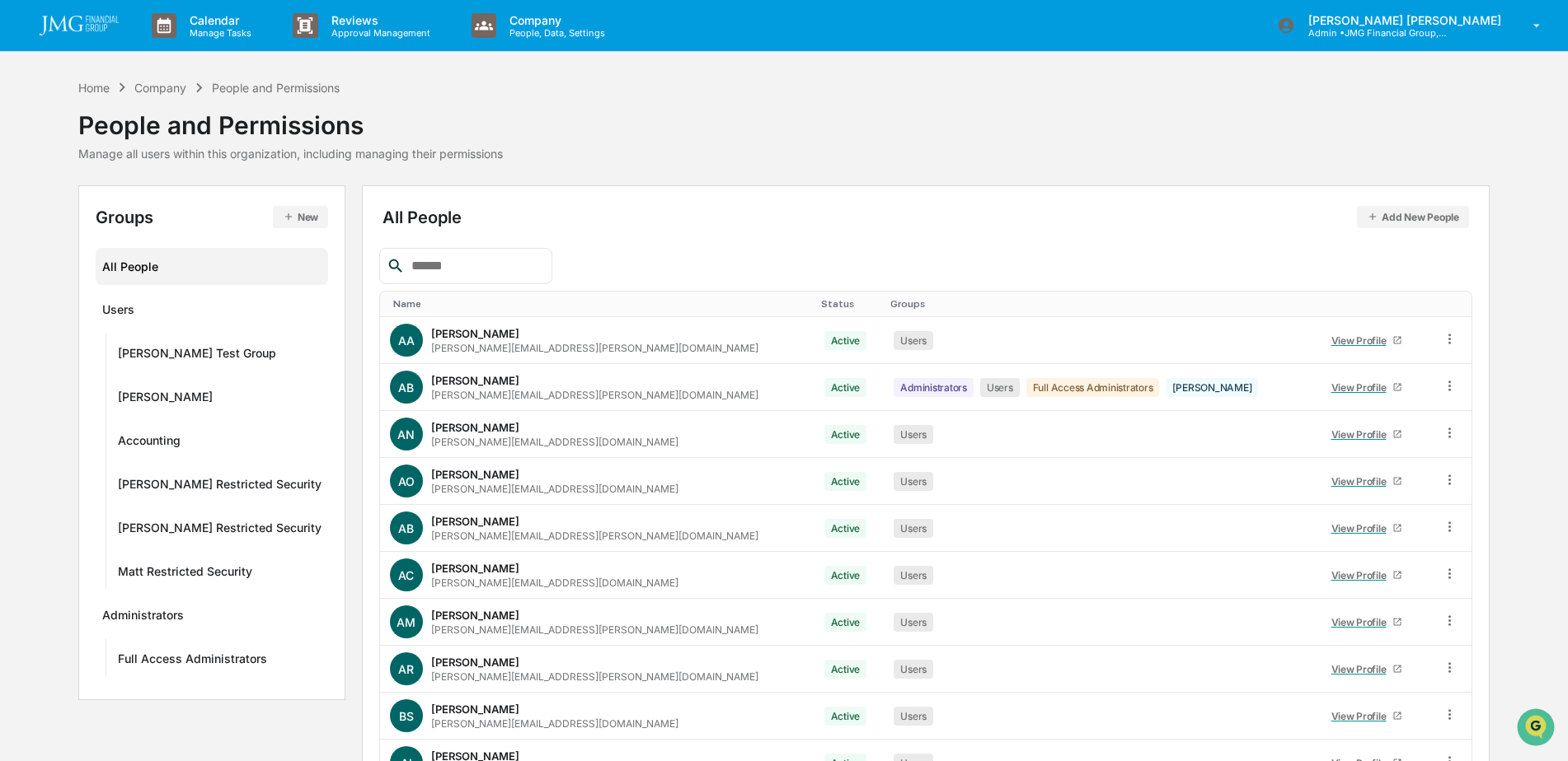
click at [493, 252] on div at bounding box center [465, 266] width 173 height 37
click at [498, 263] on input "text" at bounding box center [475, 266] width 141 height 22
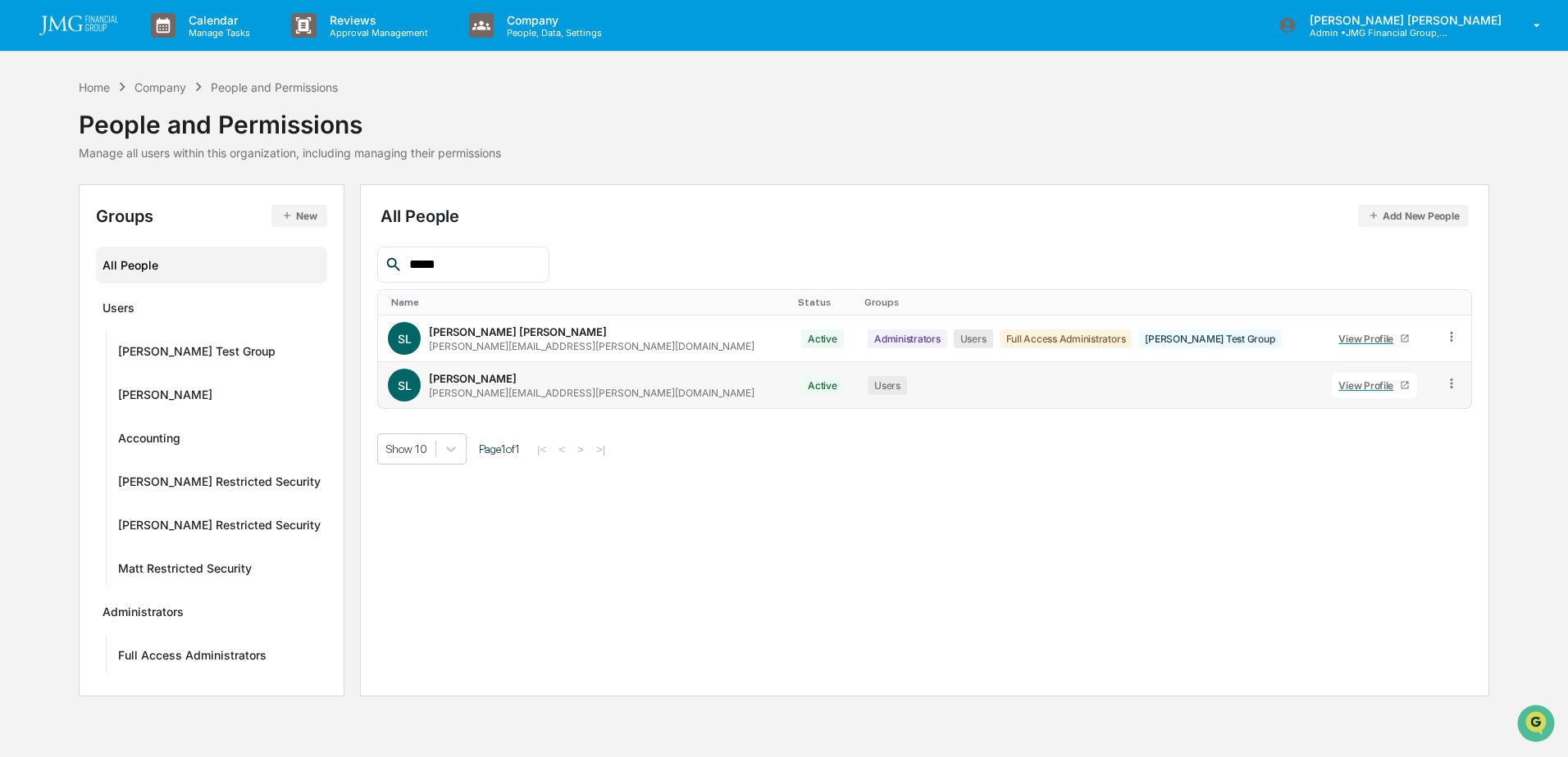
type input "*****"
click at [1339, 385] on div "View Profile" at bounding box center [1369, 386] width 61 height 12
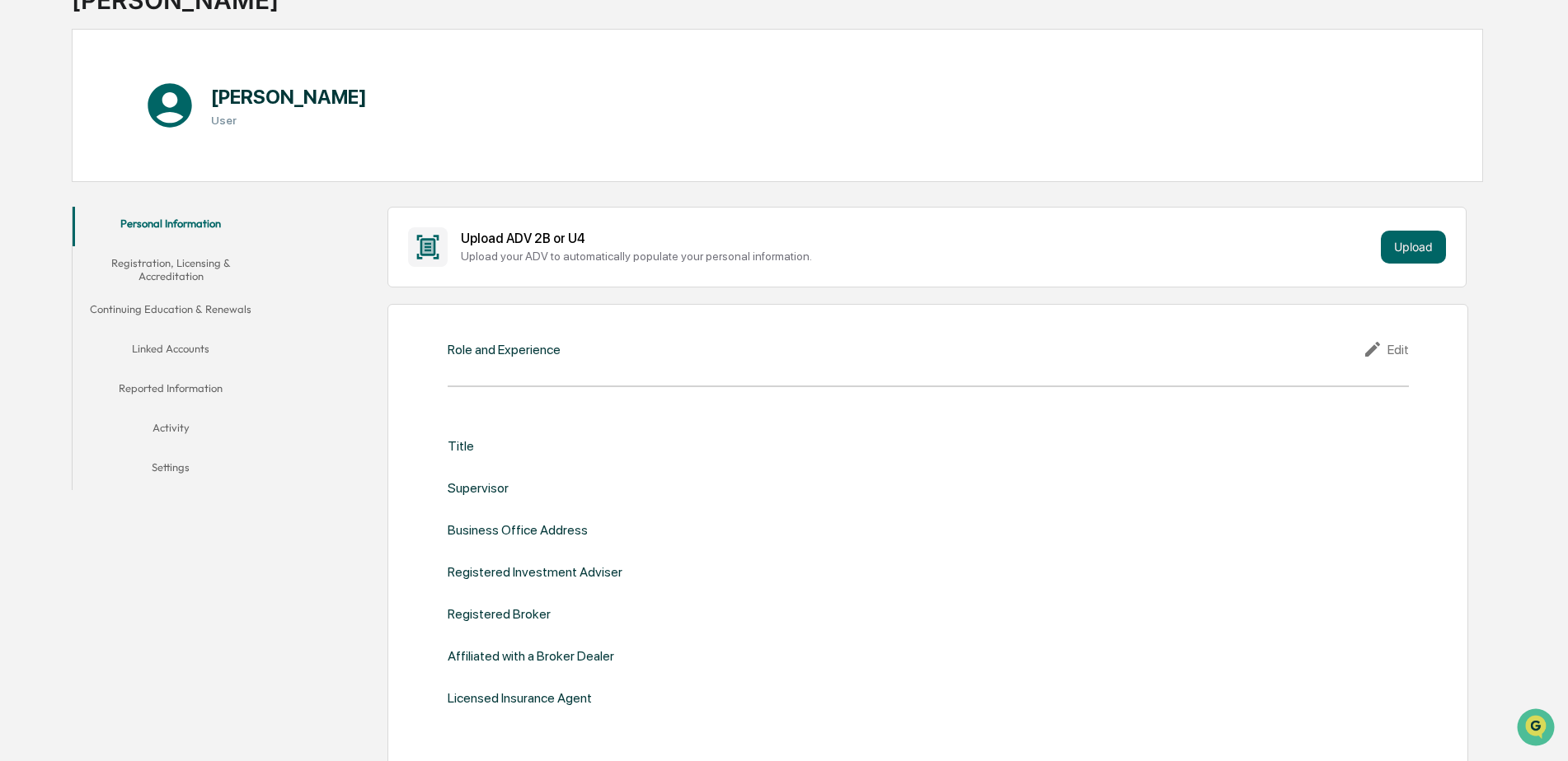
scroll to position [247, 0]
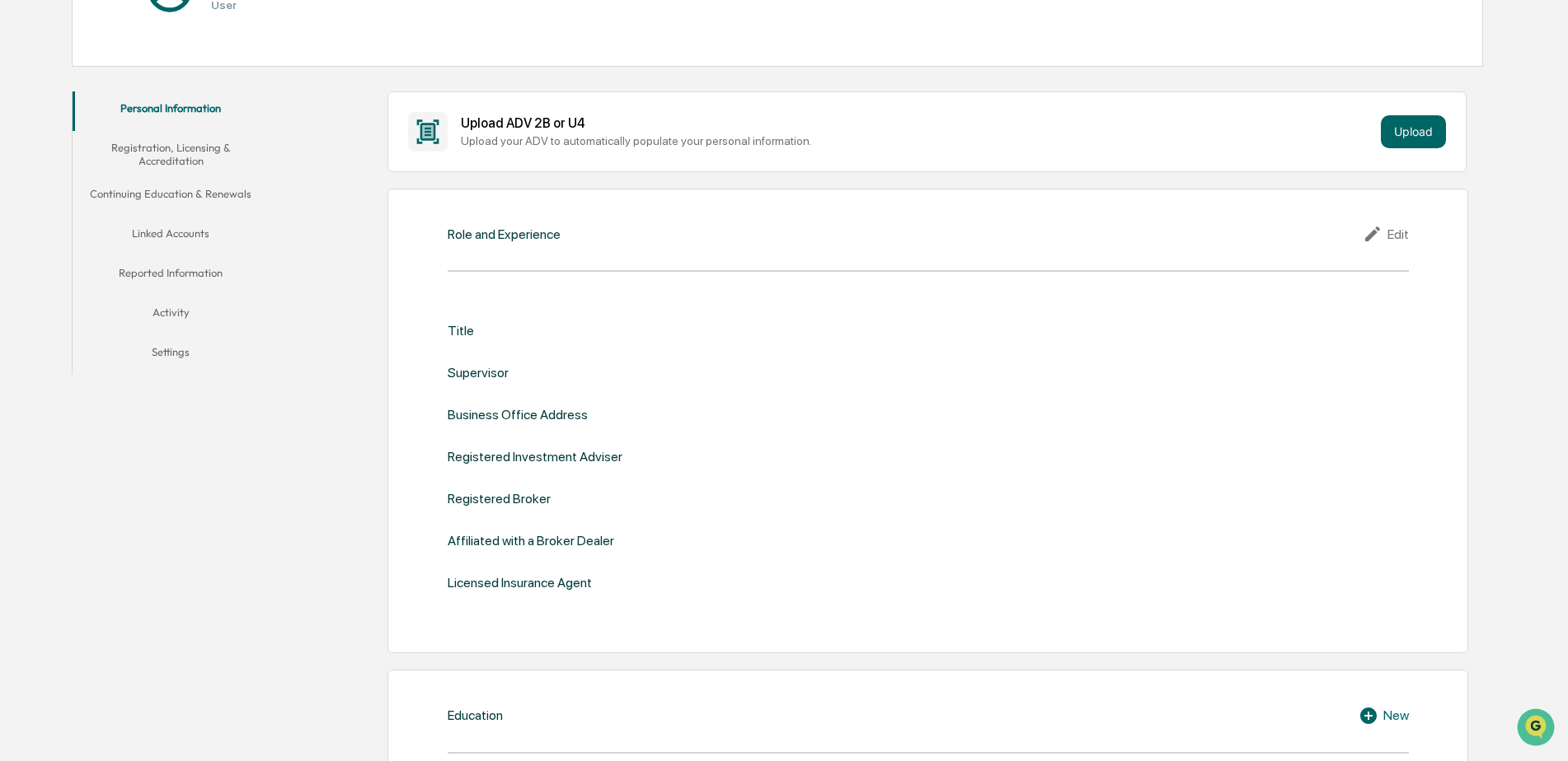
click at [199, 234] on button "Linked Accounts" at bounding box center [170, 237] width 197 height 40
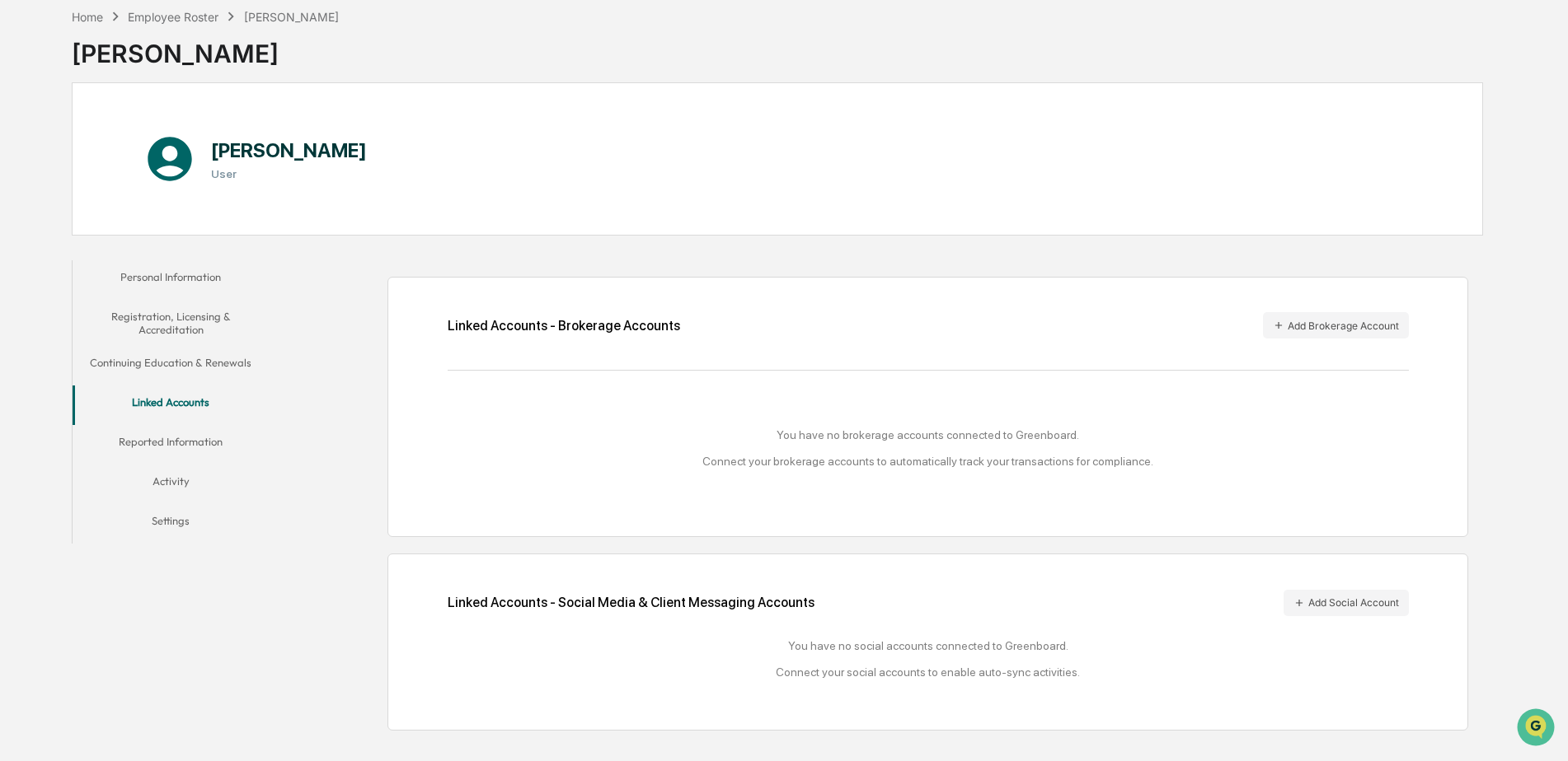
drag, startPoint x: 160, startPoint y: 14, endPoint x: 184, endPoint y: 66, distance: 57.3
click at [160, 13] on div "Employee Roster" at bounding box center [173, 17] width 91 height 14
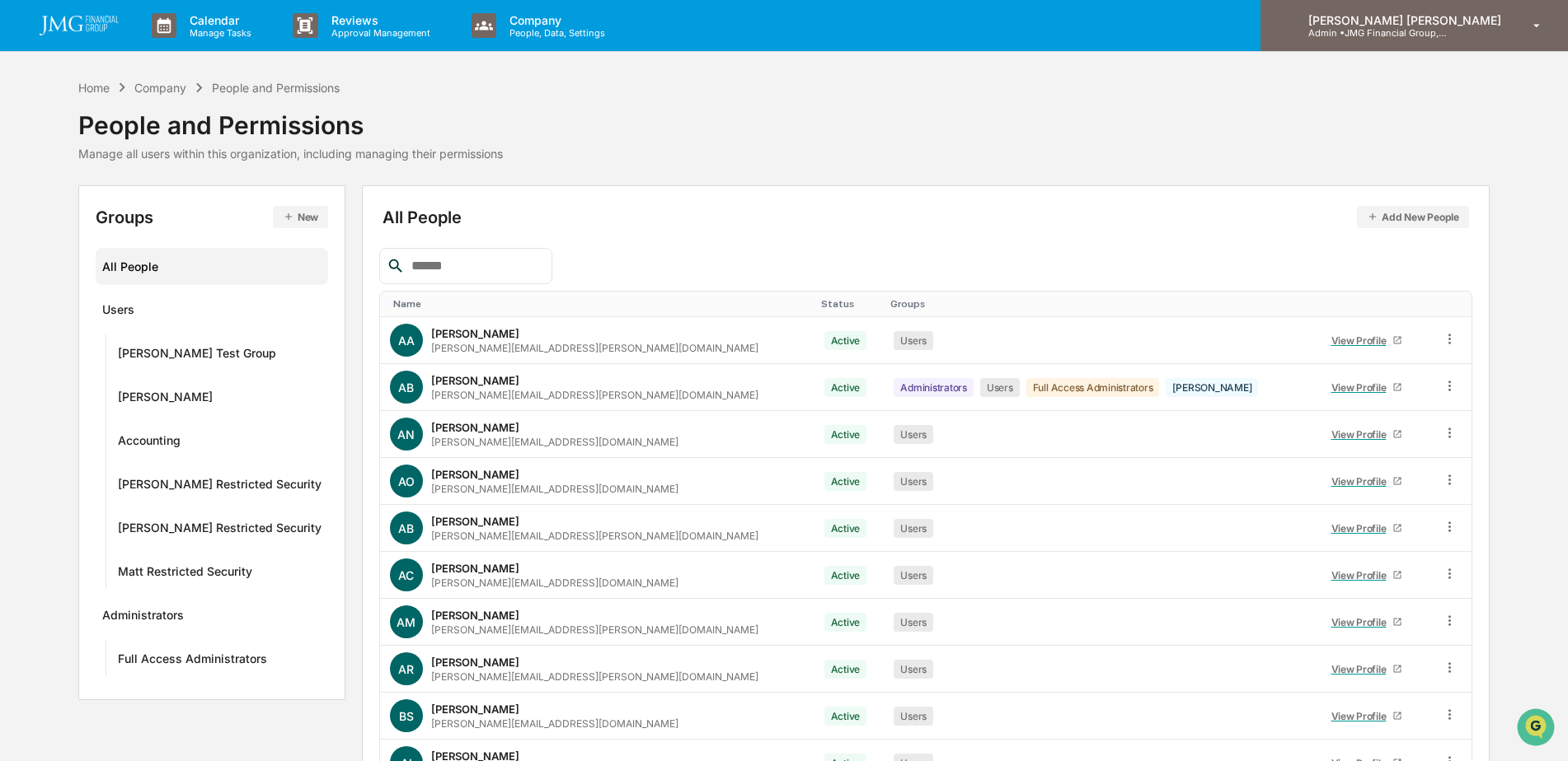
click at [1448, 30] on p "Admin • JMG Financial Group, Ltd." at bounding box center [1371, 33] width 153 height 12
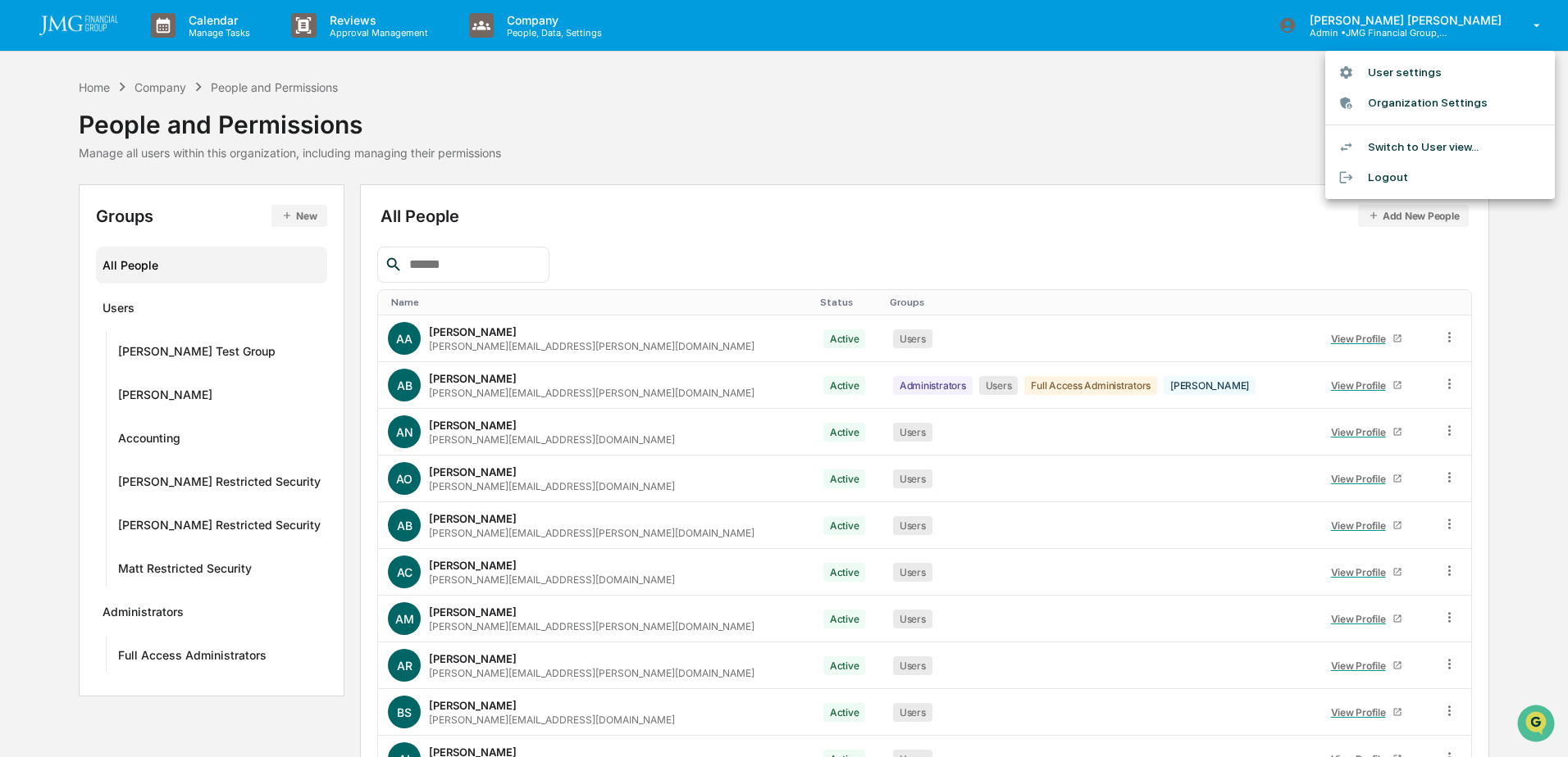
click at [1455, 145] on li "Switch to User view..." at bounding box center [1440, 147] width 229 height 31
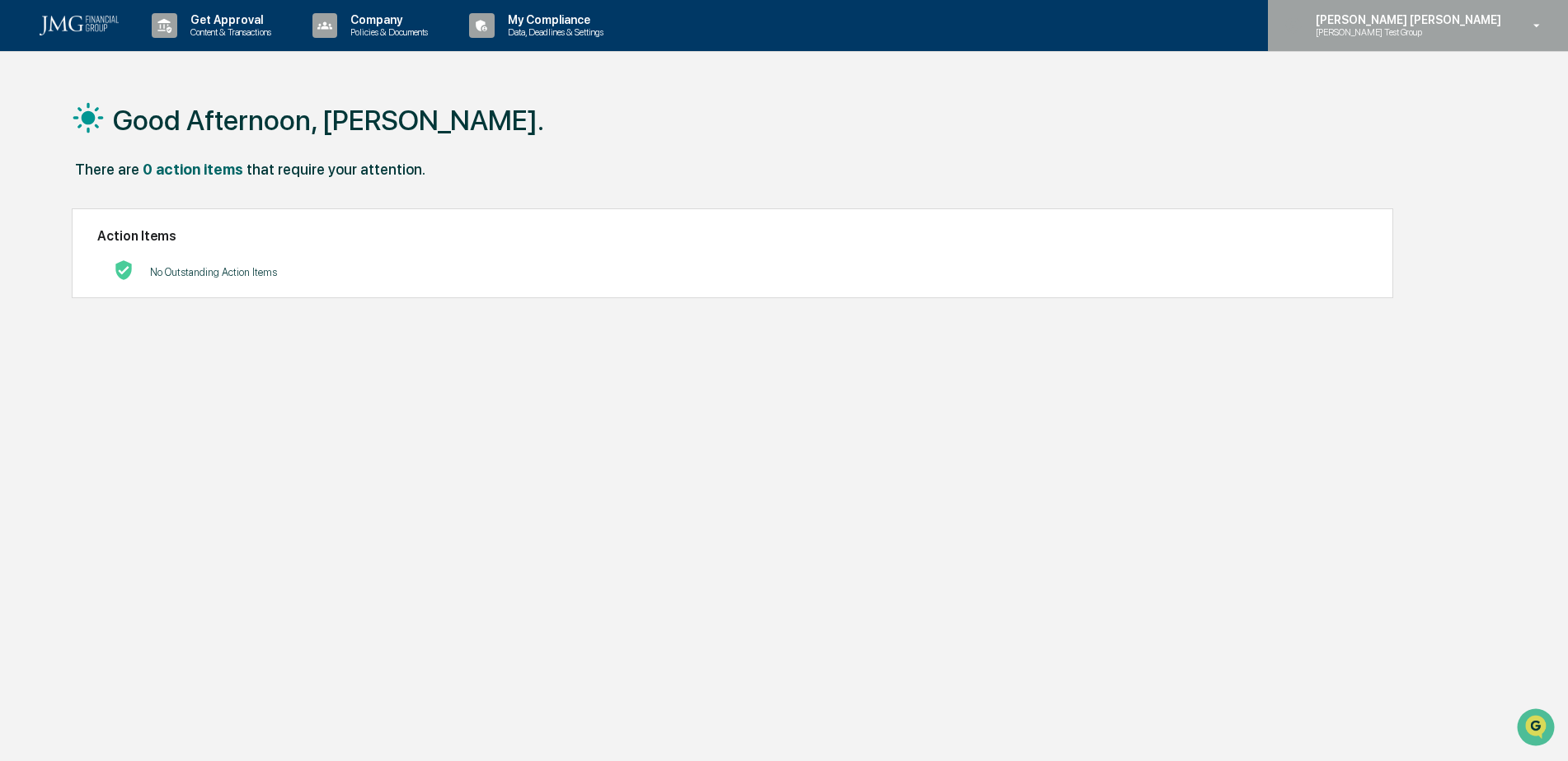
click at [1481, 23] on p "[PERSON_NAME] [PERSON_NAME]" at bounding box center [1406, 19] width 207 height 13
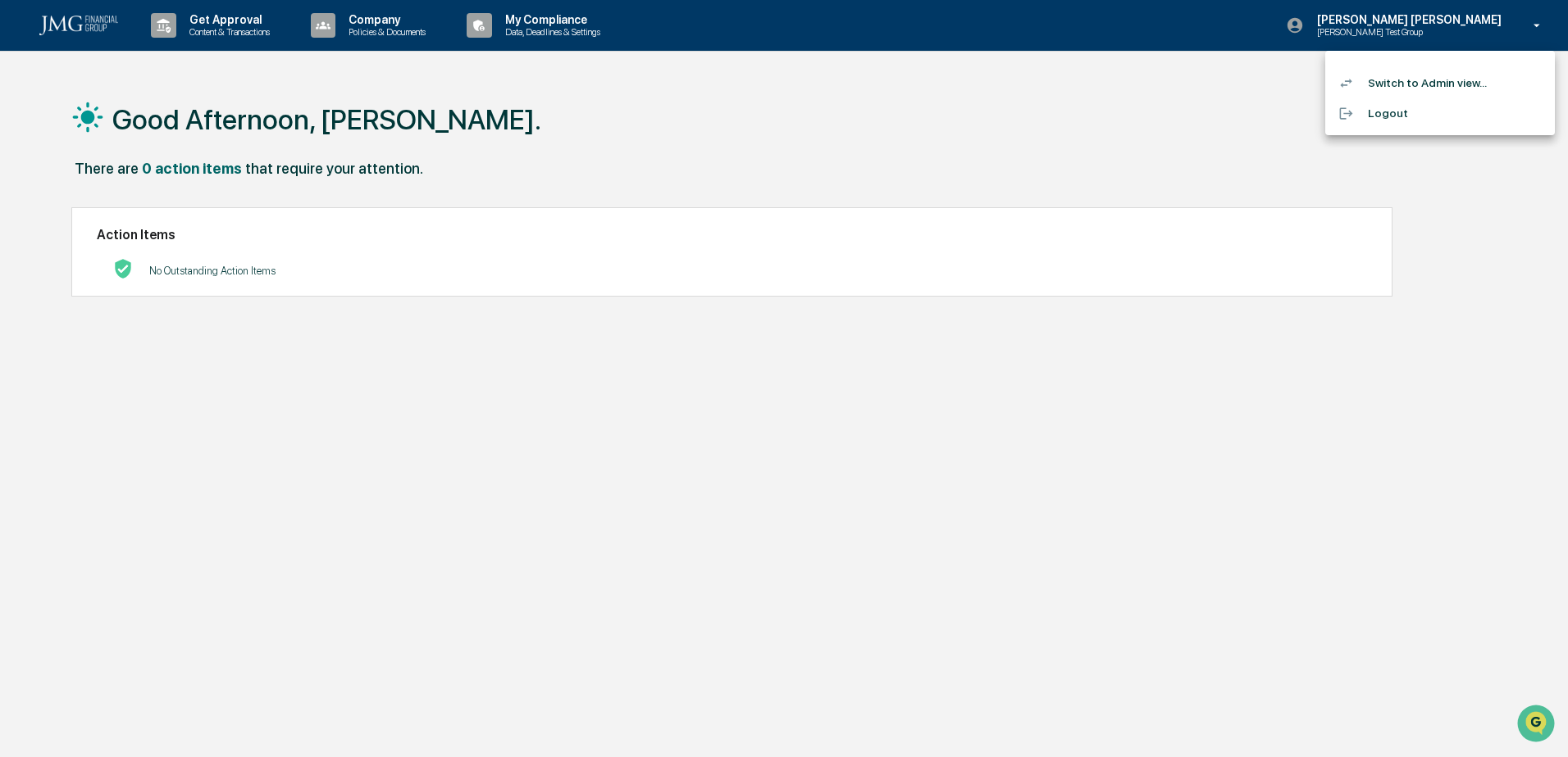
click at [1446, 85] on li "Switch to Admin view..." at bounding box center [1440, 83] width 229 height 31
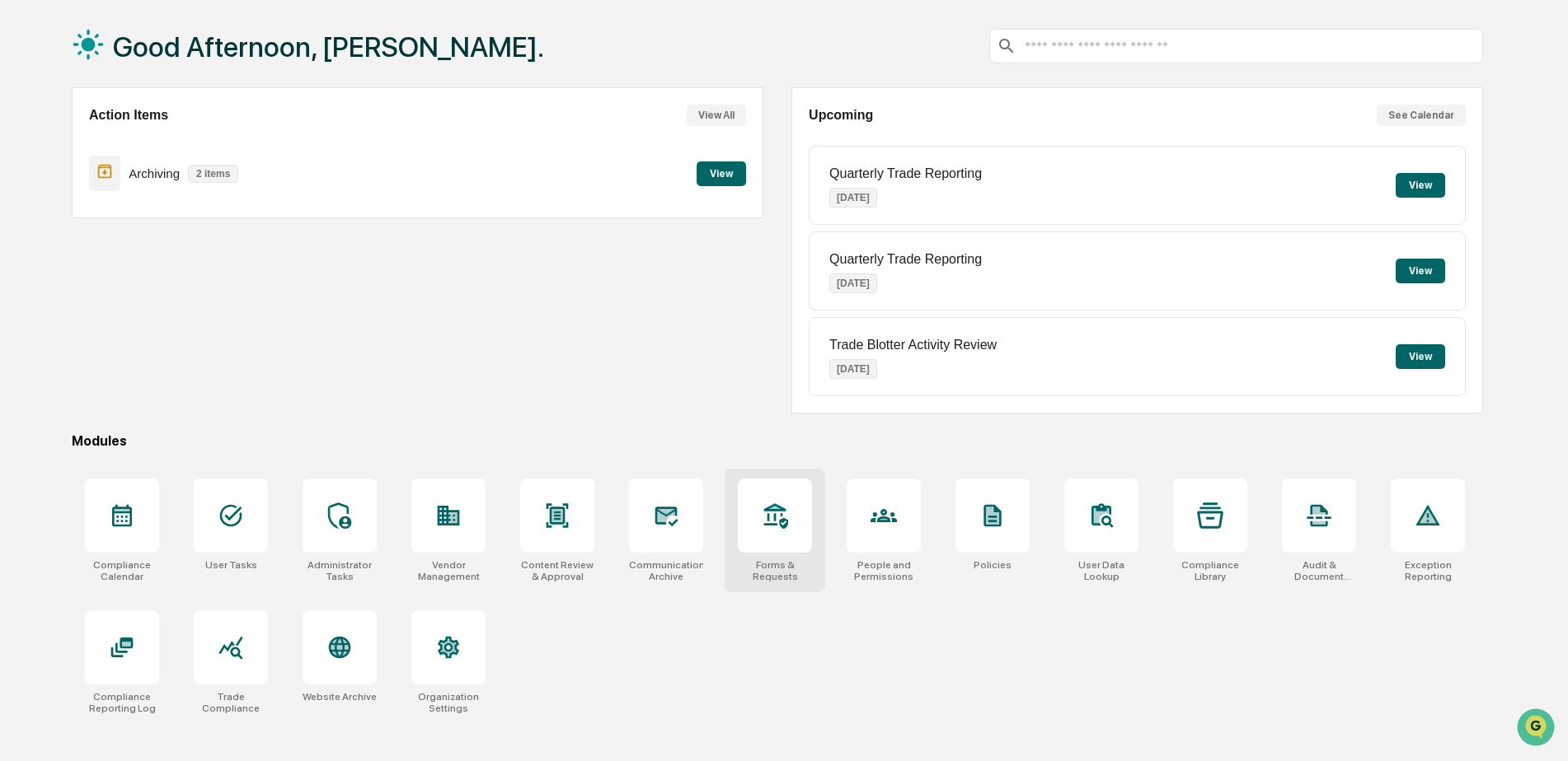
scroll to position [78, 0]
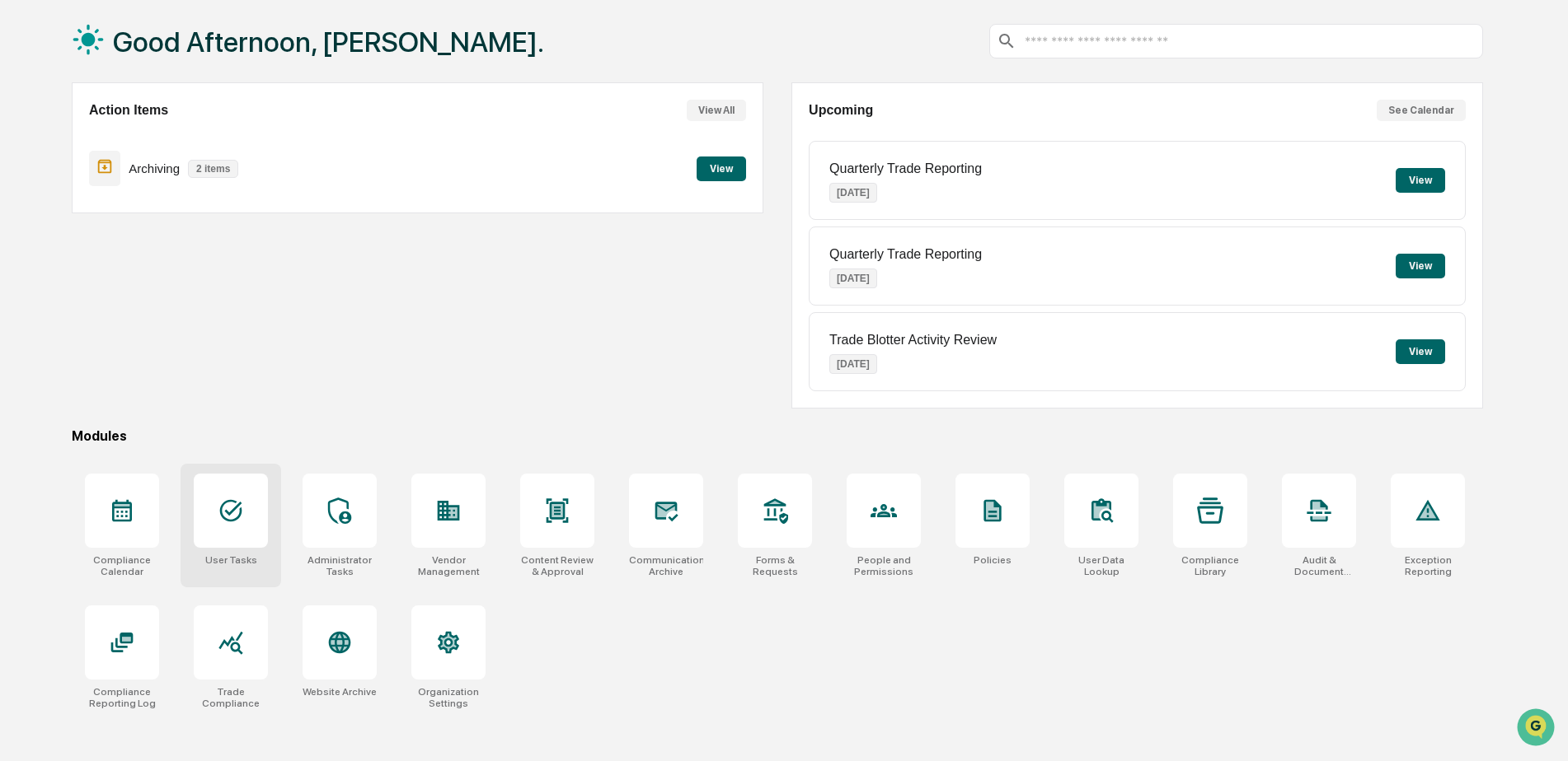
click at [248, 529] on div at bounding box center [231, 511] width 74 height 74
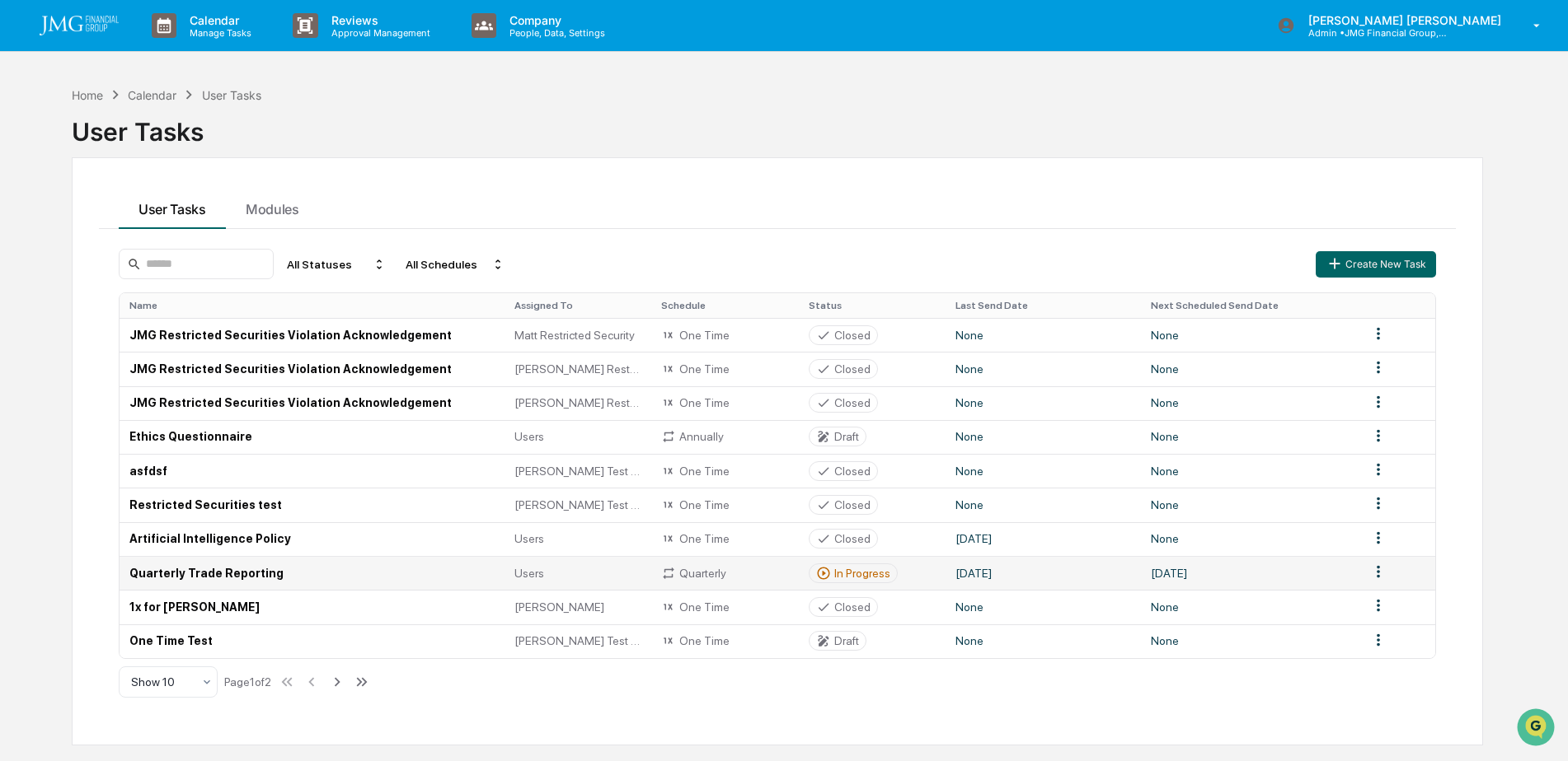
click at [261, 575] on td "Quarterly Trade Reporting" at bounding box center [312, 573] width 385 height 34
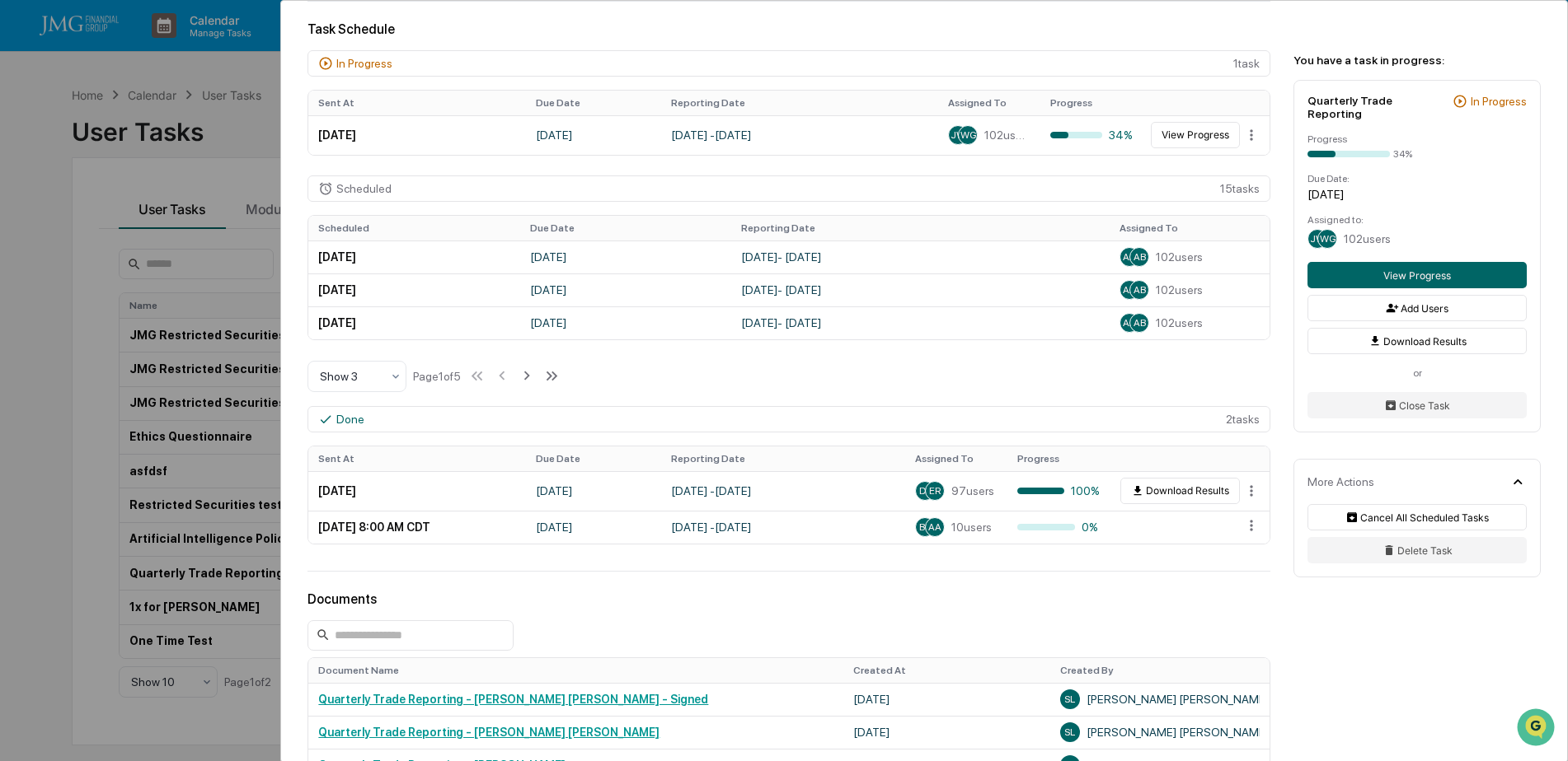
scroll to position [412, 0]
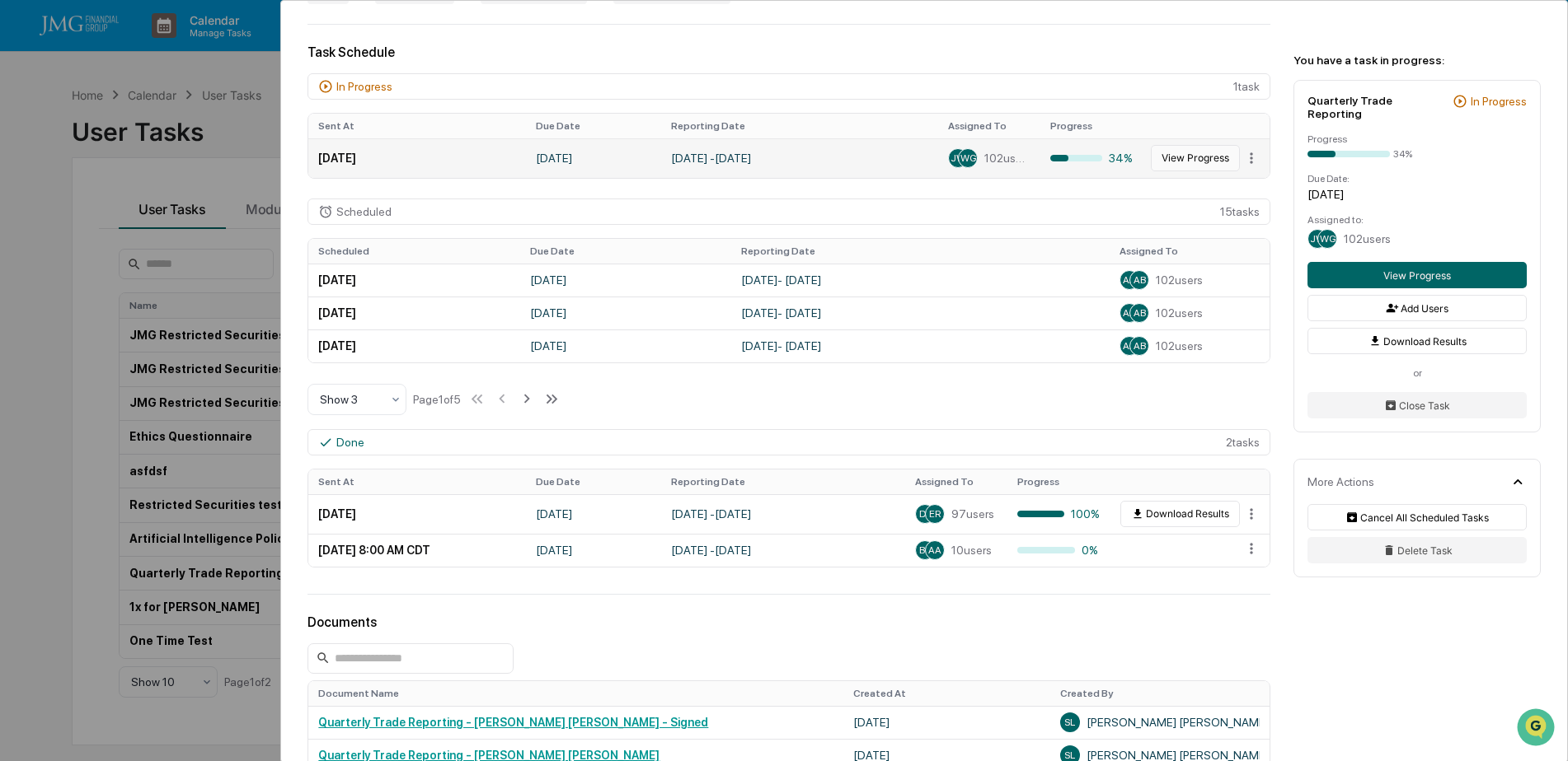
click at [1164, 165] on button "View Progress" at bounding box center [1195, 158] width 89 height 27
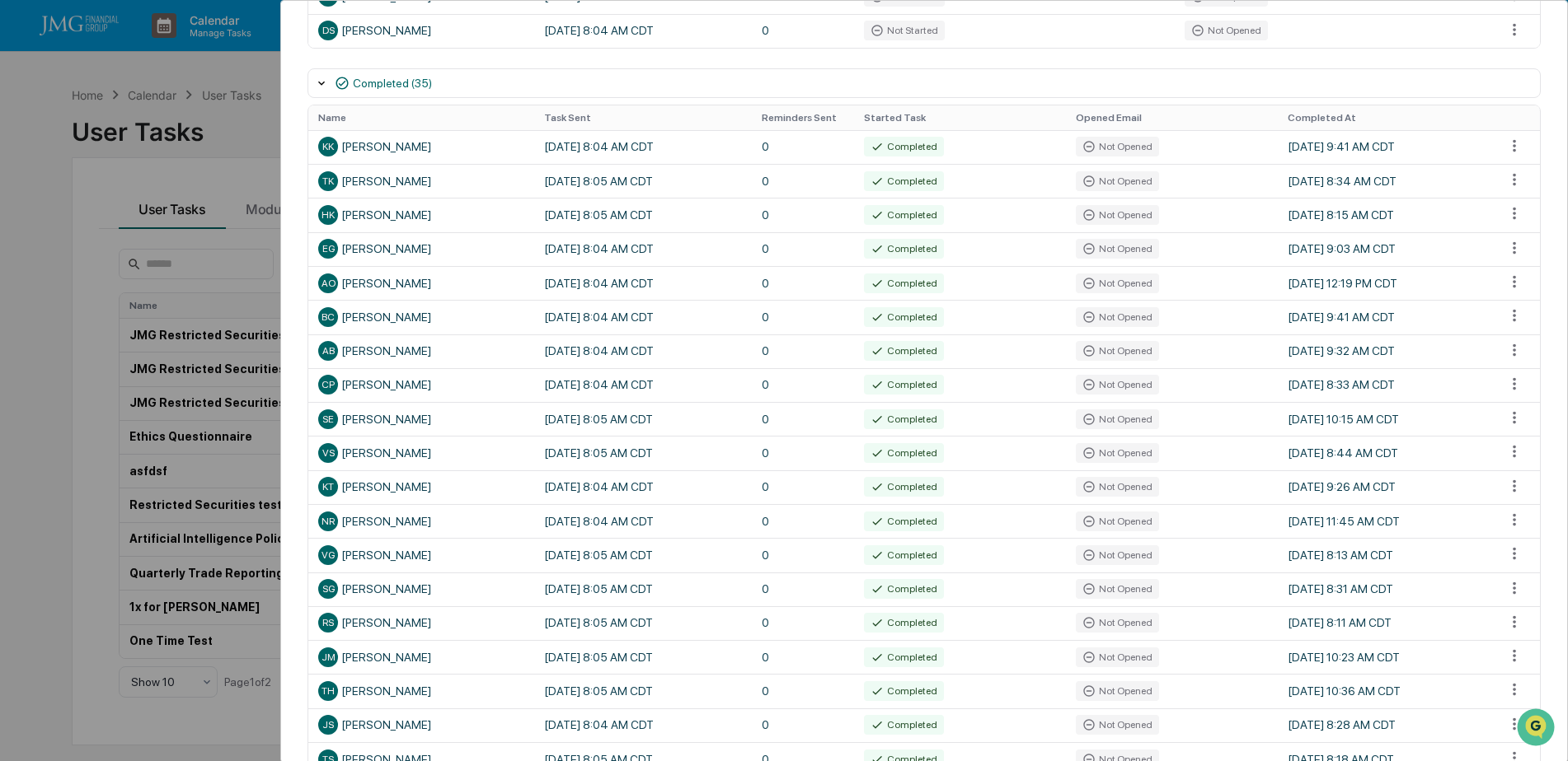
scroll to position [2566, 0]
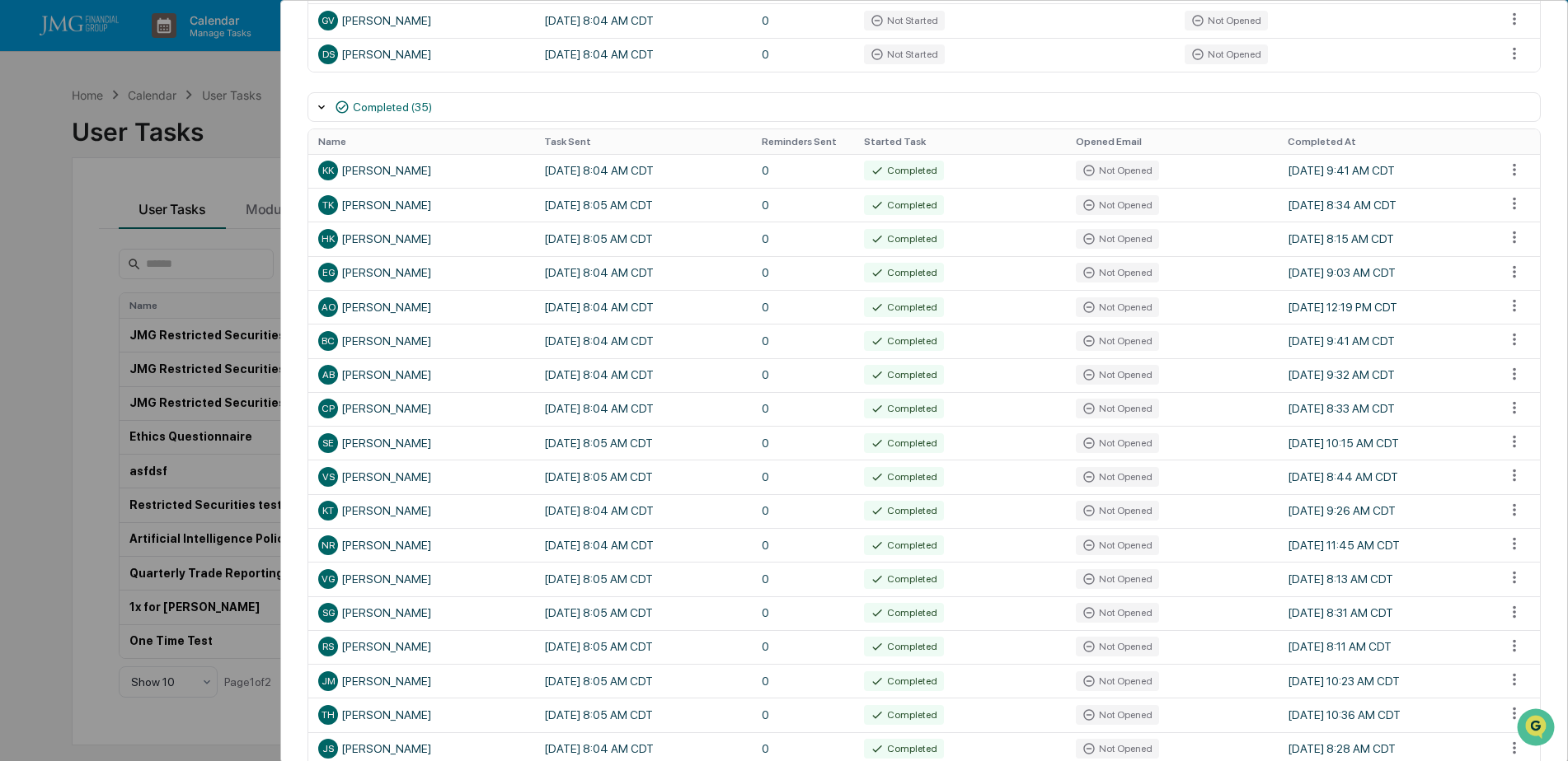
click at [240, 141] on div "User Tasks Quarterly Trade Reporting Task Details Quarterly Trade Reporting In …" at bounding box center [784, 380] width 1568 height 761
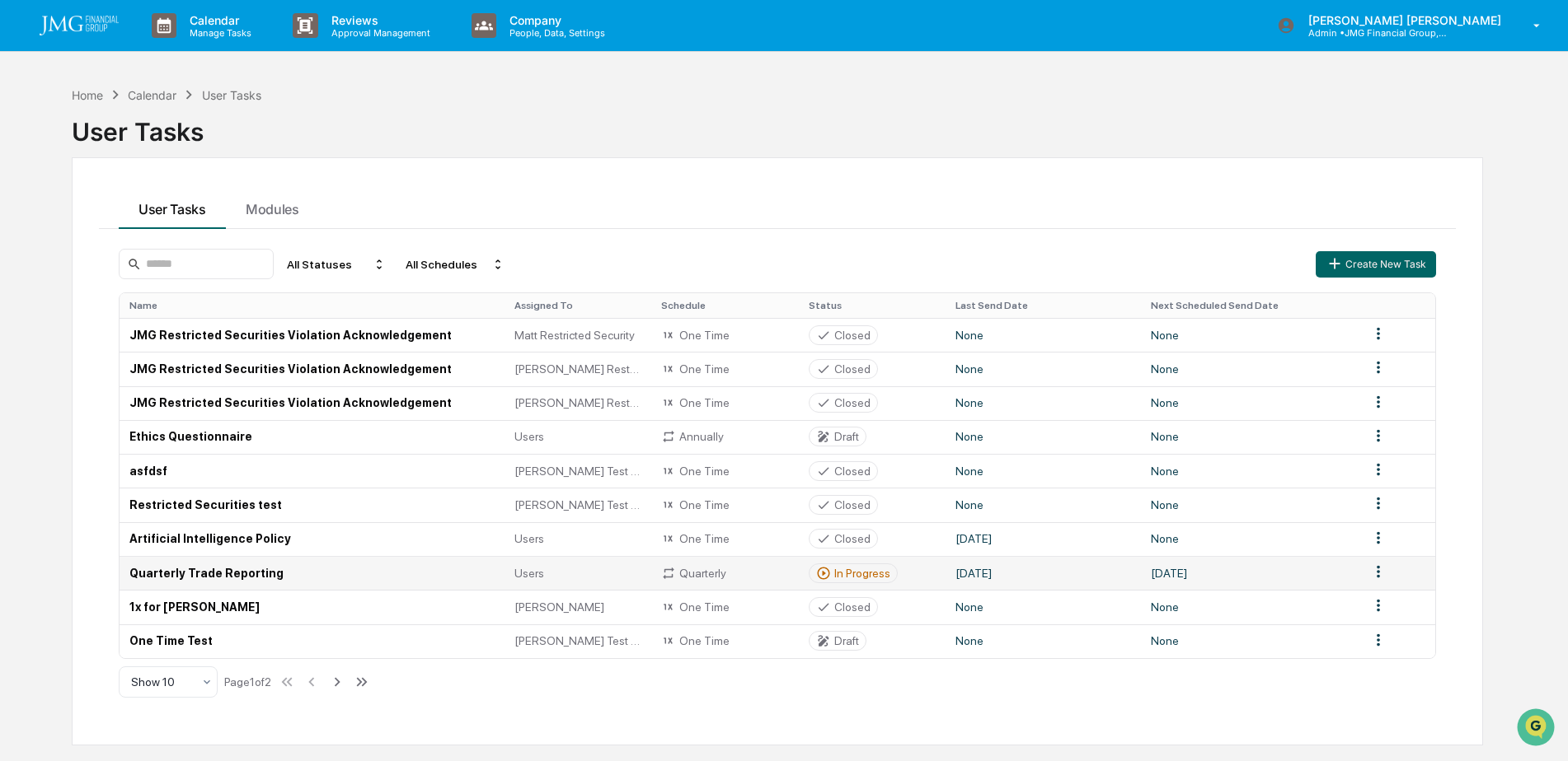
click at [259, 580] on td "Quarterly Trade Reporting" at bounding box center [312, 573] width 385 height 34
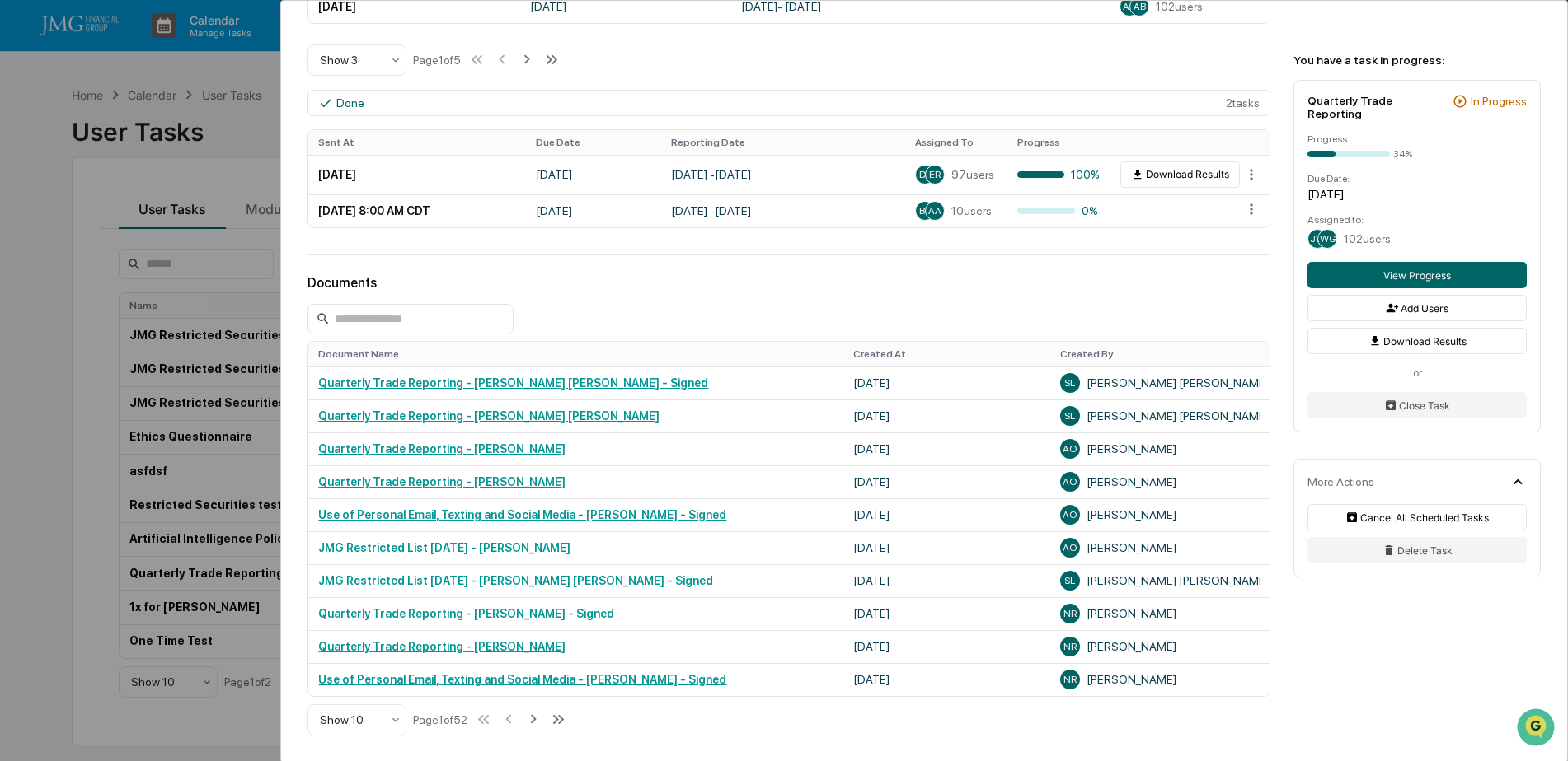
scroll to position [824, 0]
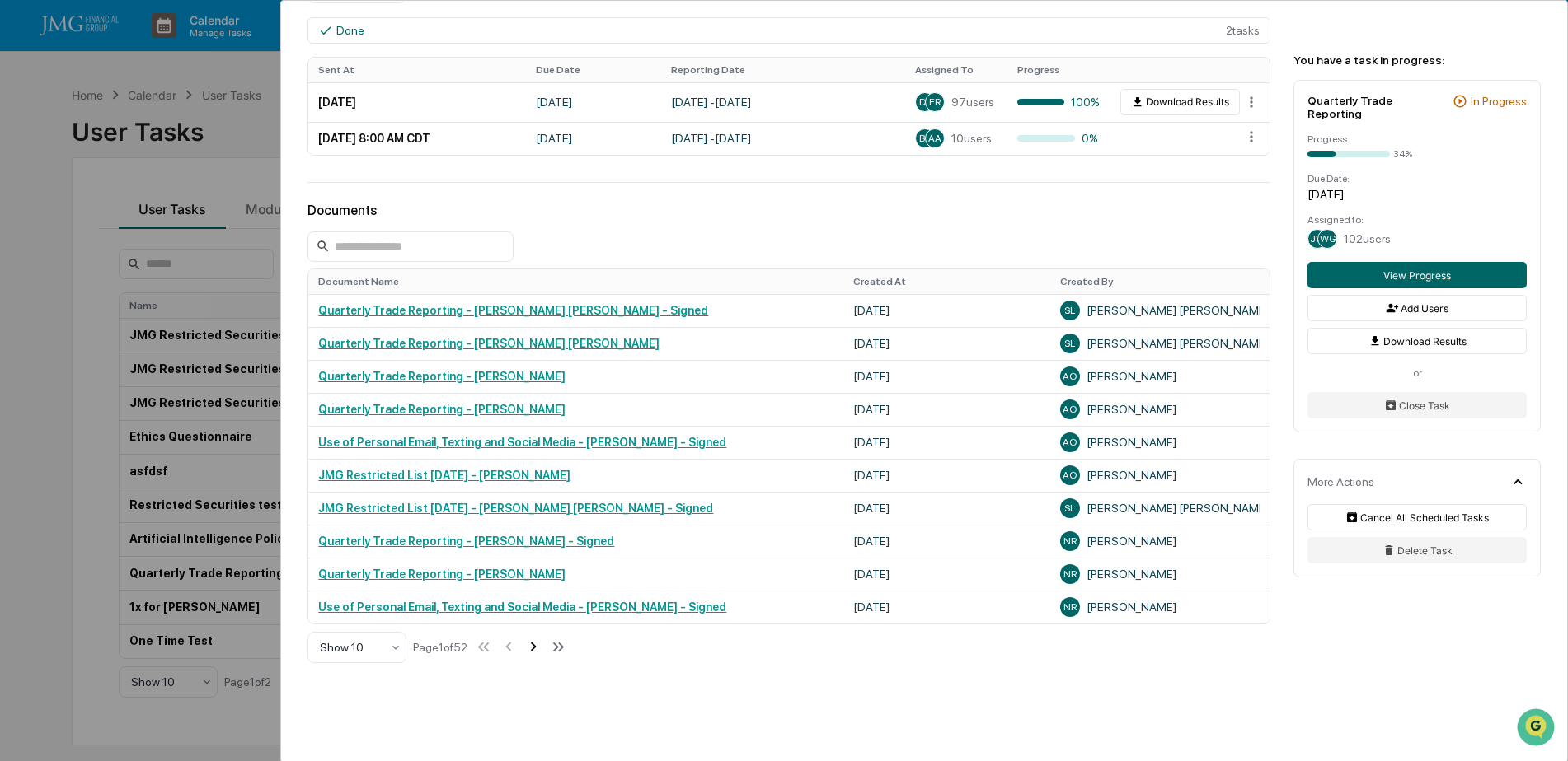
click at [537, 648] on icon at bounding box center [534, 646] width 6 height 9
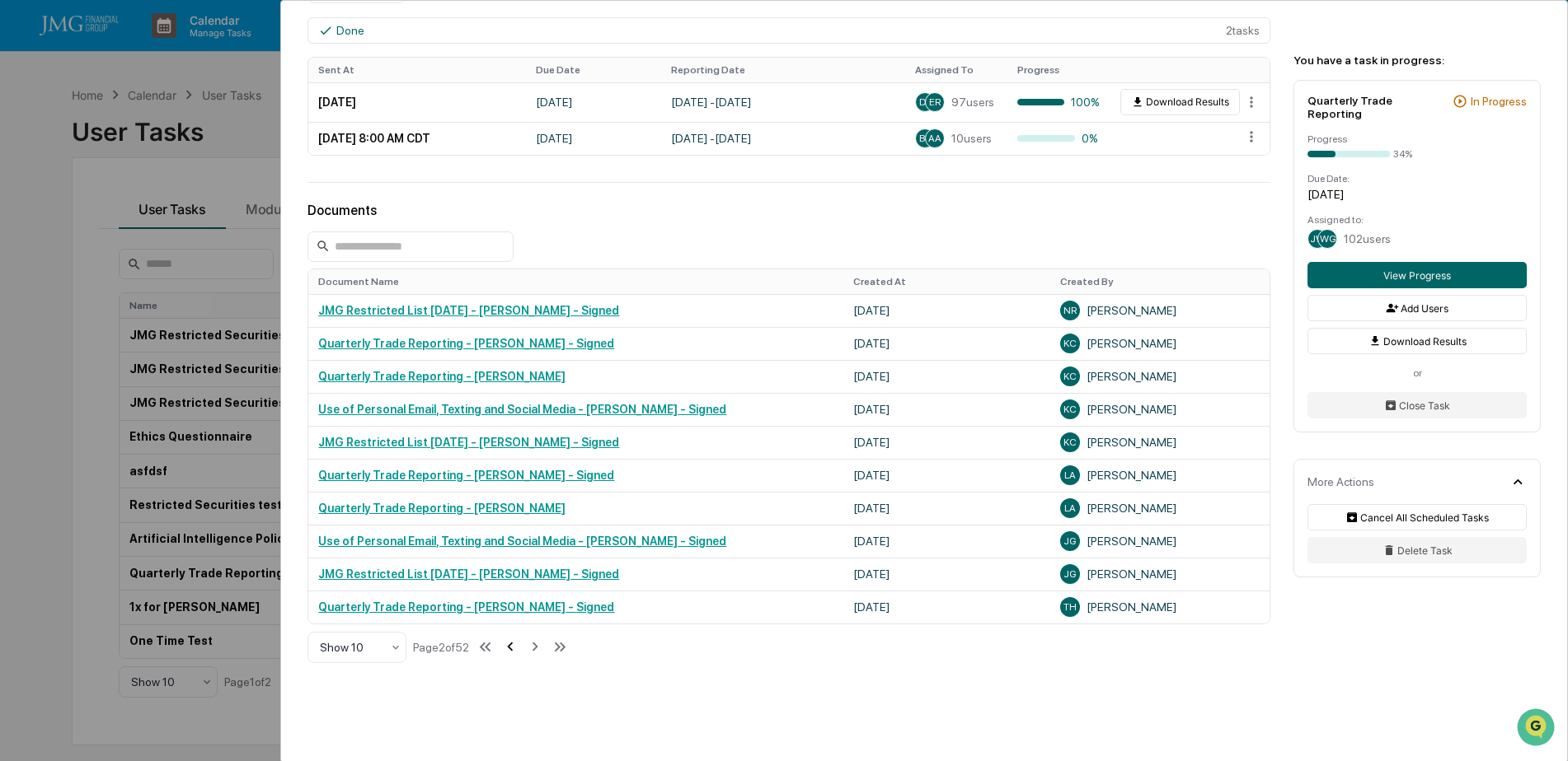
click at [513, 642] on icon at bounding box center [510, 646] width 18 height 18
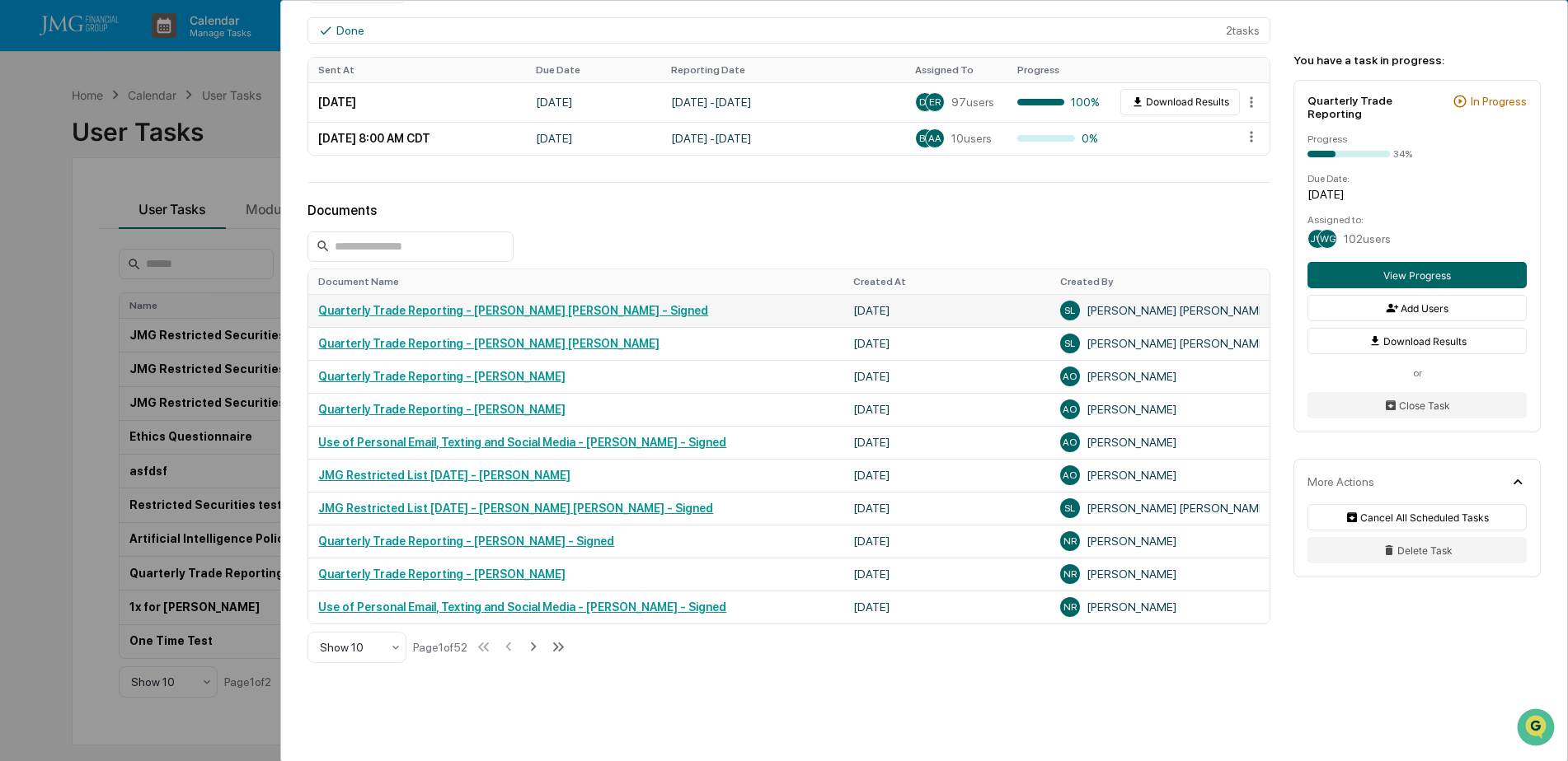
click at [560, 308] on link "Quarterly Trade Reporting - [PERSON_NAME] [PERSON_NAME] - Signed" at bounding box center [513, 310] width 390 height 13
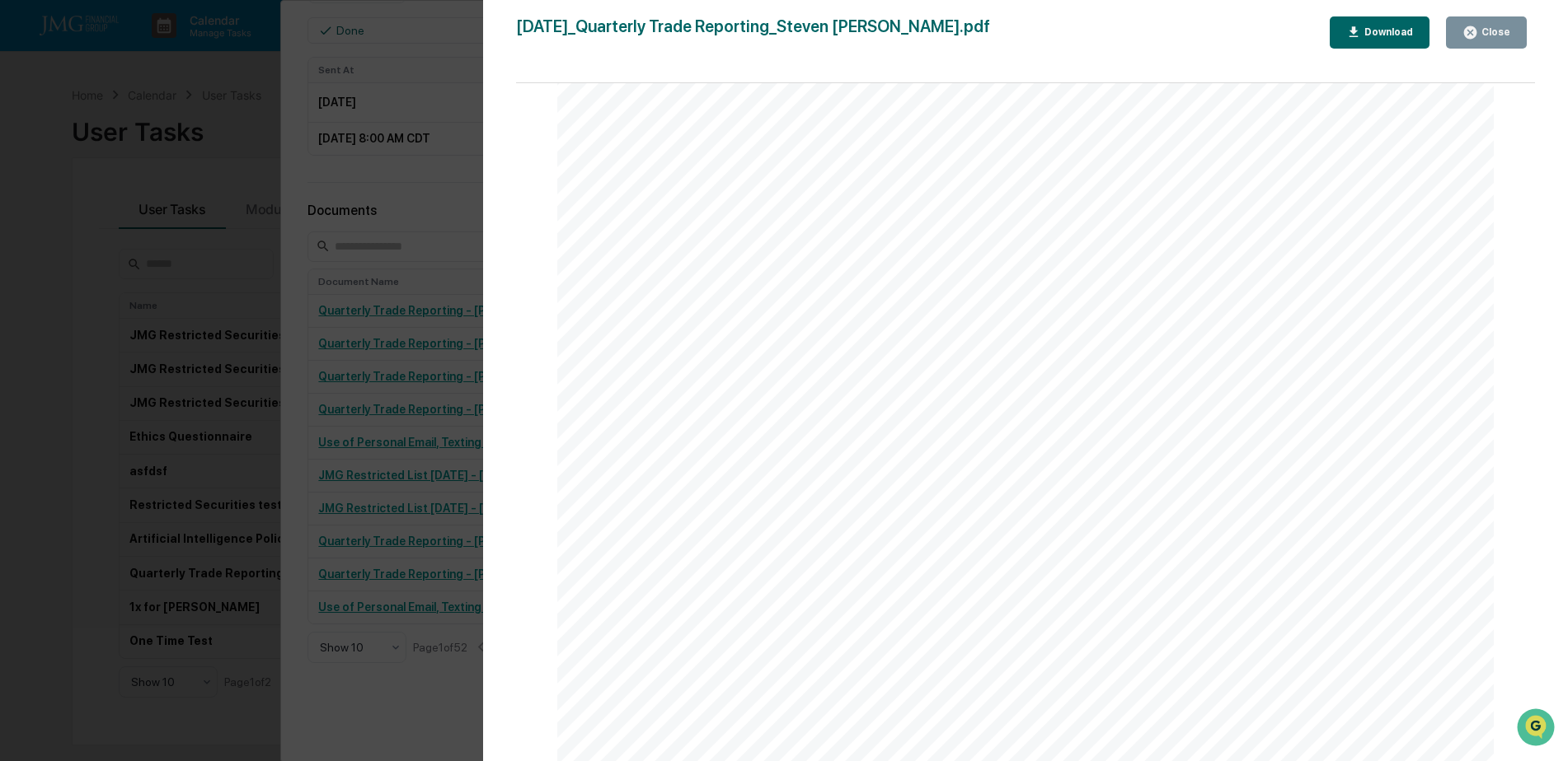
scroll to position [10221, 0]
click at [1489, 45] on button "Close" at bounding box center [1486, 33] width 81 height 32
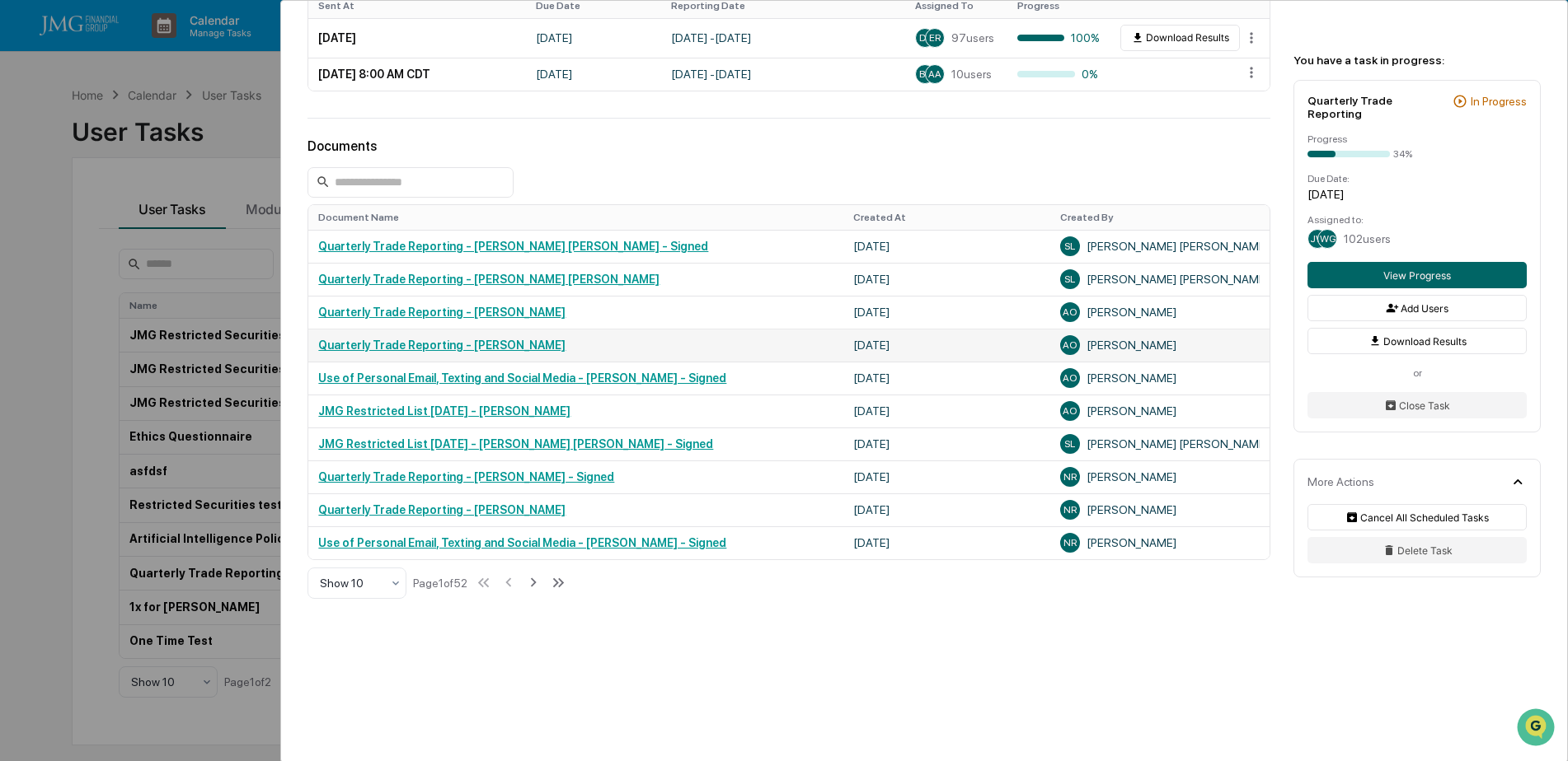
scroll to position [892, 0]
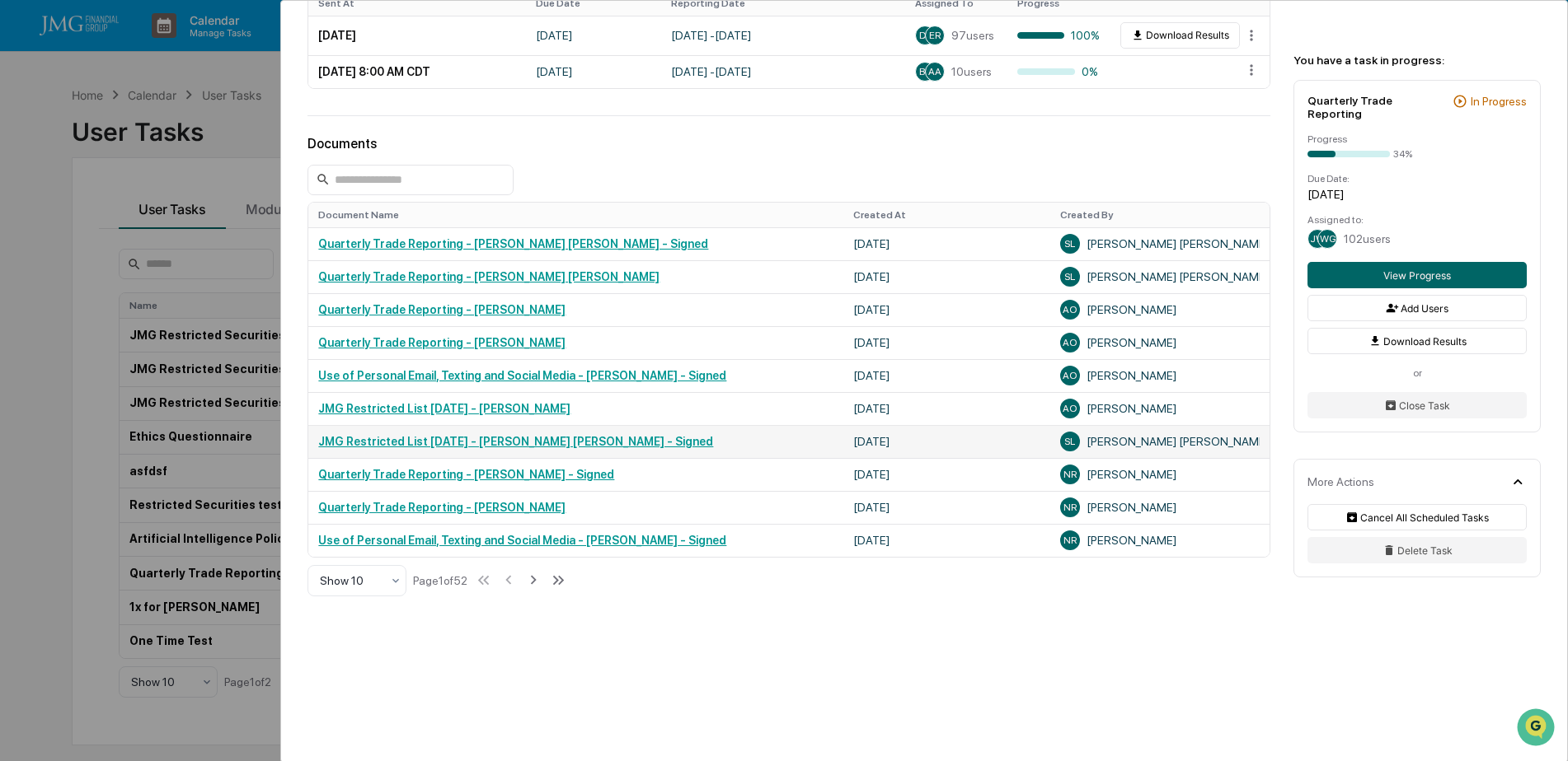
click at [592, 444] on link "JMG Restricted List [DATE] - [PERSON_NAME] [PERSON_NAME] - Signed" at bounding box center [515, 441] width 395 height 13
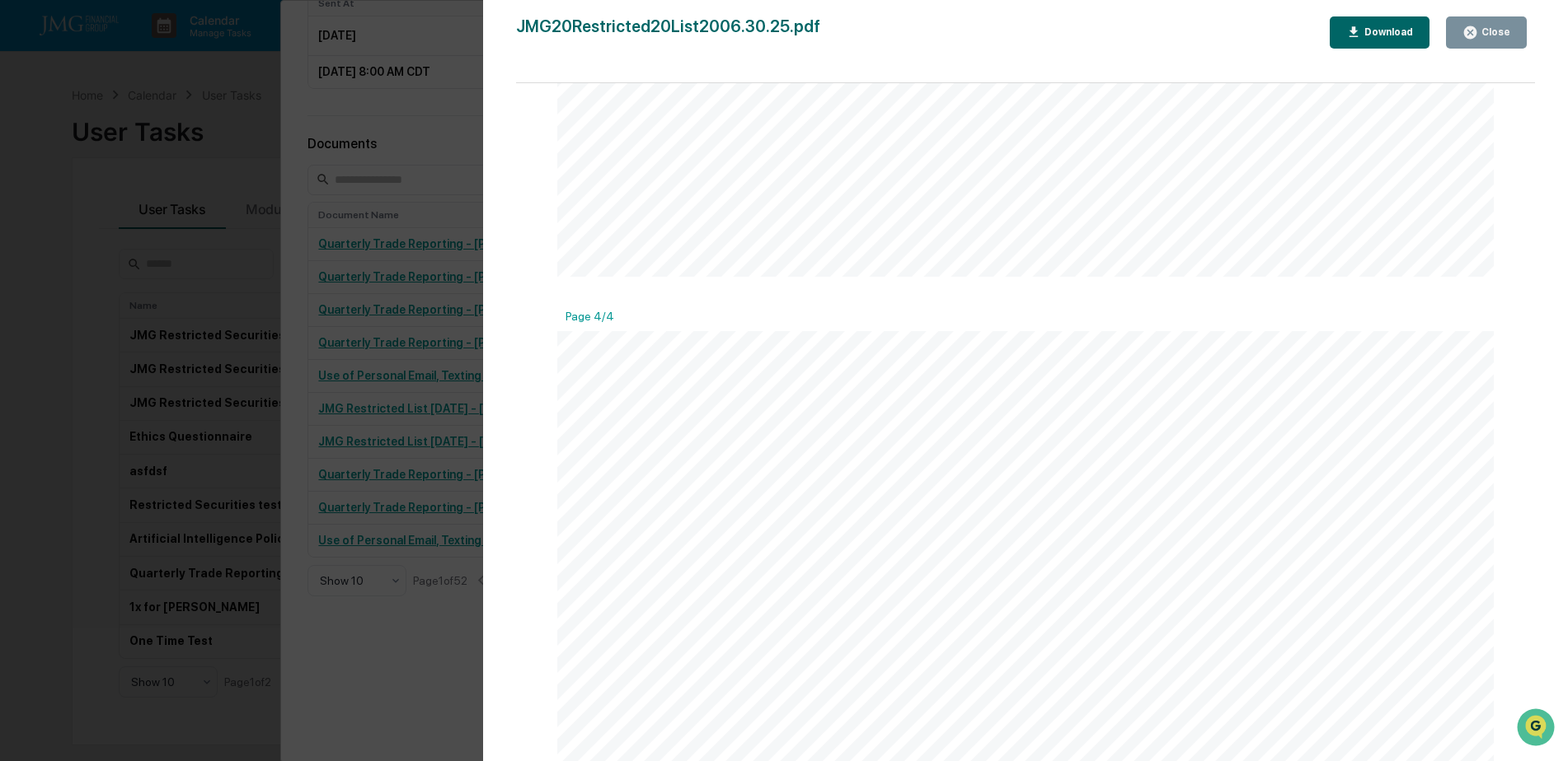
scroll to position [3543, 0]
click at [1491, 37] on div "Close" at bounding box center [1494, 33] width 32 height 12
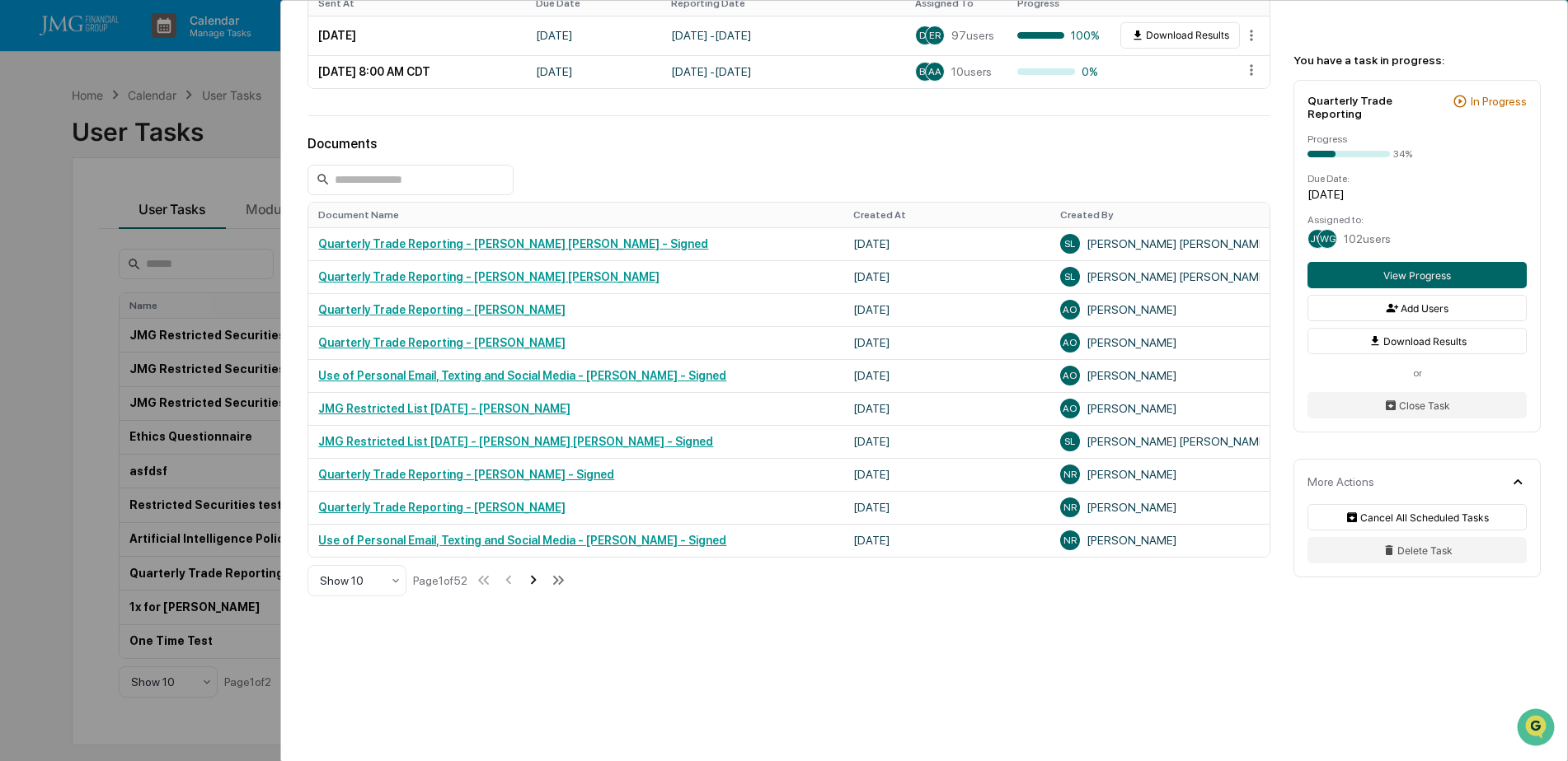
click at [537, 582] on icon at bounding box center [534, 580] width 18 height 18
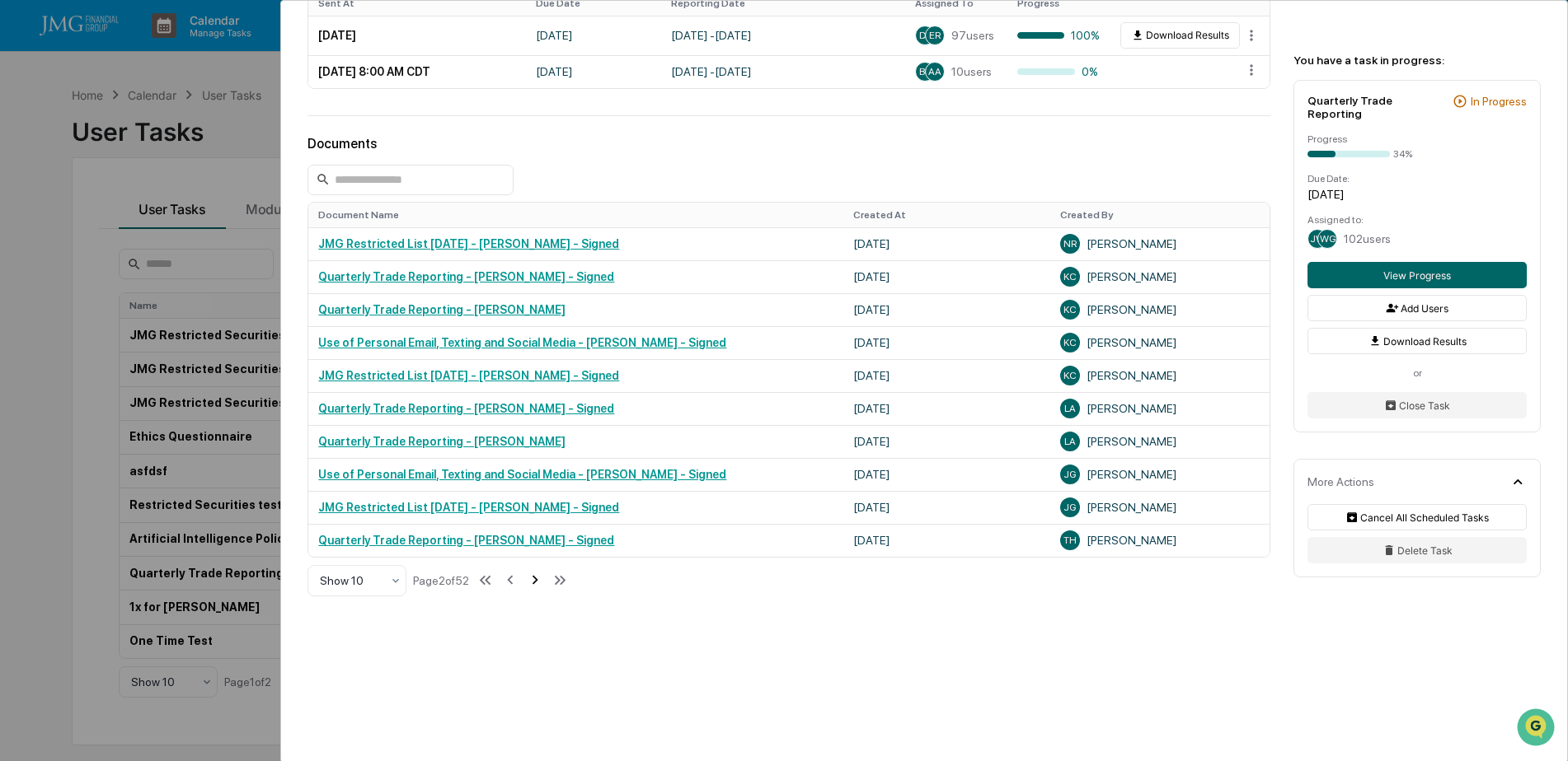
click at [537, 582] on icon at bounding box center [535, 580] width 18 height 18
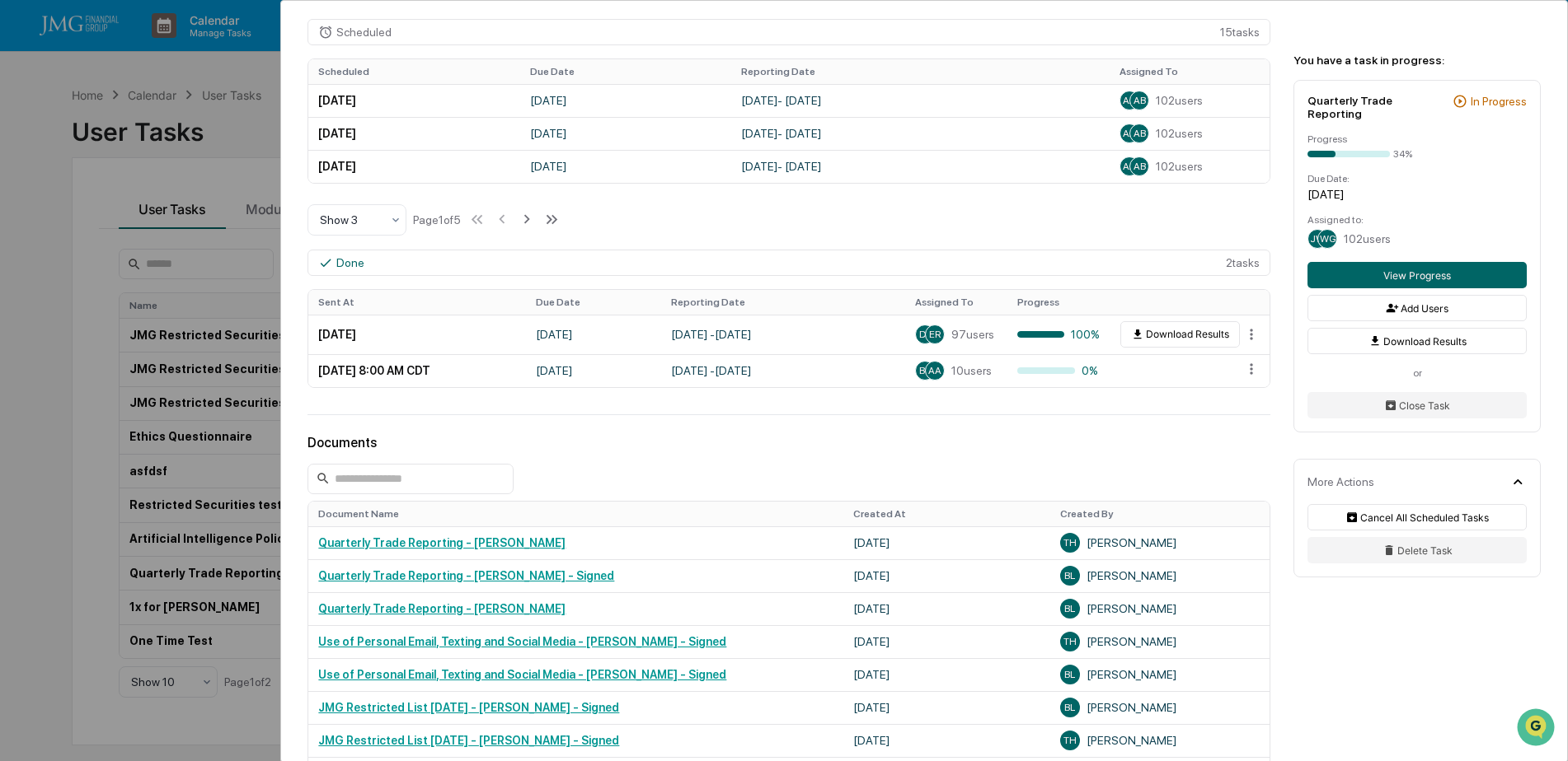
scroll to position [892, 0]
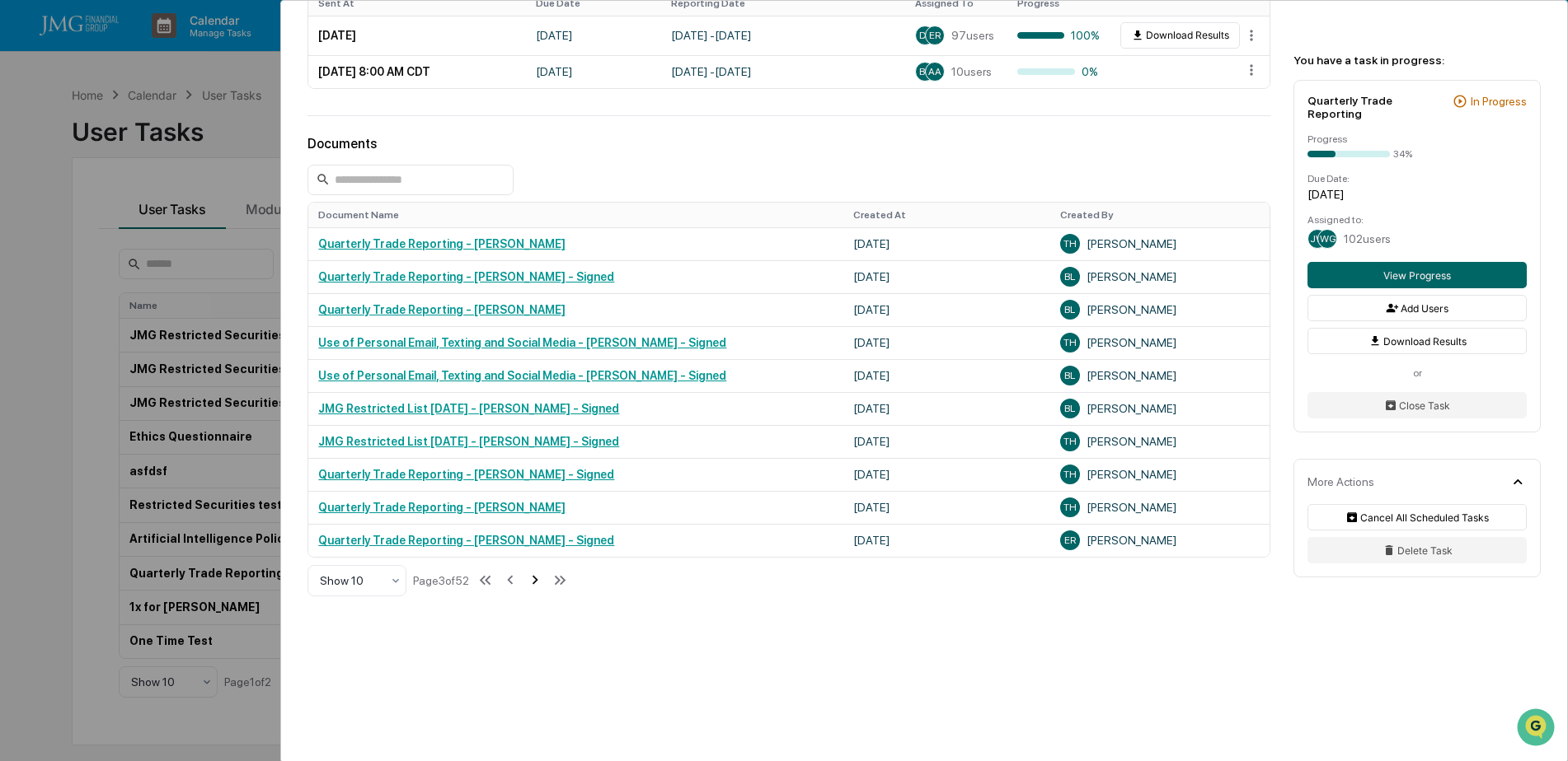
click at [537, 582] on icon at bounding box center [535, 580] width 18 height 18
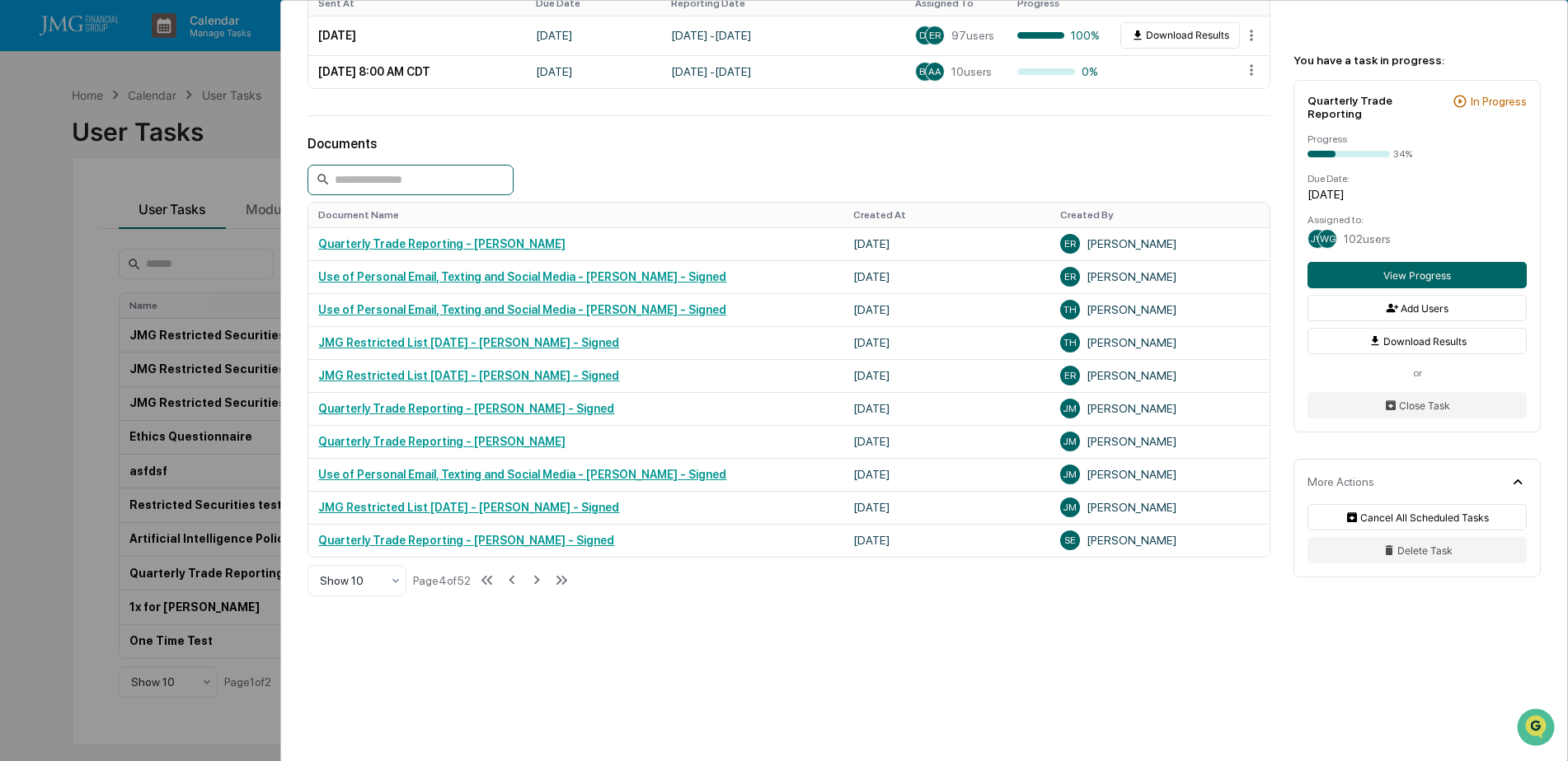
click at [441, 180] on input at bounding box center [411, 180] width 206 height 31
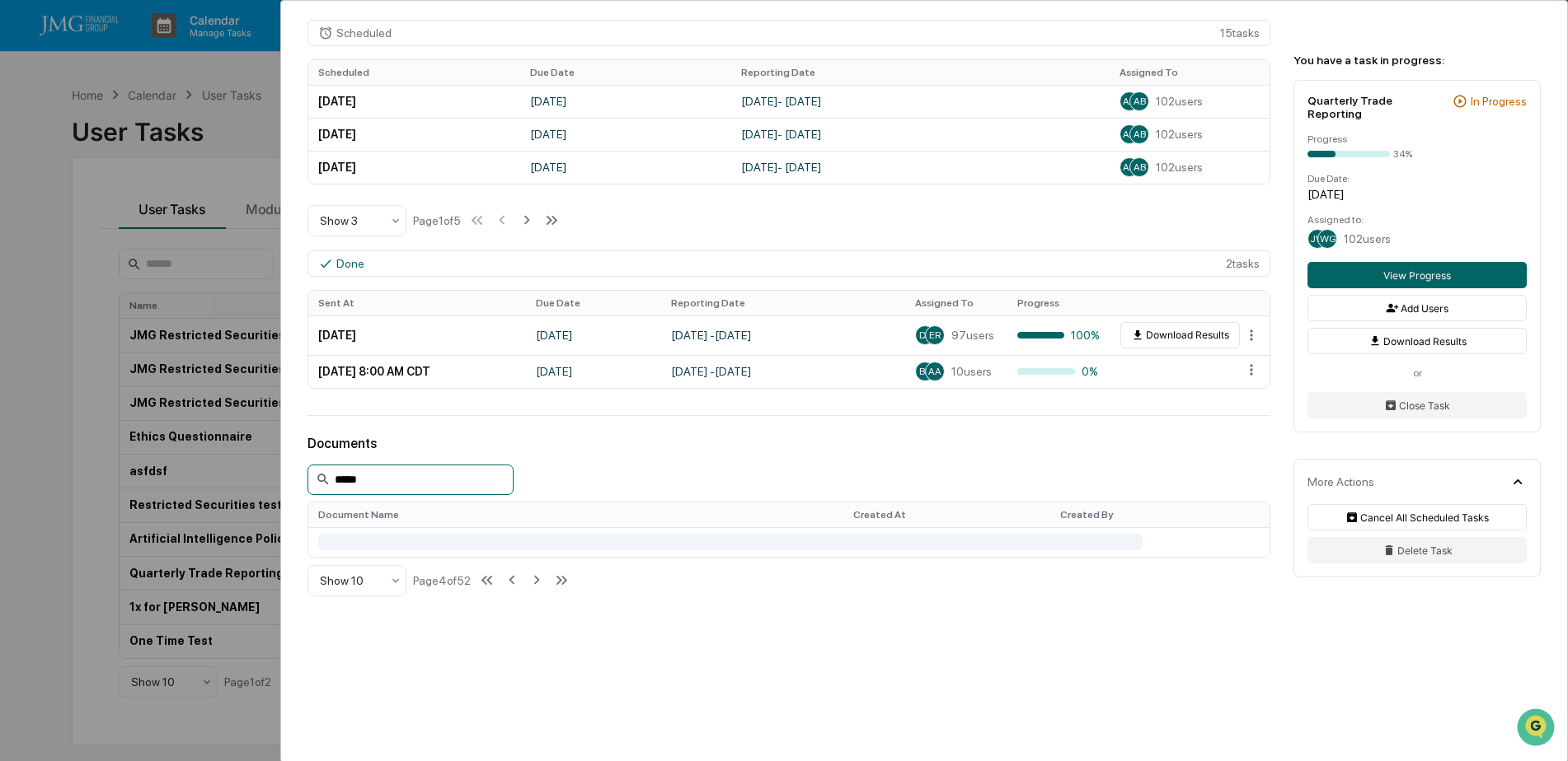
scroll to position [555, 0]
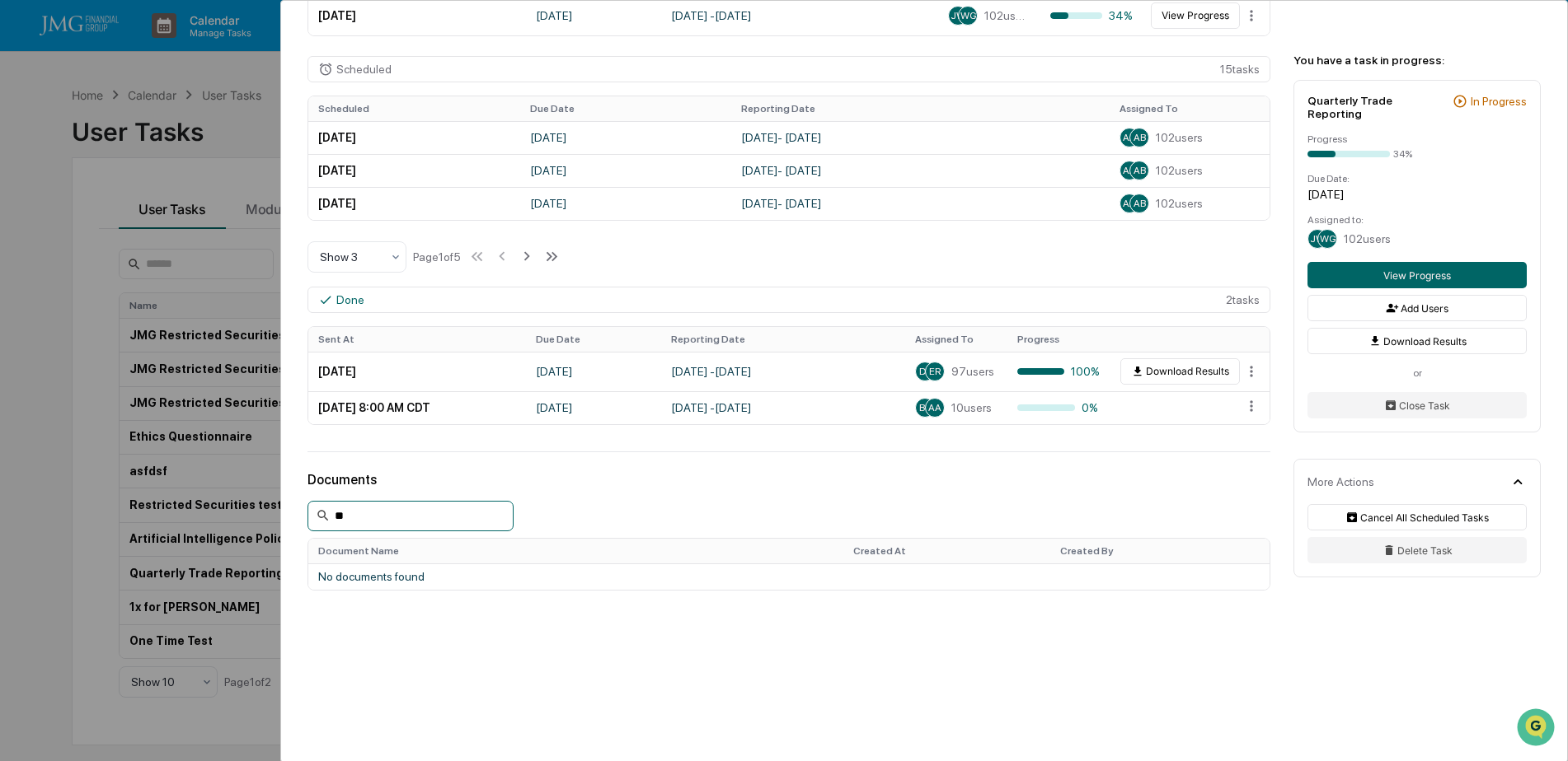
type input "*"
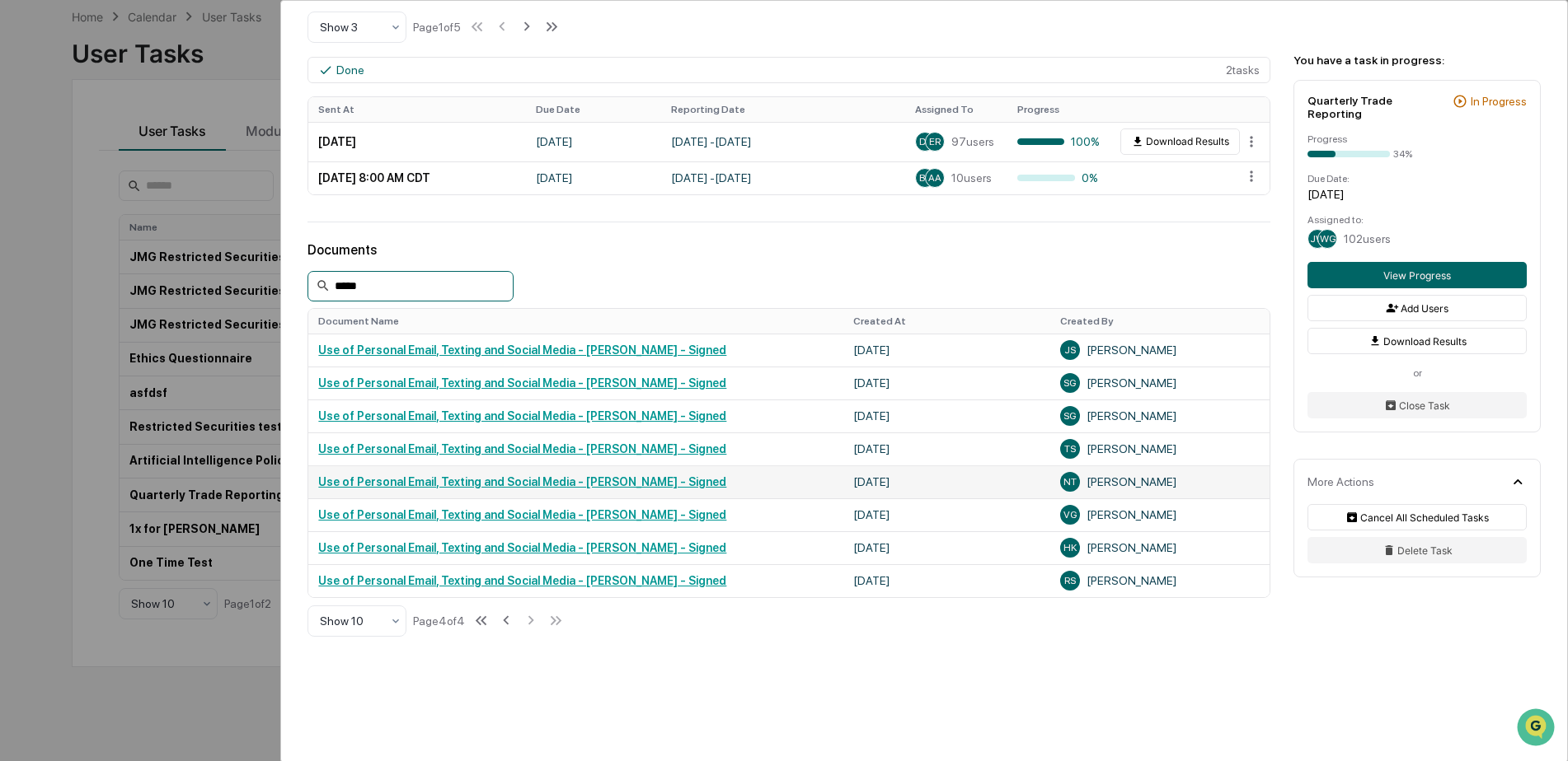
scroll to position [825, 0]
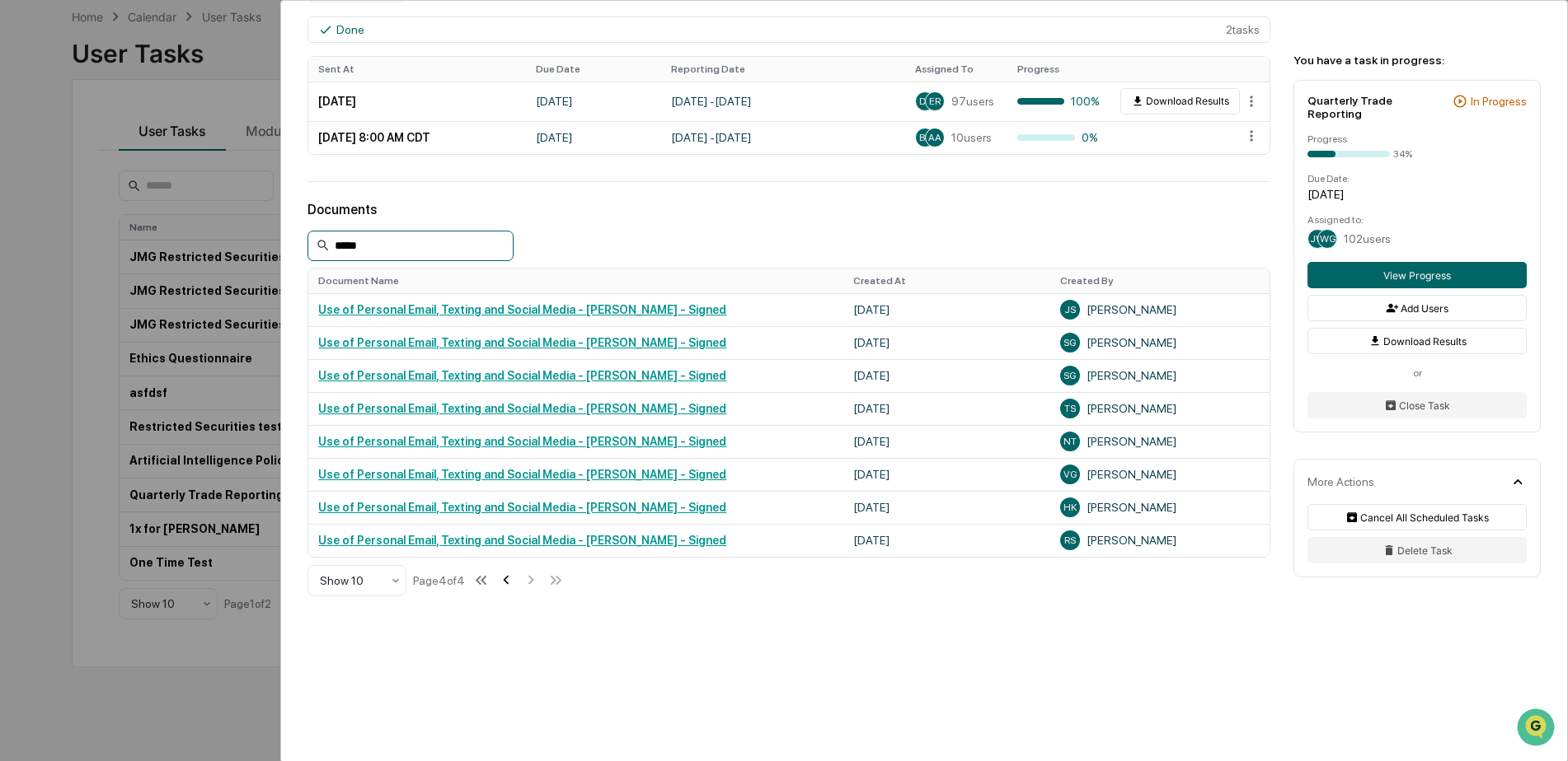
type input "*****"
click at [508, 582] on icon at bounding box center [506, 580] width 6 height 9
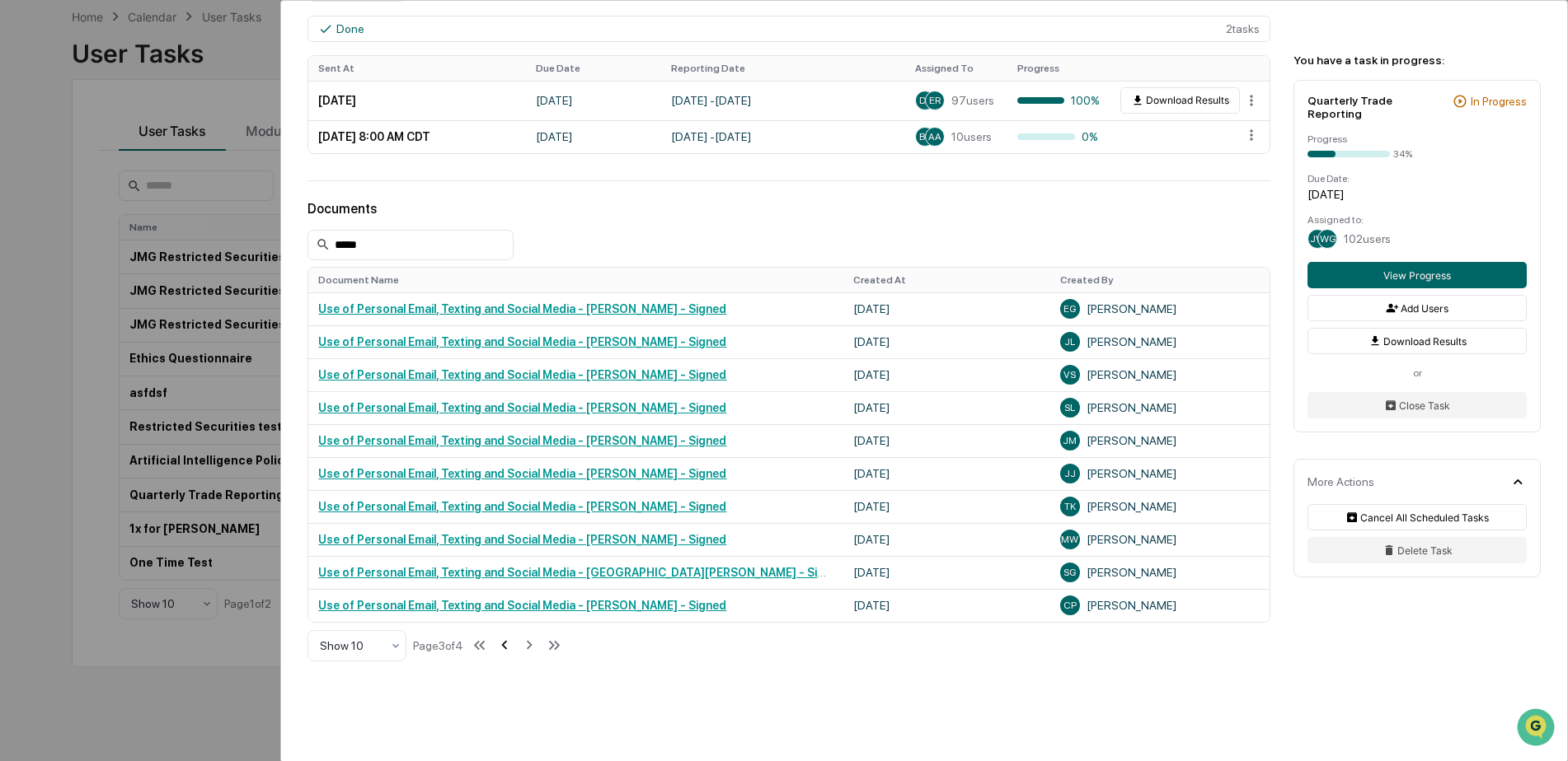
click at [512, 642] on icon at bounding box center [504, 645] width 18 height 18
click at [507, 642] on icon at bounding box center [504, 645] width 6 height 9
click at [241, 56] on div "User Tasks Quarterly Trade Reporting Quarterly Trade Reporting Active No descri…" at bounding box center [784, 380] width 1568 height 761
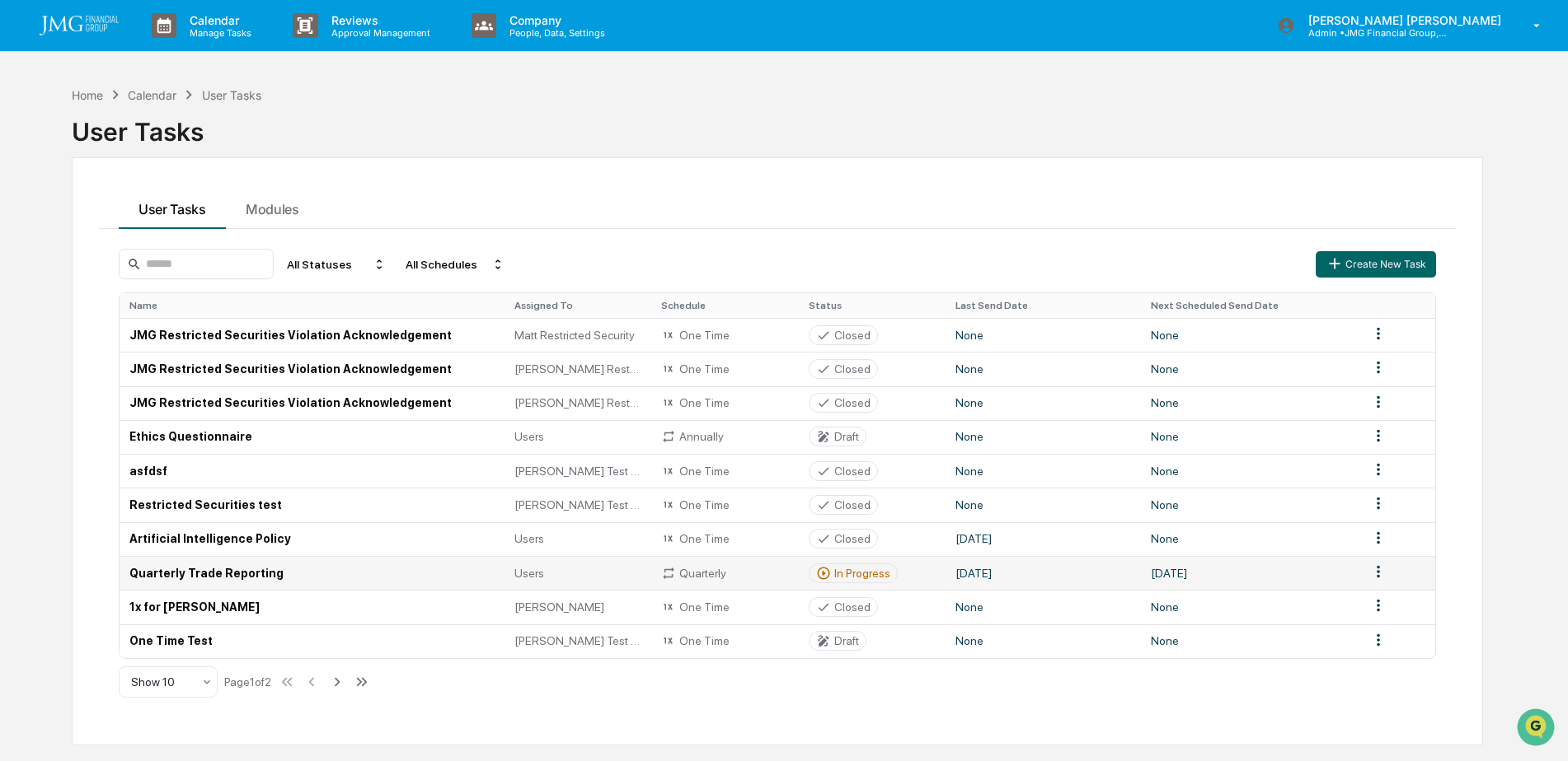
click at [239, 580] on td "Quarterly Trade Reporting" at bounding box center [312, 573] width 385 height 34
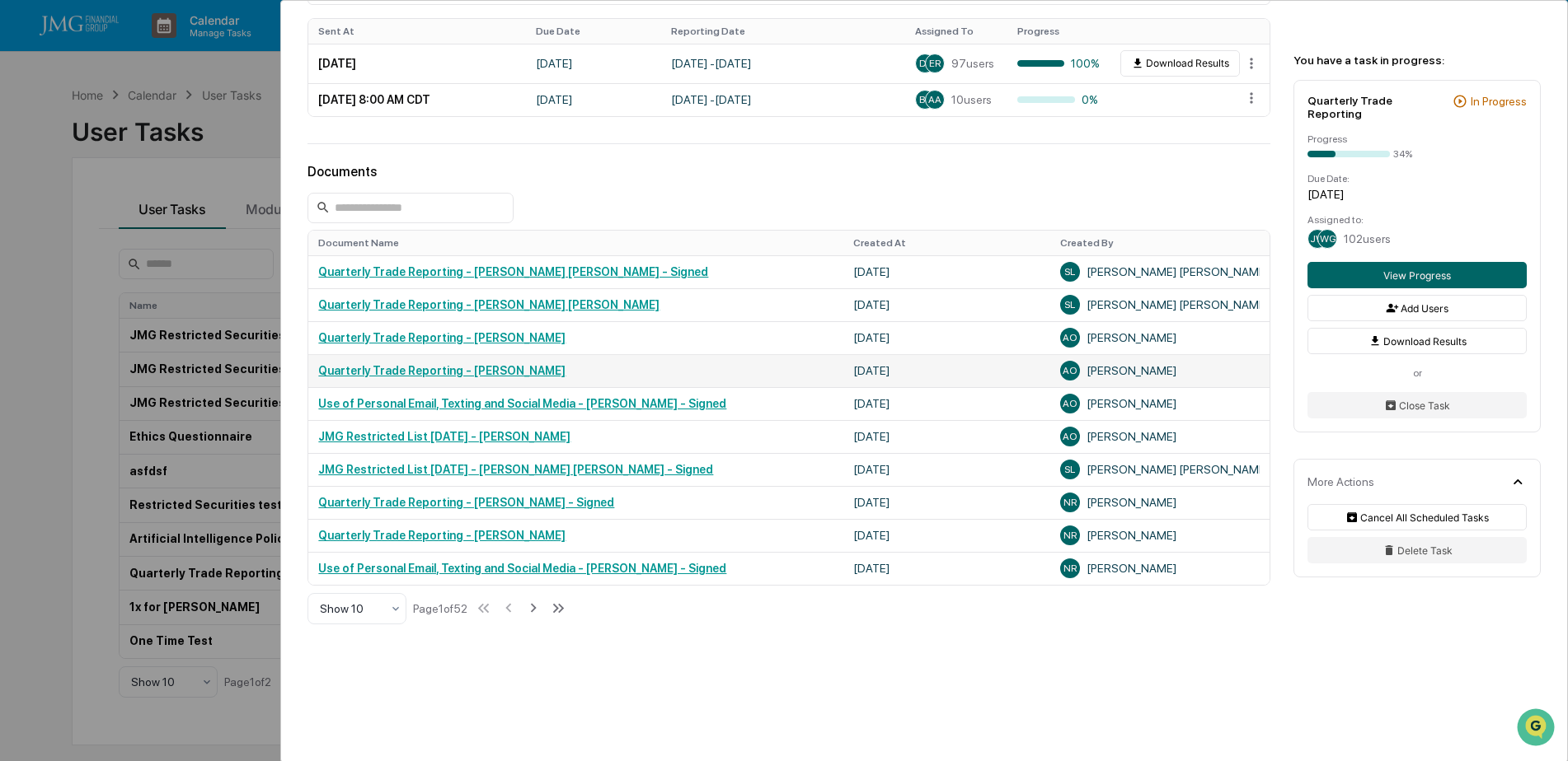
scroll to position [892, 0]
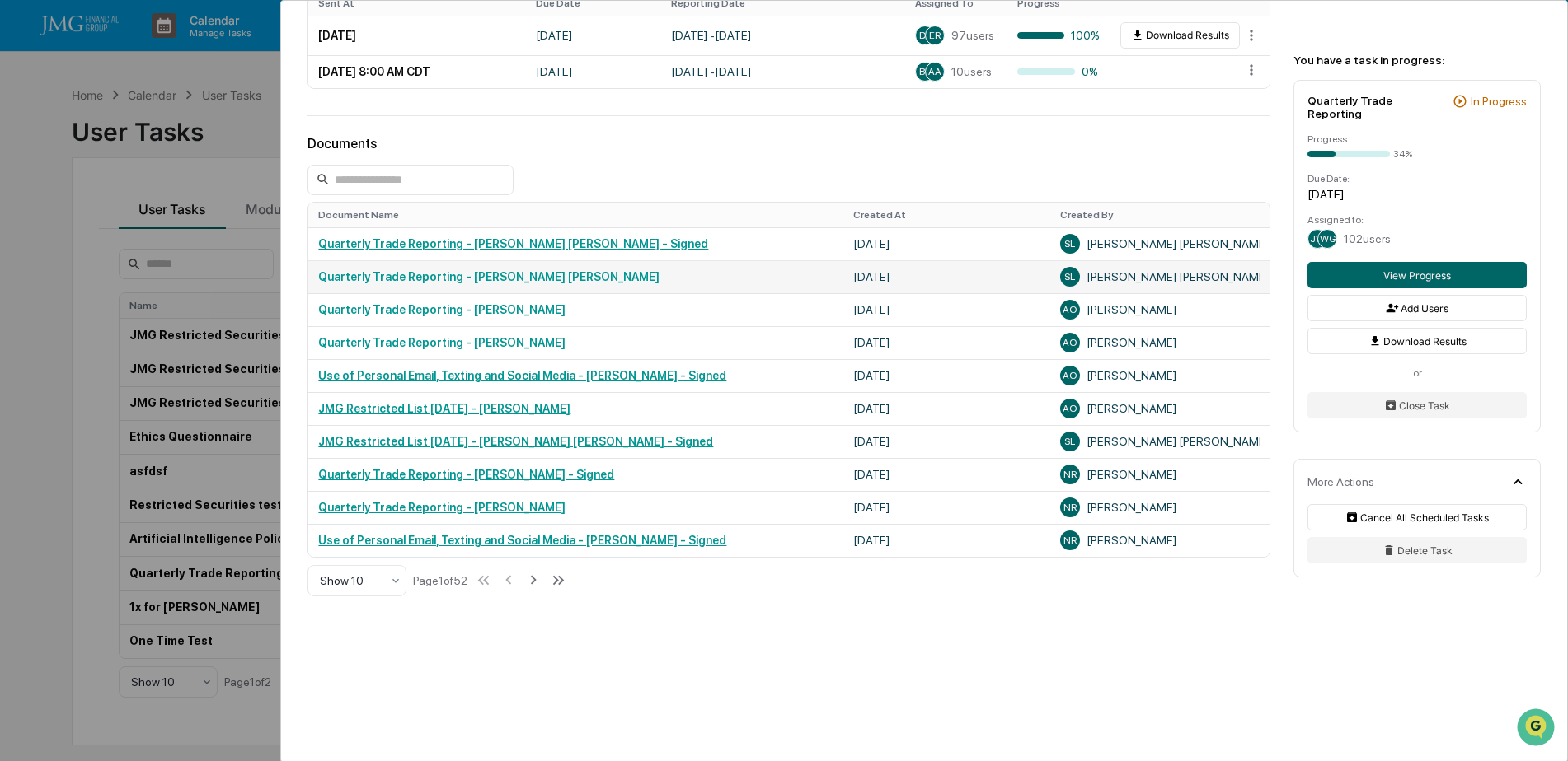
click at [517, 279] on link "Quarterly Trade Reporting - [PERSON_NAME] [PERSON_NAME]" at bounding box center [488, 276] width 342 height 13
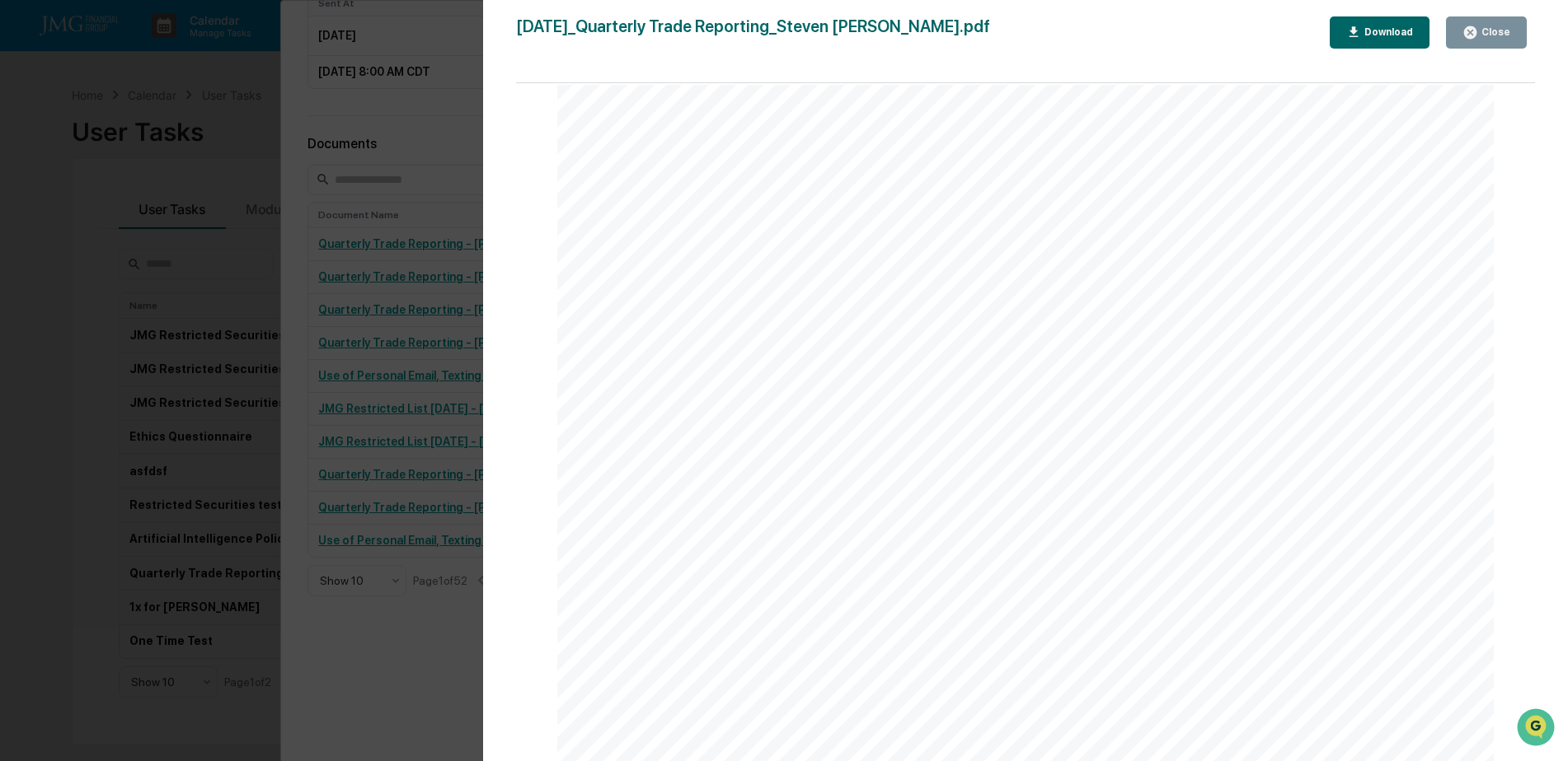
scroll to position [4202, 0]
click at [1478, 38] on icon "button" at bounding box center [1470, 33] width 16 height 16
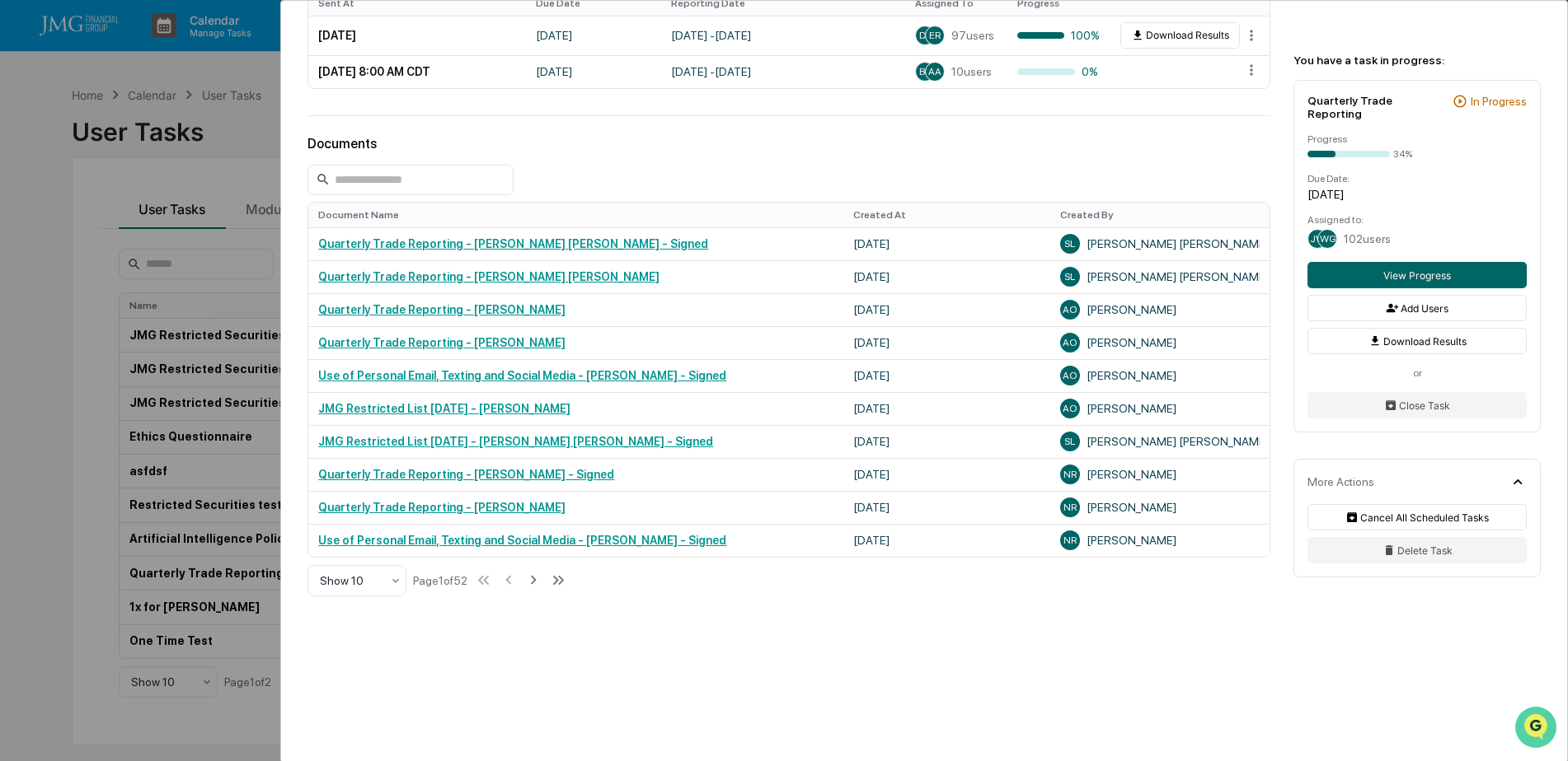
click at [1533, 734] on icon "Open customer support" at bounding box center [1535, 748] width 42 height 42
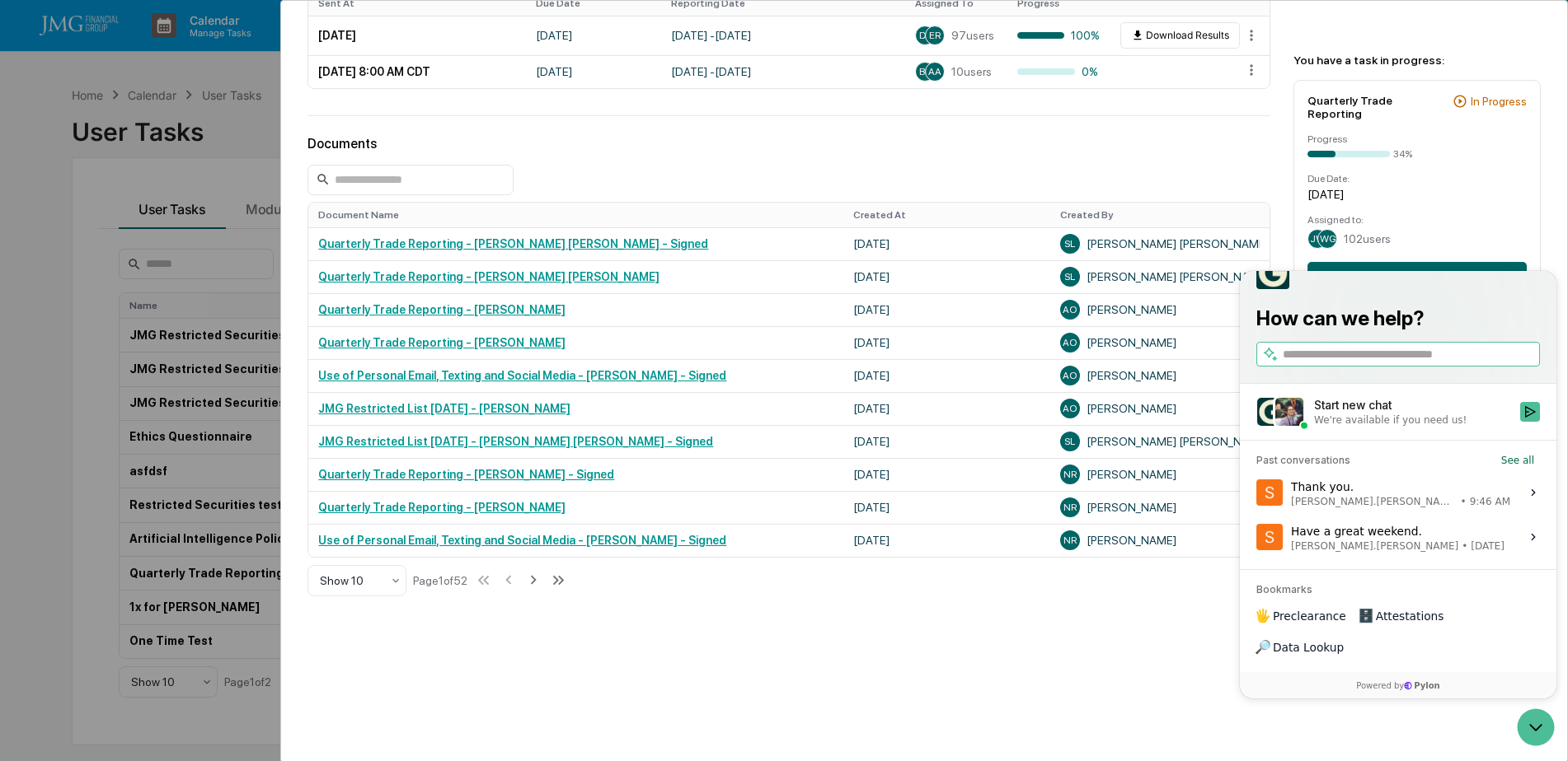
click at [1544, 717] on icon "Open customer support" at bounding box center [1535, 727] width 42 height 42
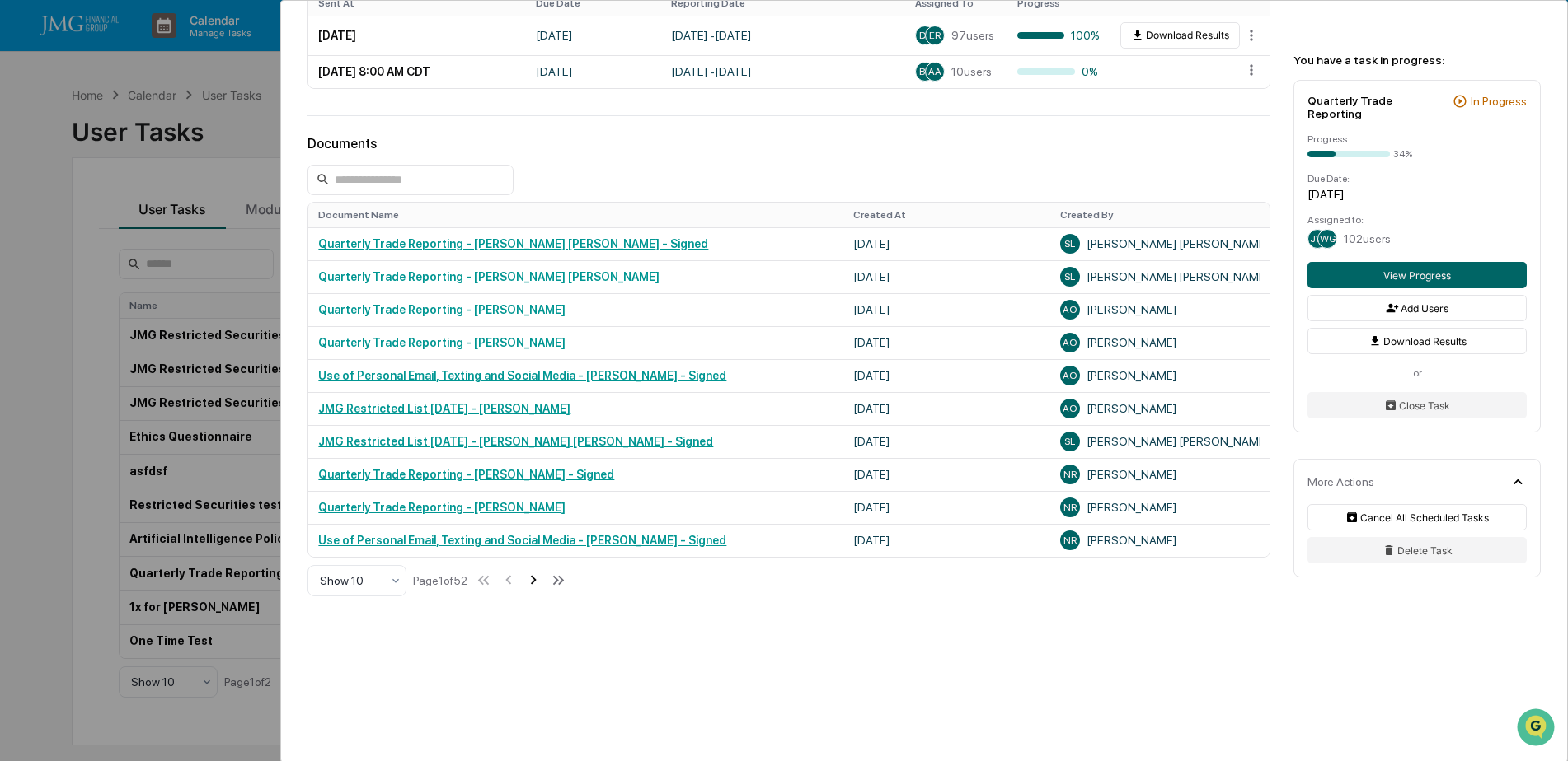
click at [535, 579] on icon at bounding box center [534, 580] width 18 height 18
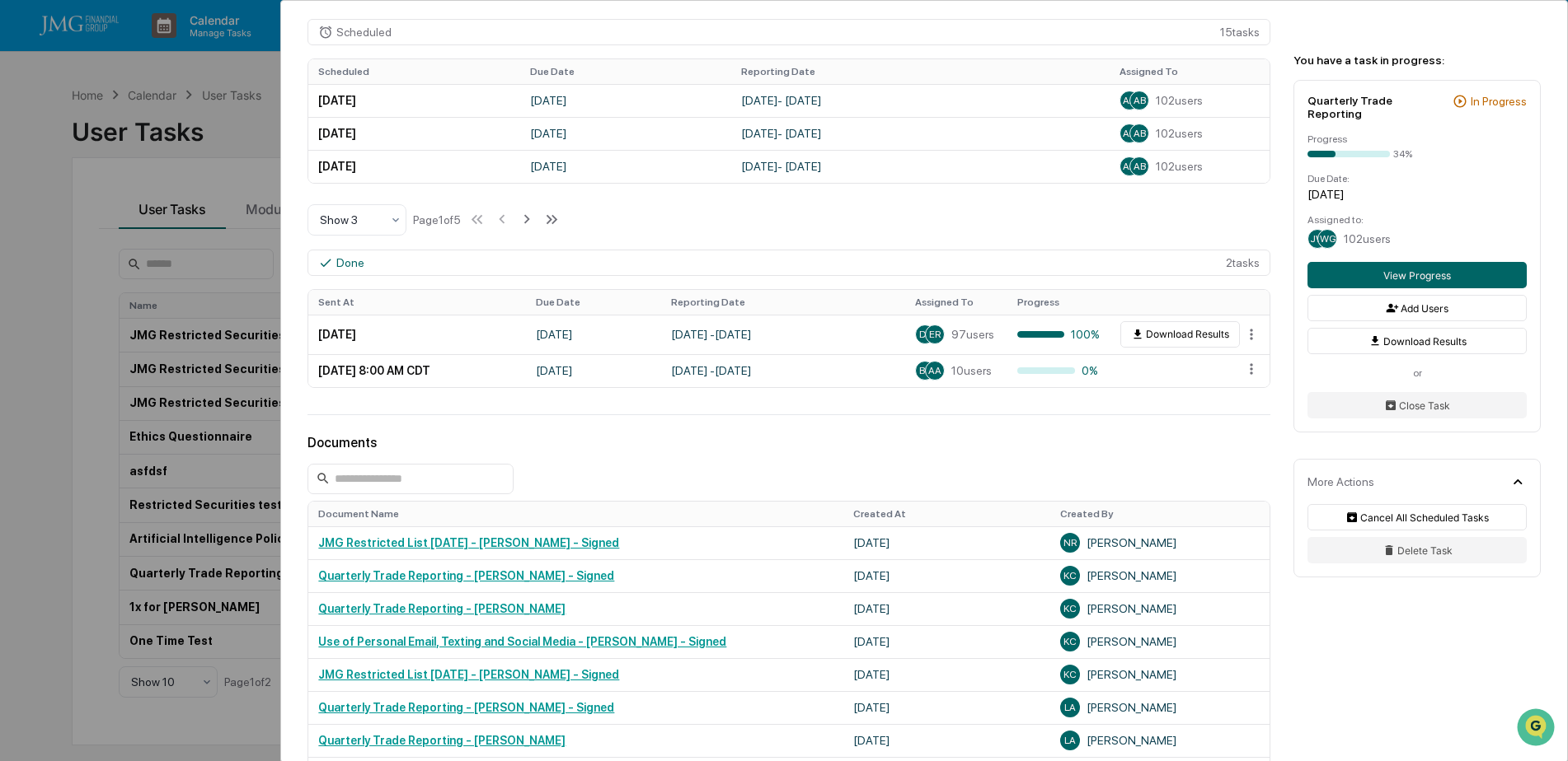
scroll to position [892, 0]
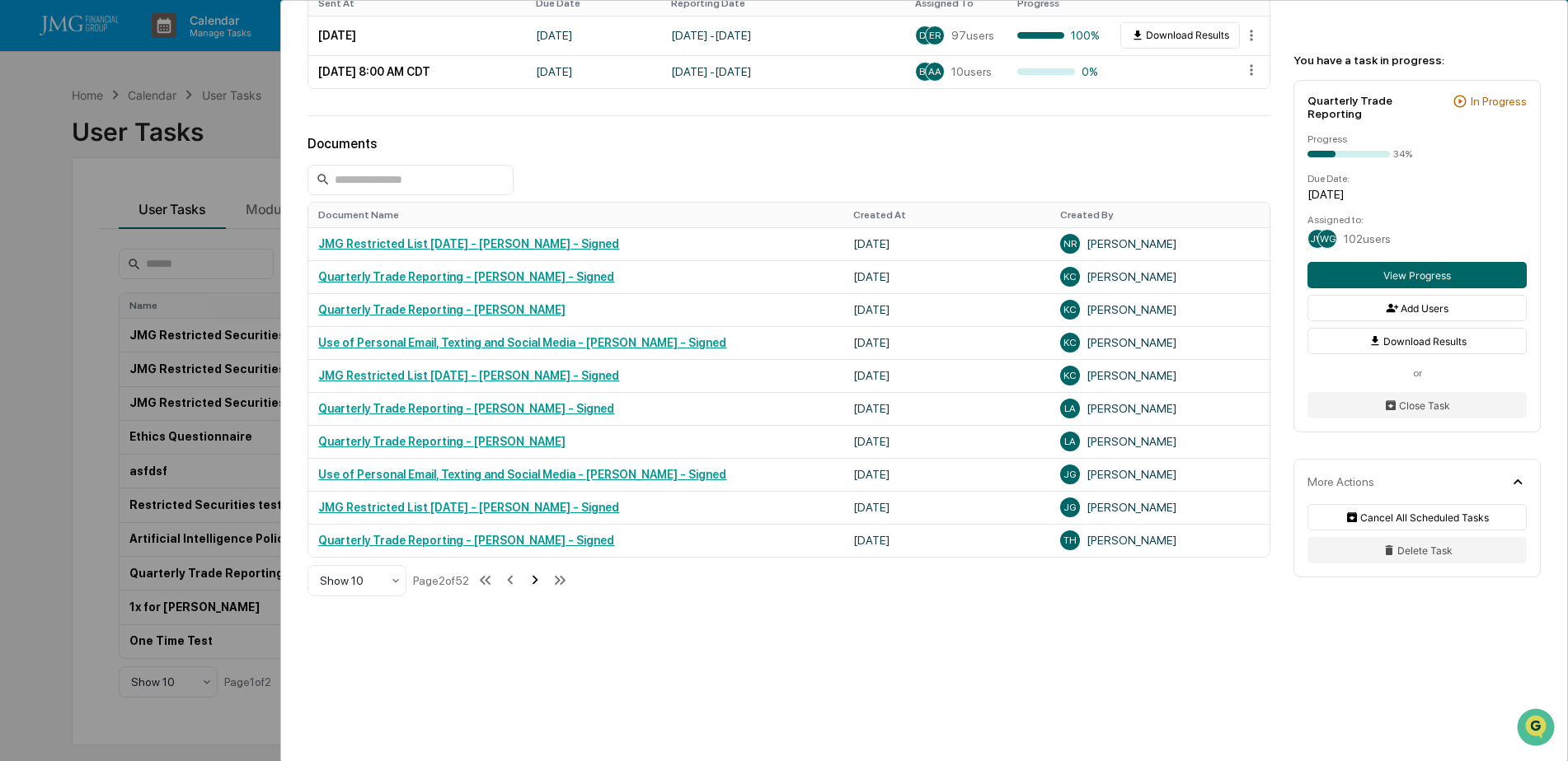
click at [535, 579] on icon at bounding box center [535, 580] width 18 height 18
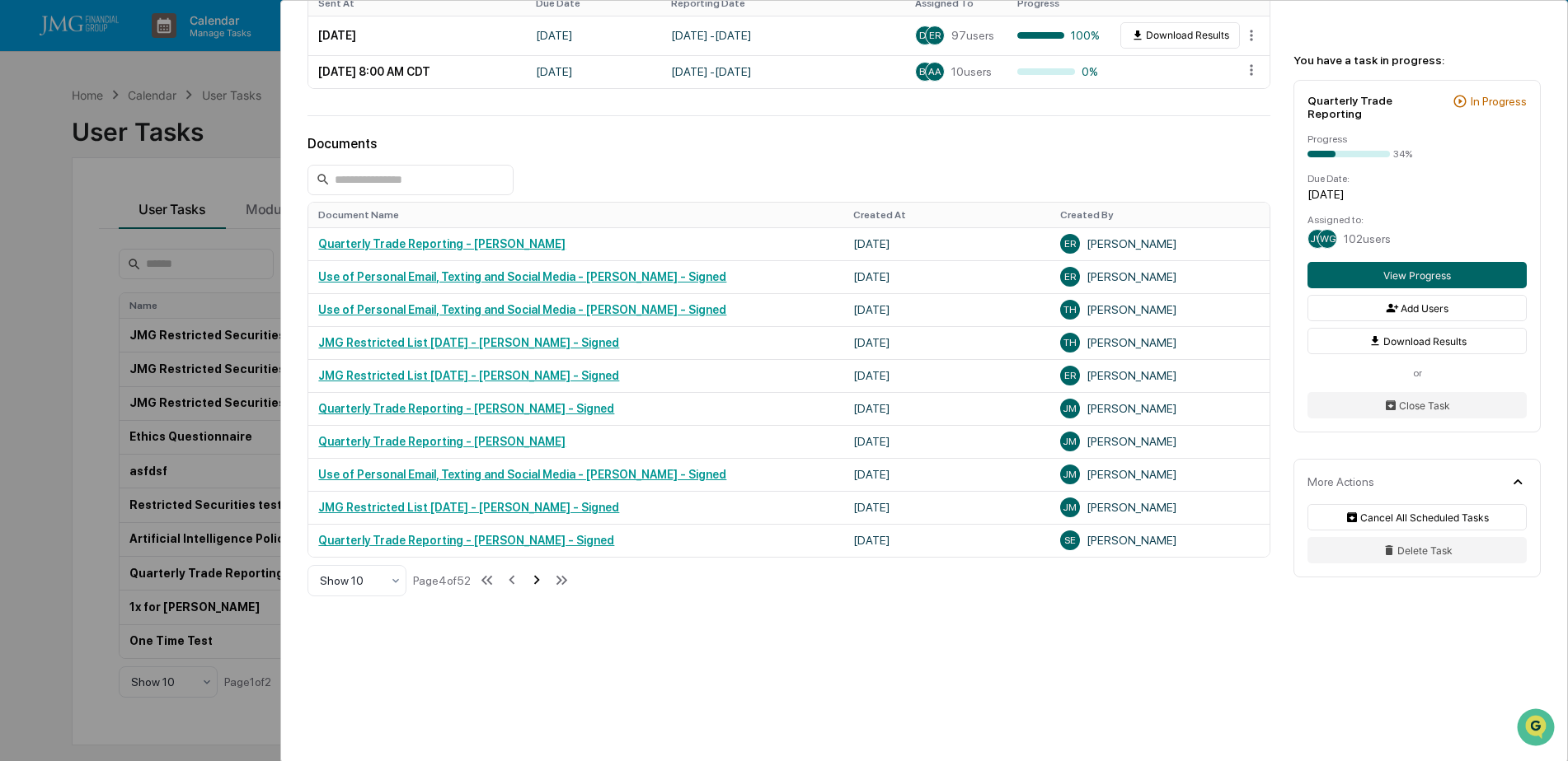
click at [535, 579] on icon at bounding box center [537, 580] width 18 height 18
click at [535, 579] on icon at bounding box center [536, 580] width 18 height 18
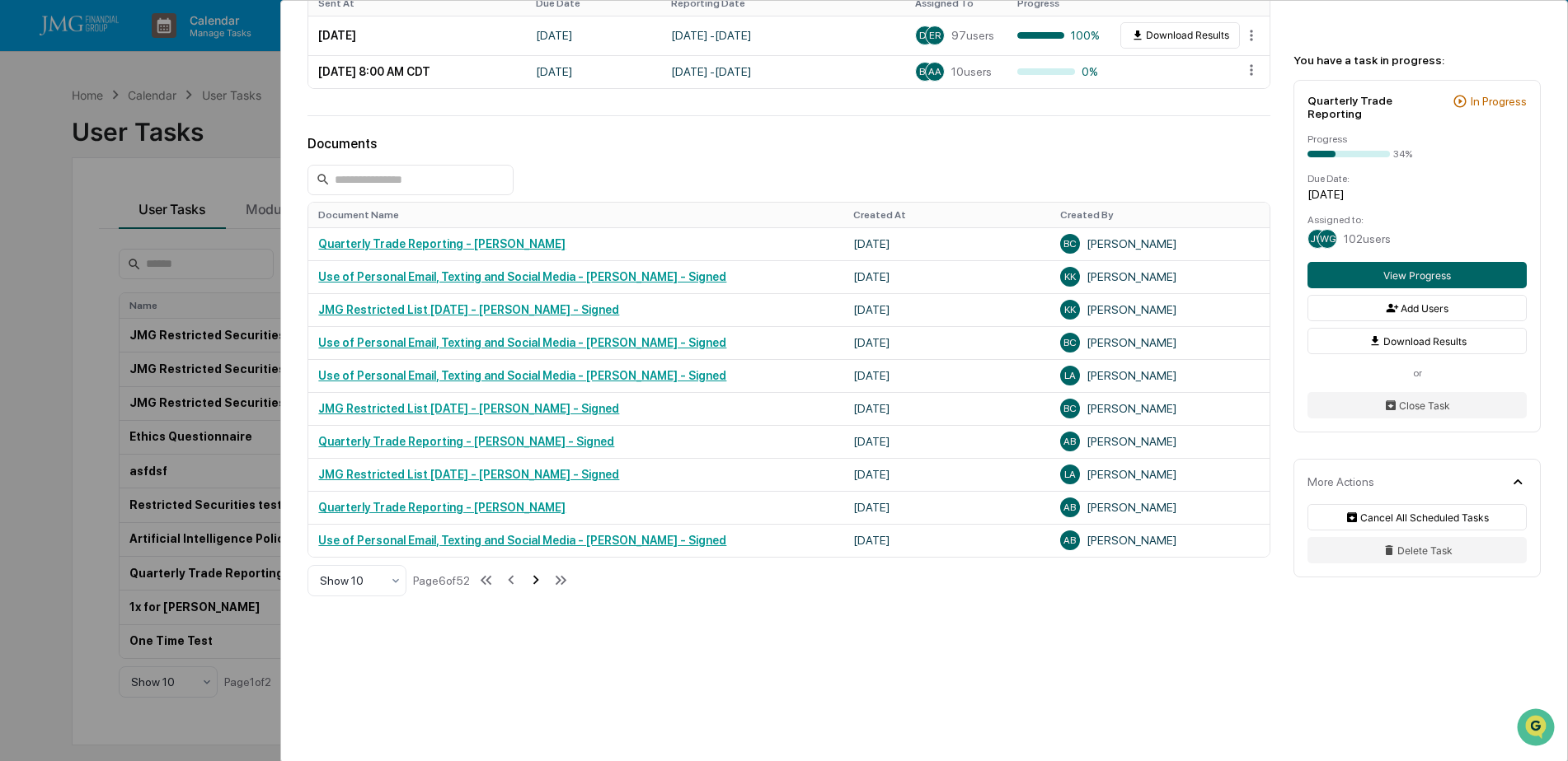
click at [535, 579] on icon at bounding box center [536, 580] width 18 height 18
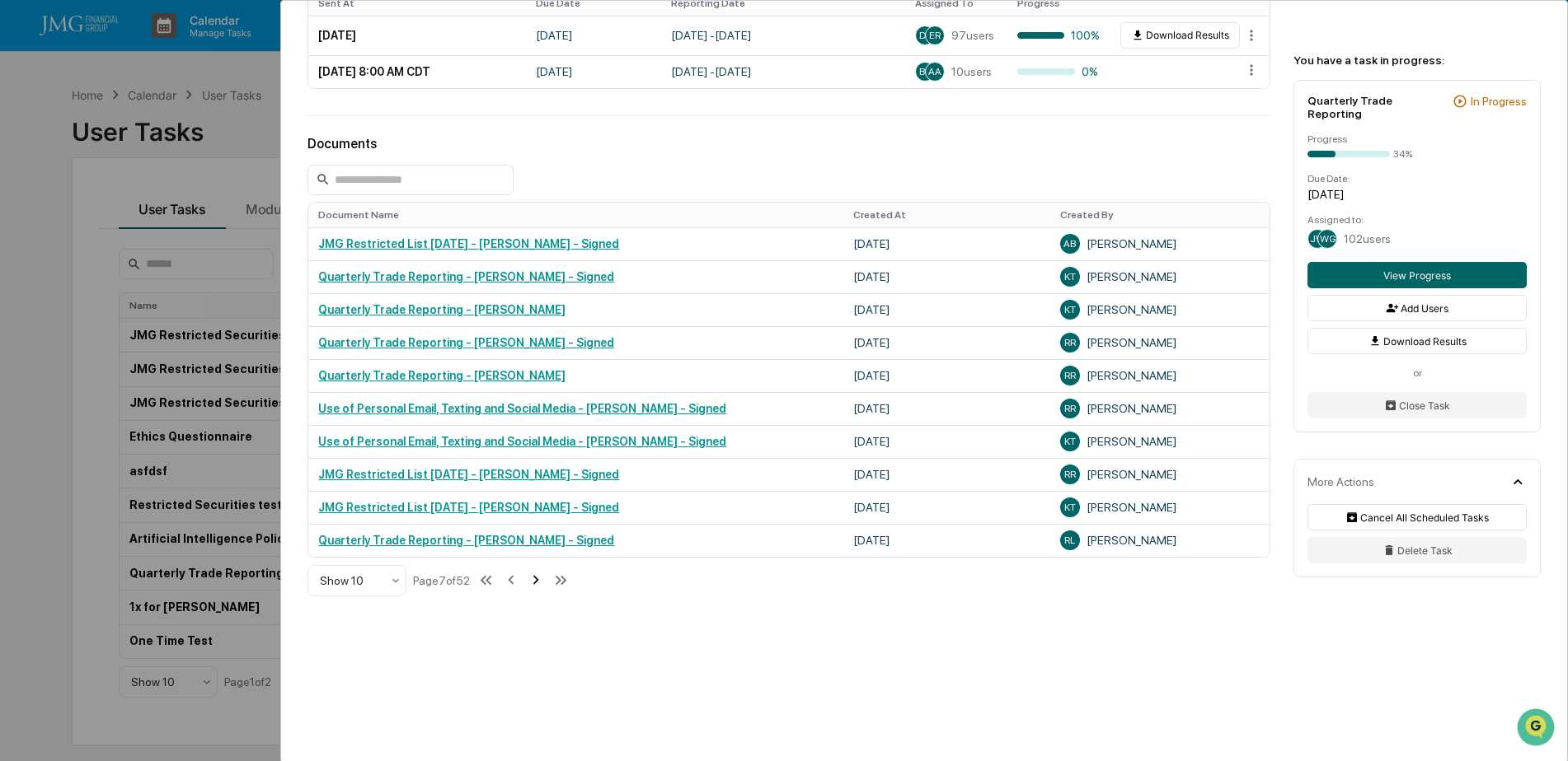
click at [535, 579] on icon at bounding box center [536, 580] width 18 height 18
click at [509, 578] on icon at bounding box center [511, 580] width 18 height 18
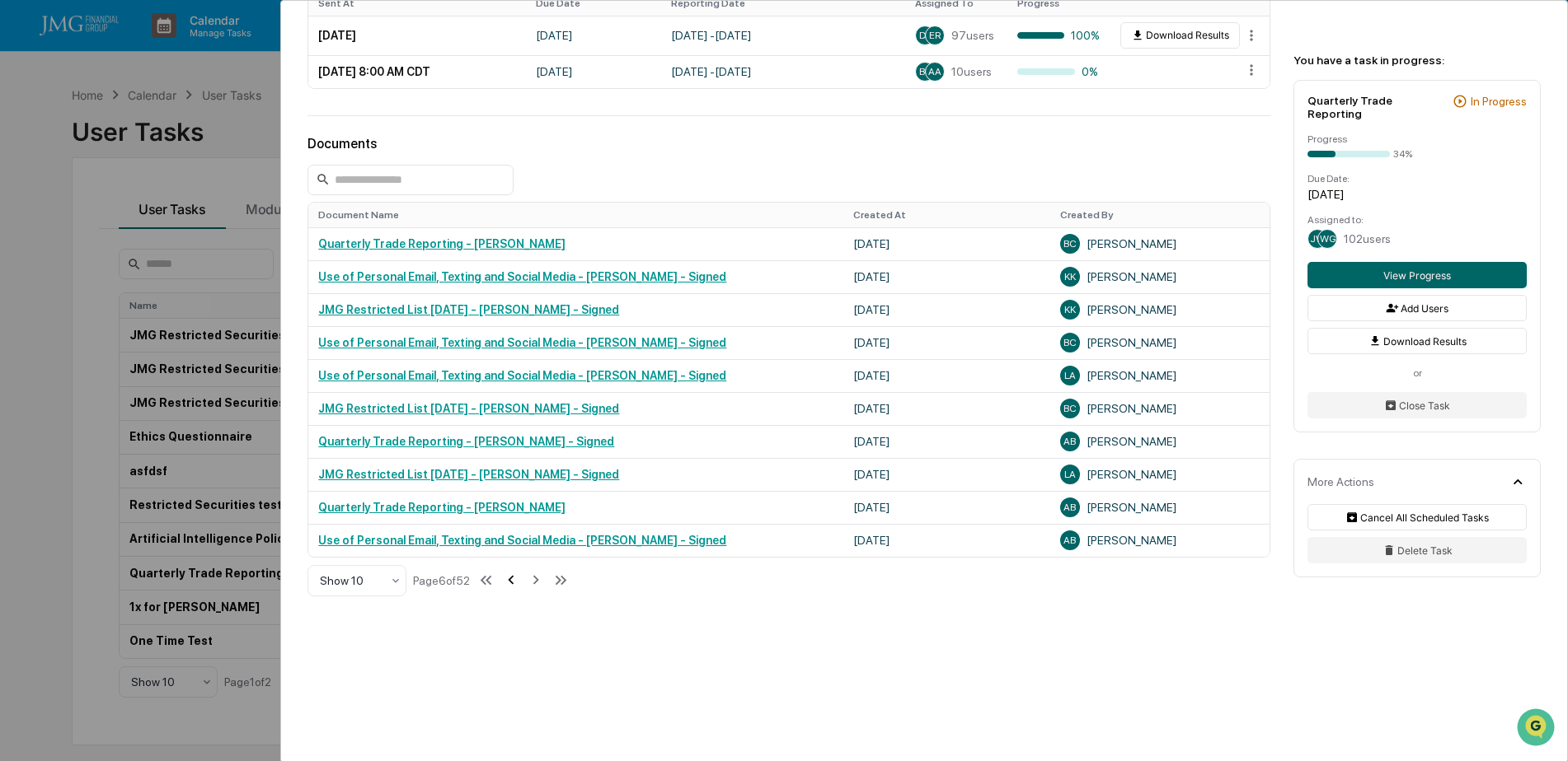
click at [509, 578] on icon at bounding box center [511, 580] width 18 height 18
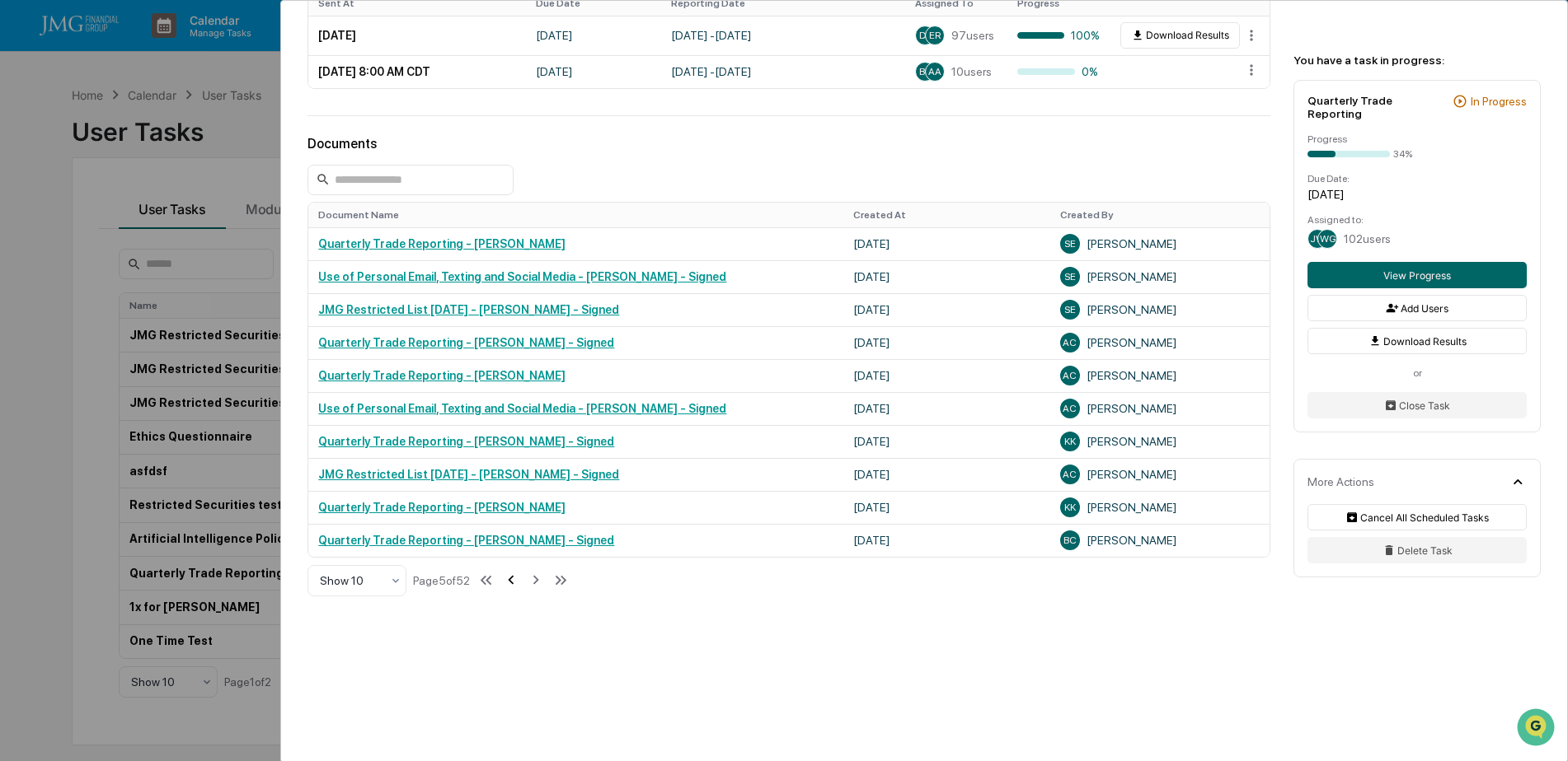
click at [509, 578] on icon at bounding box center [511, 580] width 18 height 18
click at [509, 578] on icon at bounding box center [512, 580] width 18 height 18
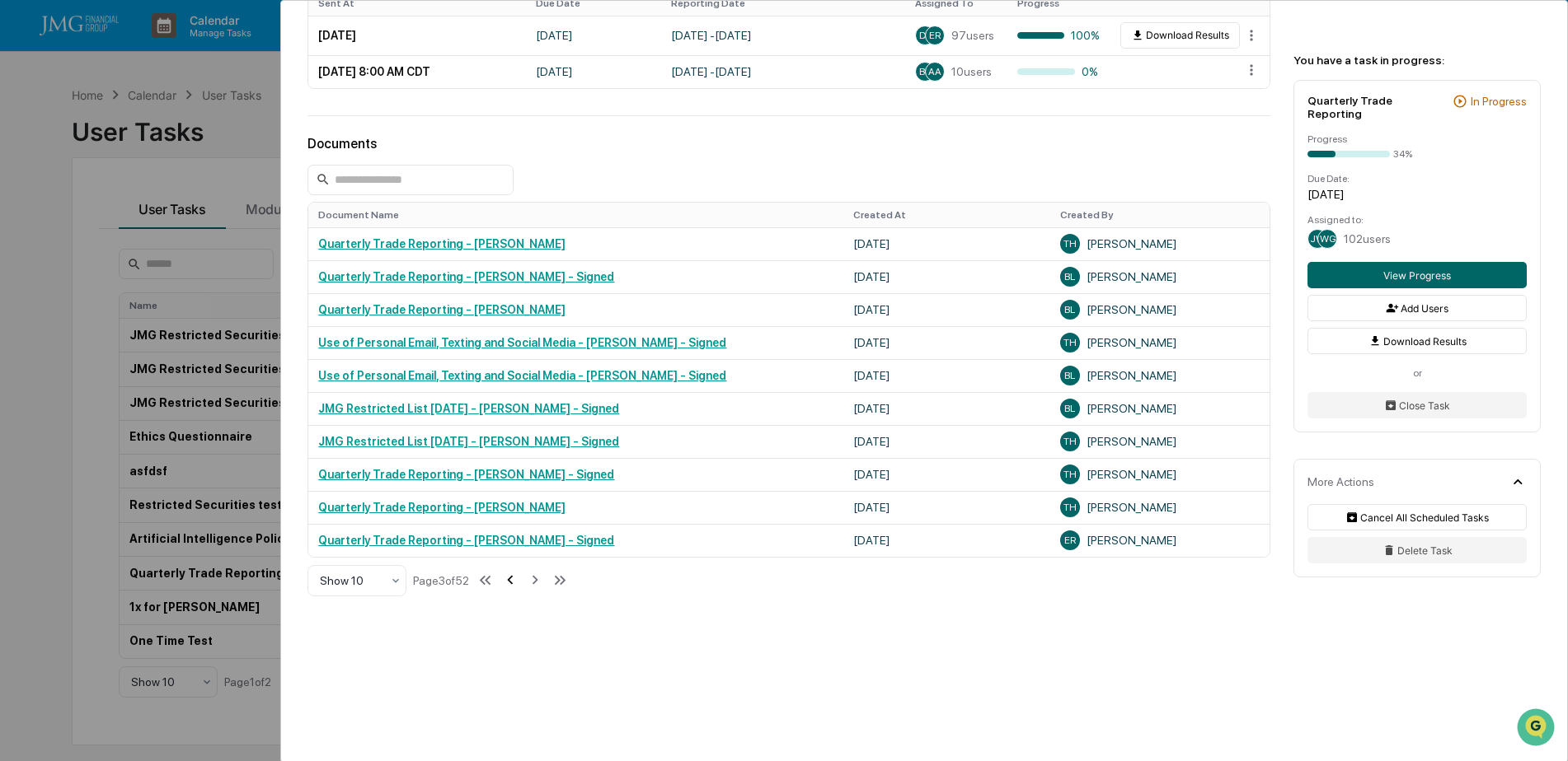
click at [509, 578] on icon at bounding box center [510, 580] width 18 height 18
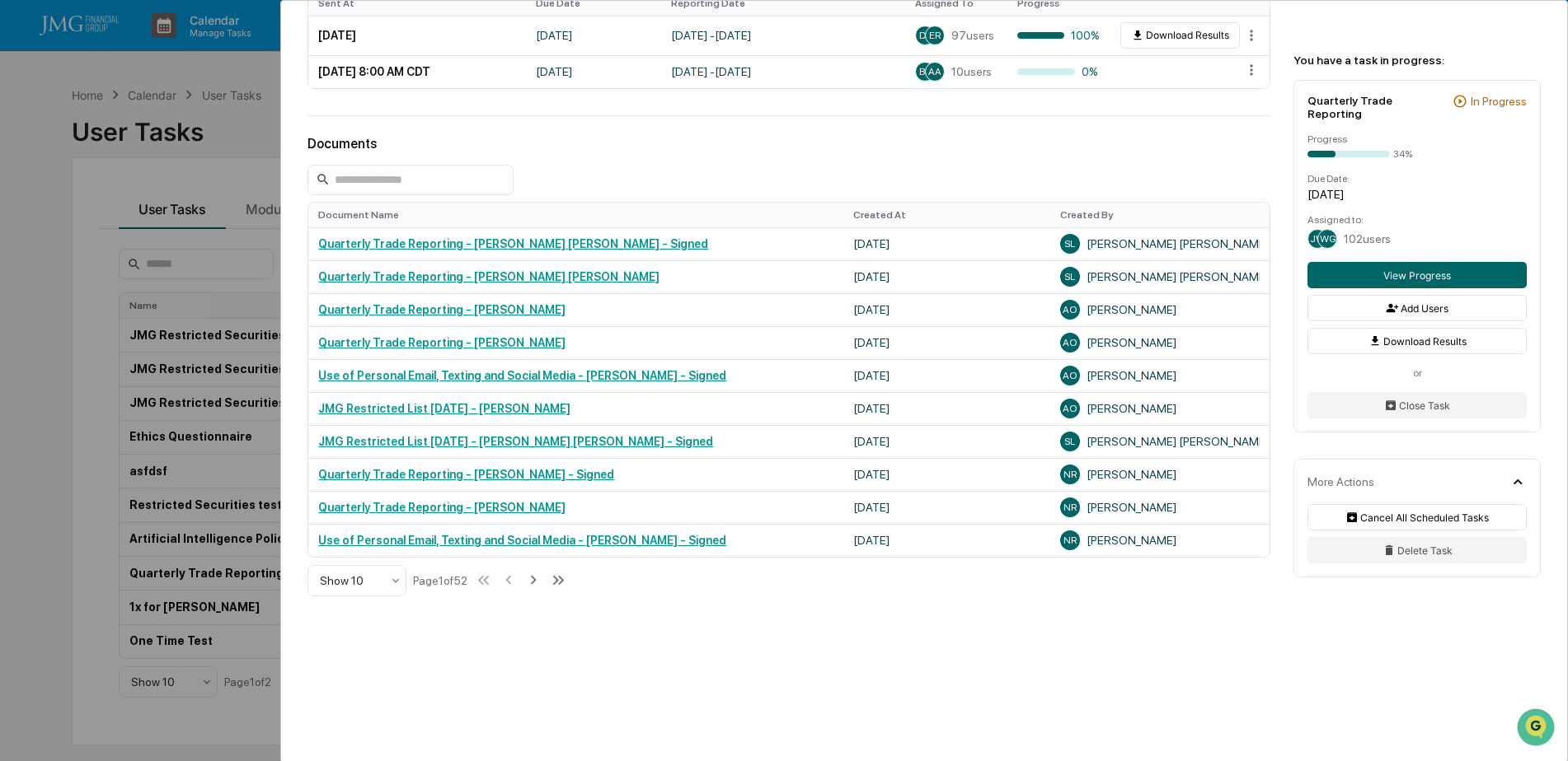
click at [254, 146] on div "User Tasks Quarterly Trade Reporting Quarterly Trade Reporting Active No descri…" at bounding box center [784, 380] width 1568 height 761
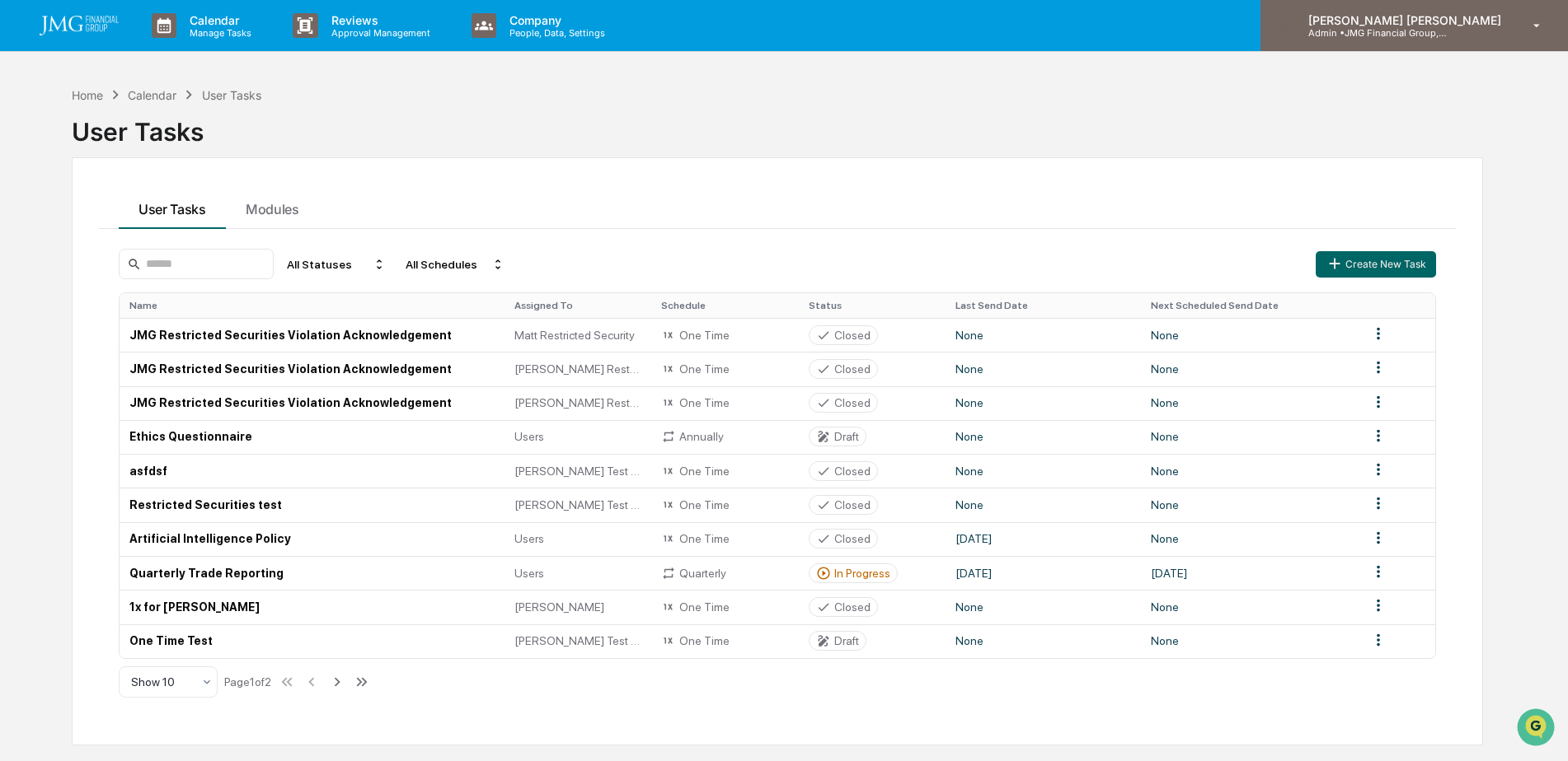
click at [1448, 32] on p "Admin • JMG Financial Group, Ltd." at bounding box center [1371, 33] width 153 height 12
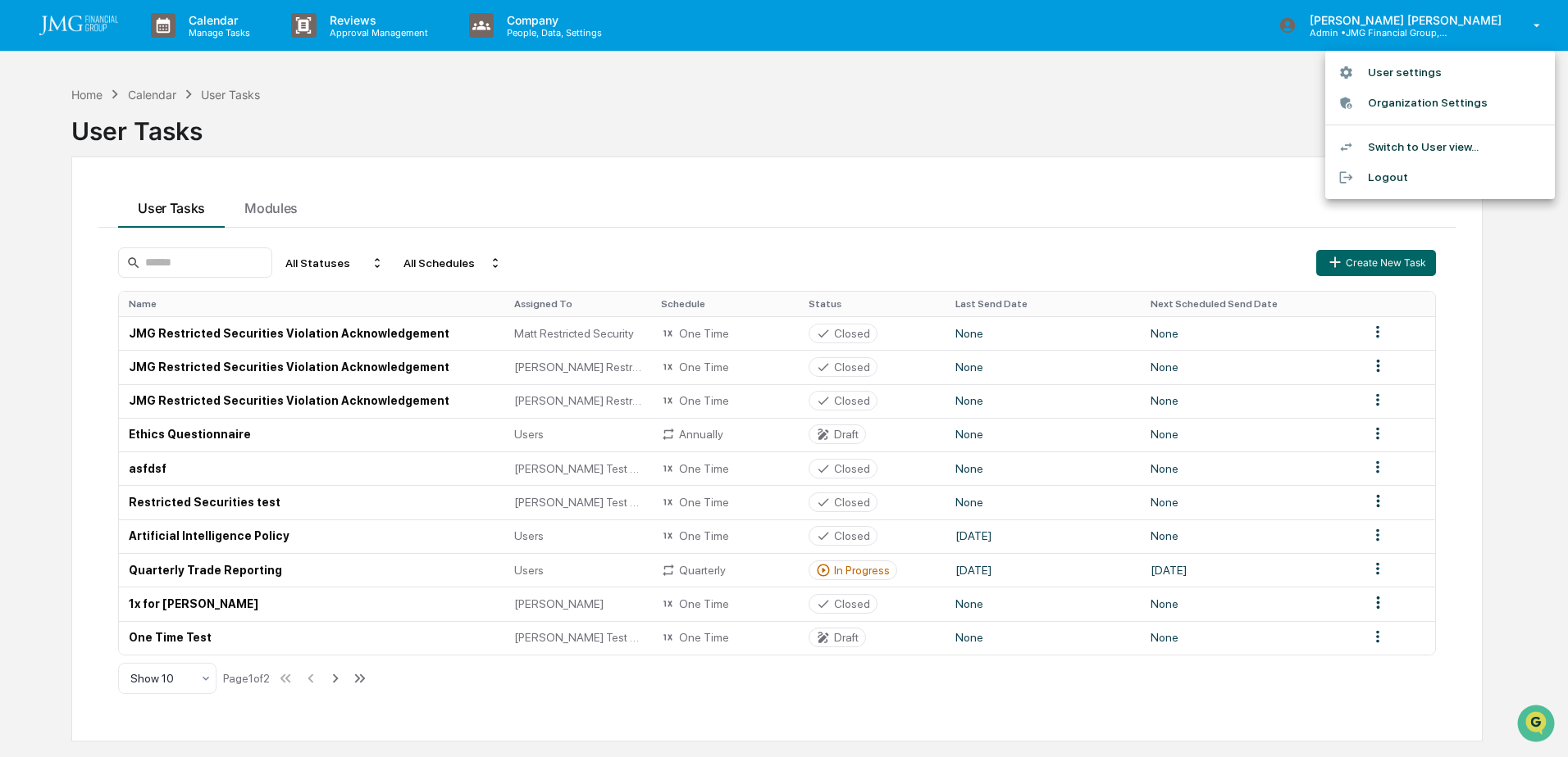
click at [1379, 175] on li "Logout" at bounding box center [1440, 177] width 229 height 31
